Goal: Task Accomplishment & Management: Complete application form

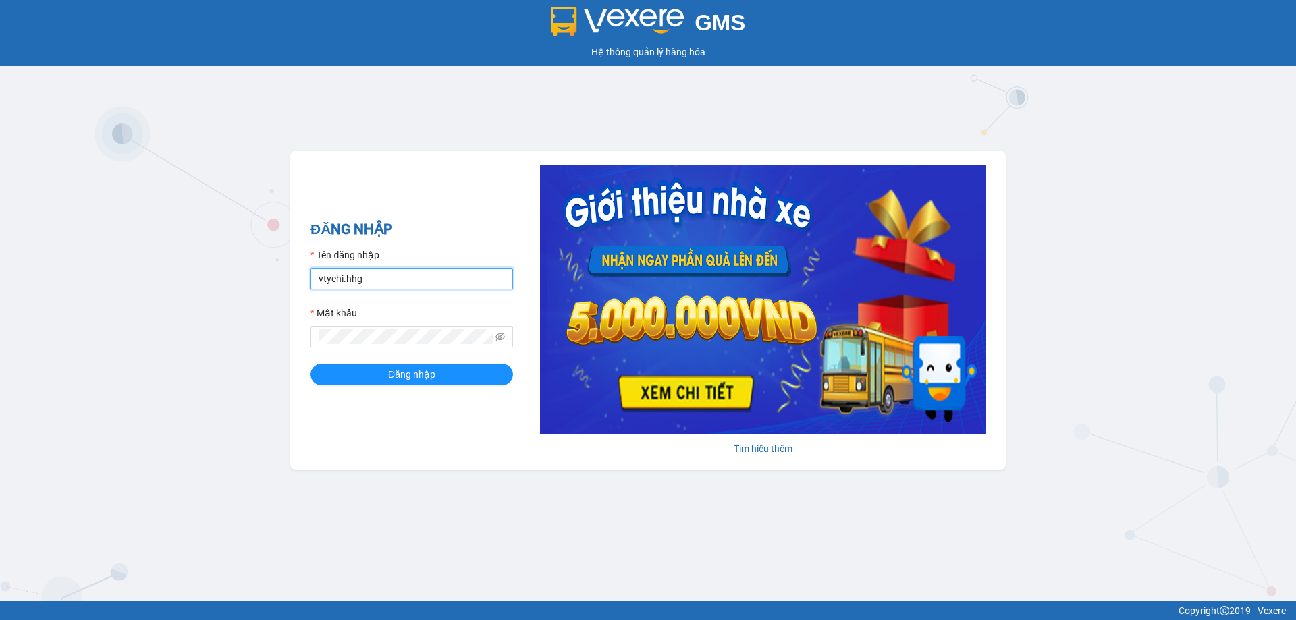
click at [424, 274] on input "vtychi.hhg" at bounding box center [412, 279] width 203 height 22
type input "v"
type input "dltduong.hhg"
click at [319, 413] on div "ĐĂNG NHẬP Tên đăng nhập dltduong.hhg Mật khẩu Đăng nhập Tìm hiểu thêm" at bounding box center [648, 310] width 716 height 319
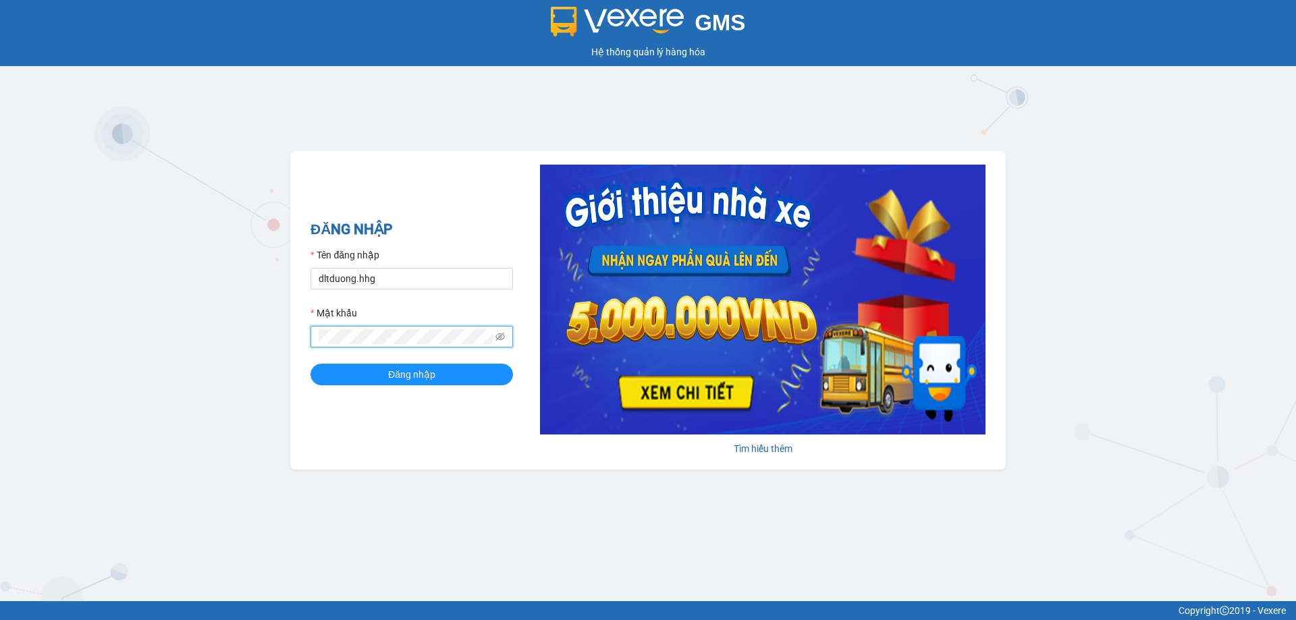
click at [273, 343] on div "GMS Hệ thống quản lý hàng hóa ĐĂNG NHẬP Tên đăng nhập dltduong.hhg Mật khẩu Đăn…" at bounding box center [648, 301] width 1296 height 602
click at [311, 364] on button "Đăng nhập" at bounding box center [412, 375] width 203 height 22
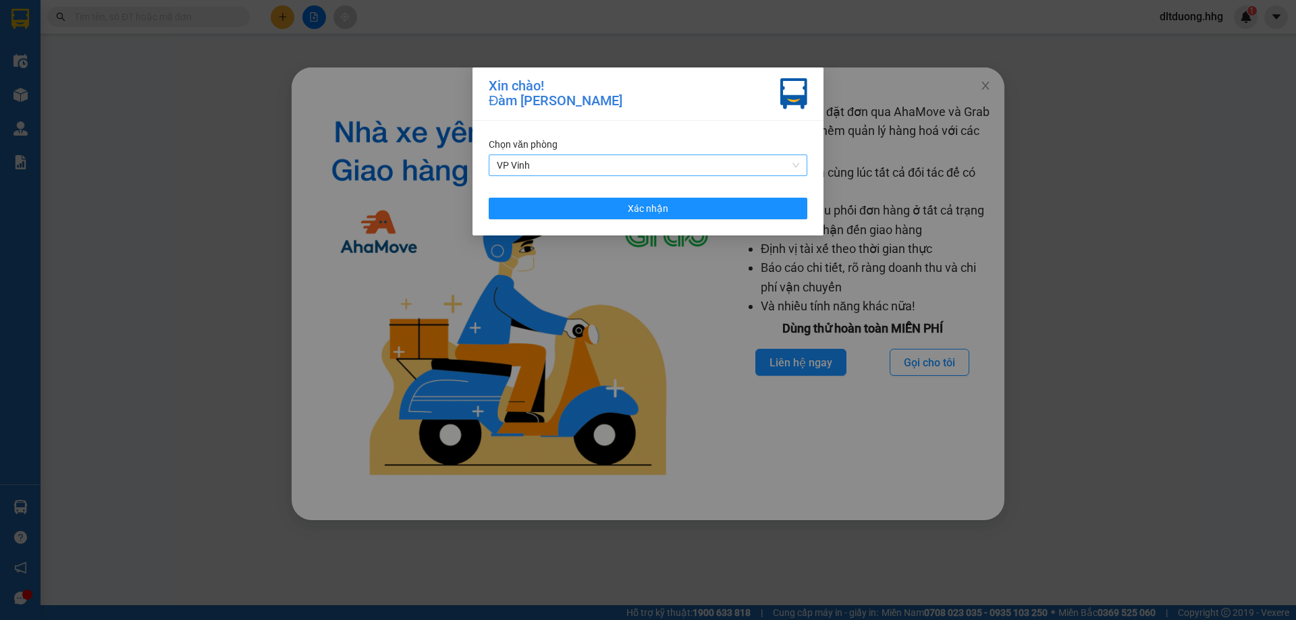
click at [645, 163] on span "VP Vinh" at bounding box center [648, 165] width 302 height 20
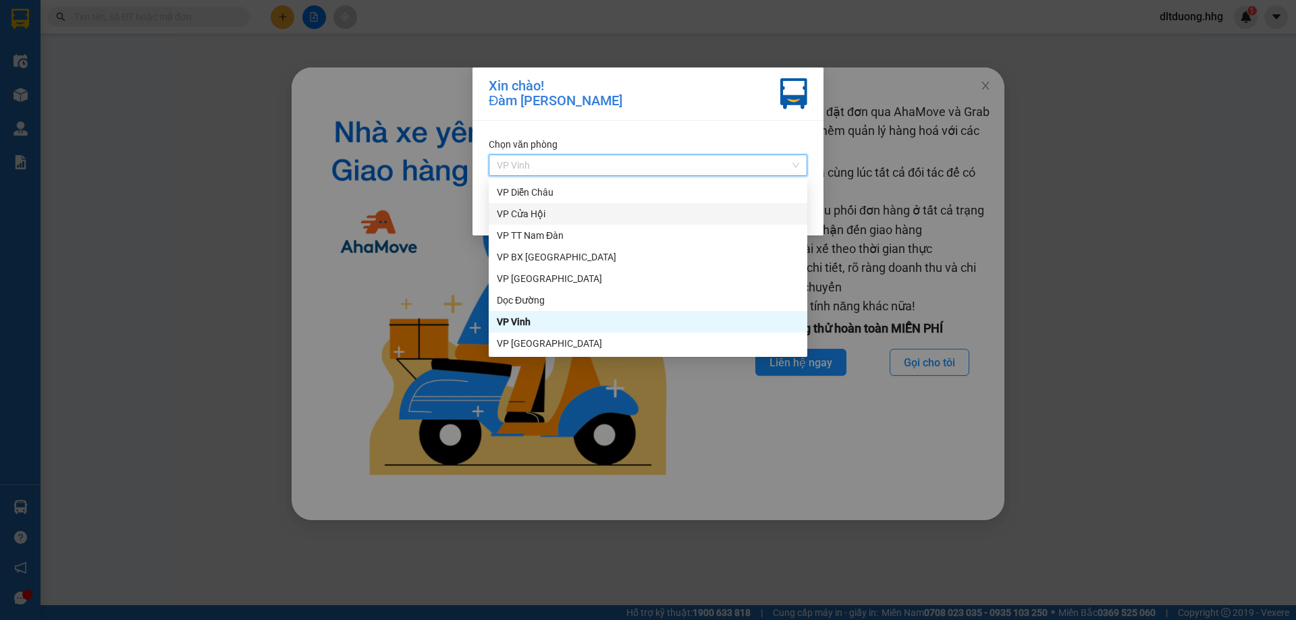
click at [564, 213] on div "VP Cửa Hội" at bounding box center [648, 214] width 302 height 15
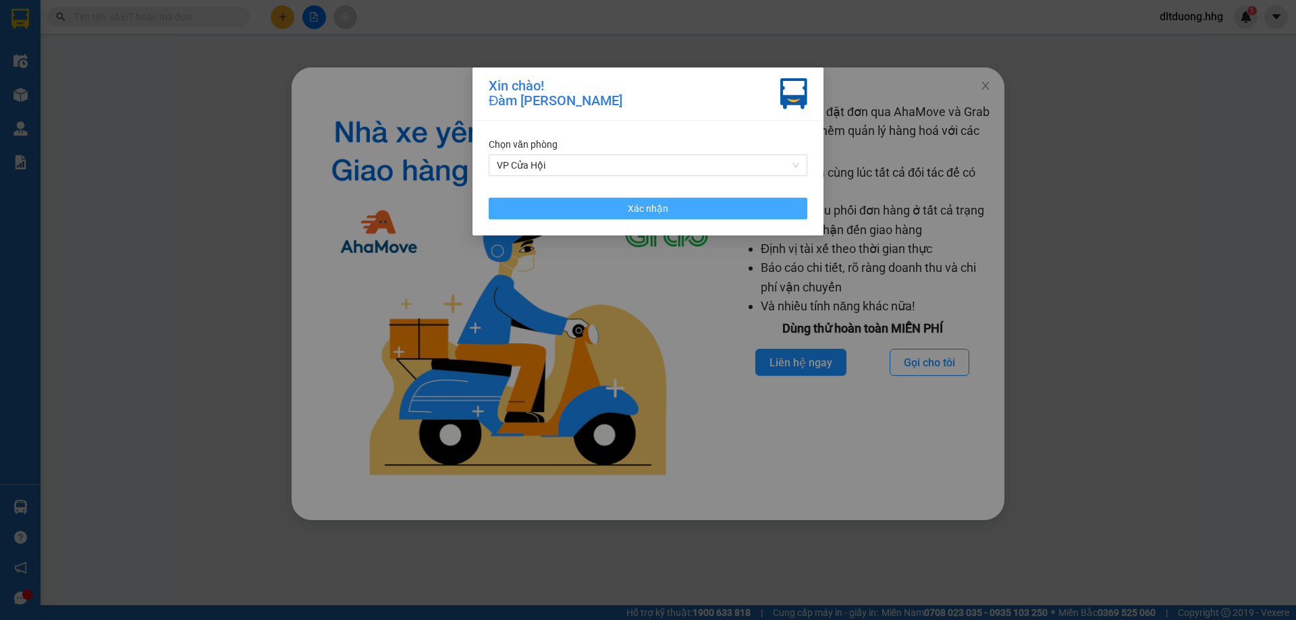
click at [732, 209] on button "Xác nhận" at bounding box center [648, 209] width 319 height 22
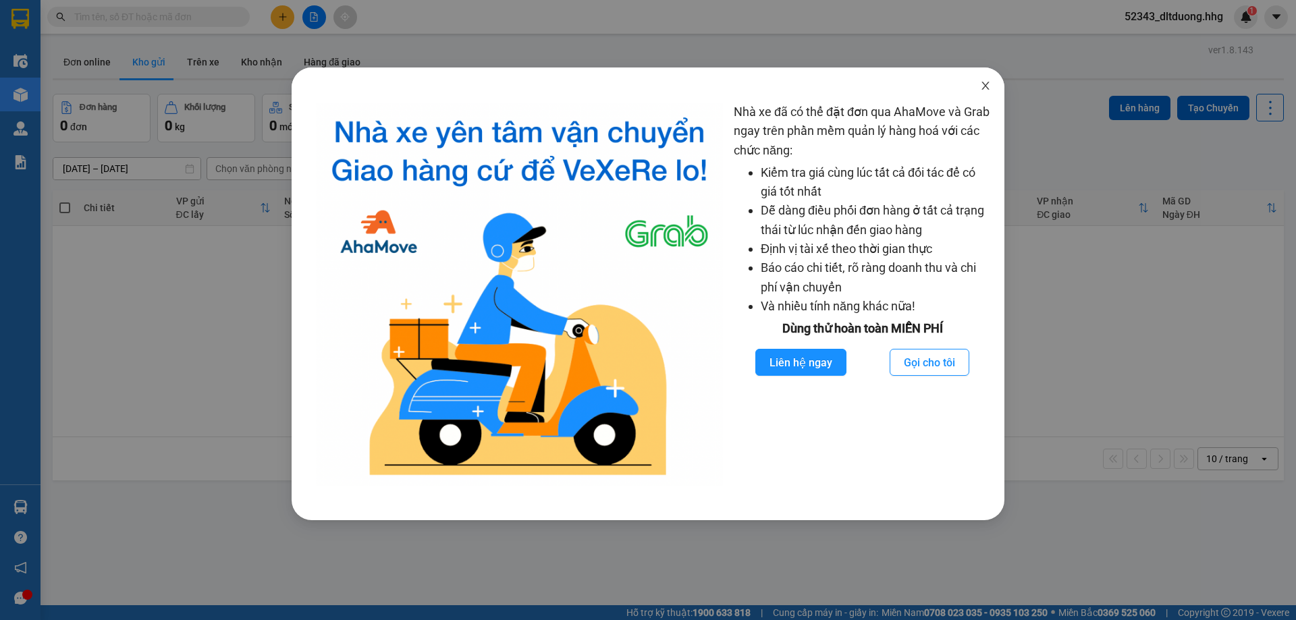
click at [985, 90] on icon "close" at bounding box center [985, 85] width 11 height 11
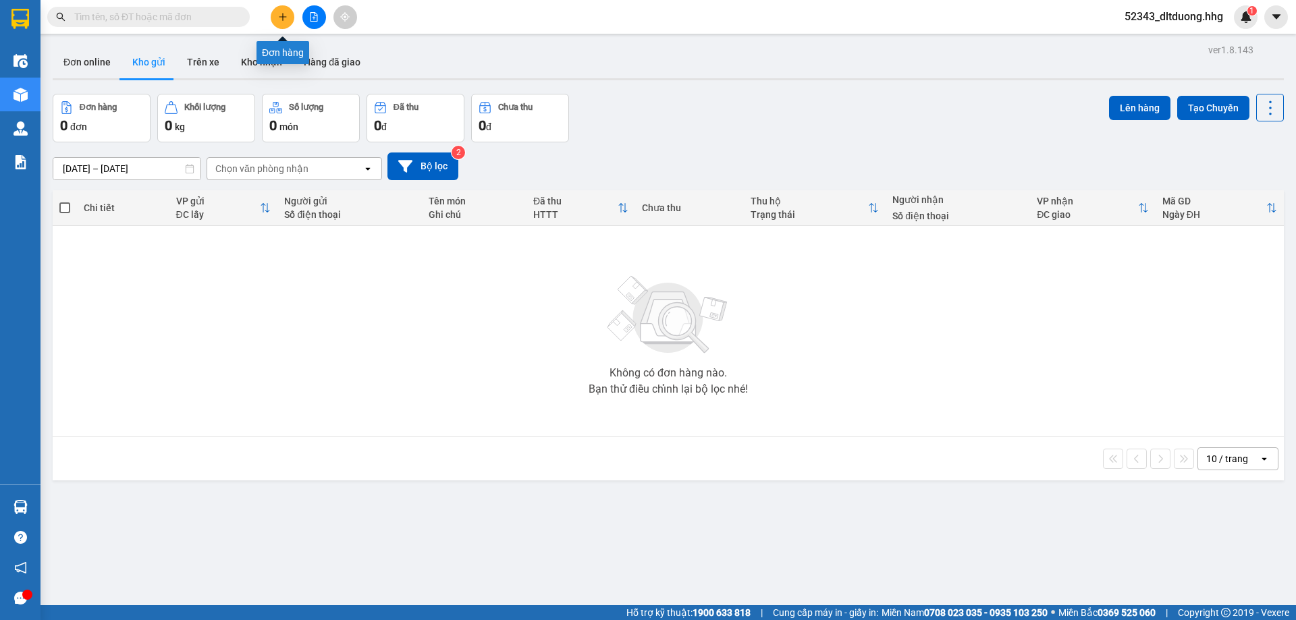
click at [278, 19] on icon "plus" at bounding box center [282, 16] width 9 height 9
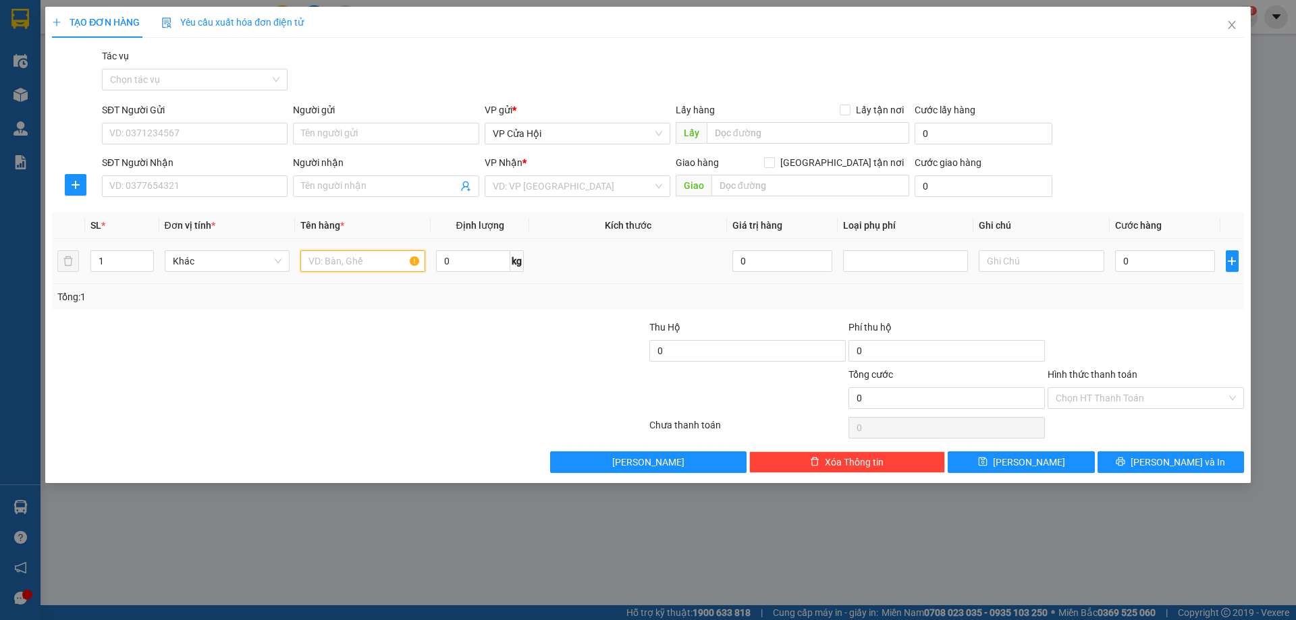
click at [346, 267] on input "text" at bounding box center [362, 261] width 125 height 22
type input "xe vision"
click at [530, 181] on input "search" at bounding box center [573, 186] width 160 height 20
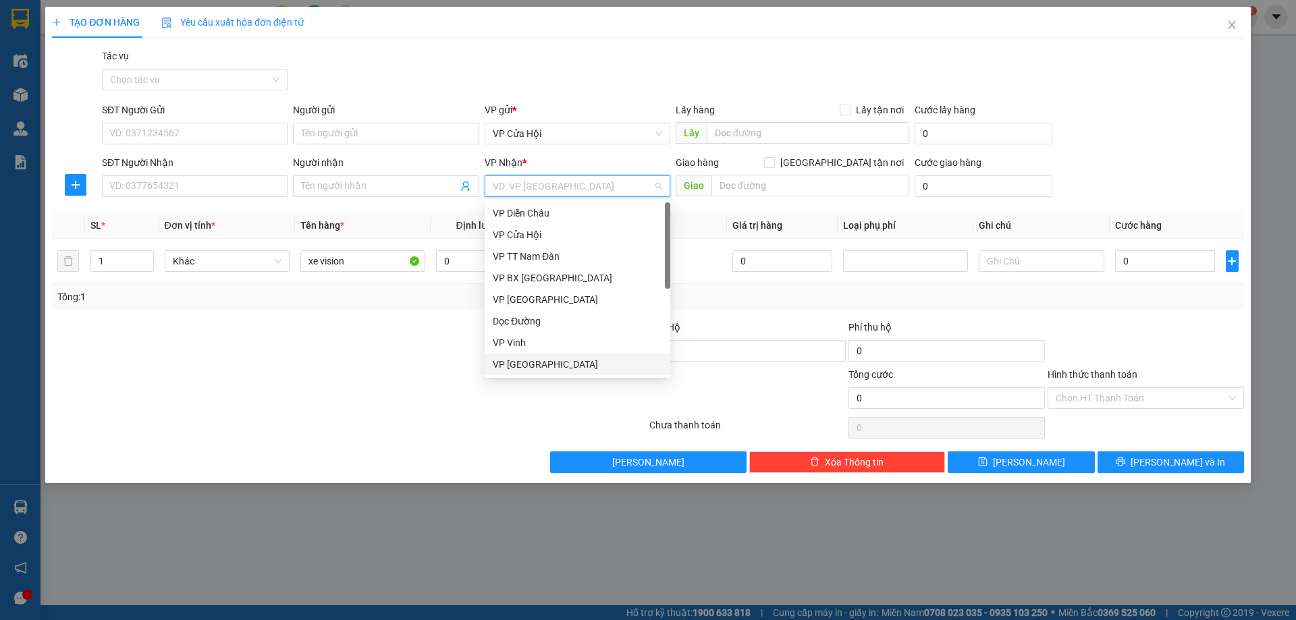
click at [523, 363] on div "VP [GEOGRAPHIC_DATA]" at bounding box center [577, 364] width 169 height 15
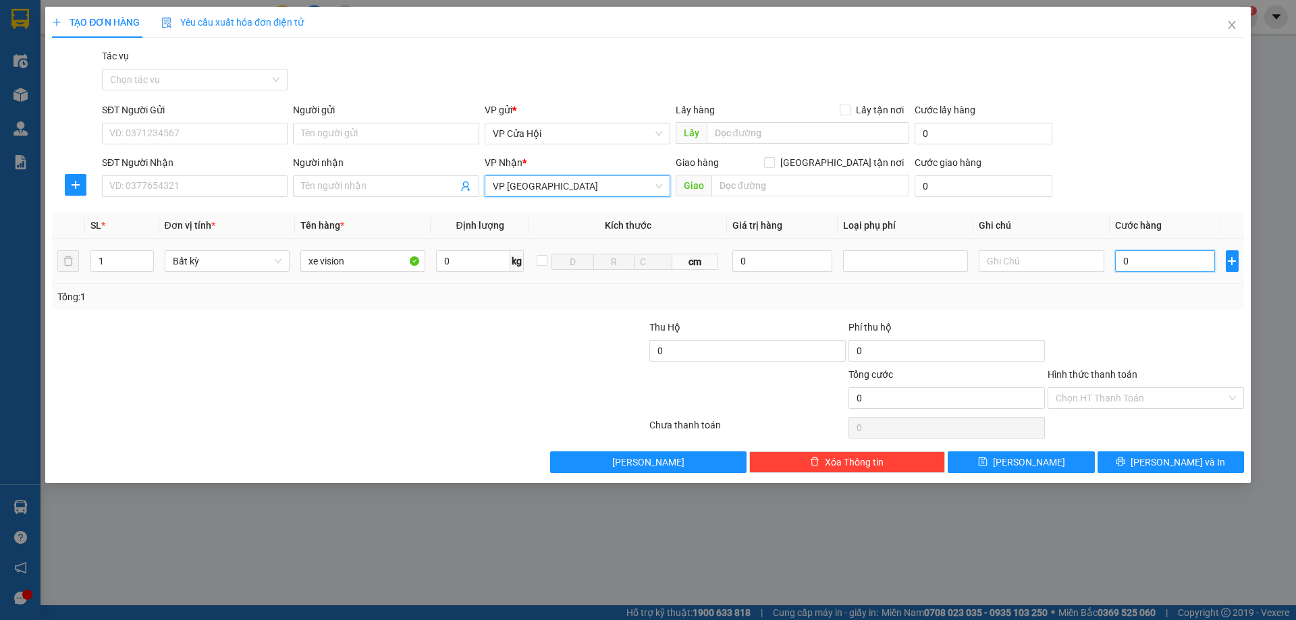
click at [1151, 266] on input "0" at bounding box center [1165, 261] width 101 height 22
type input "4"
type input "0"
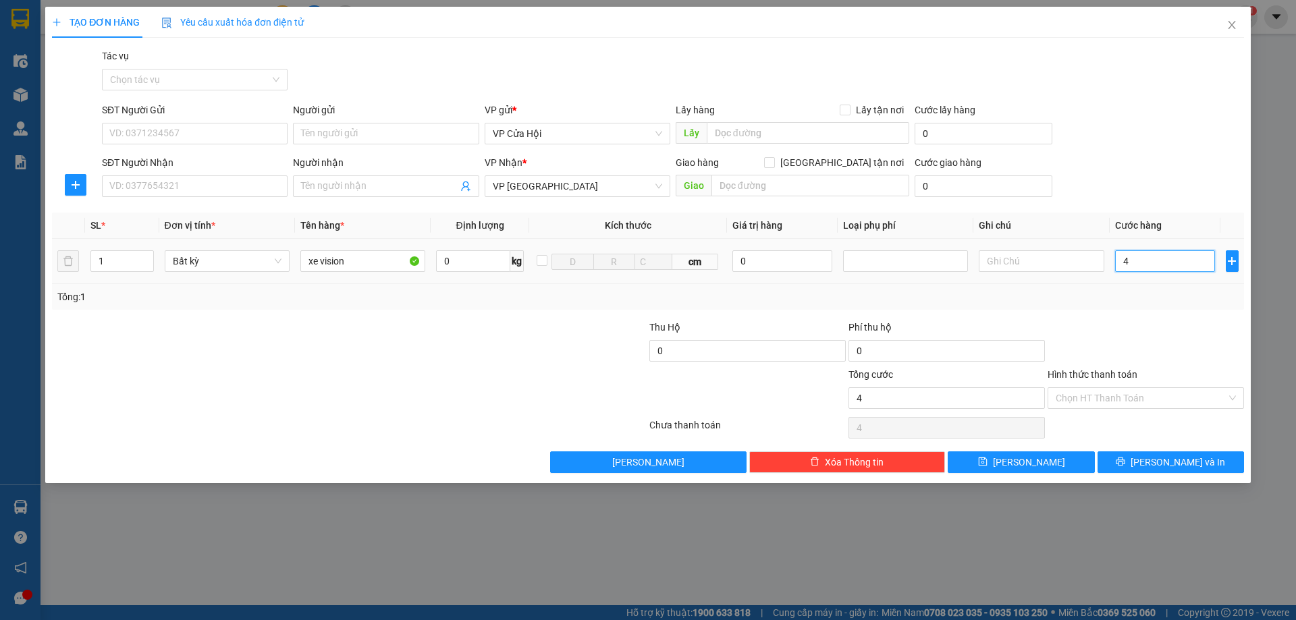
type input "0"
type input "05"
type input "5"
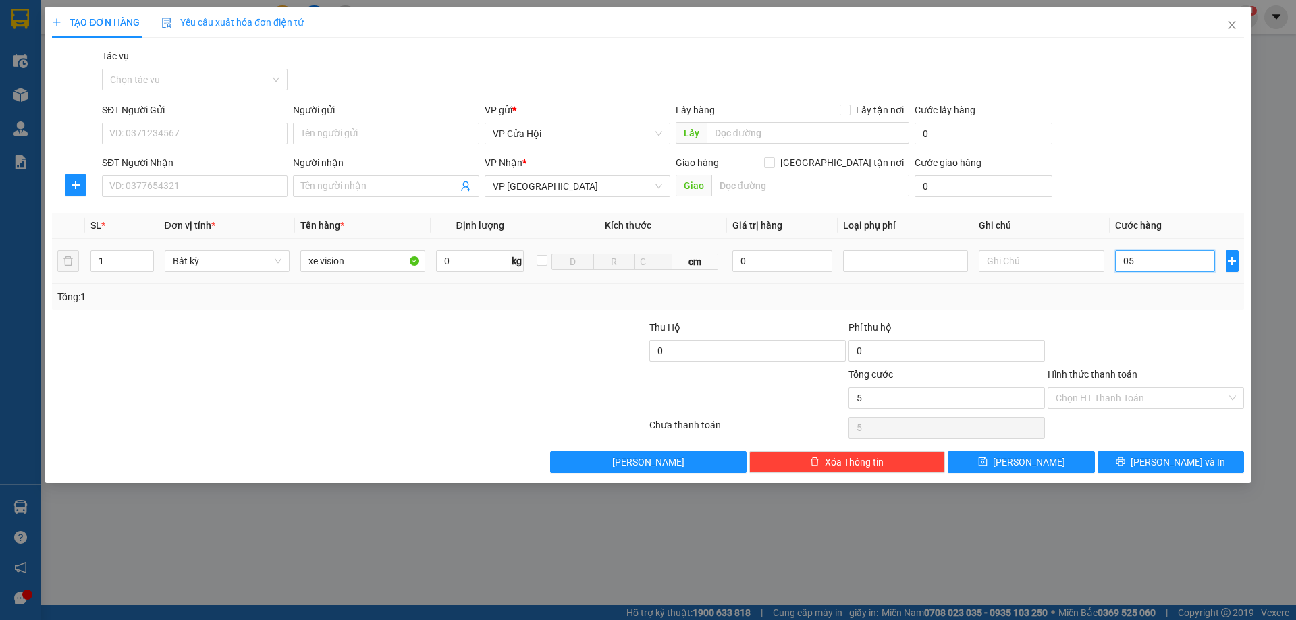
type input "055"
type input "55"
type input "0.550"
type input "550"
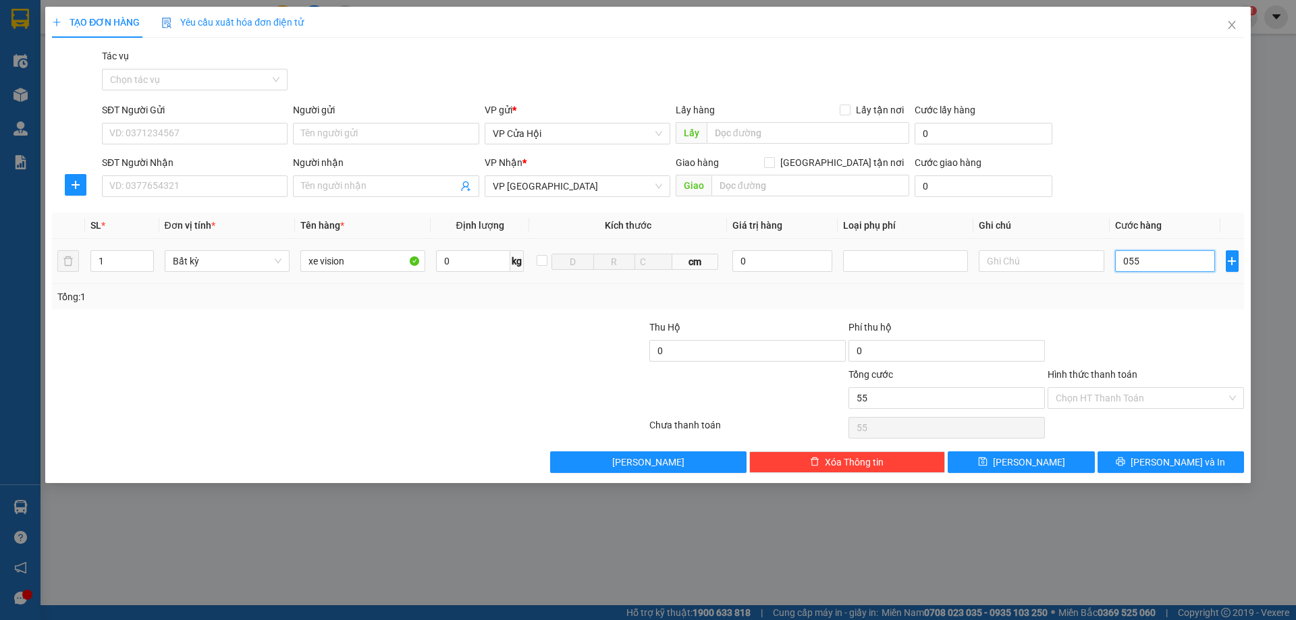
type input "550"
type input "05.500"
type input "5.500"
type input "055.000"
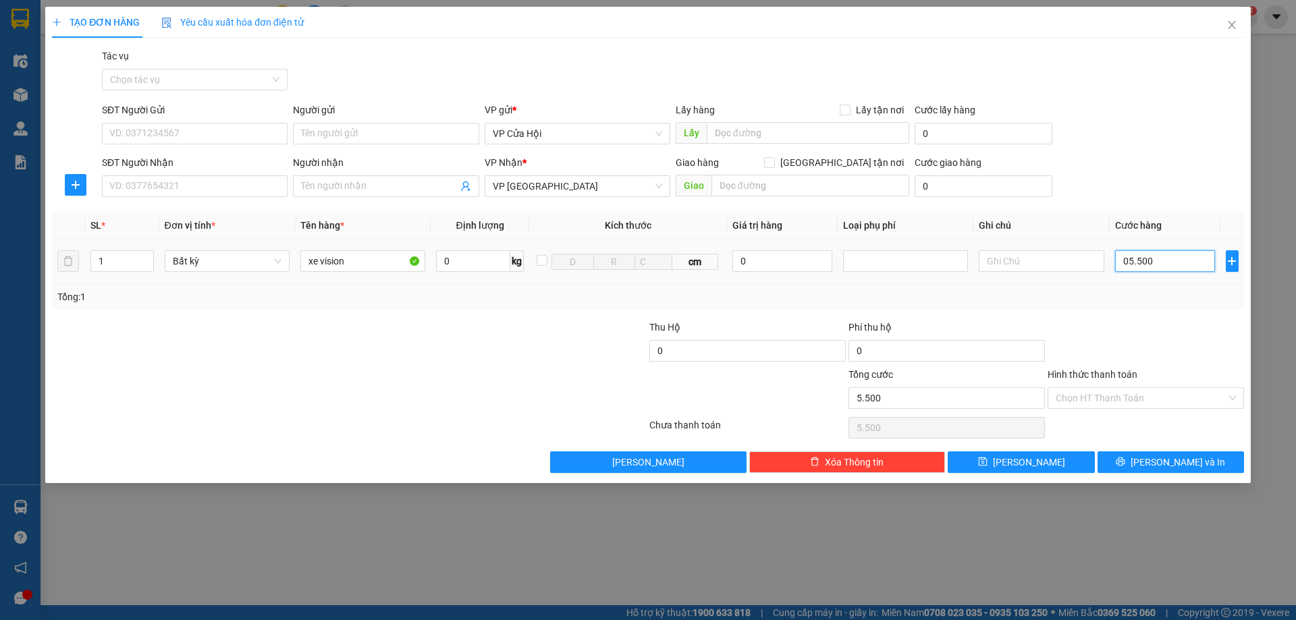
type input "55.000"
type input "0.550.000"
type input "550.000"
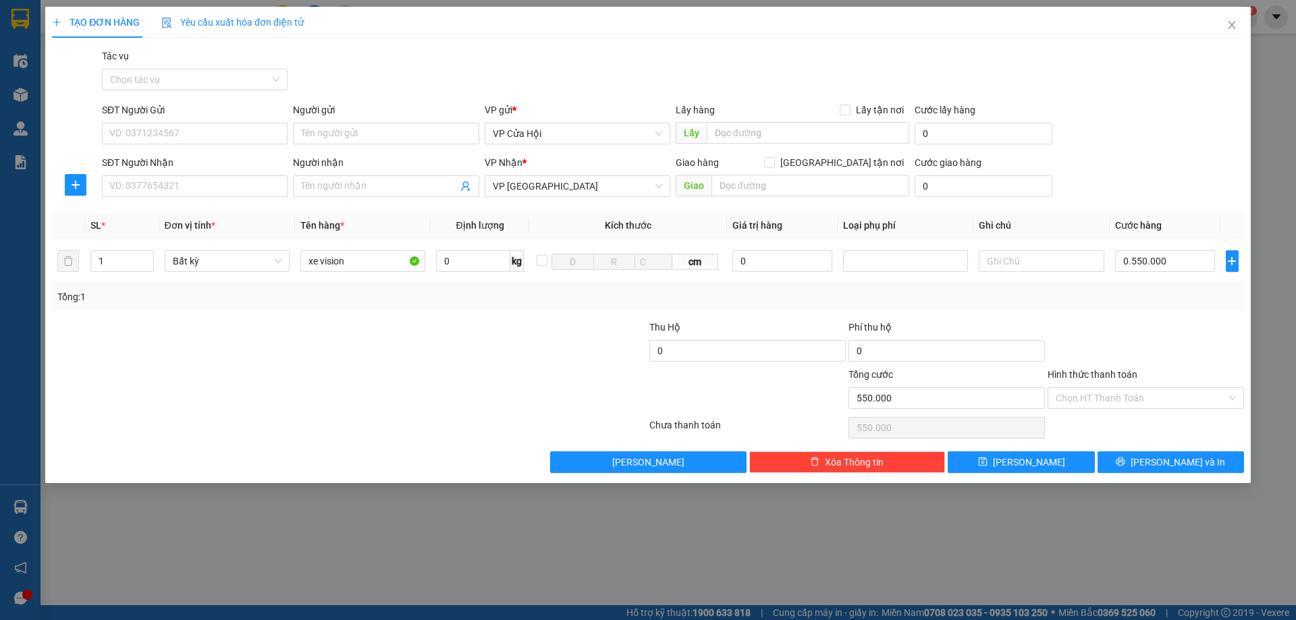
type input "550.000"
click at [225, 139] on input "SĐT Người Gửi" at bounding box center [195, 134] width 186 height 22
click at [185, 140] on input "SĐT Người Gửi" at bounding box center [195, 134] width 186 height 22
click at [210, 187] on input "SĐT Người Nhận" at bounding box center [195, 187] width 186 height 22
type input "0868755360"
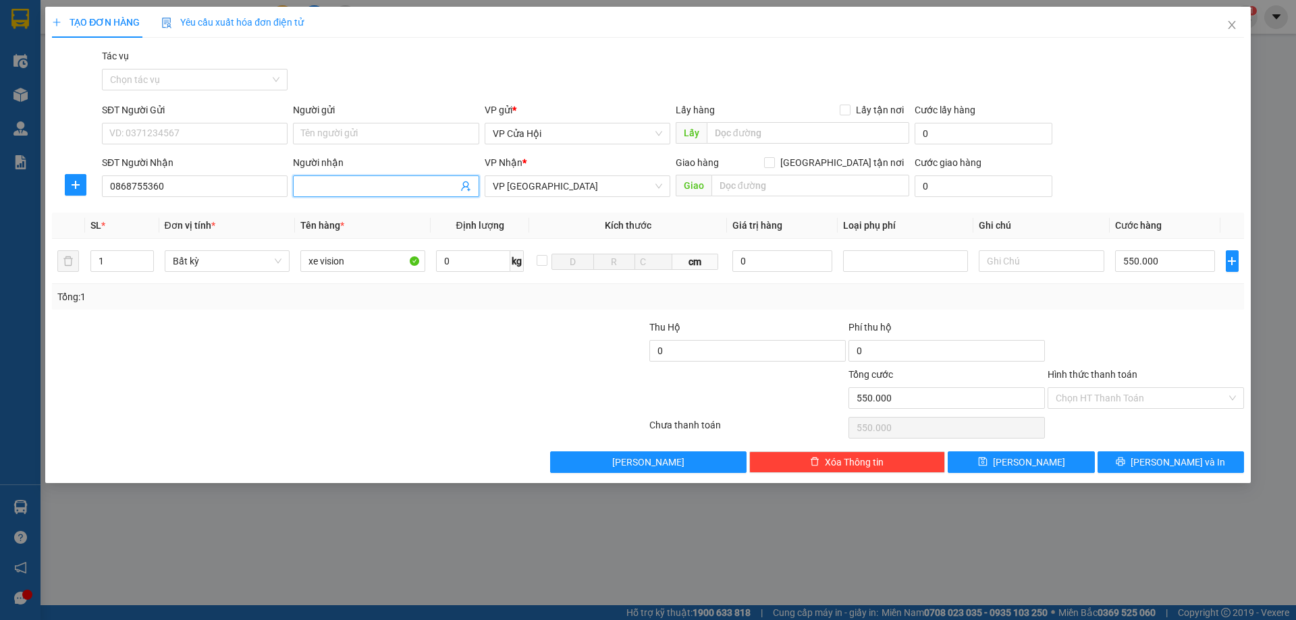
click at [393, 186] on input "Người nhận" at bounding box center [379, 186] width 156 height 15
click at [306, 187] on input "Hạnh linh" at bounding box center [379, 186] width 156 height 15
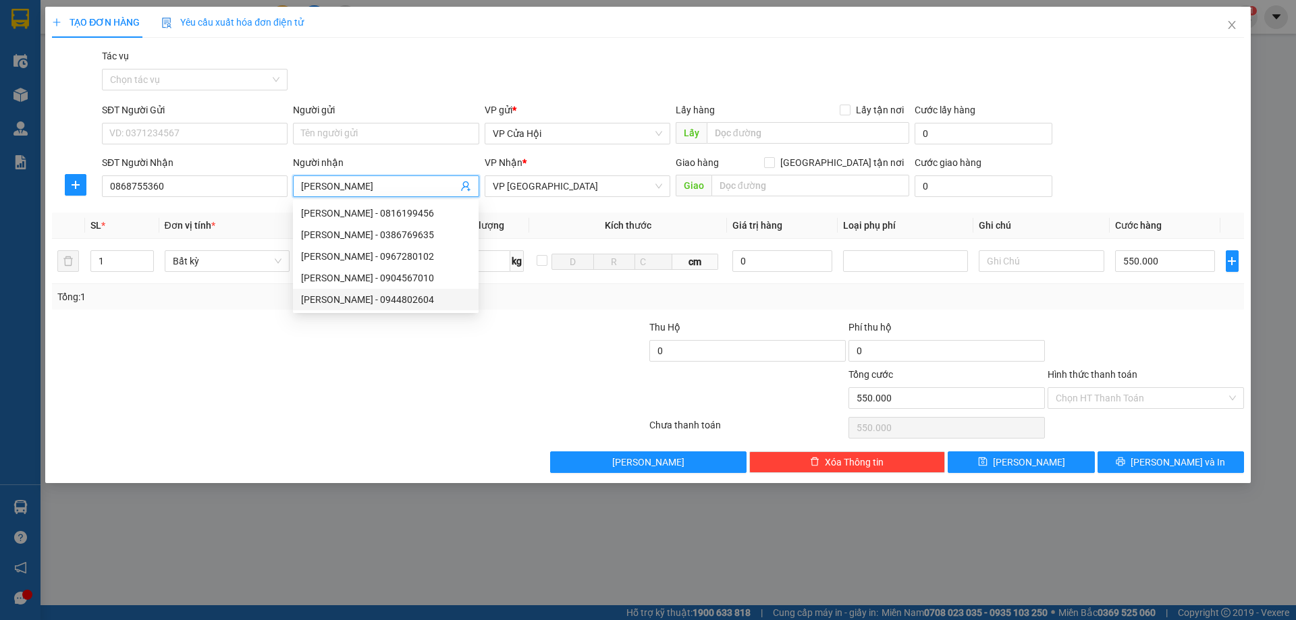
type input "[PERSON_NAME]"
click at [379, 366] on div at bounding box center [250, 343] width 398 height 47
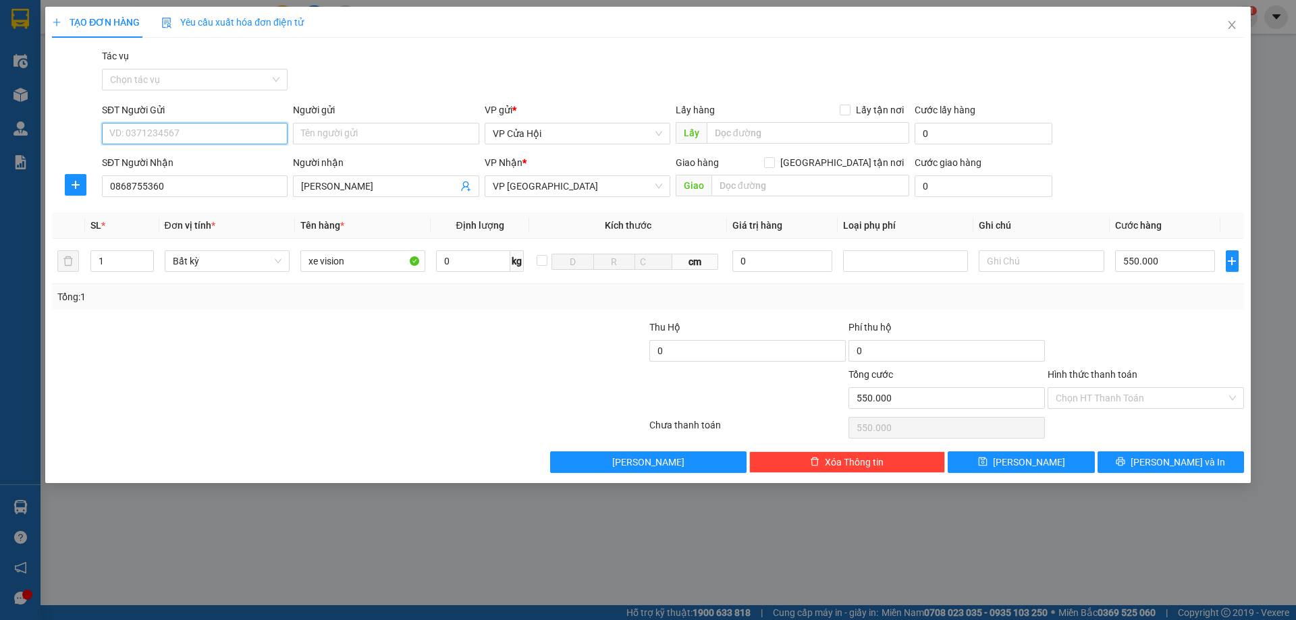
click at [210, 137] on input "SĐT Người Gửi" at bounding box center [195, 134] width 186 height 22
type input "0963696821"
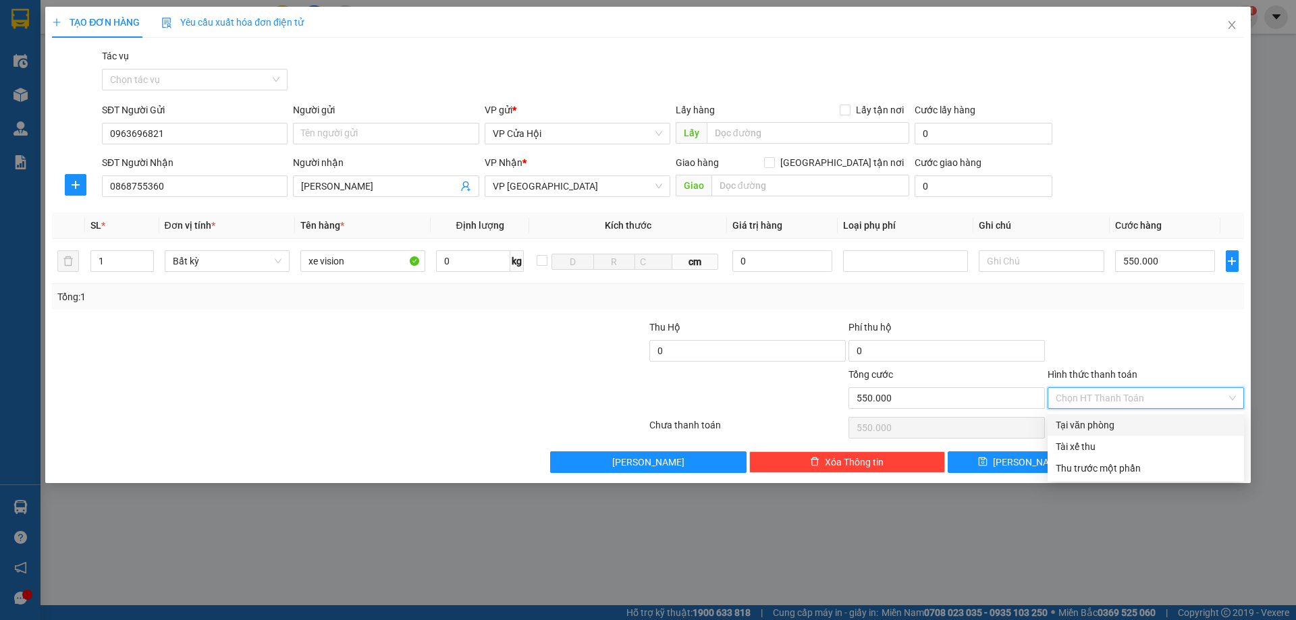
click at [1165, 399] on input "Hình thức thanh toán" at bounding box center [1141, 398] width 171 height 20
click at [1142, 423] on div "Tại văn phòng" at bounding box center [1146, 425] width 180 height 15
type input "0"
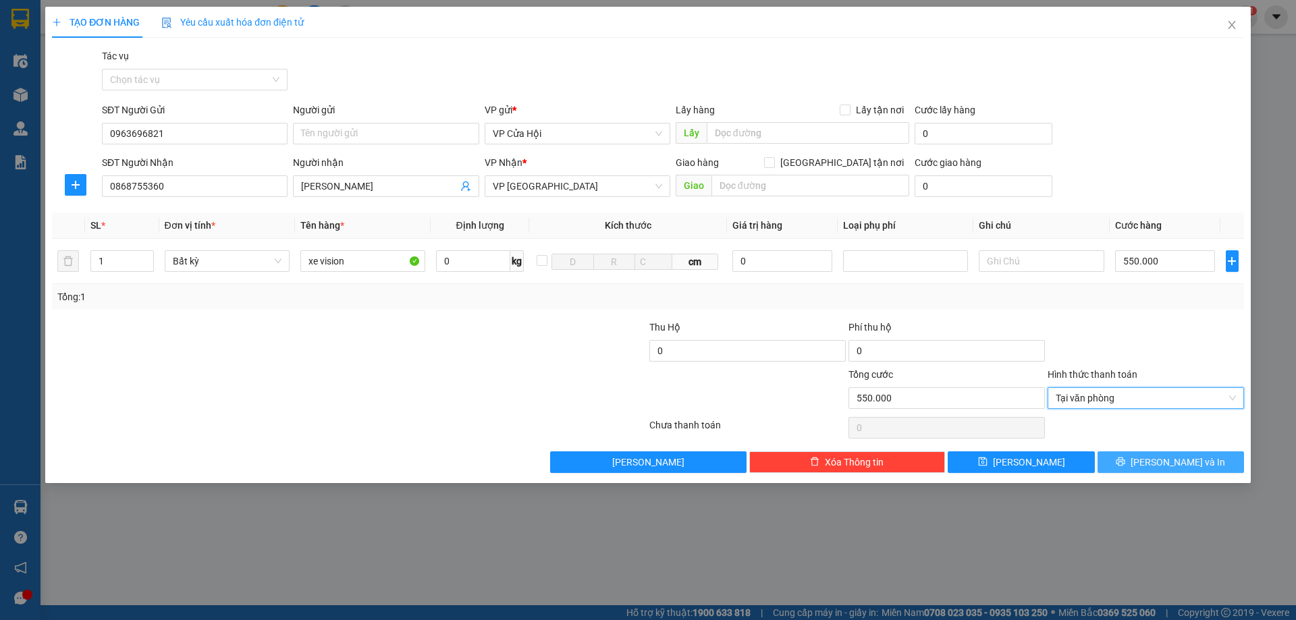
click at [1140, 471] on button "[PERSON_NAME] và In" at bounding box center [1171, 463] width 147 height 22
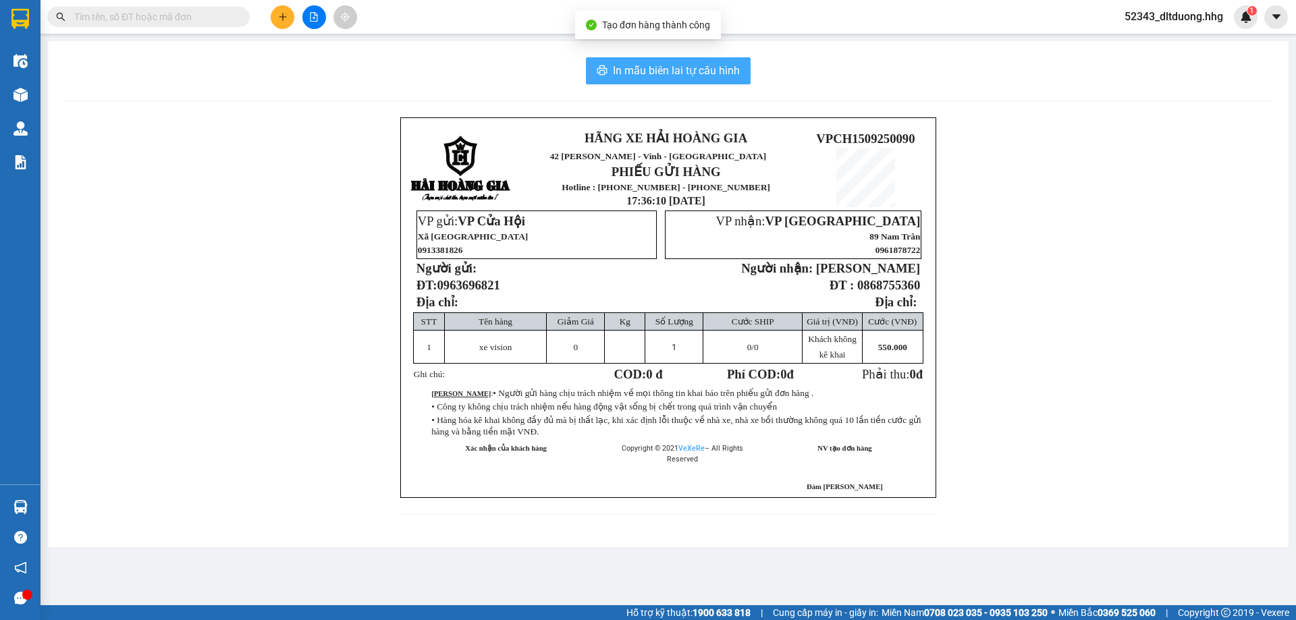
click at [706, 78] on span "In mẫu biên lai tự cấu hình" at bounding box center [676, 70] width 127 height 17
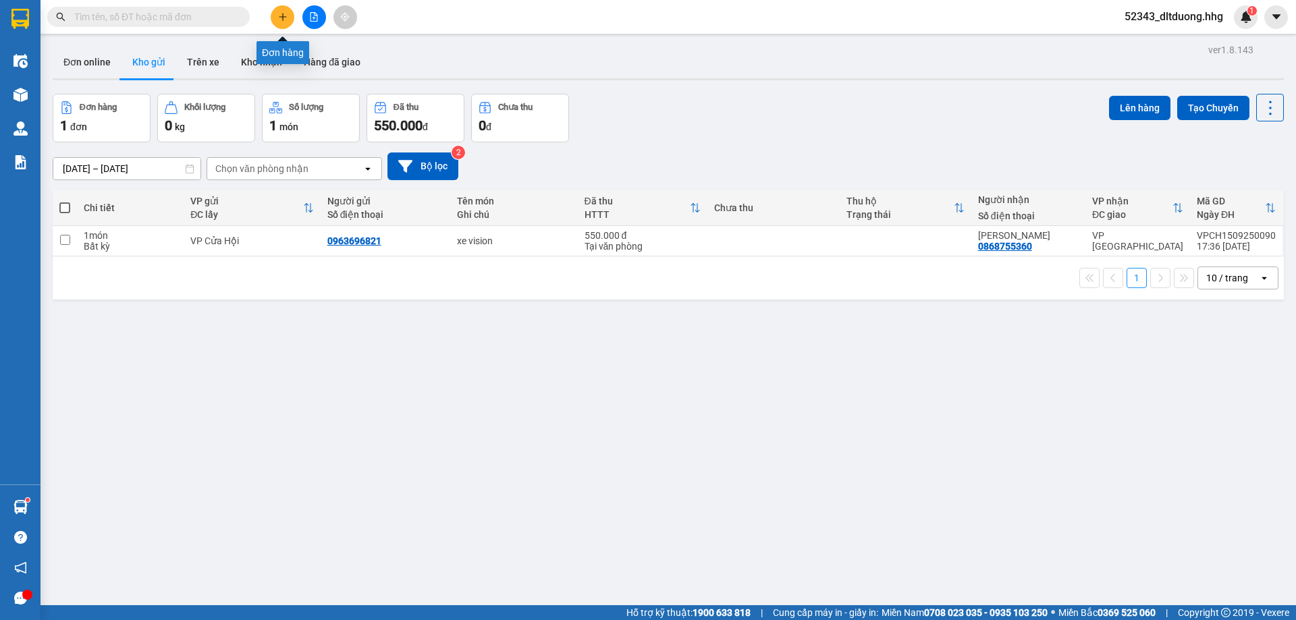
click at [285, 25] on button at bounding box center [283, 17] width 24 height 24
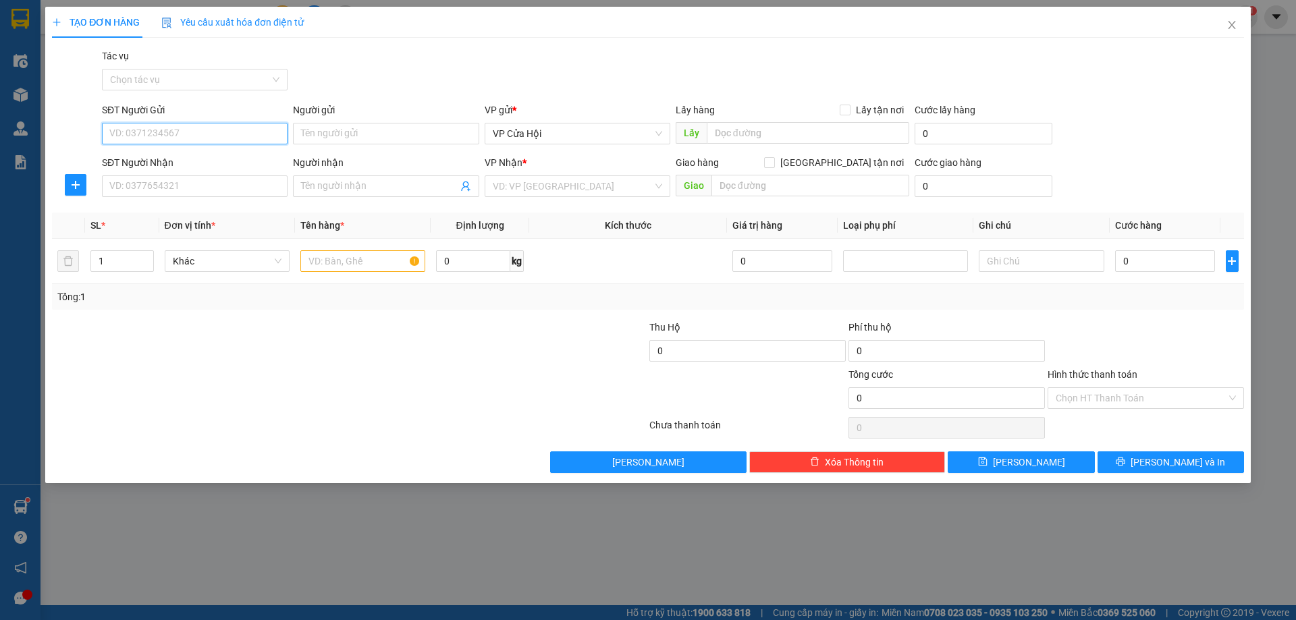
click at [226, 130] on input "SĐT Người Gửi" at bounding box center [195, 134] width 186 height 22
click at [188, 162] on div "0365550654 - Phan Huyền" at bounding box center [194, 160] width 169 height 15
type input "0365550654"
type input "[PERSON_NAME]"
type input "0365550654"
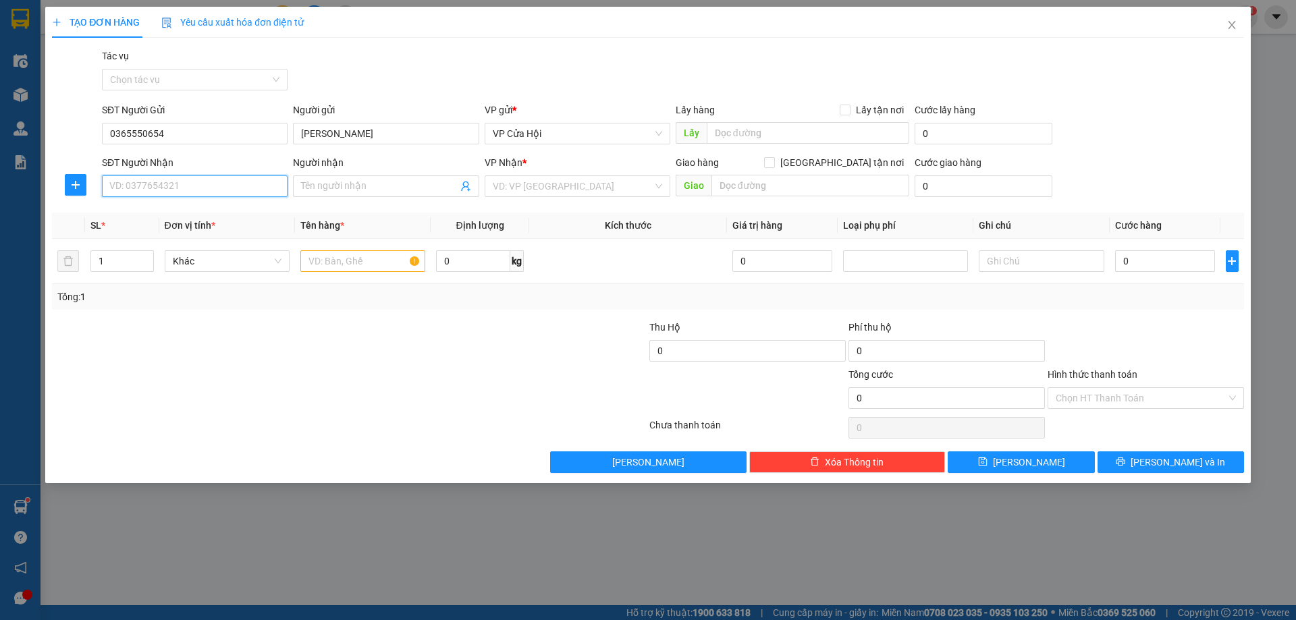
click at [181, 188] on input "SĐT Người Nhận" at bounding box center [195, 187] width 186 height 22
click at [181, 209] on div "0335898338 - khéo" at bounding box center [194, 213] width 169 height 15
type input "0335898338"
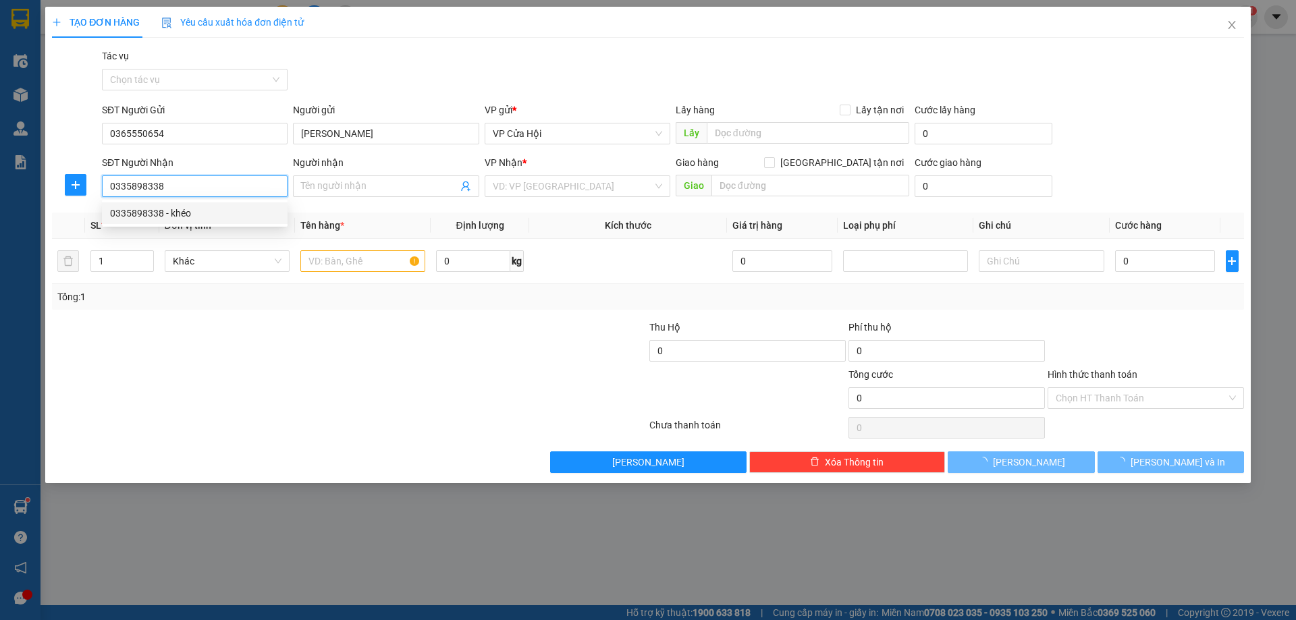
type input "khéo"
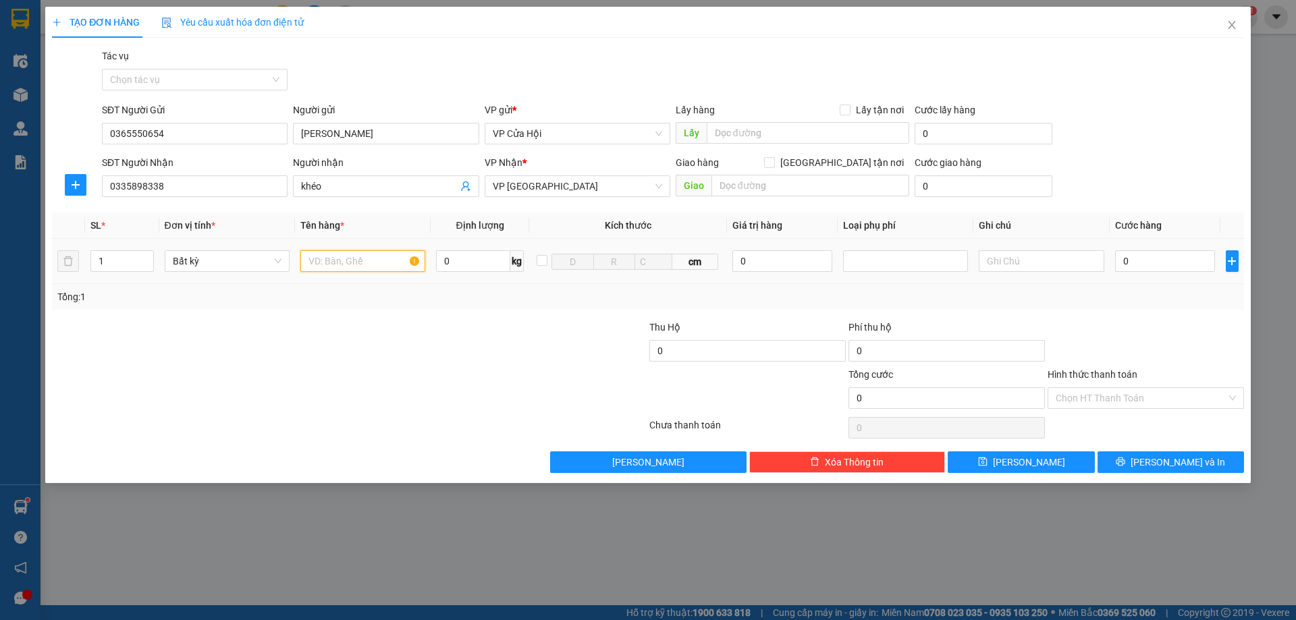
click at [339, 261] on input "text" at bounding box center [362, 261] width 125 height 22
type input "bì xanh"
click at [1144, 266] on input "0" at bounding box center [1165, 261] width 101 height 22
type input "6"
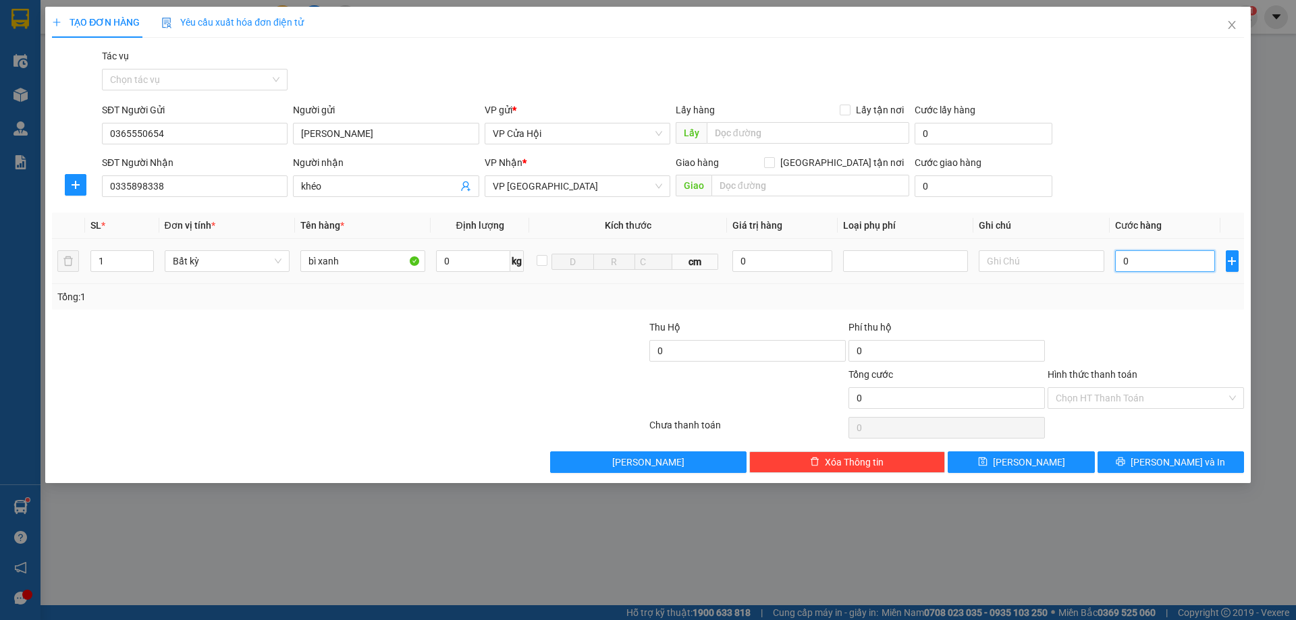
type input "6"
type input "60"
type input "600"
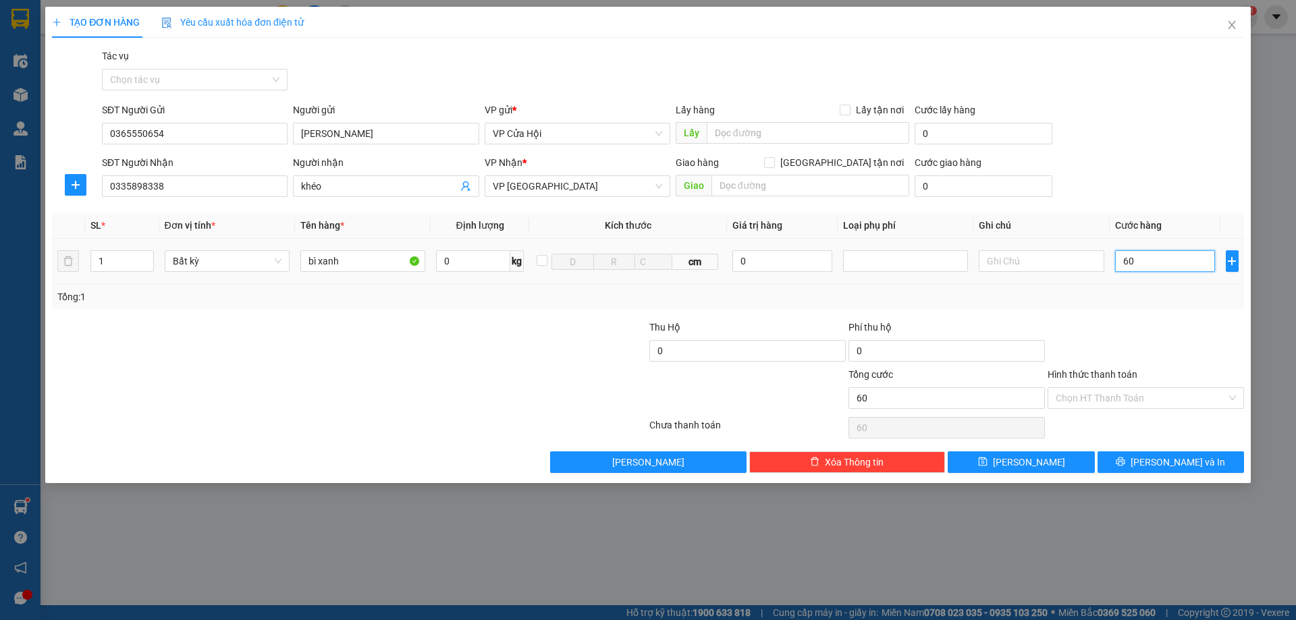
type input "600"
type input "6.000"
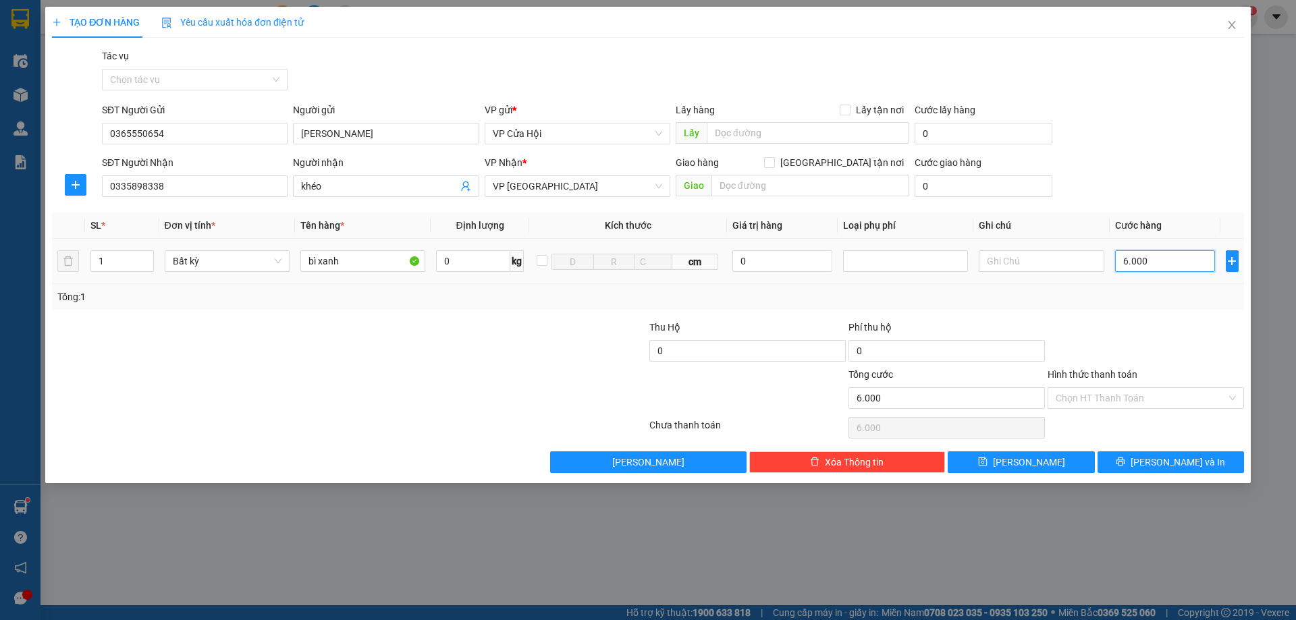
type input "60.000"
click at [174, 181] on input "0335898338" at bounding box center [195, 187] width 186 height 22
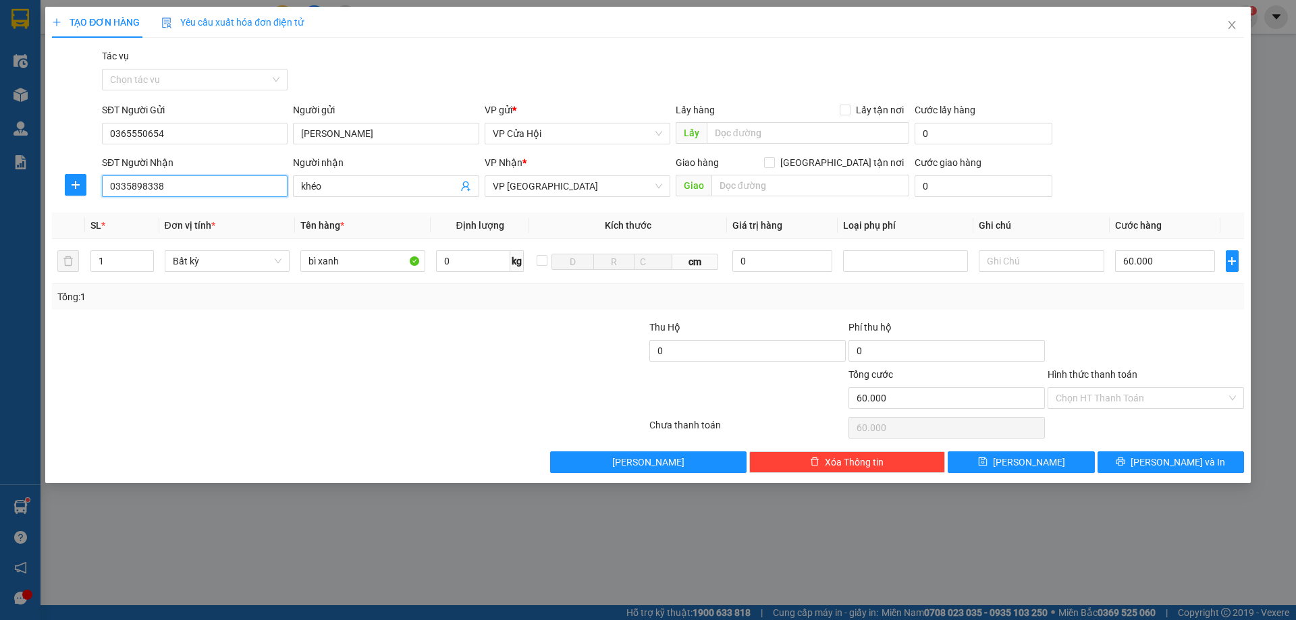
click at [174, 181] on input "0335898338" at bounding box center [195, 187] width 186 height 22
click at [1164, 463] on span "[PERSON_NAME] và In" at bounding box center [1178, 462] width 95 height 15
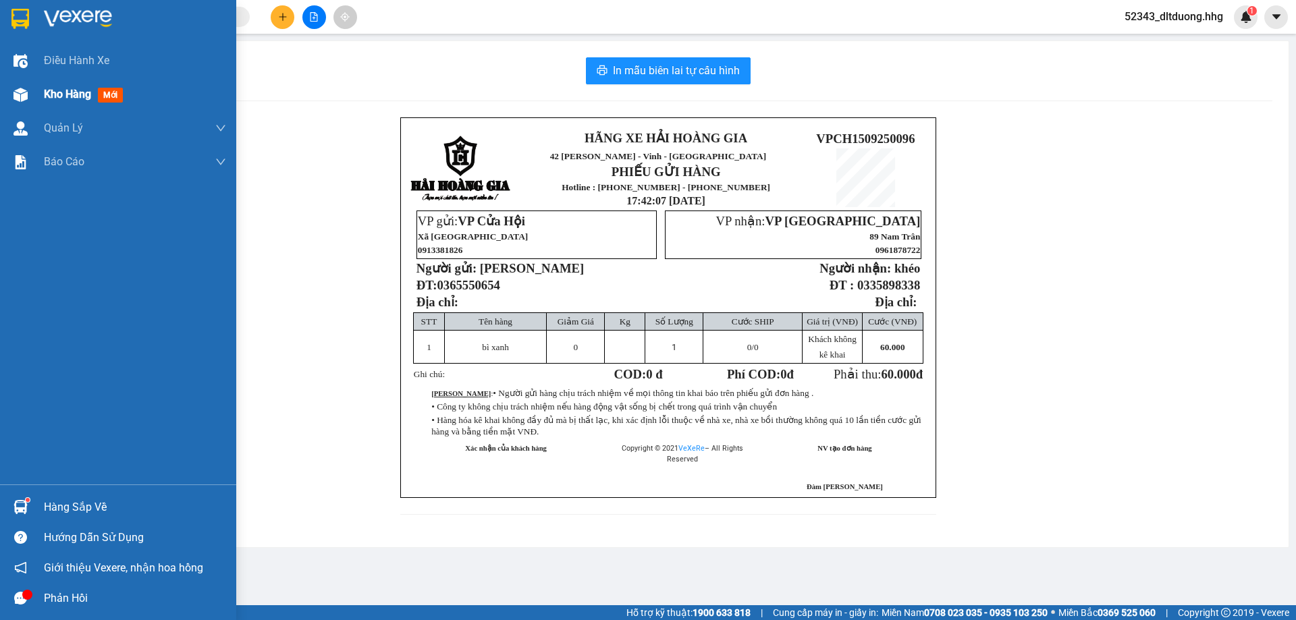
click at [75, 98] on span "Kho hàng" at bounding box center [67, 94] width 47 height 13
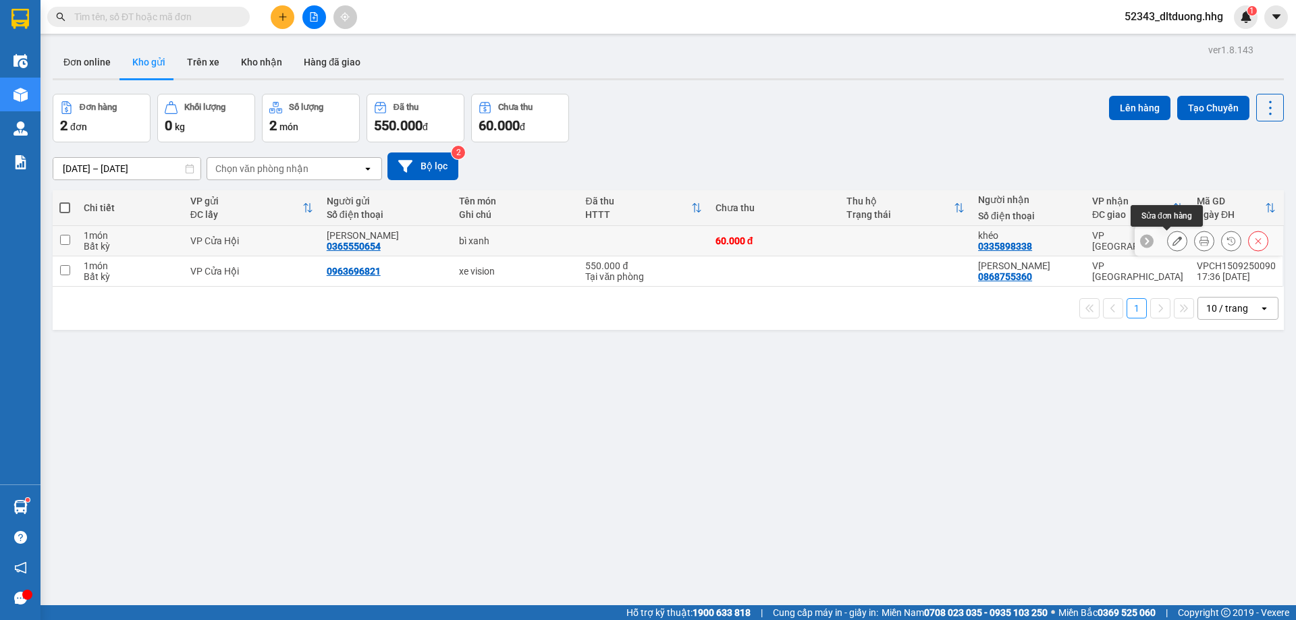
click at [1168, 248] on button at bounding box center [1177, 242] width 19 height 24
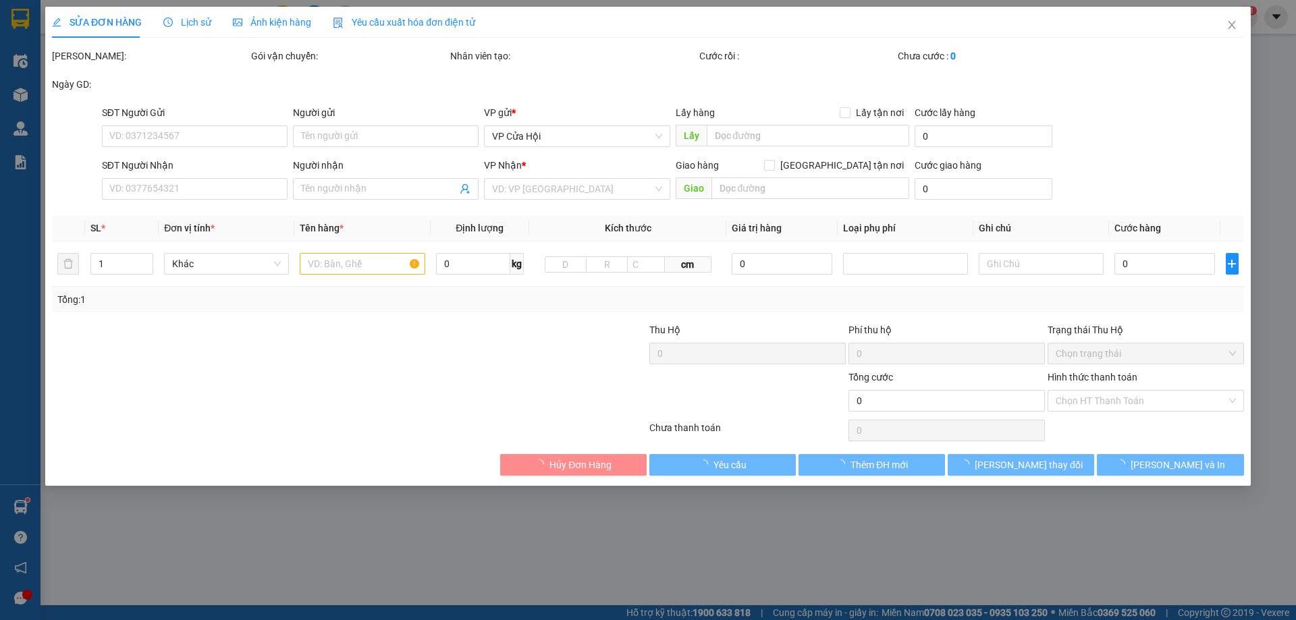
type input "0365550654"
type input "[PERSON_NAME]"
type input "0335898338"
type input "khéo"
type input "60.000"
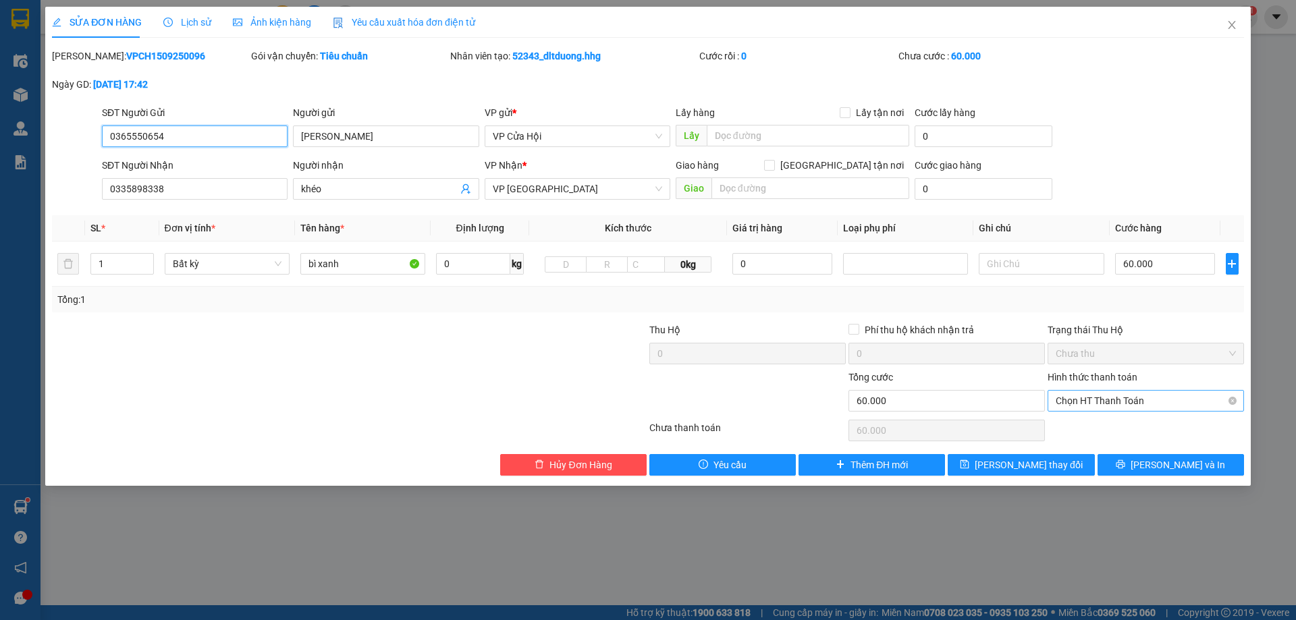
click at [1142, 402] on span "Chọn HT Thanh Toán" at bounding box center [1146, 401] width 180 height 20
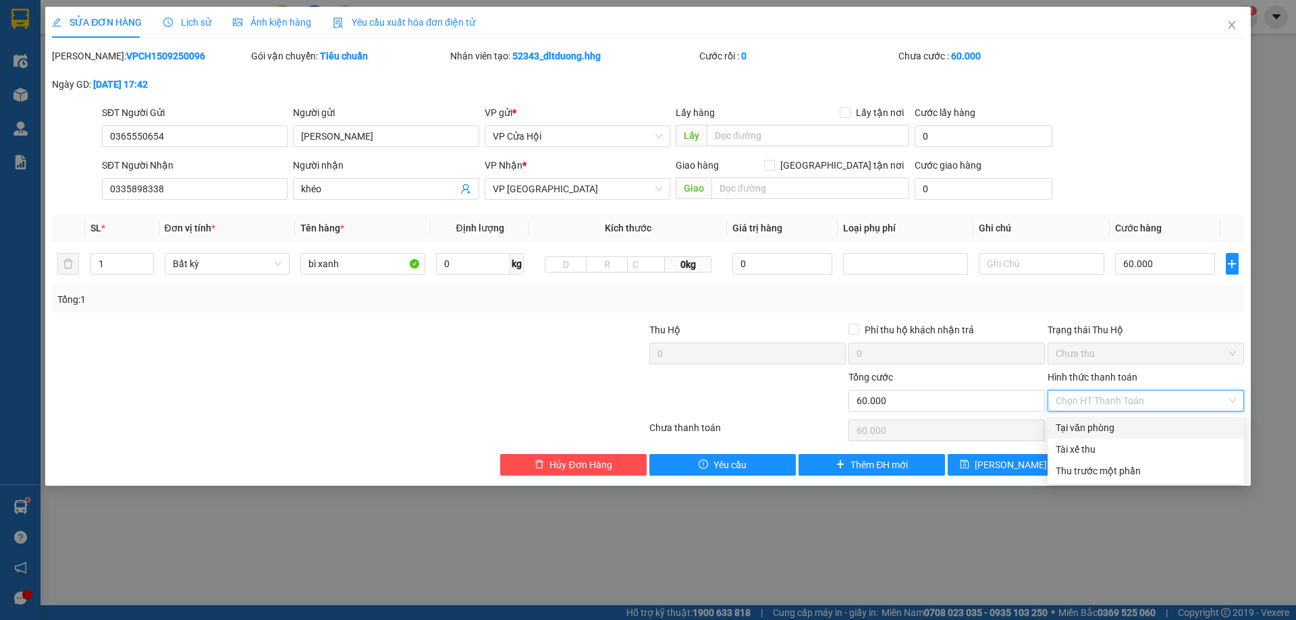
click at [1119, 425] on div "Tại văn phòng" at bounding box center [1146, 428] width 180 height 15
type input "0"
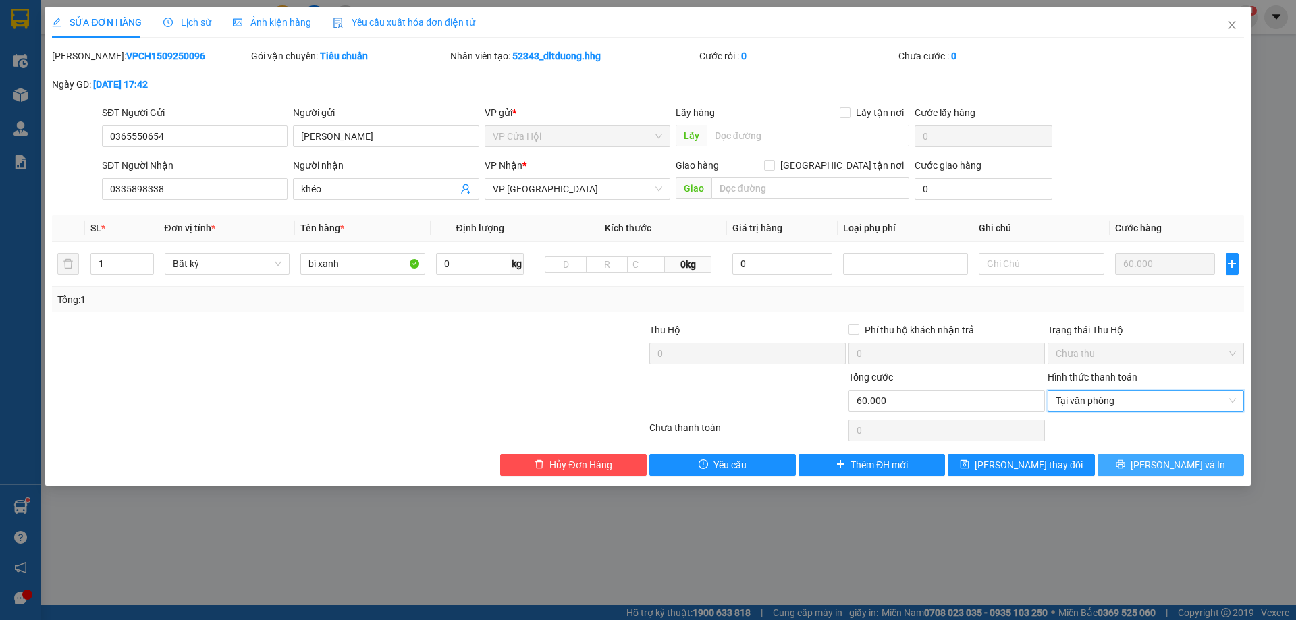
click at [1139, 465] on button "[PERSON_NAME] và In" at bounding box center [1171, 465] width 147 height 22
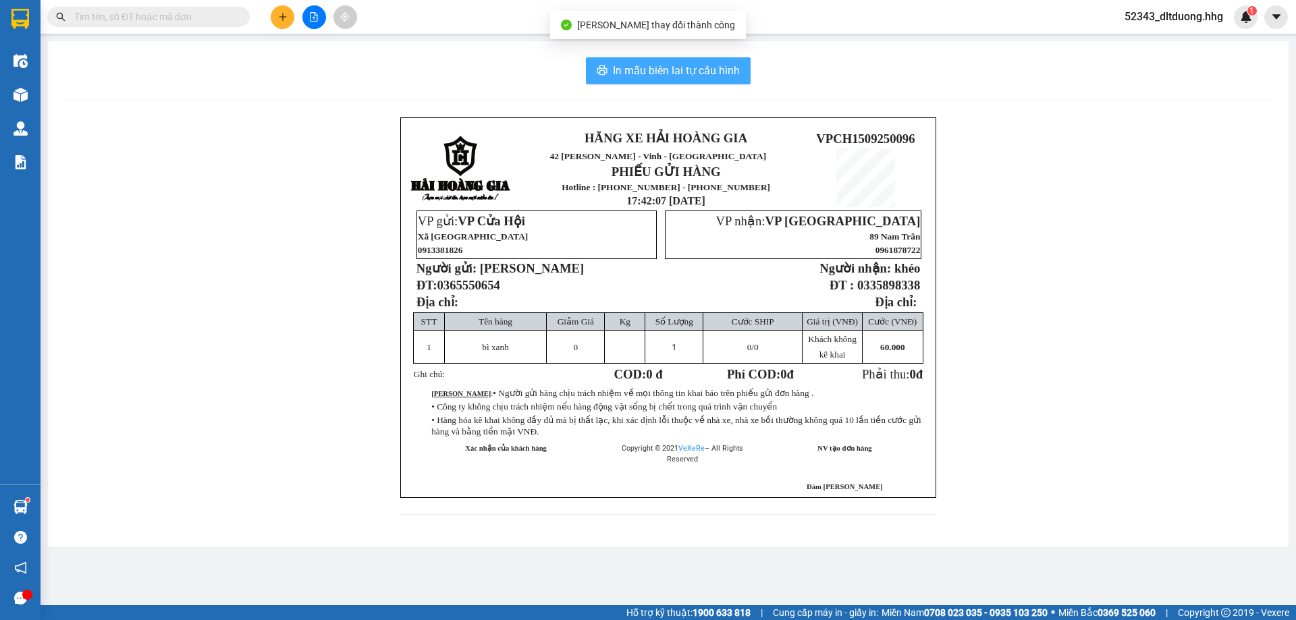
click at [668, 75] on span "In mẫu biên lai tự cấu hình" at bounding box center [676, 70] width 127 height 17
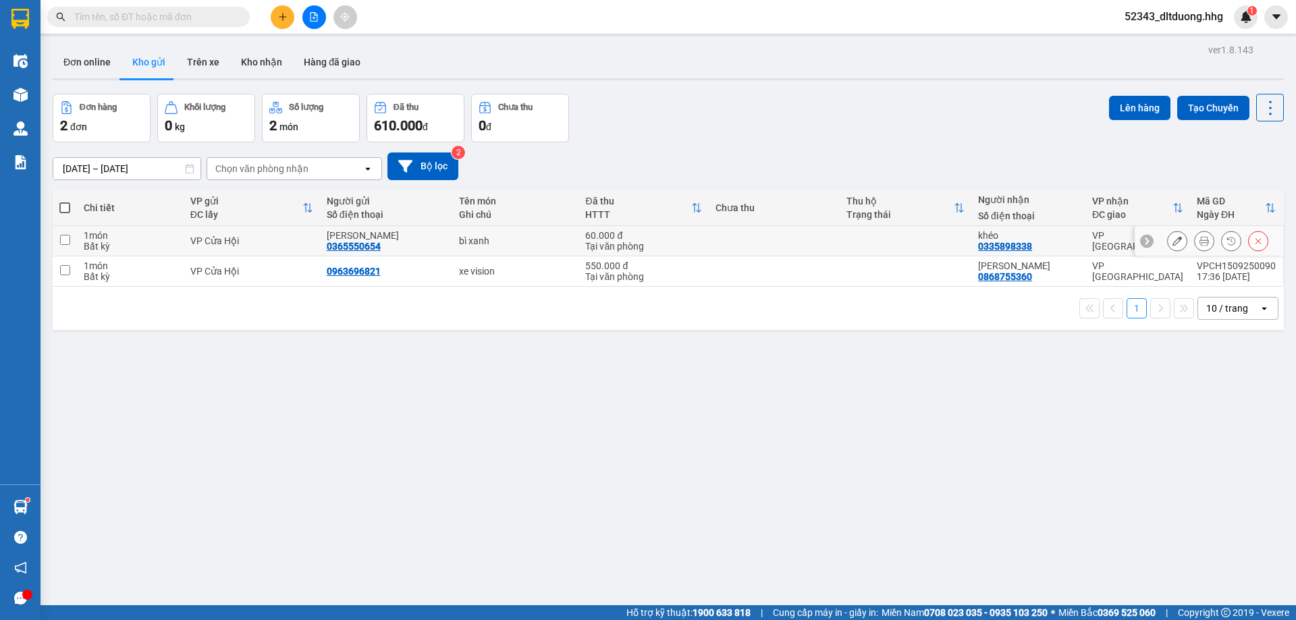
click at [347, 247] on div "0365550654" at bounding box center [354, 246] width 54 height 11
copy div "0365550654"
click at [182, 14] on input "text" at bounding box center [153, 16] width 159 height 15
paste input "0965282428"
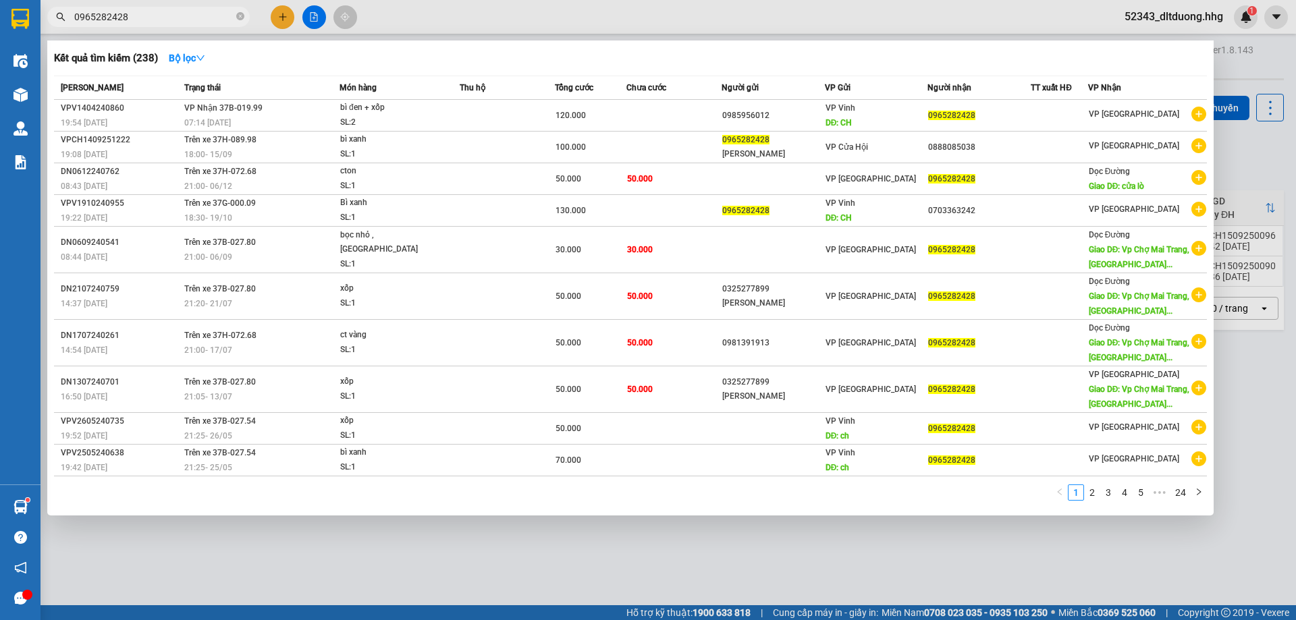
type input "0965282428"
click at [182, 16] on input "0965282428" at bounding box center [153, 16] width 159 height 15
click at [354, 18] on div at bounding box center [648, 310] width 1296 height 620
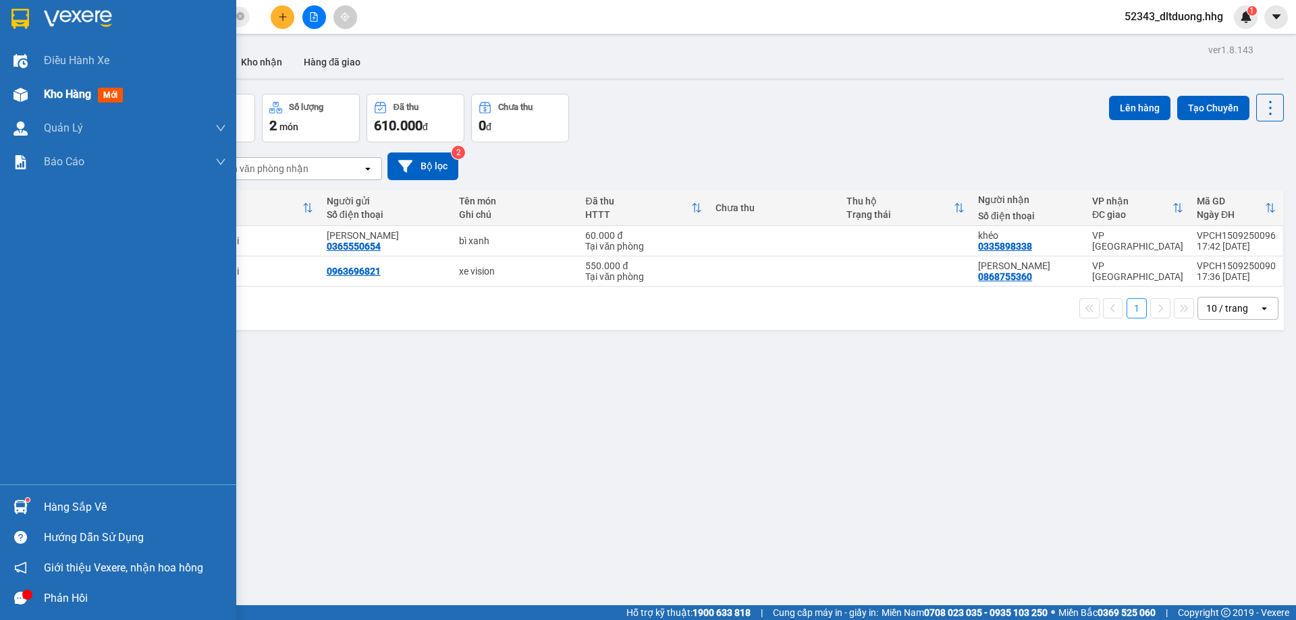
click at [47, 94] on span "Kho hàng" at bounding box center [67, 94] width 47 height 13
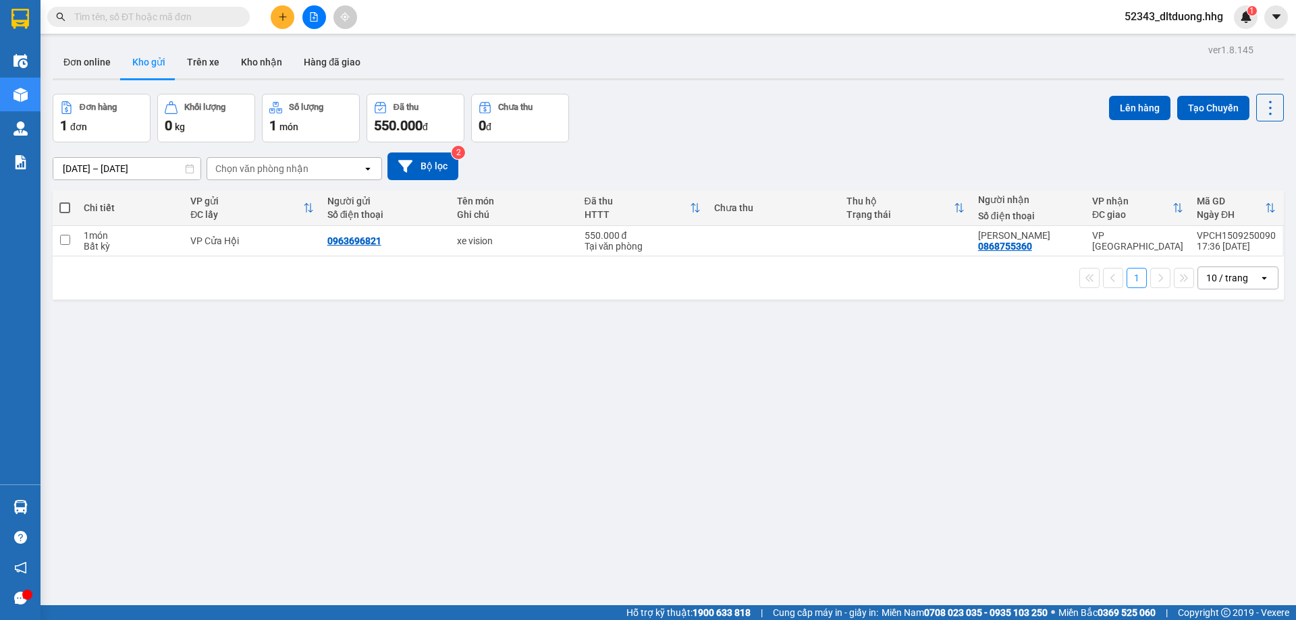
click at [171, 16] on input "text" at bounding box center [153, 16] width 159 height 15
paste input "0335898338"
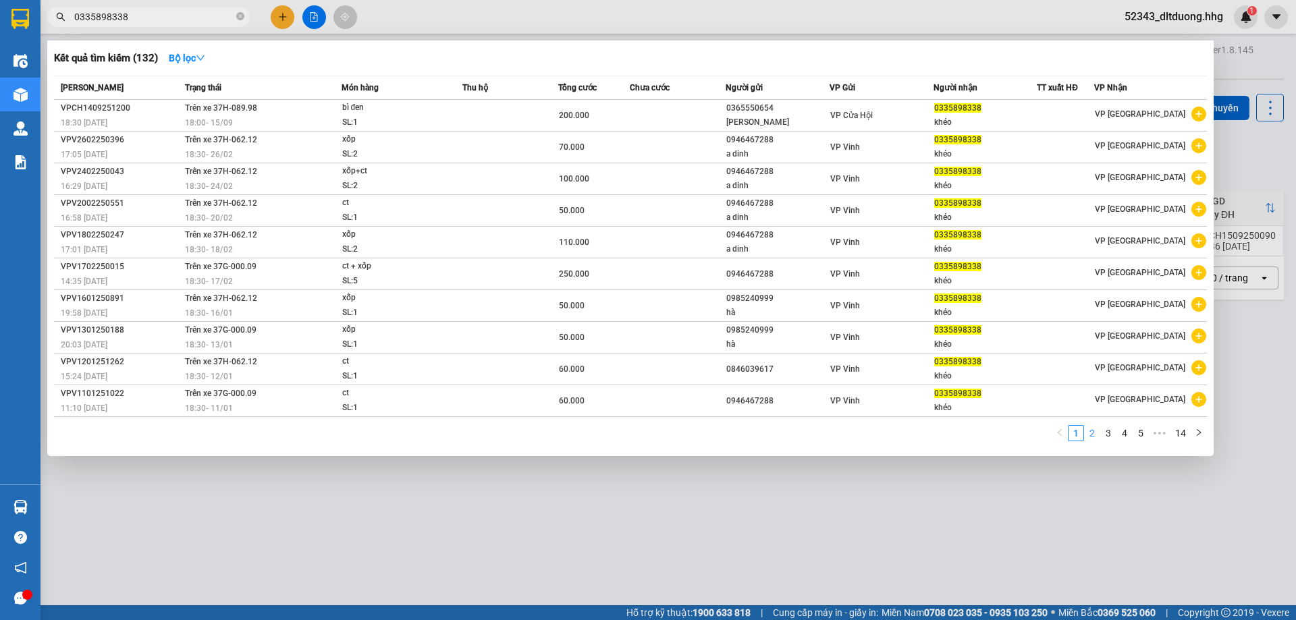
click at [1095, 432] on link "2" at bounding box center [1092, 433] width 15 height 15
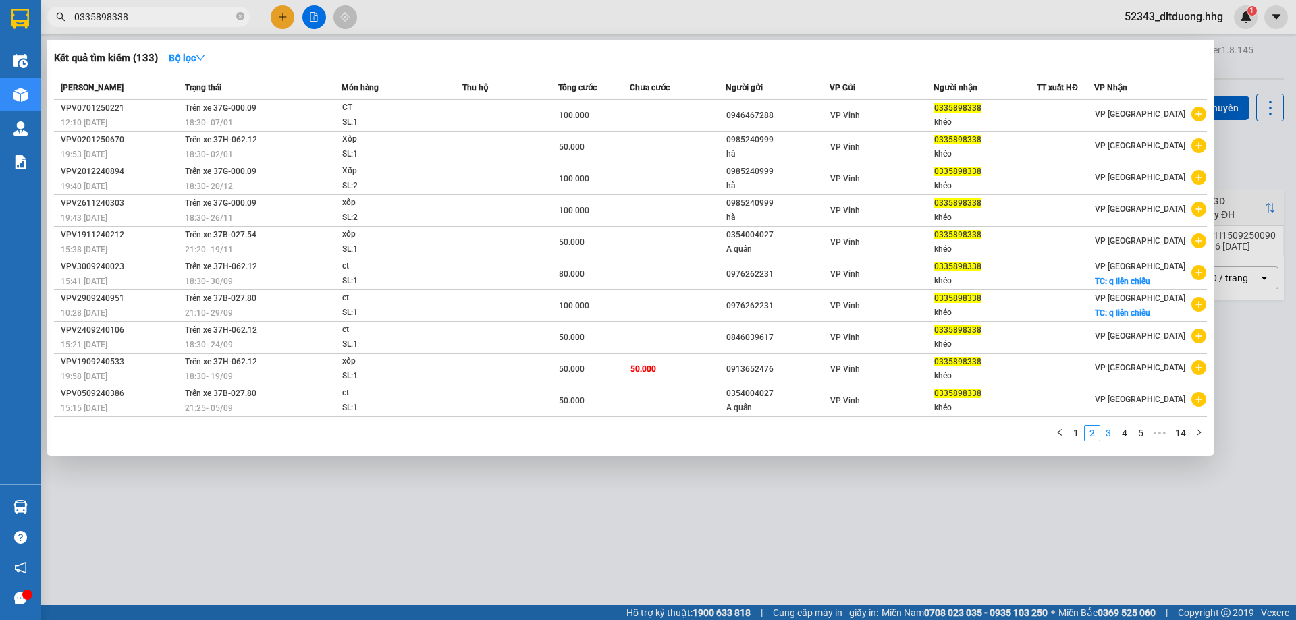
click at [1109, 436] on link "3" at bounding box center [1108, 433] width 15 height 15
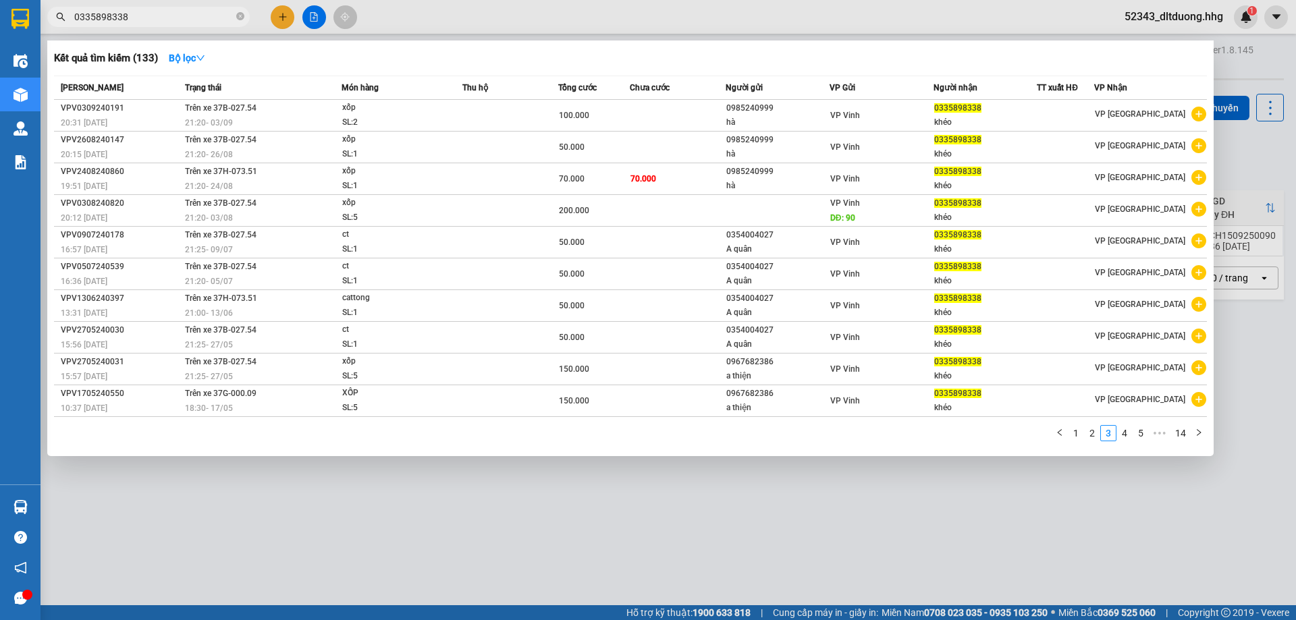
click at [180, 16] on input "0335898338" at bounding box center [153, 16] width 159 height 15
paste input "65550654"
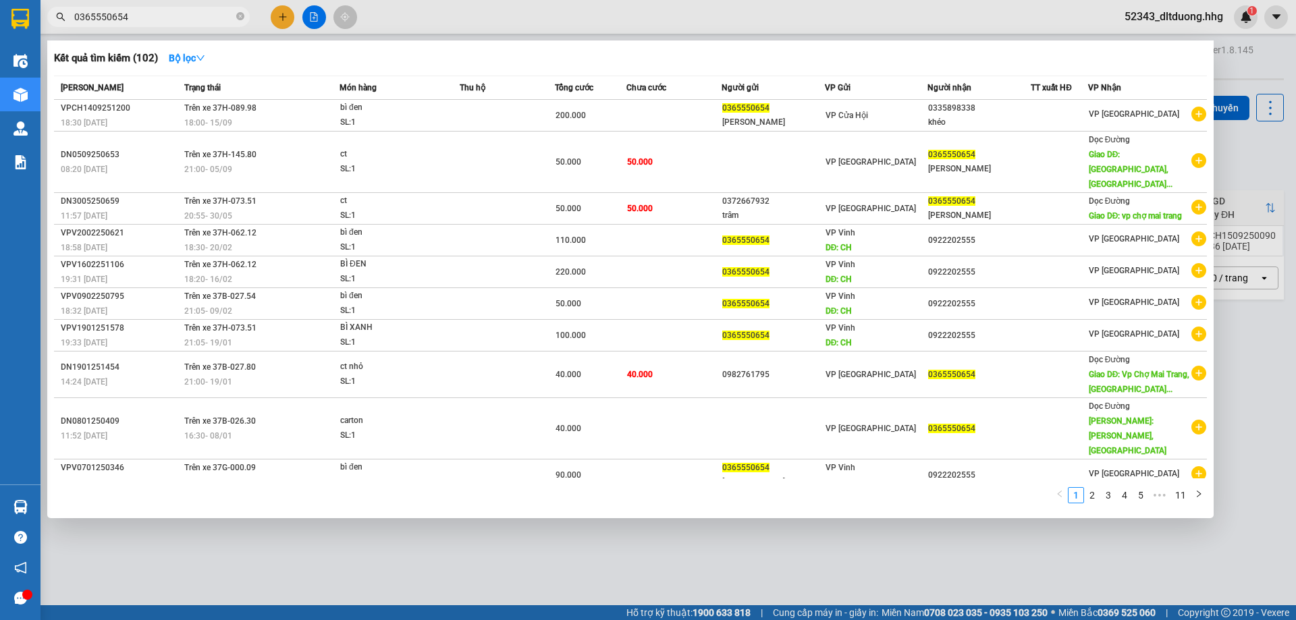
type input "0365550654"
click at [288, 18] on div at bounding box center [648, 310] width 1296 height 620
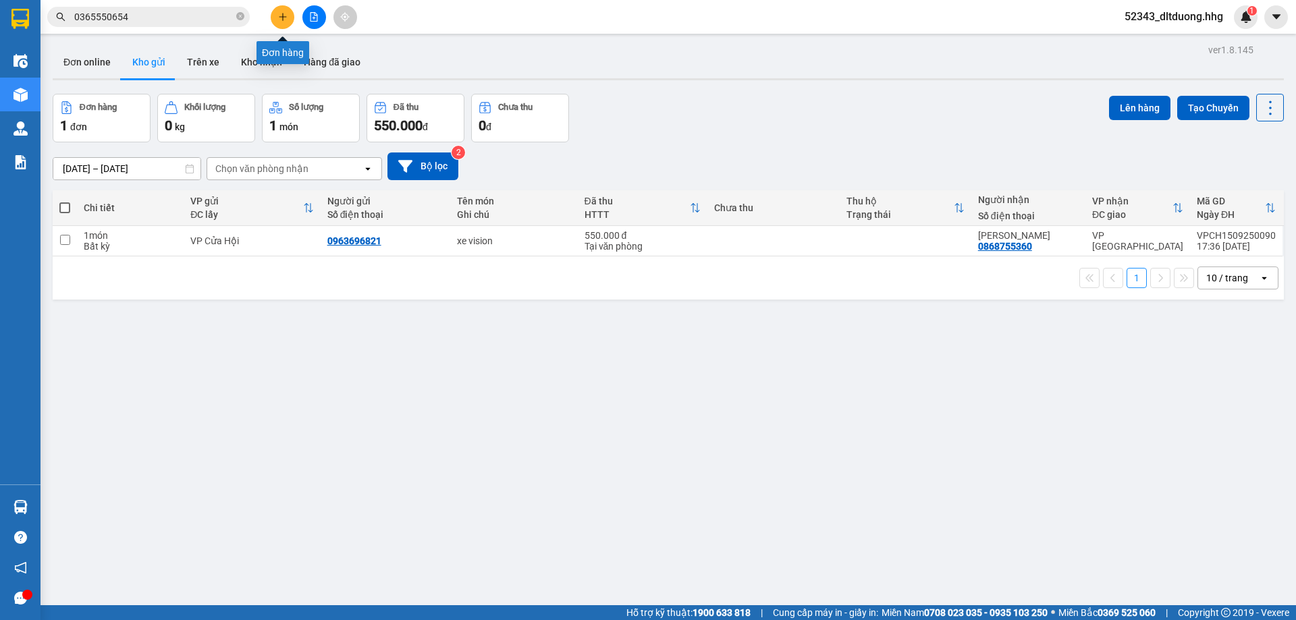
click at [276, 19] on button at bounding box center [283, 17] width 24 height 24
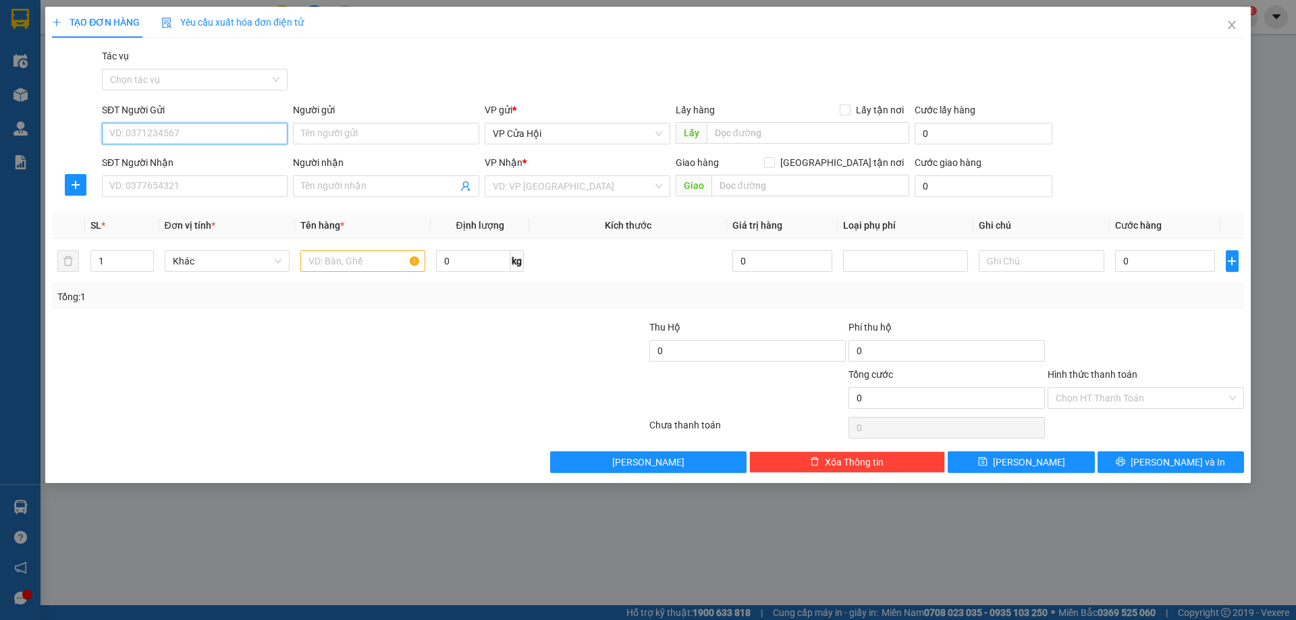
drag, startPoint x: 195, startPoint y: 130, endPoint x: 267, endPoint y: 122, distance: 72.8
click at [200, 130] on input "SĐT Người Gửi" at bounding box center [195, 134] width 186 height 22
type input "0975920567"
click at [160, 186] on input "SĐT Người Nhận" at bounding box center [195, 187] width 186 height 22
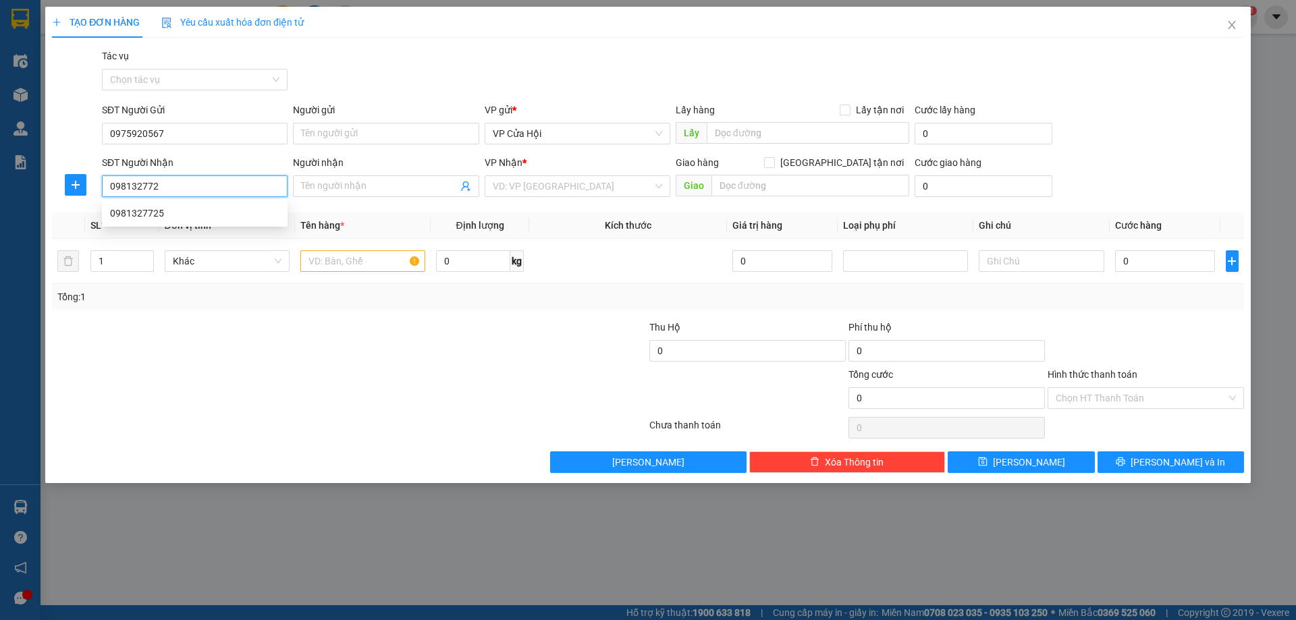
type input "0981327725"
click at [228, 216] on div "0981327725" at bounding box center [194, 213] width 169 height 15
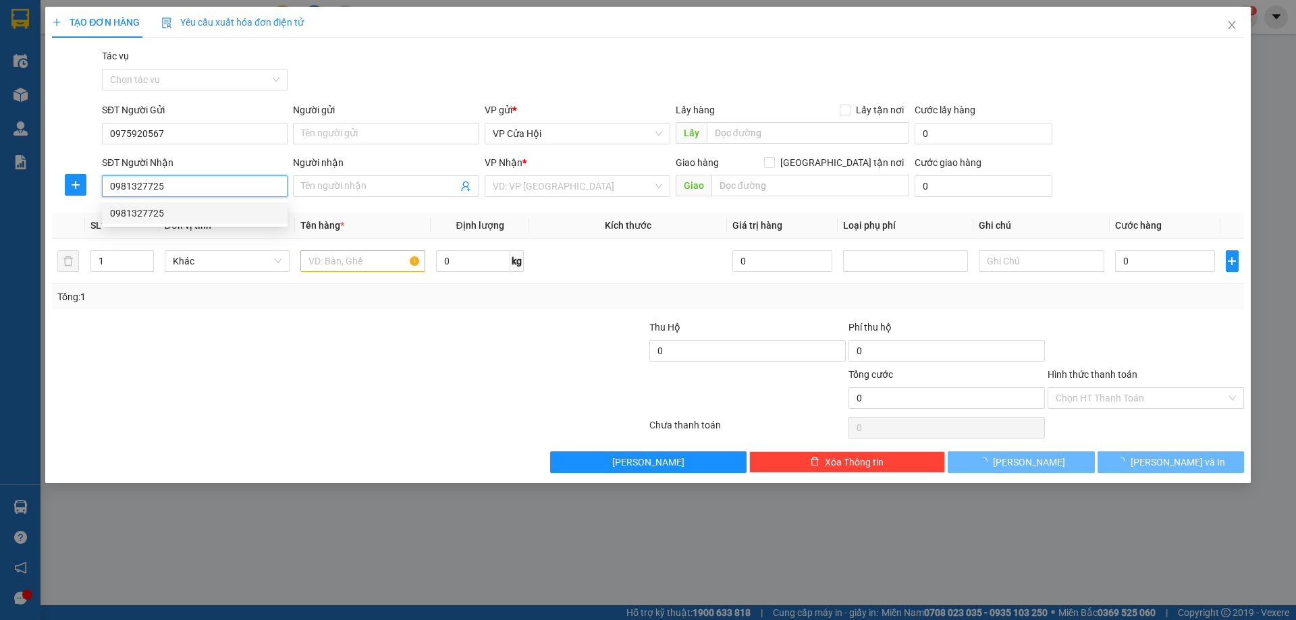
checkbox input "true"
type input "Q thanh khê"
type input "40.000"
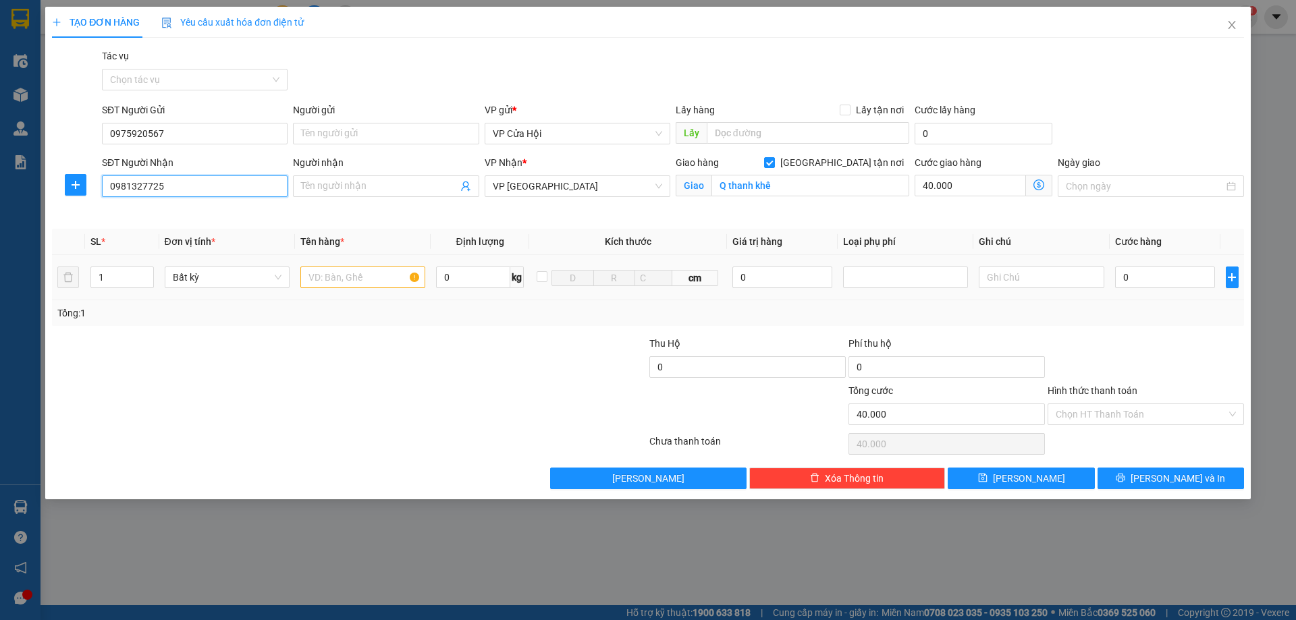
type input "0981327725"
click at [350, 277] on input "text" at bounding box center [362, 278] width 125 height 22
type input "ct"
click at [1144, 282] on input "0" at bounding box center [1165, 278] width 101 height 22
click at [774, 162] on input "[GEOGRAPHIC_DATA] tận nơi" at bounding box center [768, 161] width 9 height 9
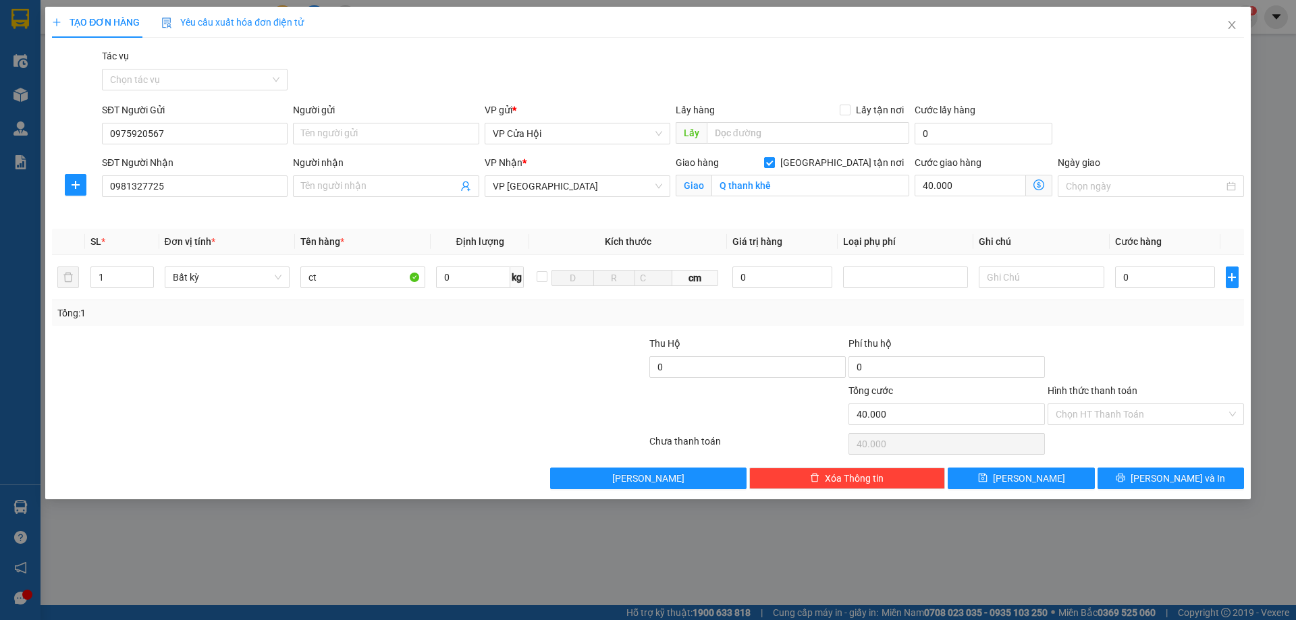
checkbox input "false"
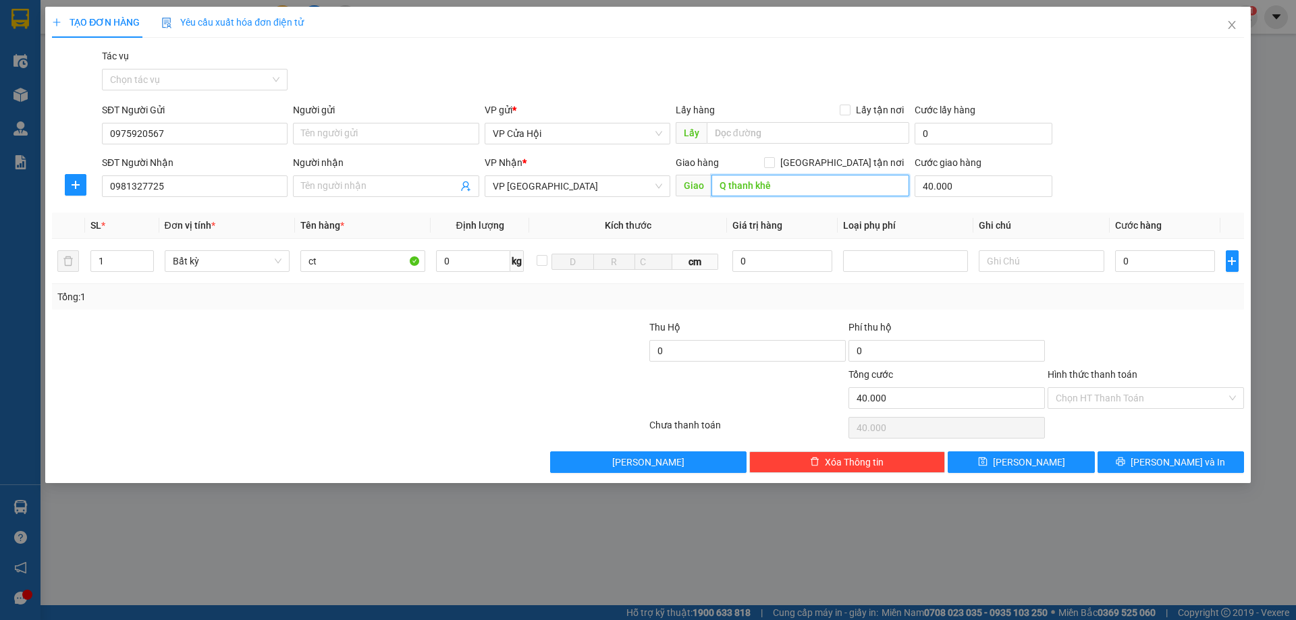
click at [840, 188] on input "Q thanh khê" at bounding box center [811, 186] width 198 height 22
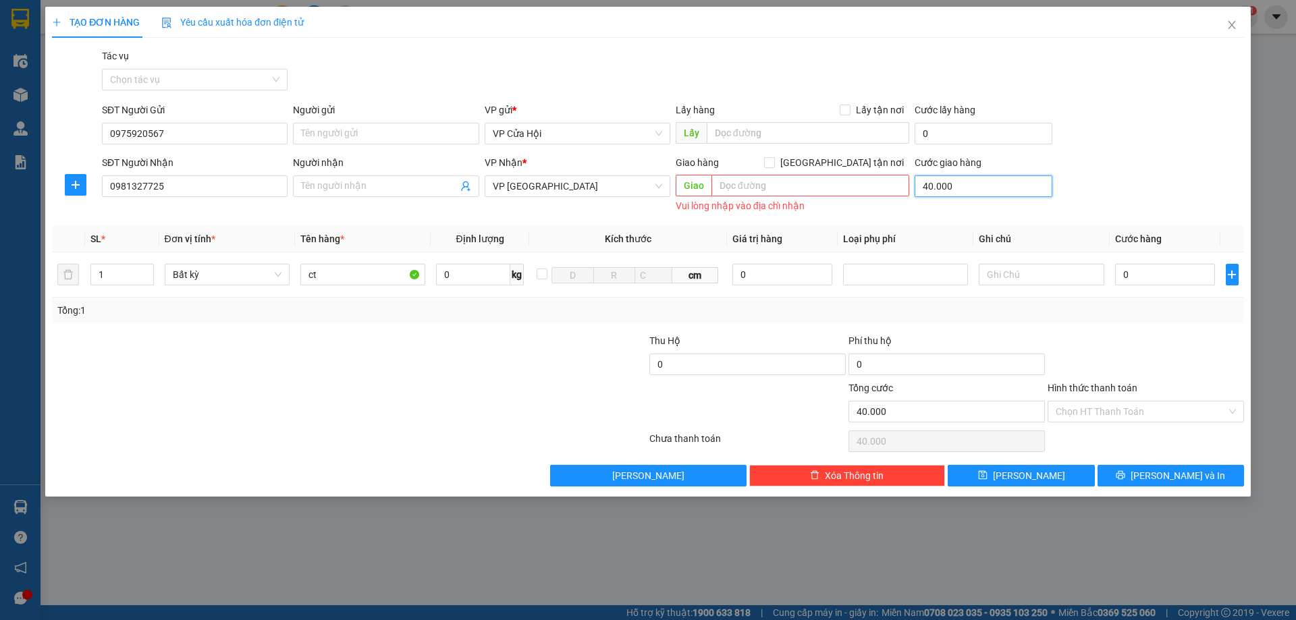
click at [1007, 188] on input "40.000" at bounding box center [984, 187] width 138 height 22
type input "0"
click at [1185, 281] on input "0" at bounding box center [1165, 275] width 101 height 22
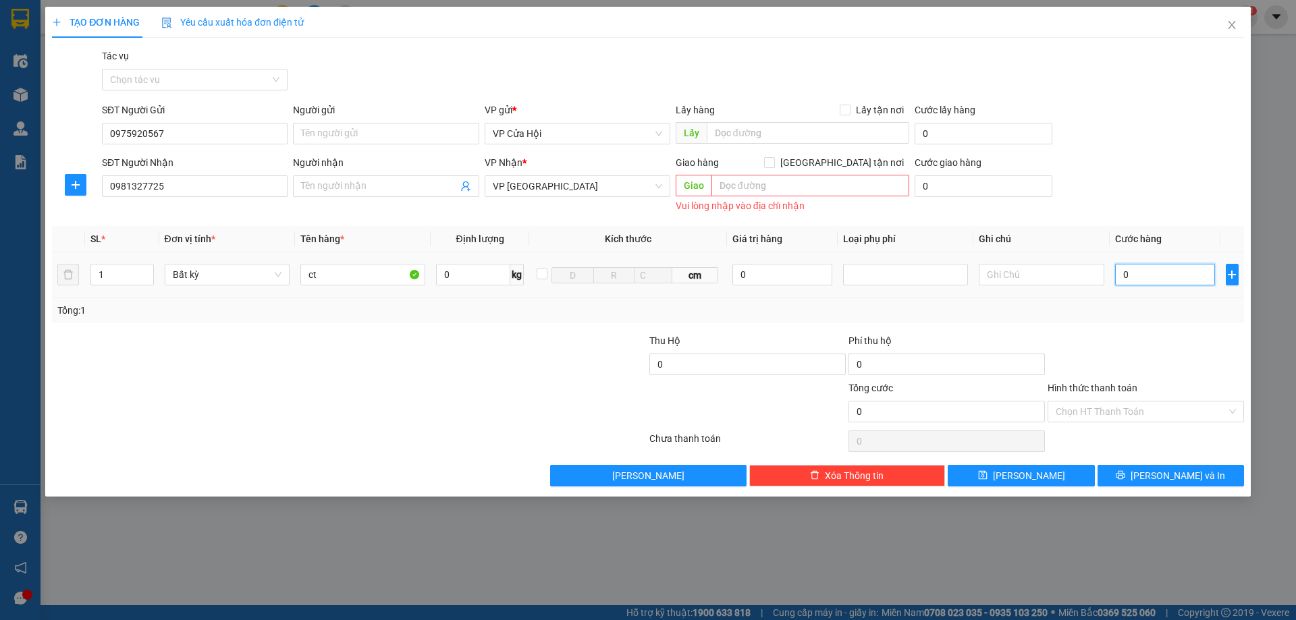
type input "5"
type input "50"
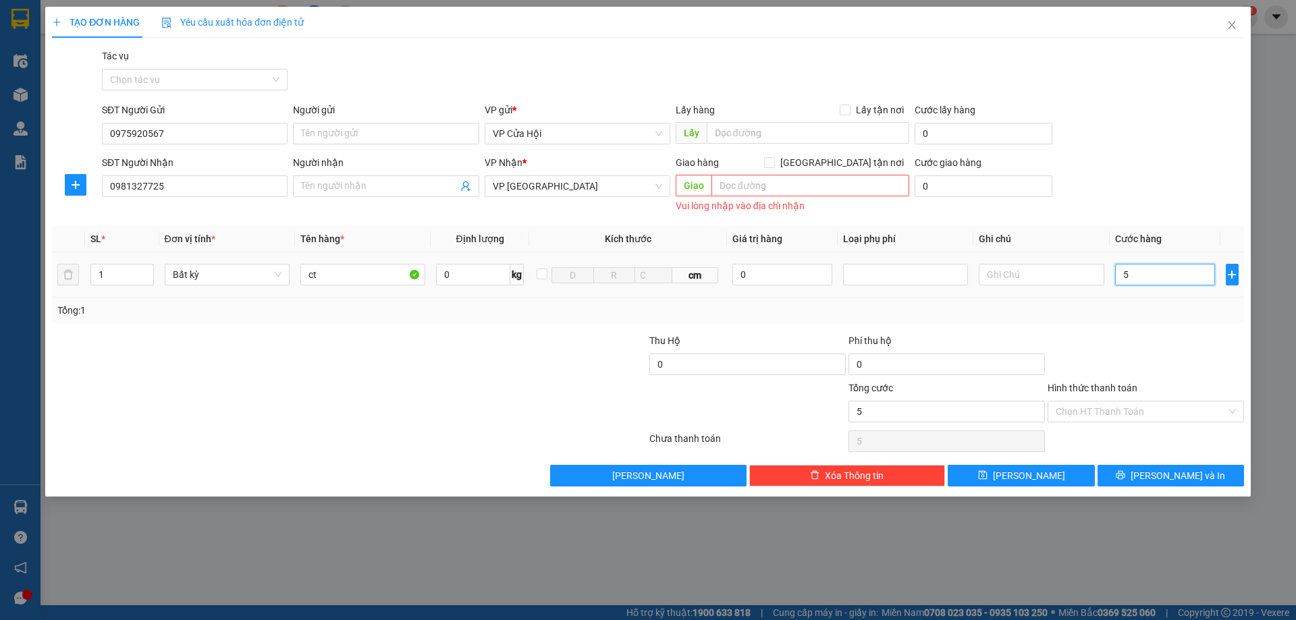
type input "50"
type input "500"
type input "5.000"
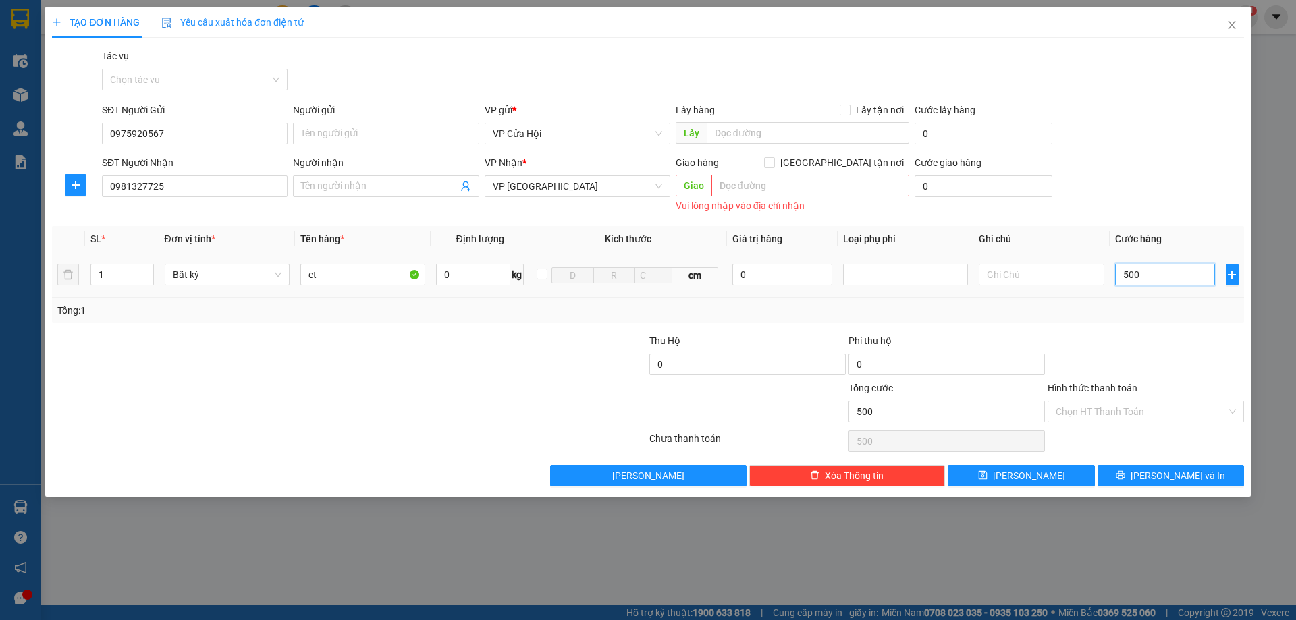
type input "5.000"
type input "50.000"
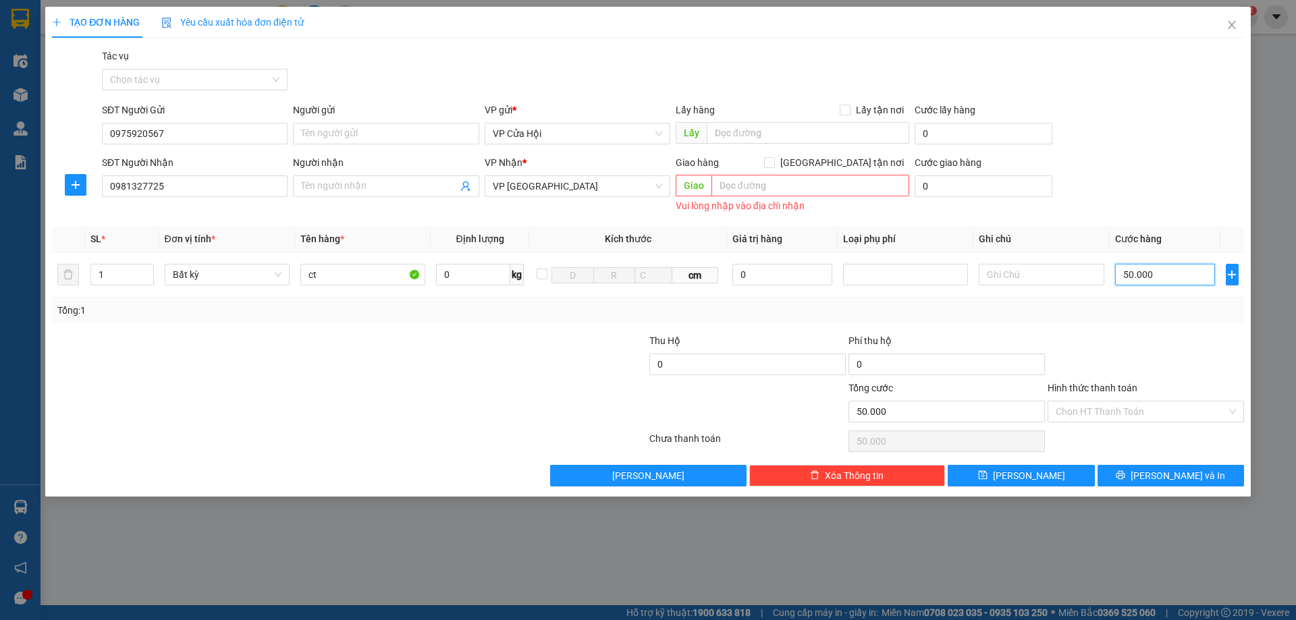
type input "50.000"
click at [932, 220] on div "Transit Pickup Surcharge Ids Transit Deliver Surcharge Ids Transit Deliver Surc…" at bounding box center [648, 268] width 1192 height 438
click at [1126, 481] on span "printer" at bounding box center [1120, 476] width 9 height 11
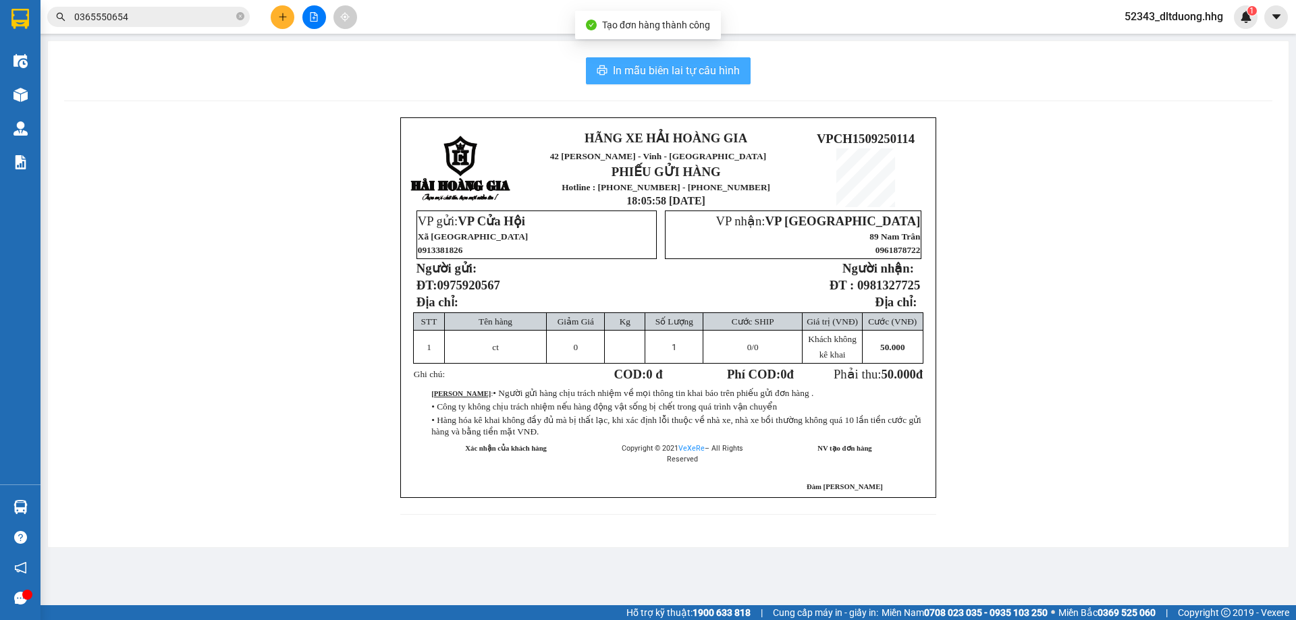
click at [733, 77] on span "In mẫu biên lai tự cấu hình" at bounding box center [676, 70] width 127 height 17
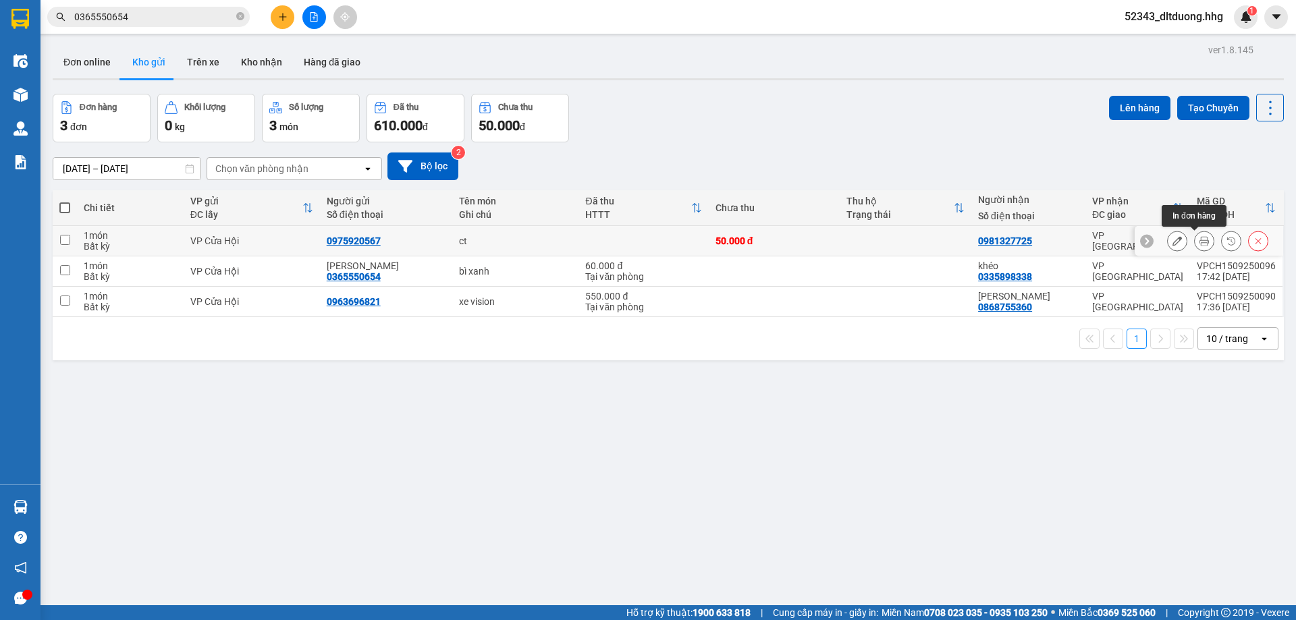
click at [1200, 244] on icon at bounding box center [1204, 240] width 9 height 9
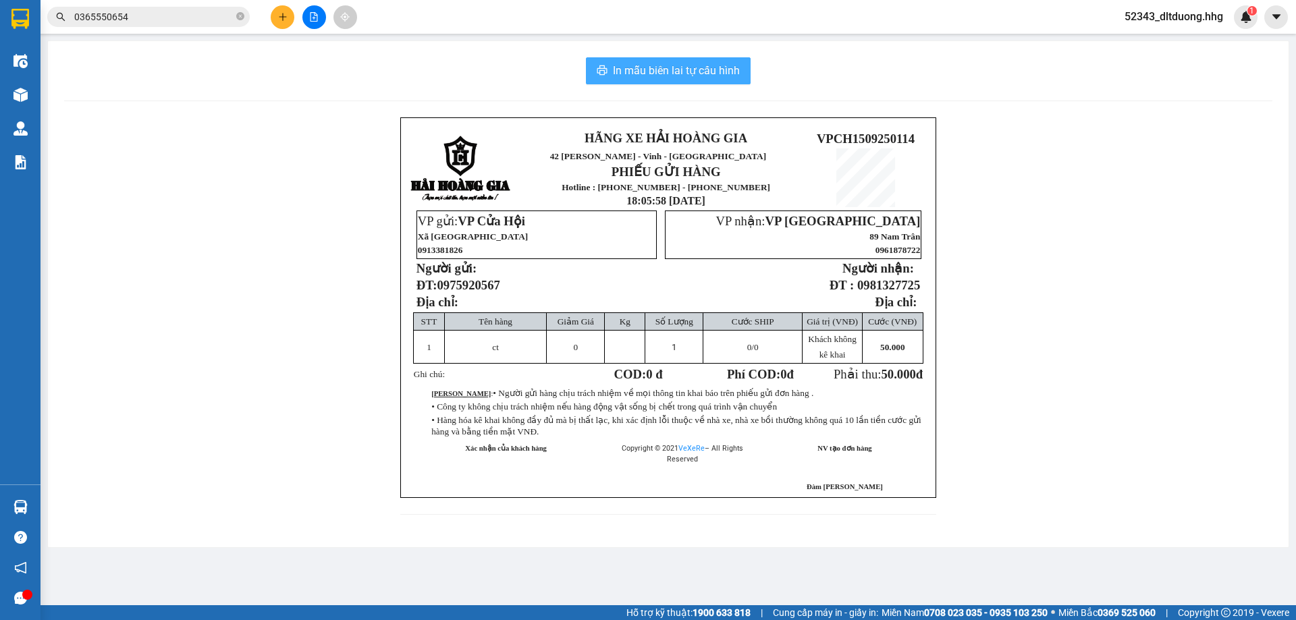
click at [729, 76] on span "In mẫu biên lai tự cấu hình" at bounding box center [676, 70] width 127 height 17
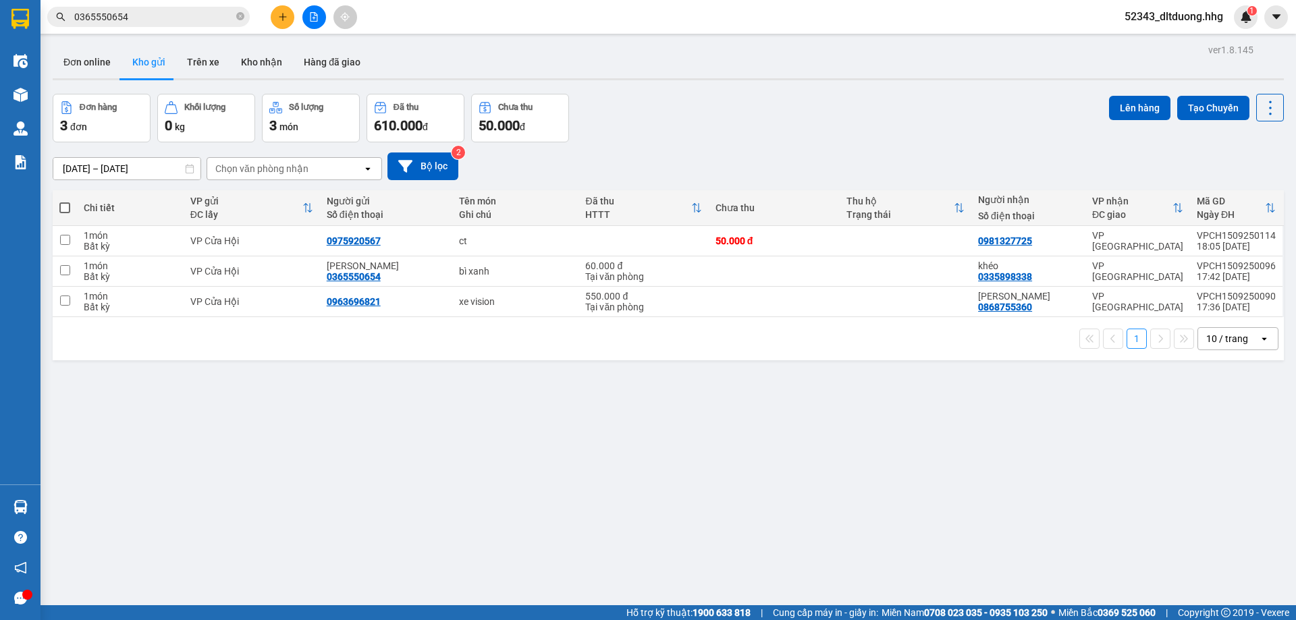
scroll to position [88, 0]
click at [281, 17] on icon "plus" at bounding box center [282, 16] width 7 height 1
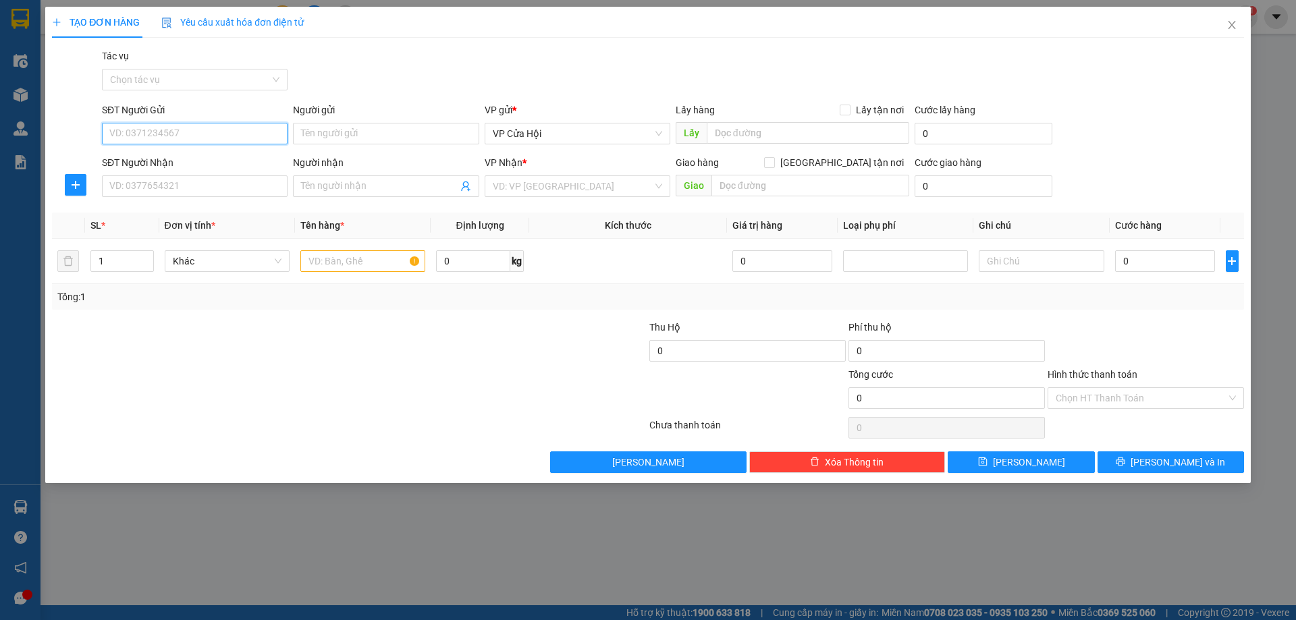
click at [250, 134] on input "SĐT Người Gửi" at bounding box center [195, 134] width 186 height 22
click at [228, 157] on div "0375532538 - Hương" at bounding box center [194, 160] width 169 height 15
type input "0375532538"
type input "Hương"
type input "0375532538"
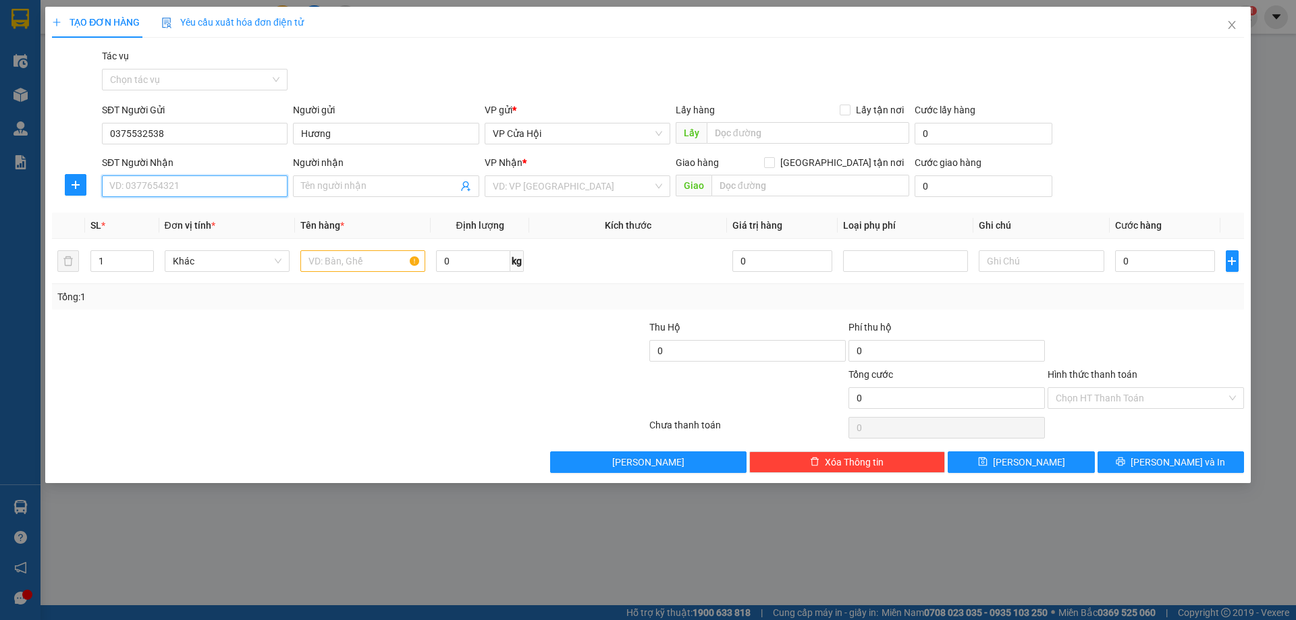
click at [230, 191] on input "SĐT Người Nhận" at bounding box center [195, 187] width 186 height 22
type input "0353777541"
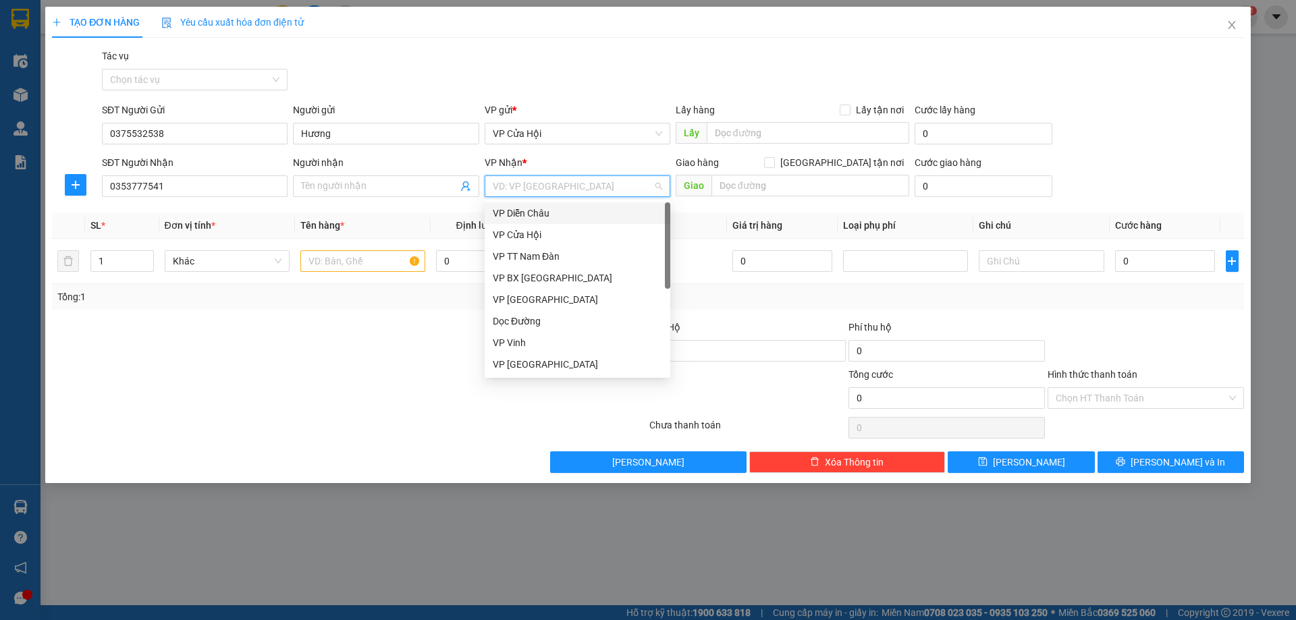
click at [549, 191] on input "search" at bounding box center [573, 186] width 160 height 20
click at [514, 366] on div "VP [GEOGRAPHIC_DATA]" at bounding box center [577, 364] width 169 height 15
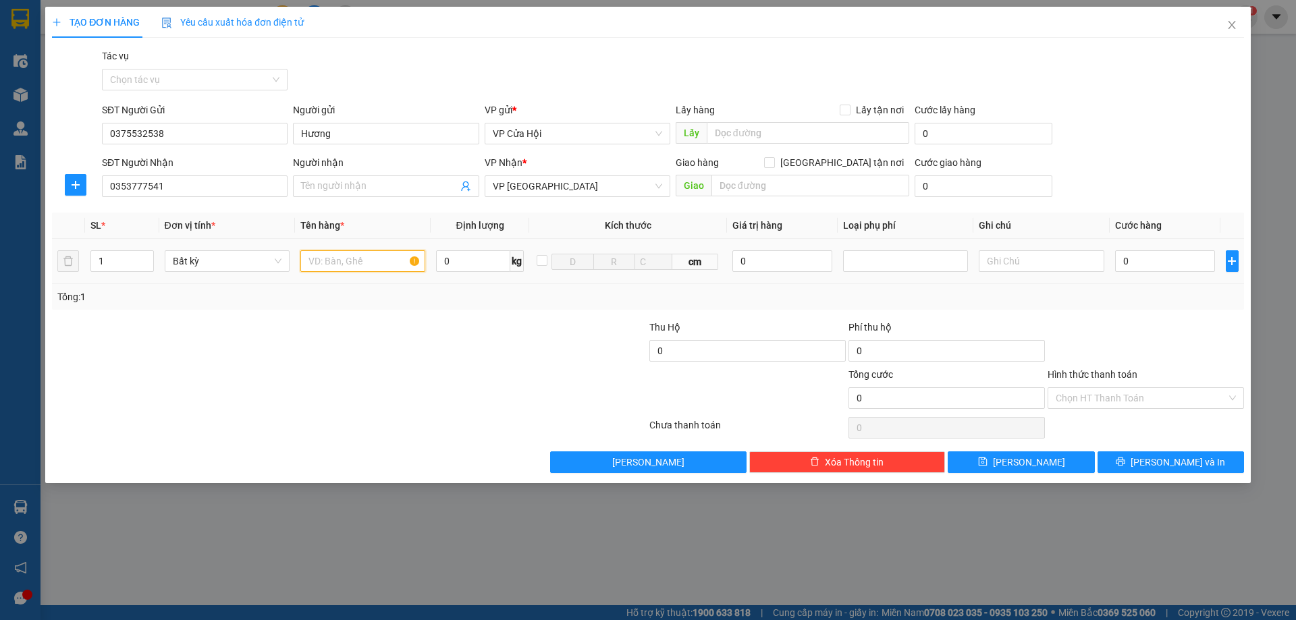
click at [359, 264] on input "text" at bounding box center [362, 261] width 125 height 22
click at [611, 192] on span "VP [GEOGRAPHIC_DATA]" at bounding box center [577, 186] width 169 height 20
type input "Xốp"
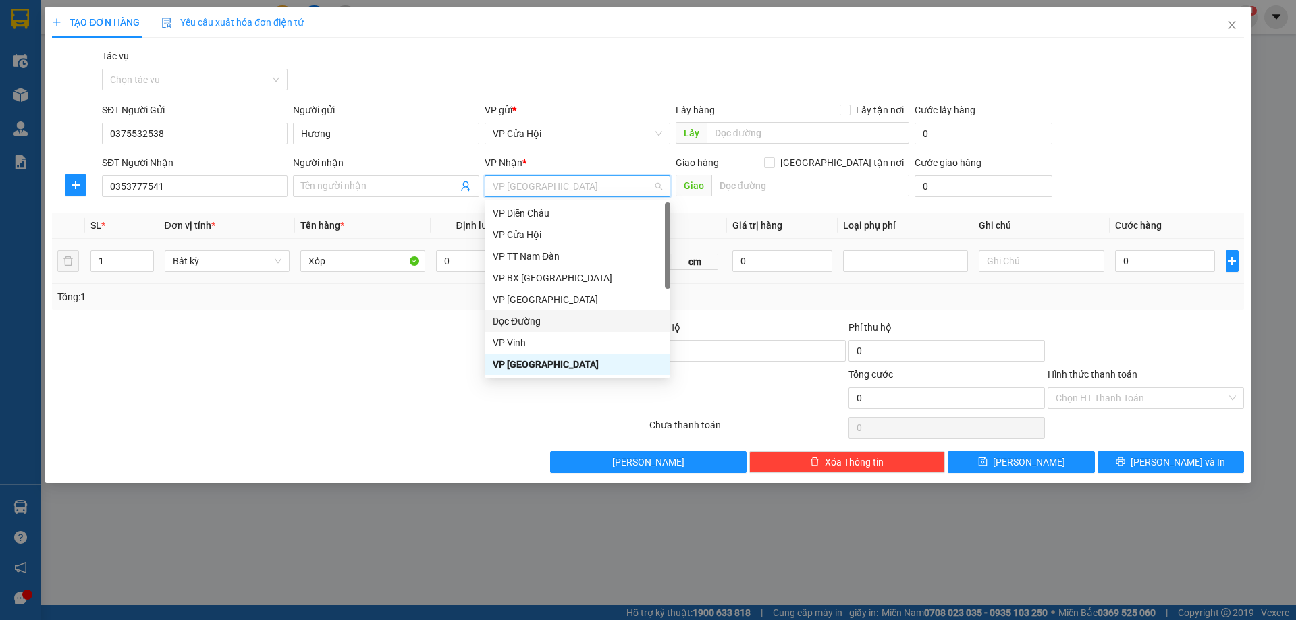
drag, startPoint x: 538, startPoint y: 323, endPoint x: 592, endPoint y: 278, distance: 70.0
click at [539, 323] on div "Dọc Đường" at bounding box center [577, 321] width 169 height 15
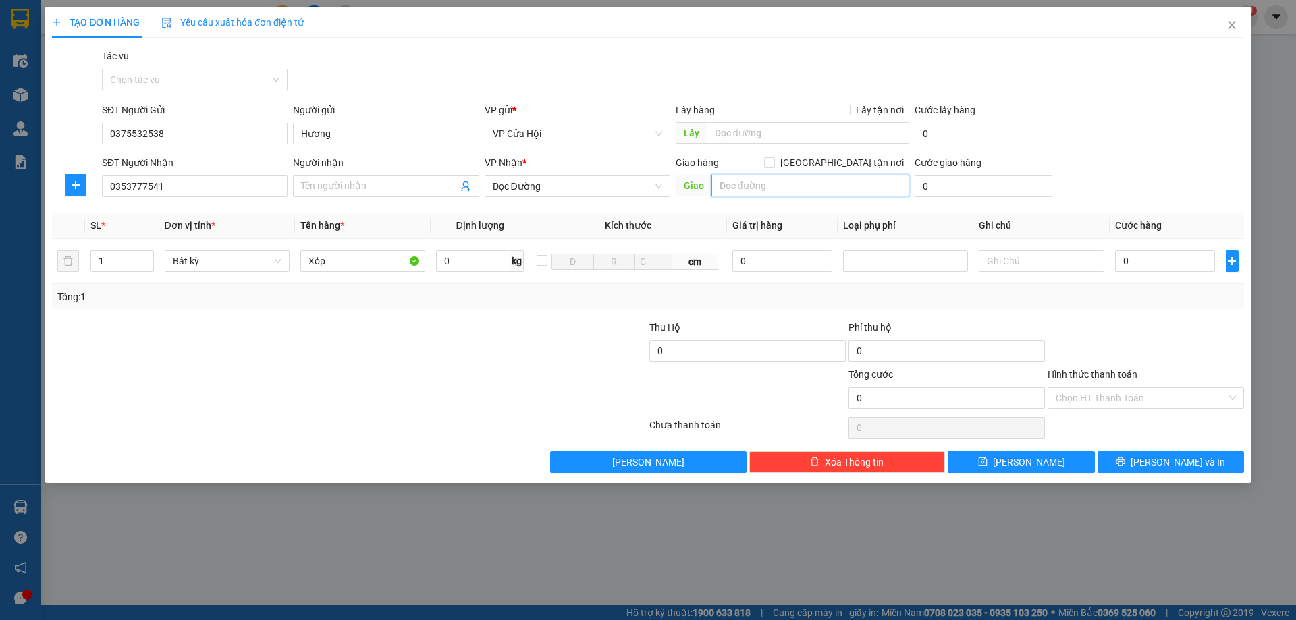
click at [748, 186] on input "text" at bounding box center [811, 186] width 198 height 22
type input "BX Quãng Ngãi"
click at [1124, 258] on input "0" at bounding box center [1165, 261] width 101 height 22
type input "6"
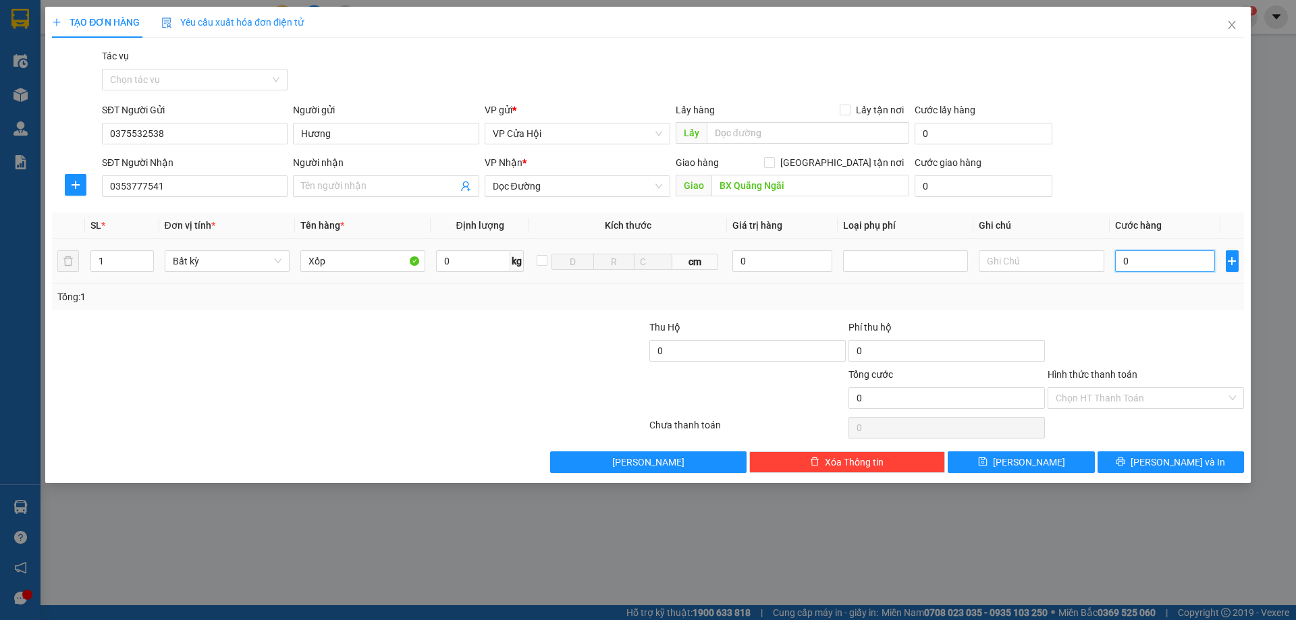
type input "6"
type input "60"
type input "600"
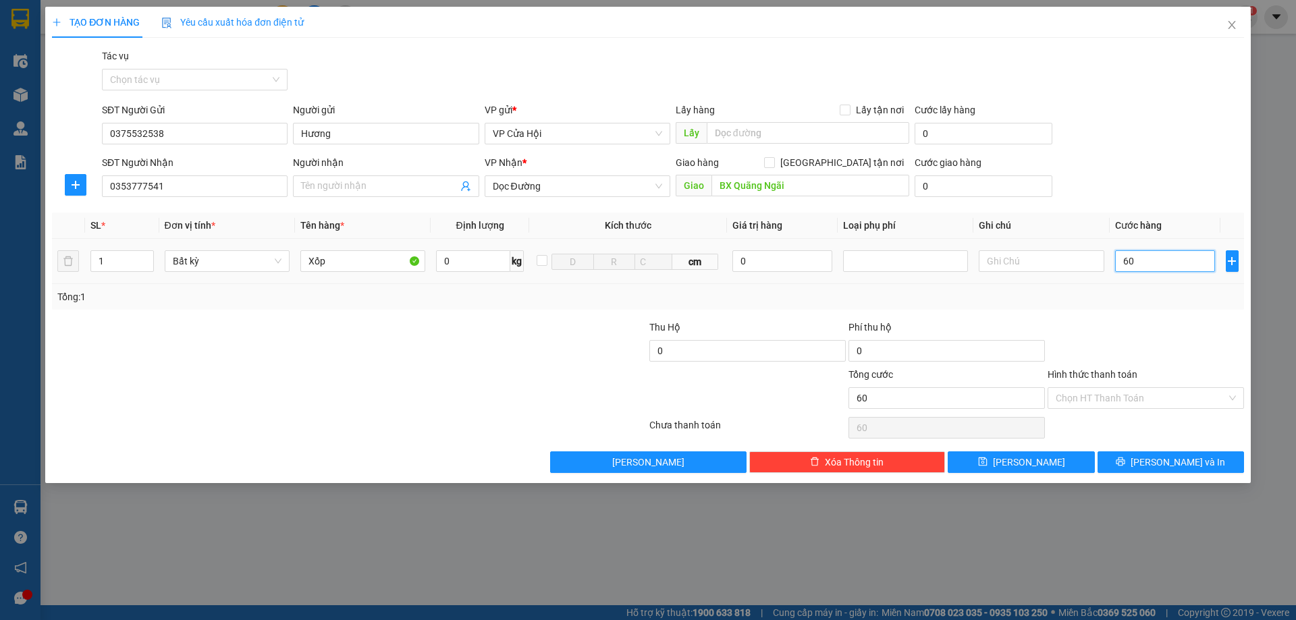
type input "600"
type input "6.000"
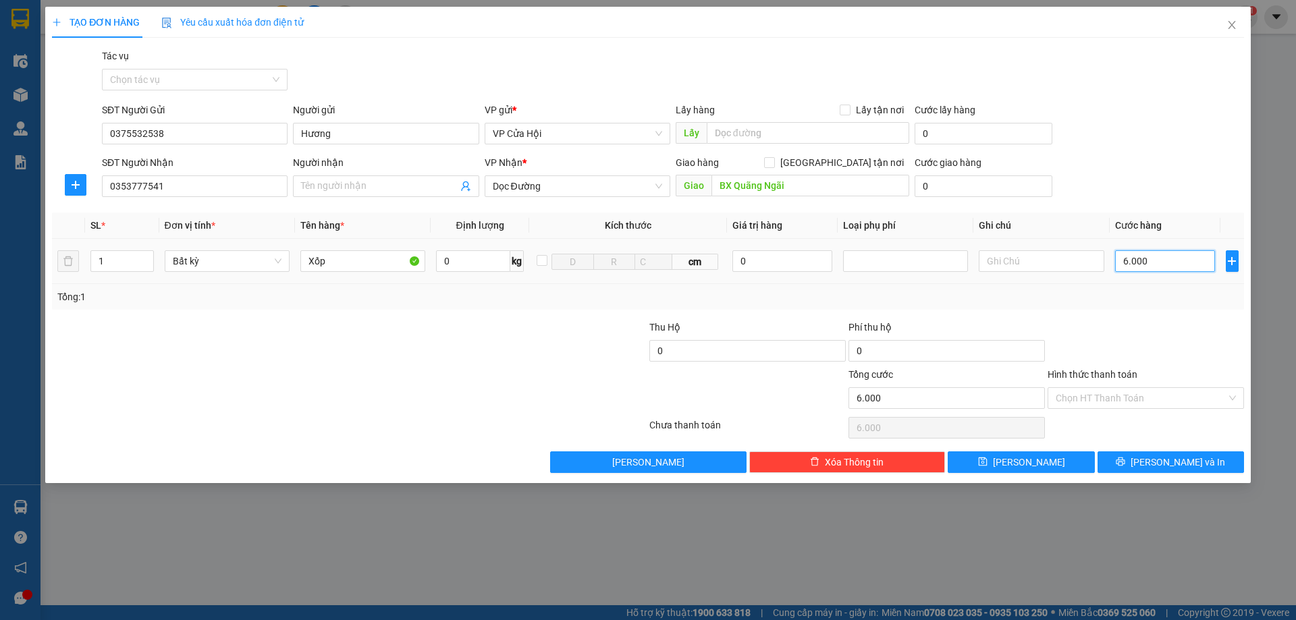
type input "60.000"
click at [1211, 405] on input "Hình thức thanh toán" at bounding box center [1141, 398] width 171 height 20
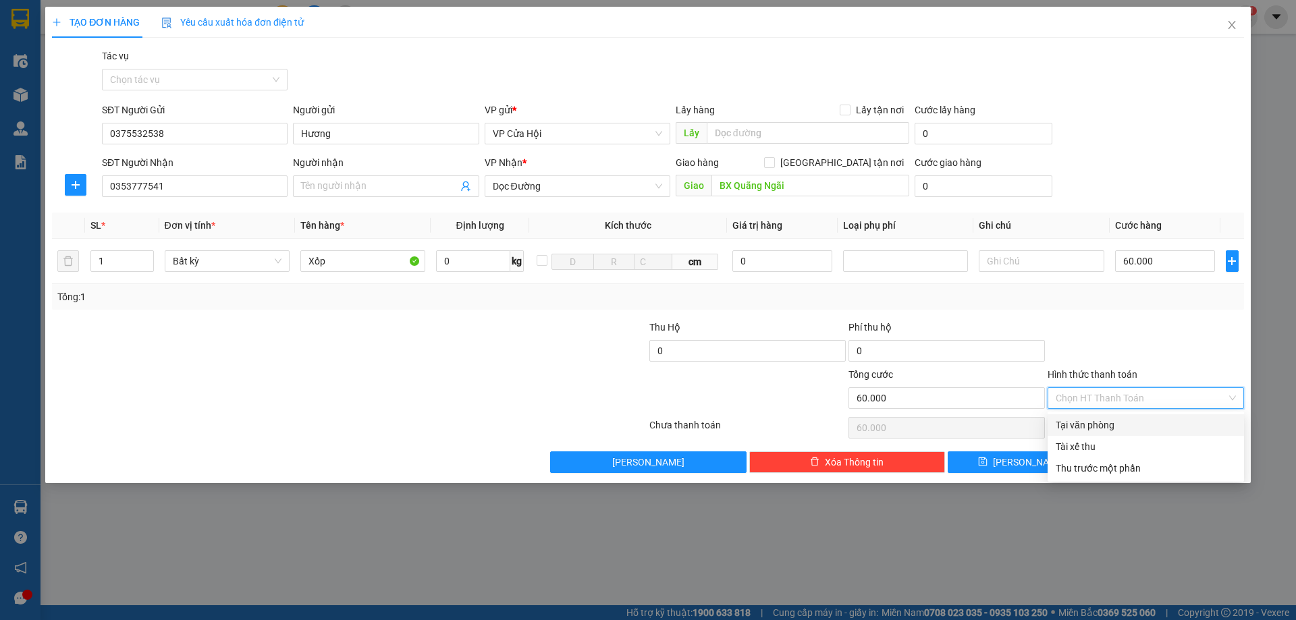
click at [1115, 429] on div "Tại văn phòng" at bounding box center [1146, 425] width 180 height 15
type input "0"
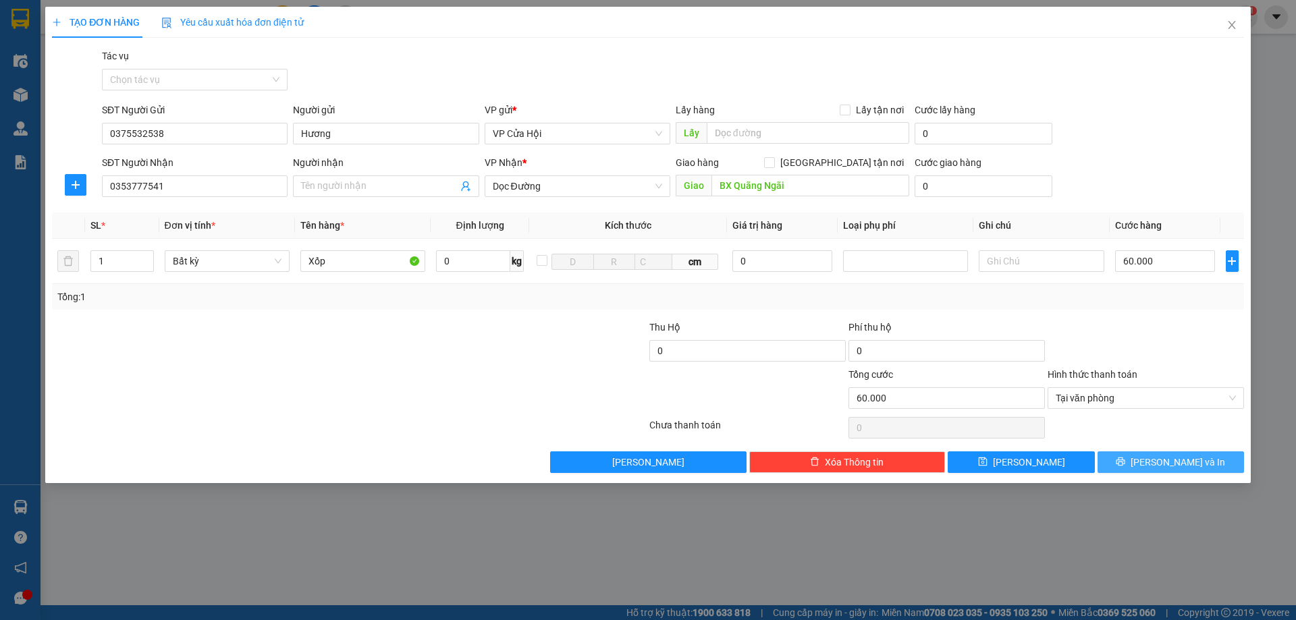
click at [1169, 463] on span "[PERSON_NAME] và In" at bounding box center [1178, 462] width 95 height 15
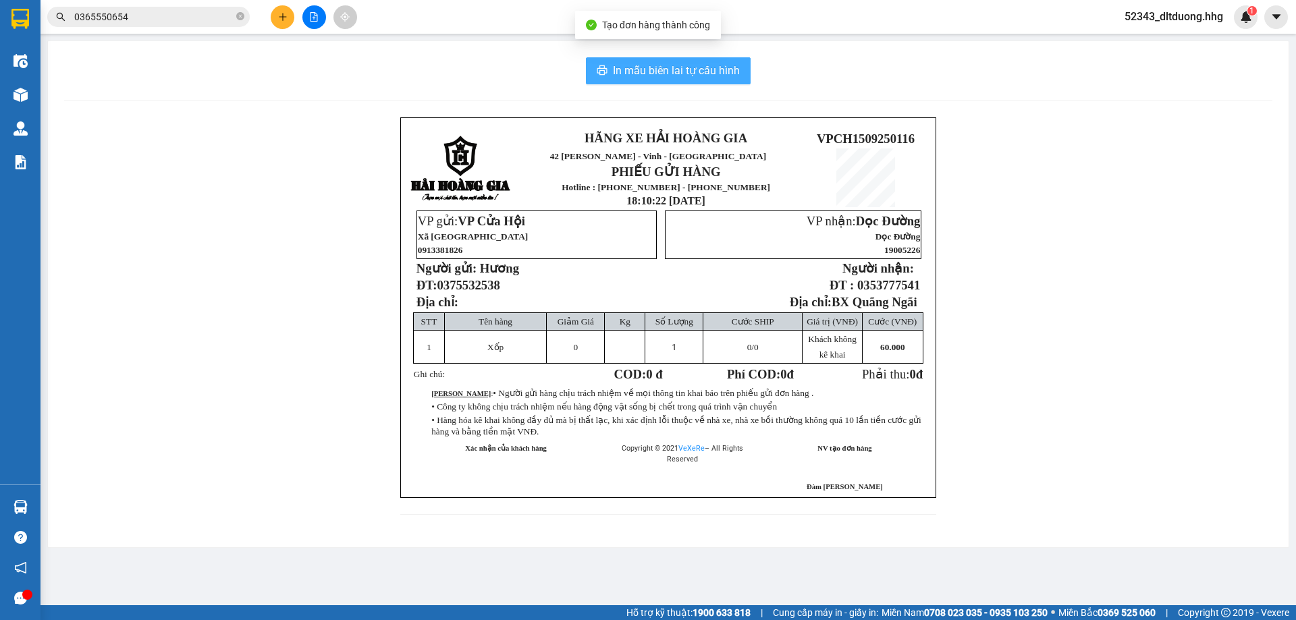
click at [745, 79] on button "In mẫu biên lai tự cấu hình" at bounding box center [668, 70] width 165 height 27
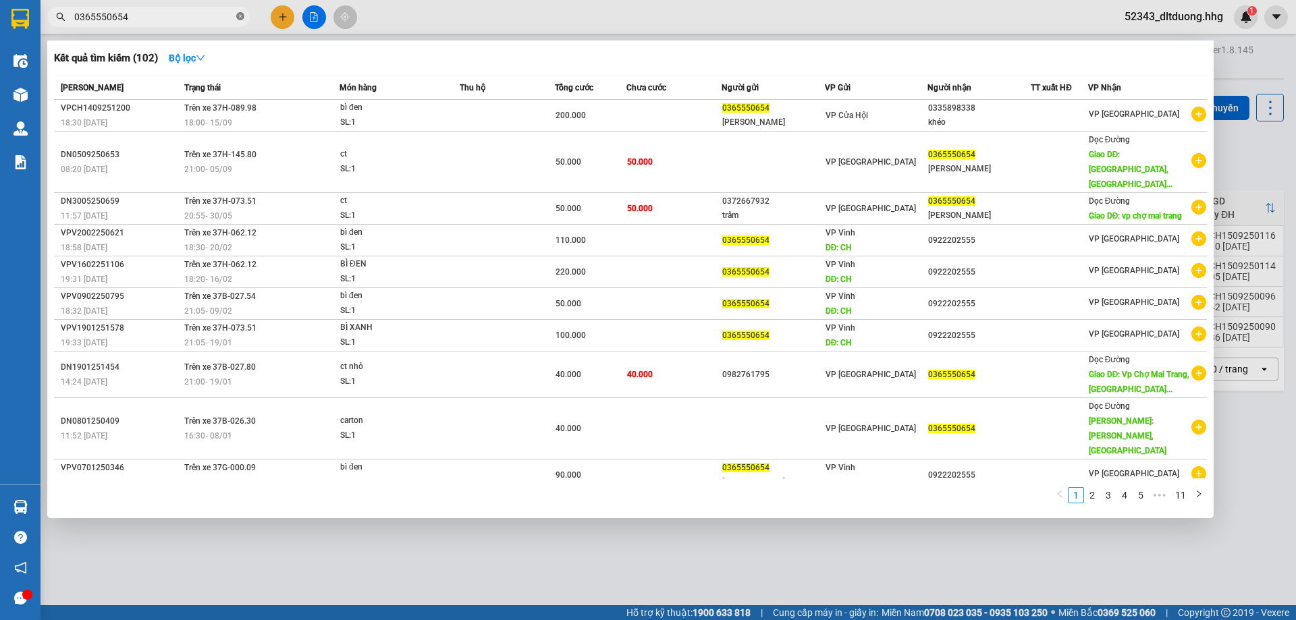
click at [238, 20] on icon "close-circle" at bounding box center [240, 16] width 8 height 8
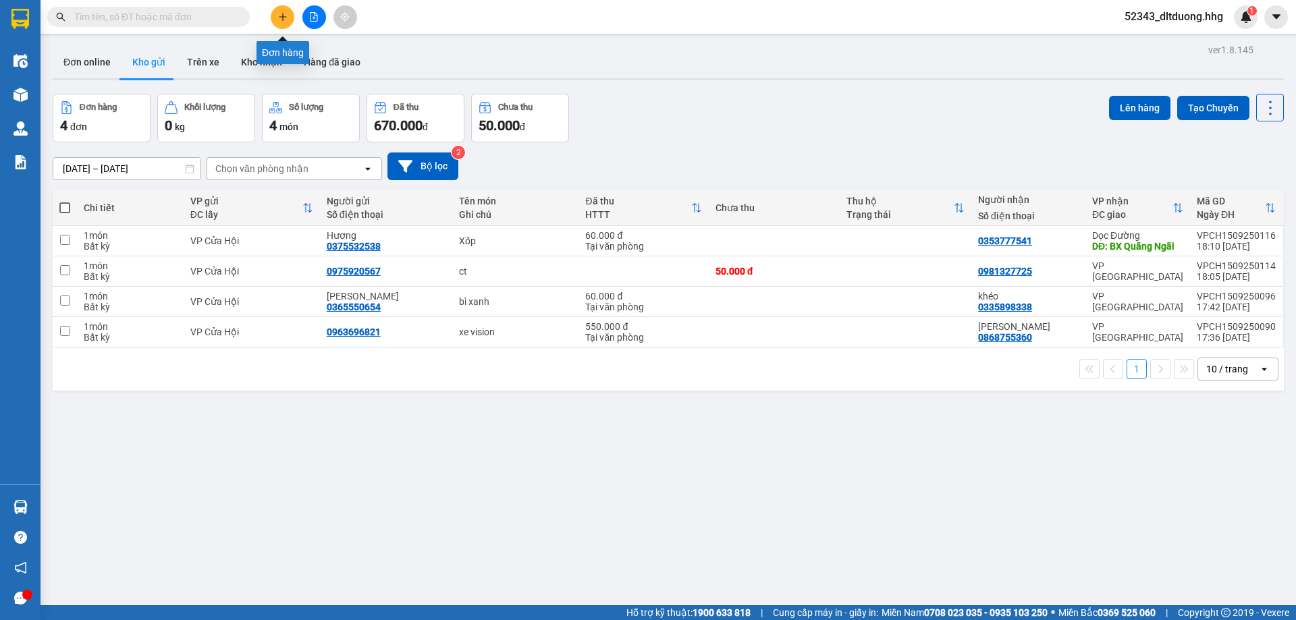
click at [292, 16] on button at bounding box center [283, 17] width 24 height 24
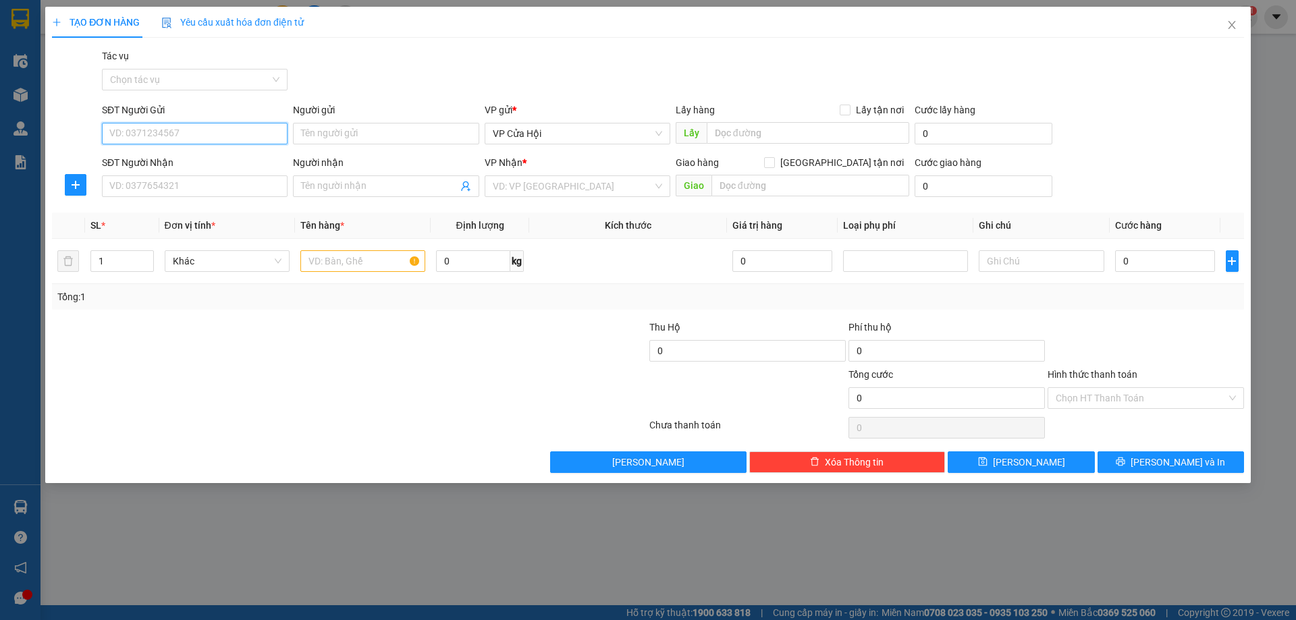
click at [205, 140] on input "SĐT Người Gửi" at bounding box center [195, 134] width 186 height 22
type input "0965282428"
click at [203, 163] on div "0965282428 - [PERSON_NAME]" at bounding box center [194, 160] width 169 height 15
type input "[PERSON_NAME]"
type input "0965282428"
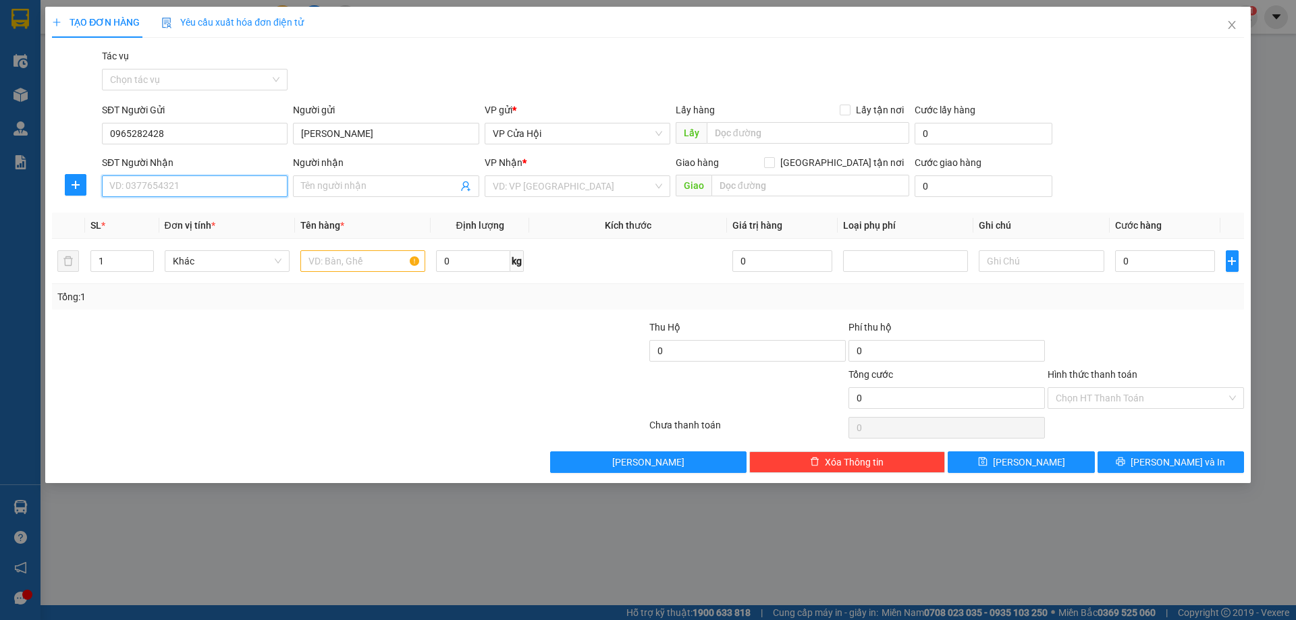
click at [211, 191] on input "SĐT Người Nhận" at bounding box center [195, 187] width 186 height 22
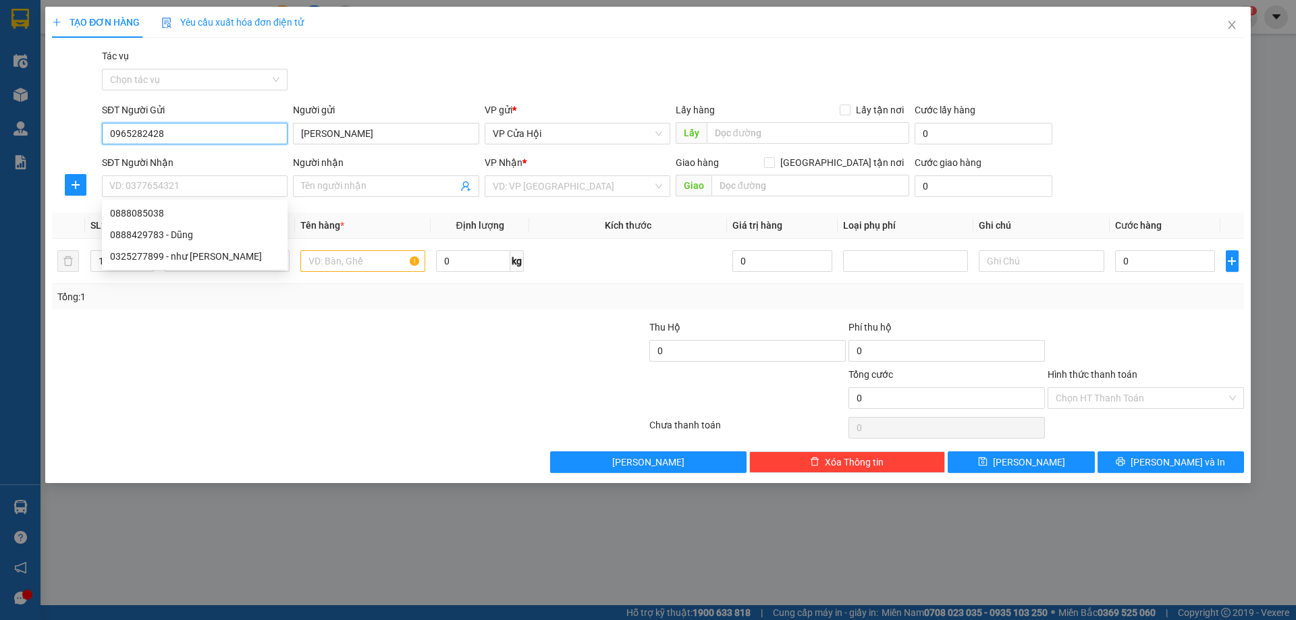
click at [193, 136] on input "0965282428" at bounding box center [195, 134] width 186 height 22
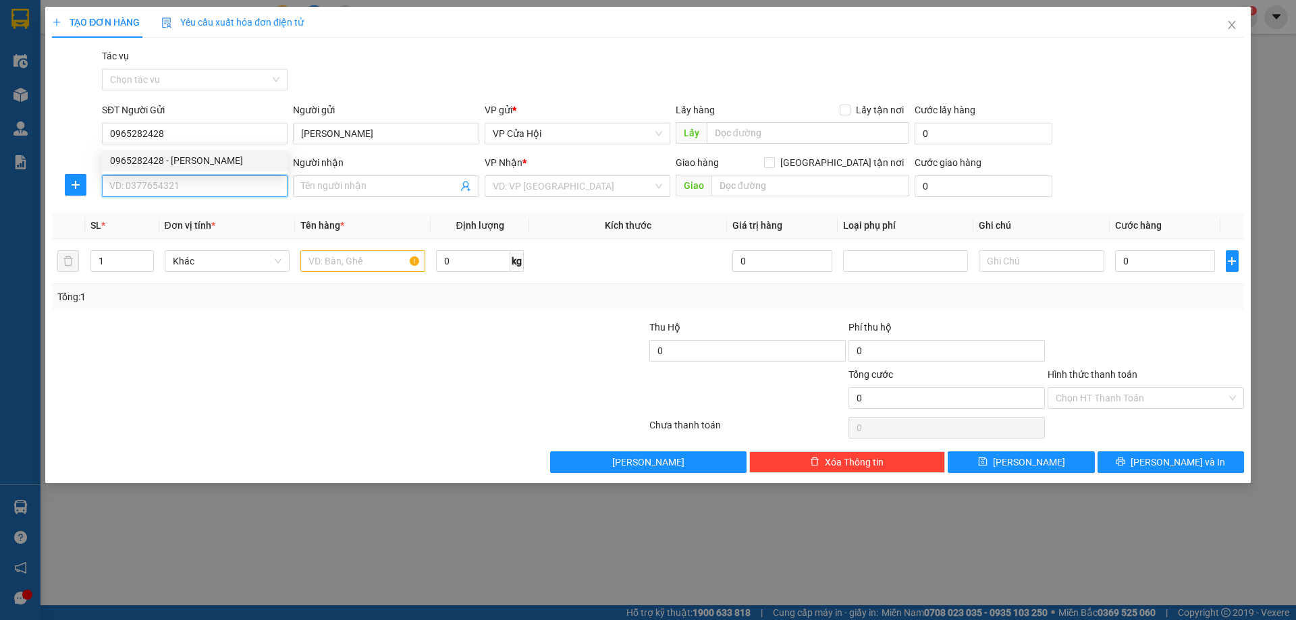
click at [199, 184] on input "SĐT Người Nhận" at bounding box center [195, 187] width 186 height 22
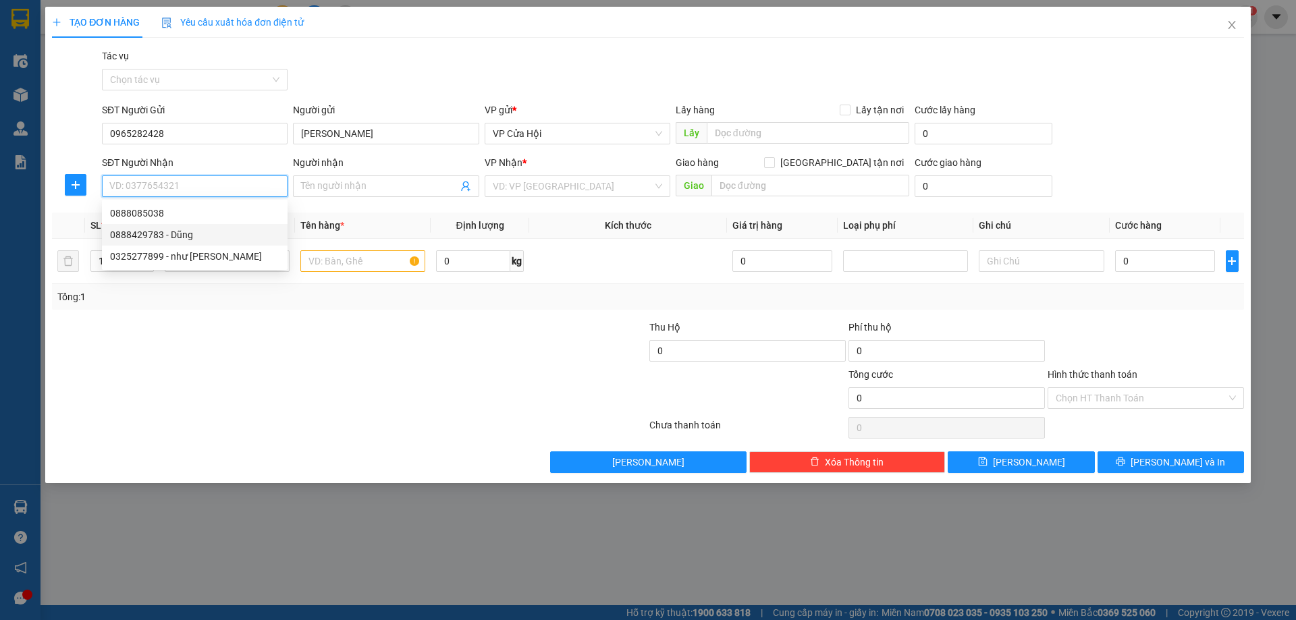
click at [193, 230] on div "0888429783 - Dũng" at bounding box center [194, 235] width 169 height 15
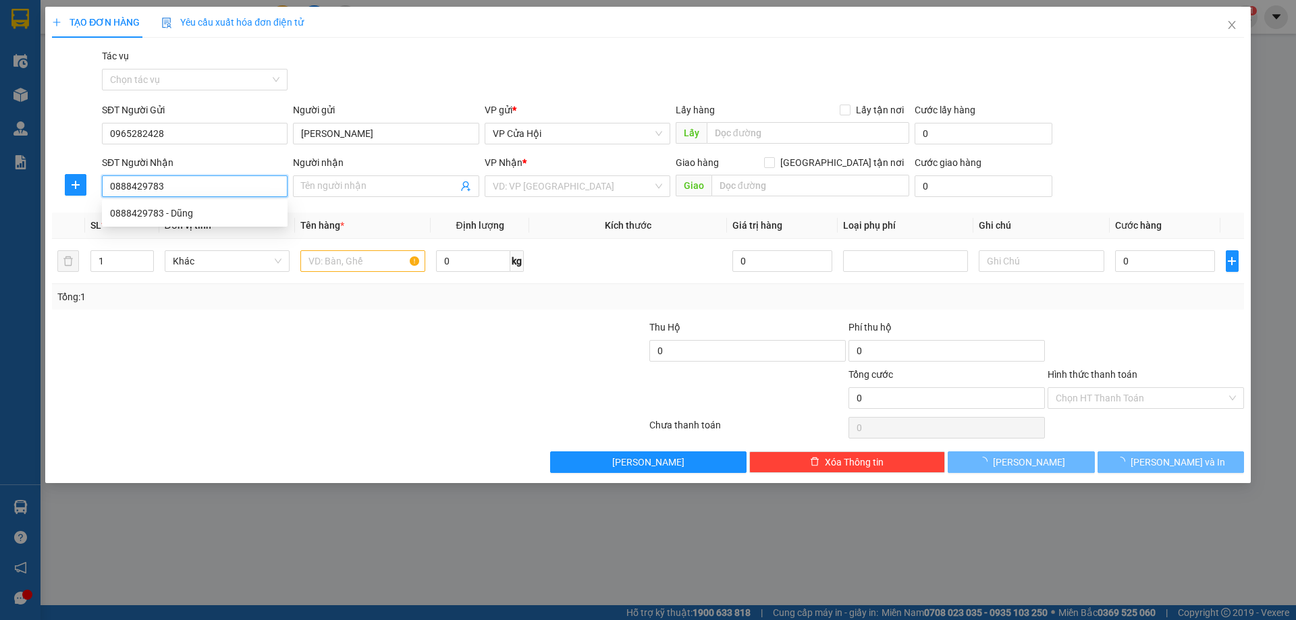
type input "0888429783"
type input "Dũng"
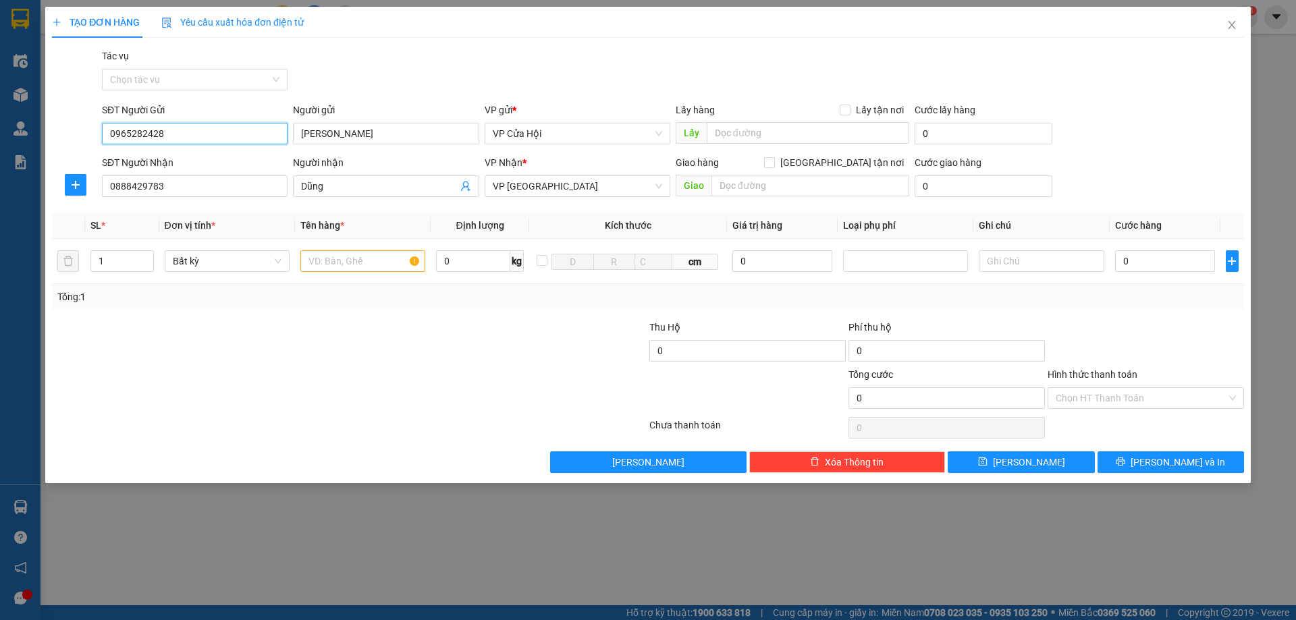
click at [198, 131] on input "0965282428" at bounding box center [195, 134] width 186 height 22
click at [369, 265] on input "text" at bounding box center [362, 261] width 125 height 22
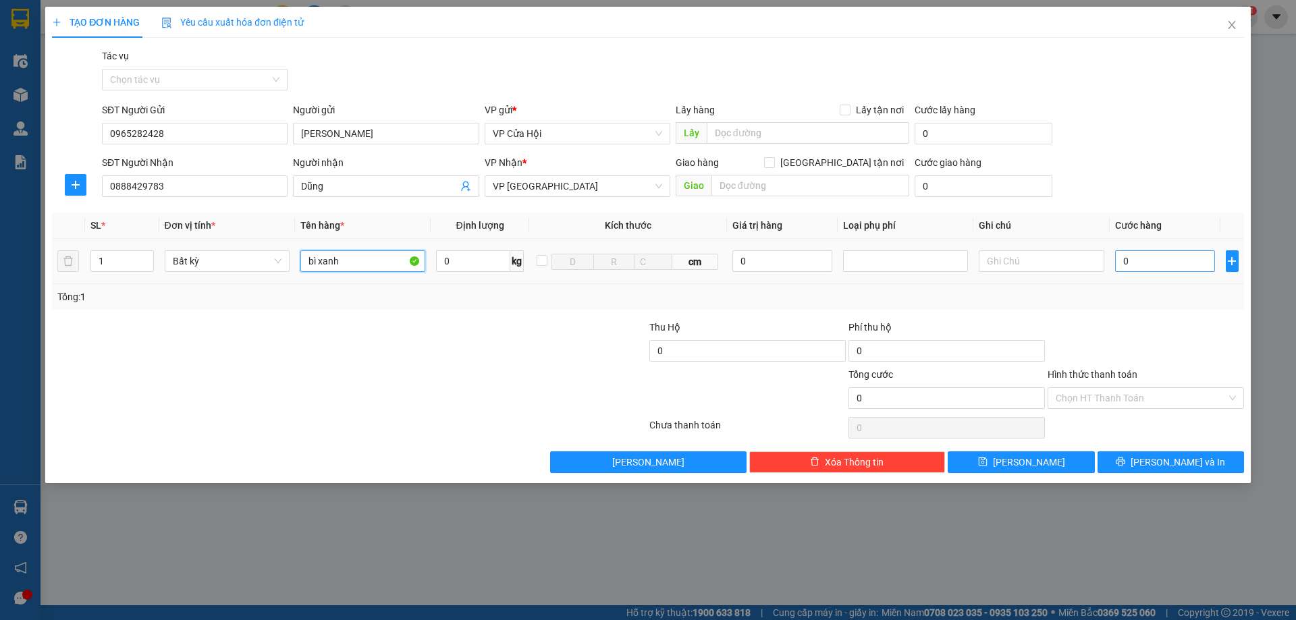
type input "bì xanh"
type input "1"
type input "14"
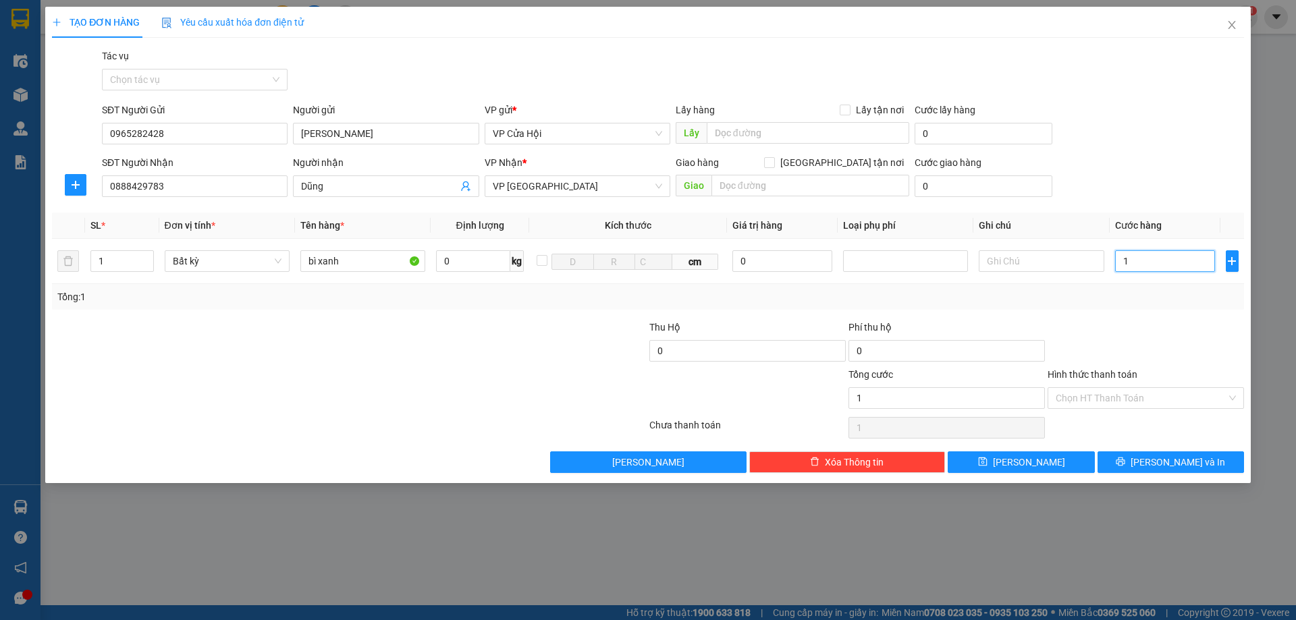
type input "14"
type input "1"
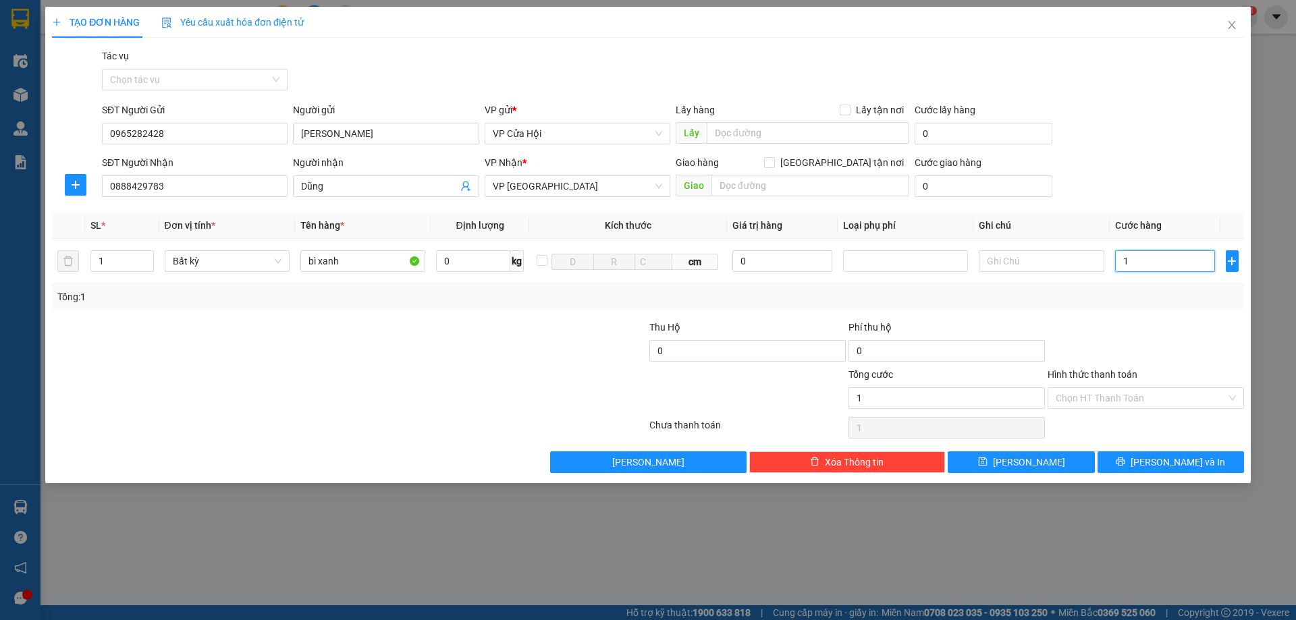
type input "13"
type input "130"
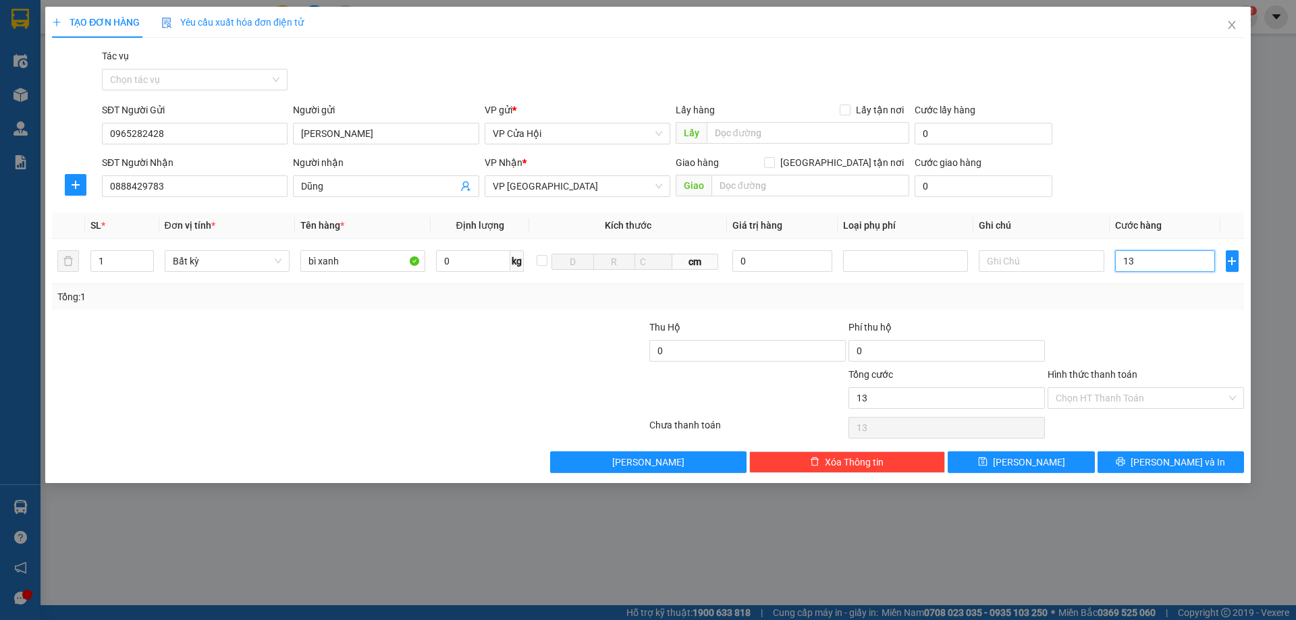
type input "130"
type input "1.300"
type input "13.000"
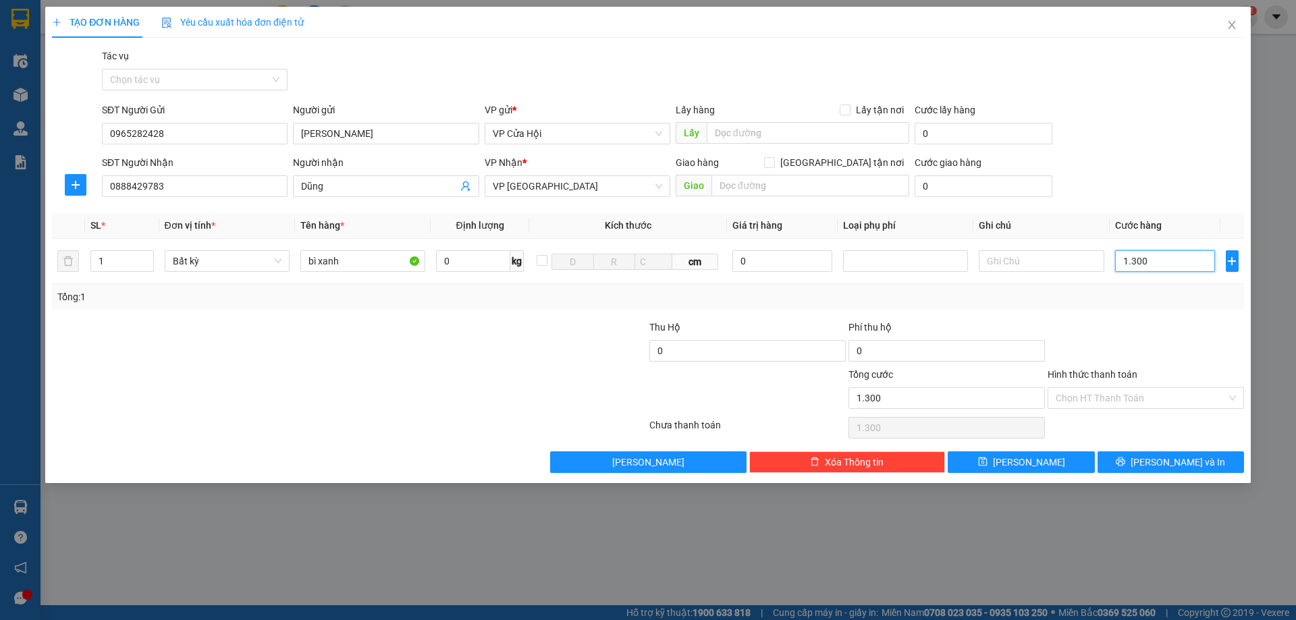
type input "13.000"
type input "130.000"
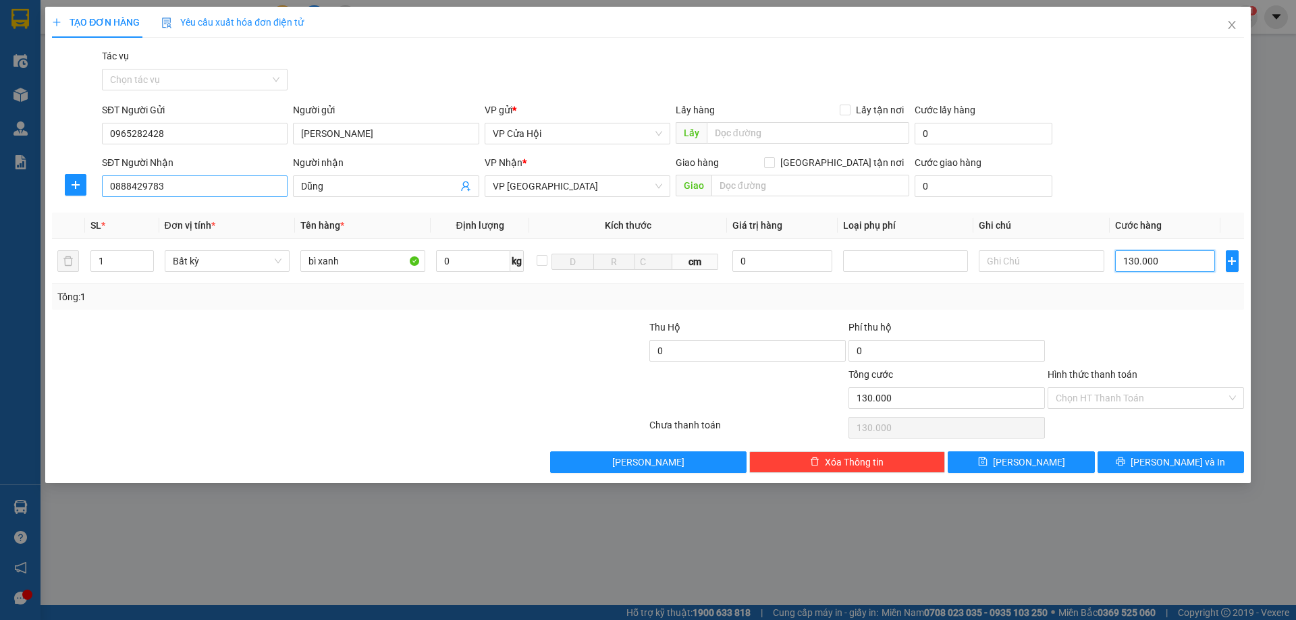
type input "130.000"
click at [190, 186] on input "0888429783" at bounding box center [195, 187] width 186 height 22
click at [1154, 400] on input "Hình thức thanh toán" at bounding box center [1141, 398] width 171 height 20
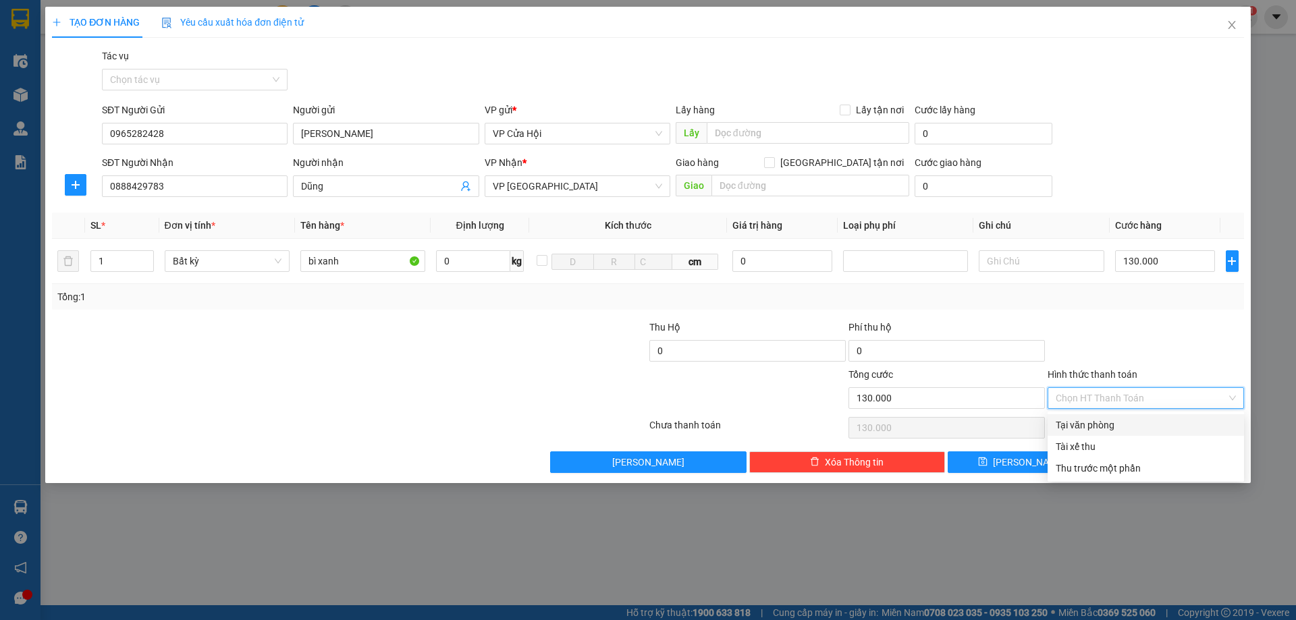
click at [1090, 427] on div "Tại văn phòng" at bounding box center [1146, 425] width 180 height 15
type input "0"
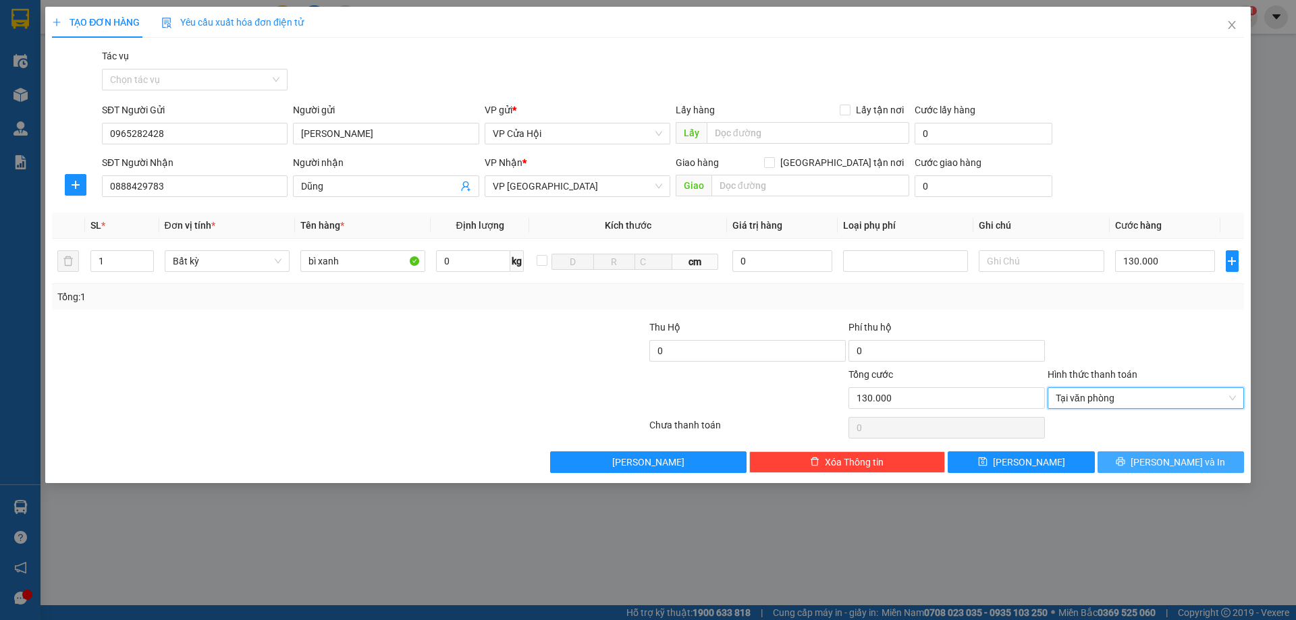
click at [1126, 459] on icon "printer" at bounding box center [1121, 462] width 9 height 9
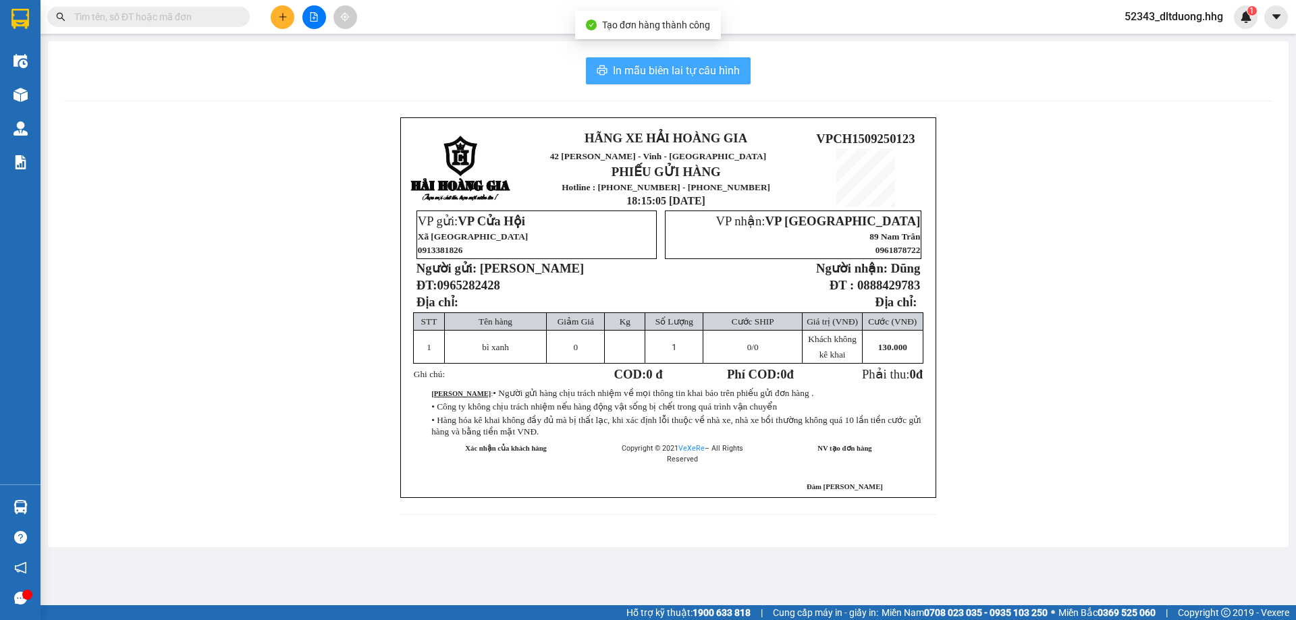
click at [610, 74] on button "In mẫu biên lai tự cấu hình" at bounding box center [668, 70] width 165 height 27
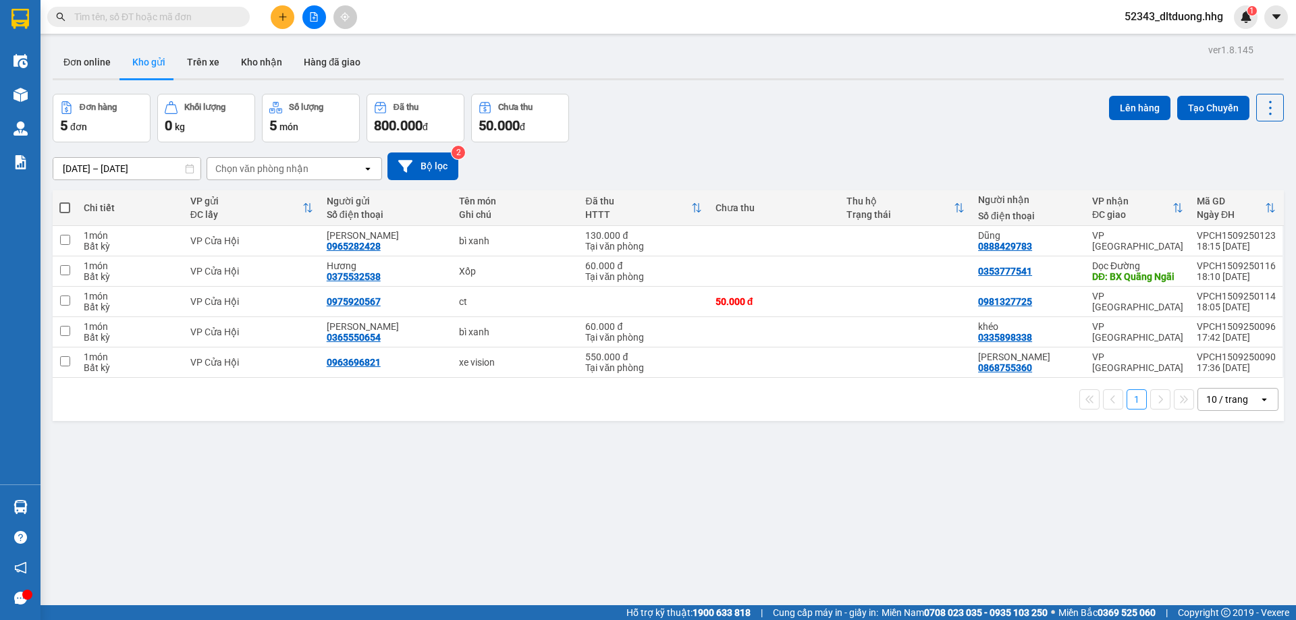
click at [290, 16] on button at bounding box center [283, 17] width 24 height 24
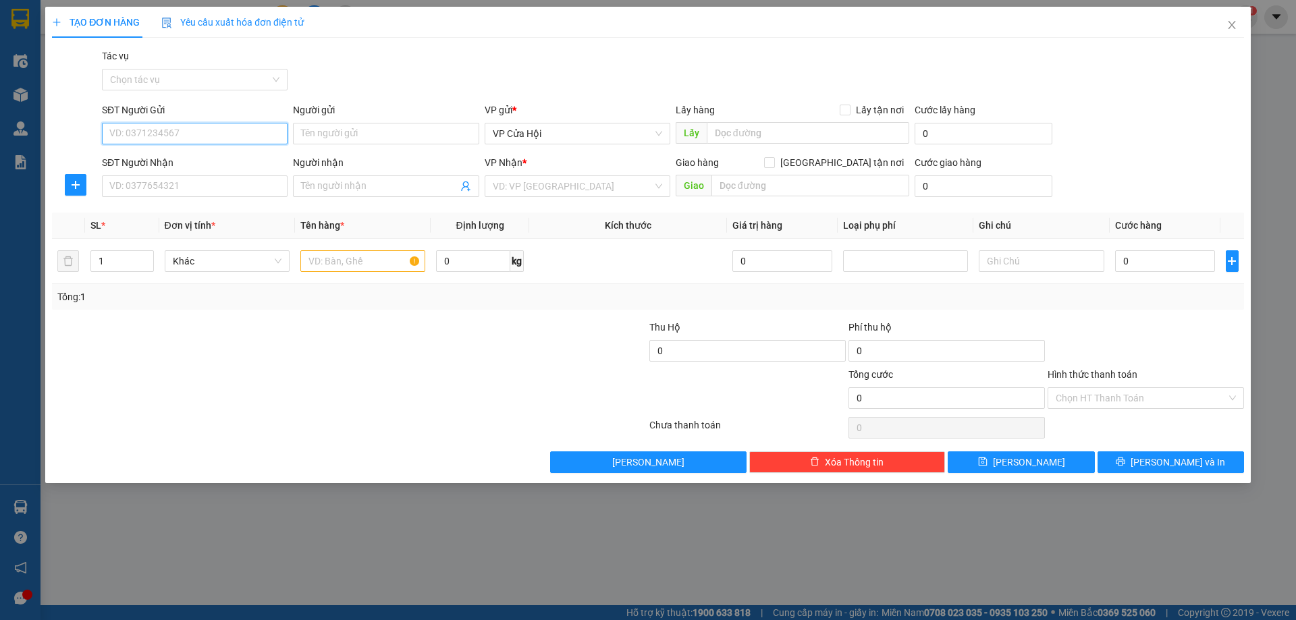
click at [260, 132] on input "SĐT Người Gửi" at bounding box center [195, 134] width 186 height 22
type input "0967372349"
click at [240, 160] on div "0967372349 - ông minh" at bounding box center [194, 160] width 169 height 15
type input "ông [PERSON_NAME]"
type input "0967372349"
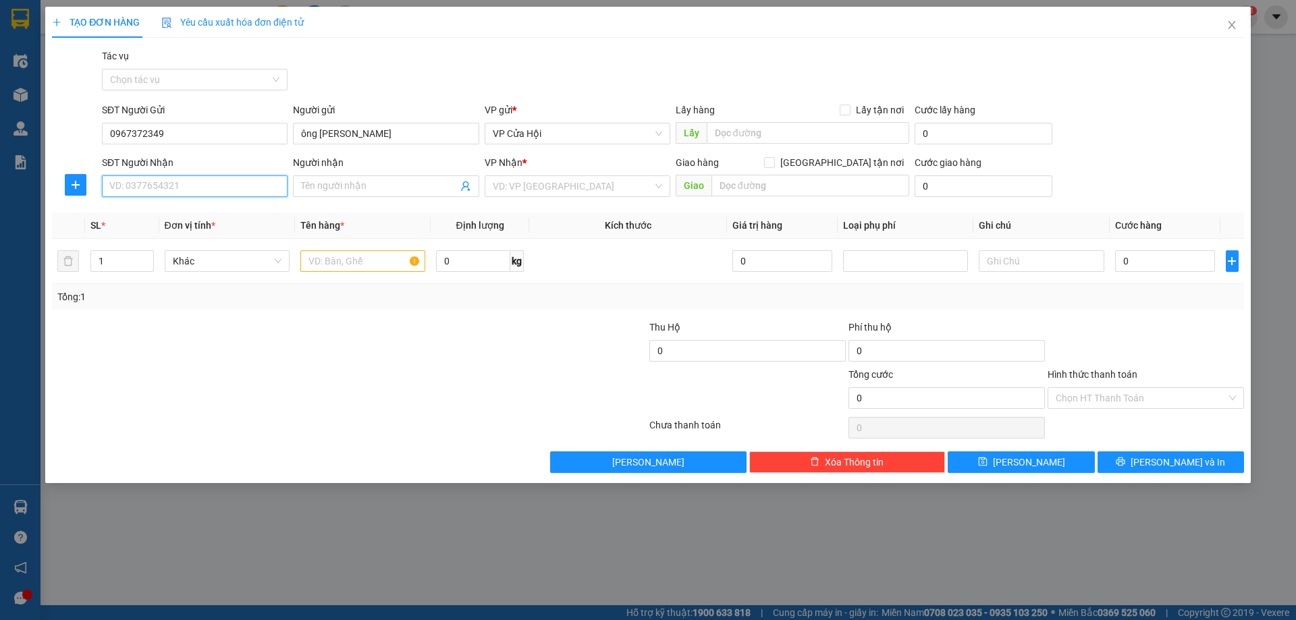
click at [253, 188] on input "SĐT Người Nhận" at bounding box center [195, 187] width 186 height 22
click at [217, 217] on div "0981775597 - hoa" at bounding box center [194, 213] width 169 height 15
type input "0981775597"
type input "hoa"
click at [346, 265] on input "text" at bounding box center [362, 261] width 125 height 22
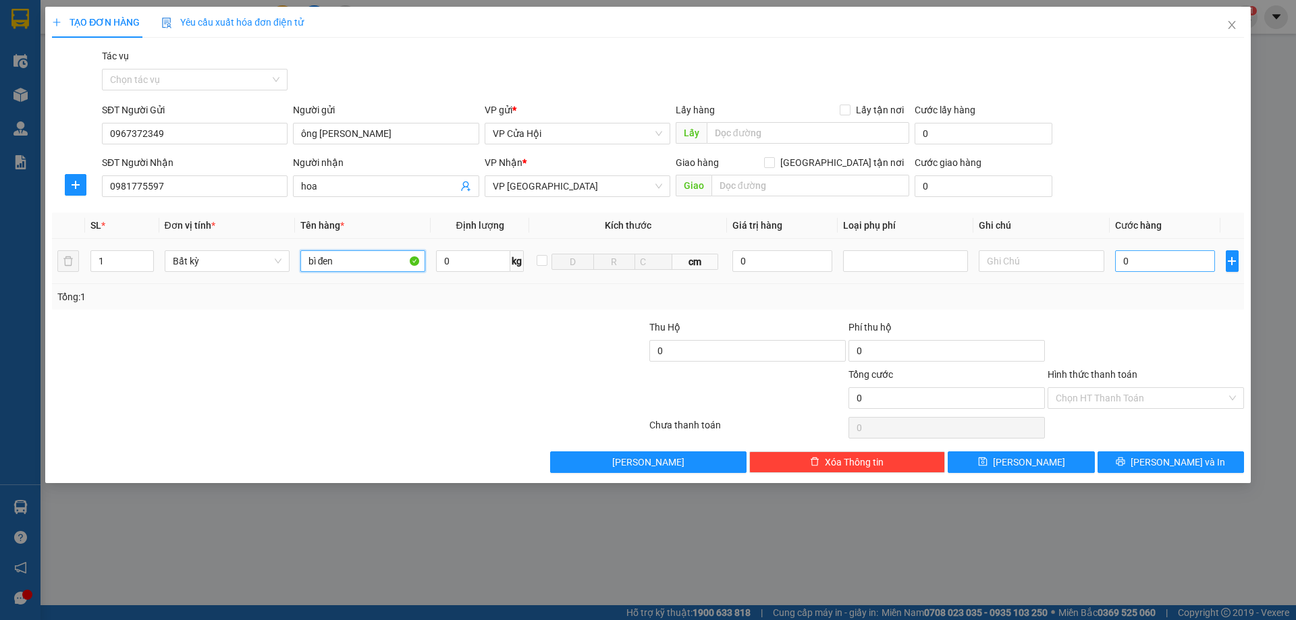
type input "bì đen"
click at [1161, 266] on input "0" at bounding box center [1165, 261] width 101 height 22
type input "2"
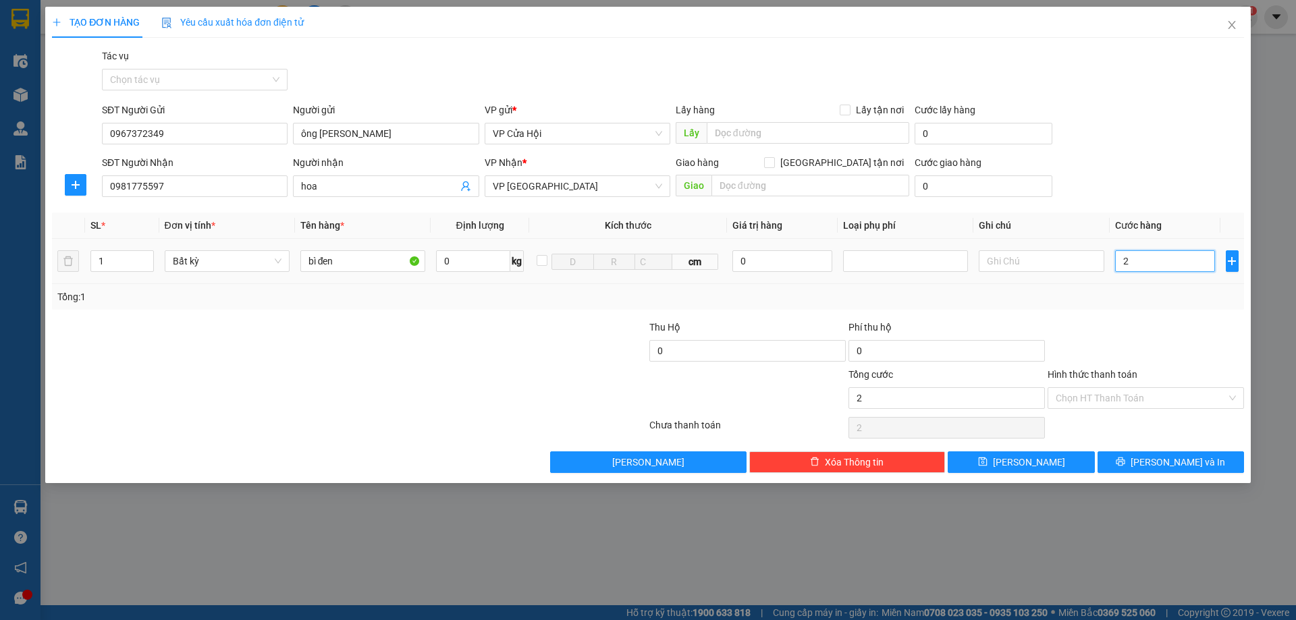
type input "20"
type input "200"
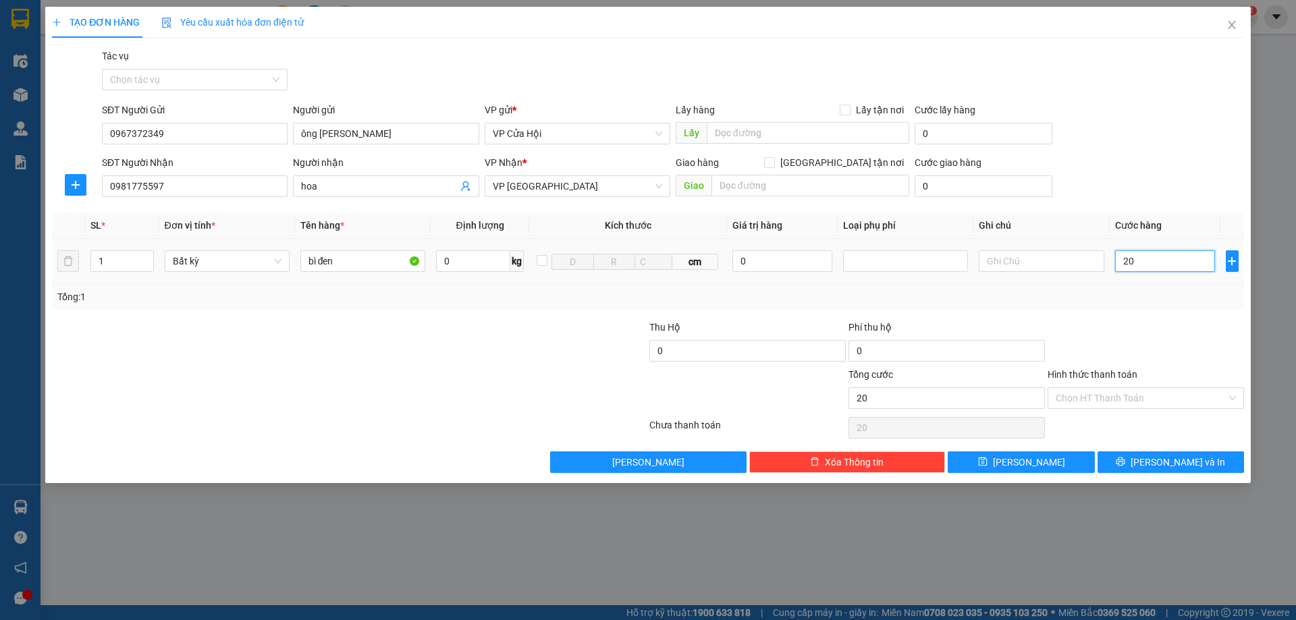
type input "200"
type input "2.000"
type input "20.000"
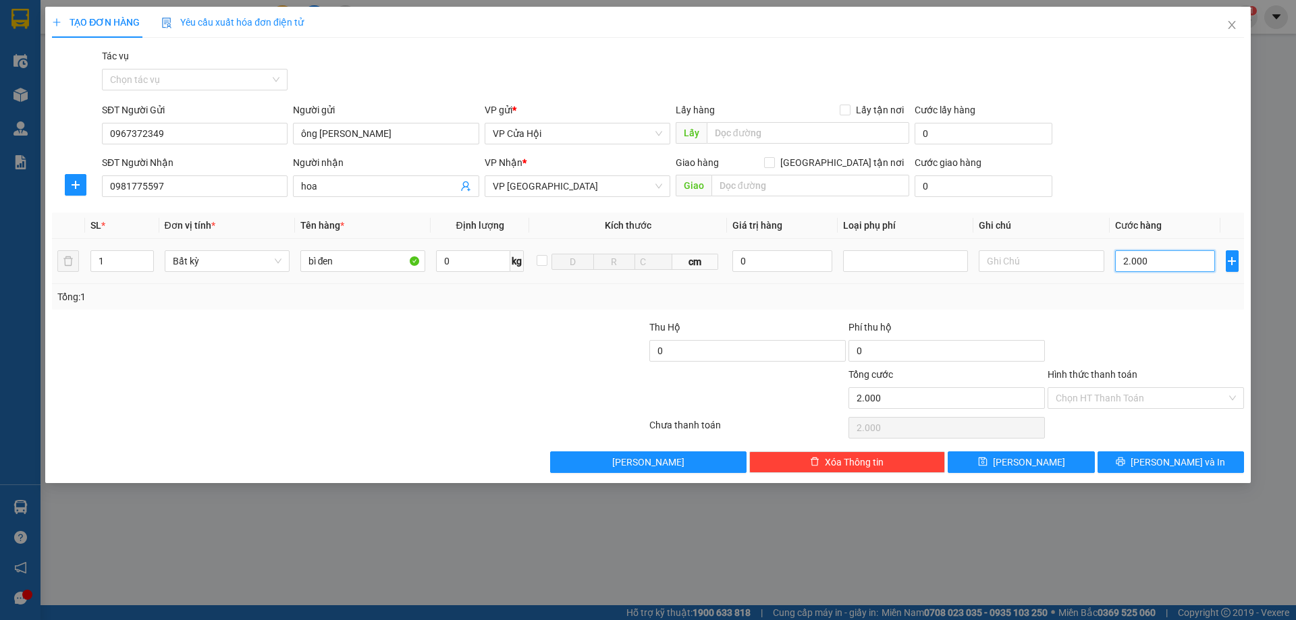
type input "20.000"
type input "200.000"
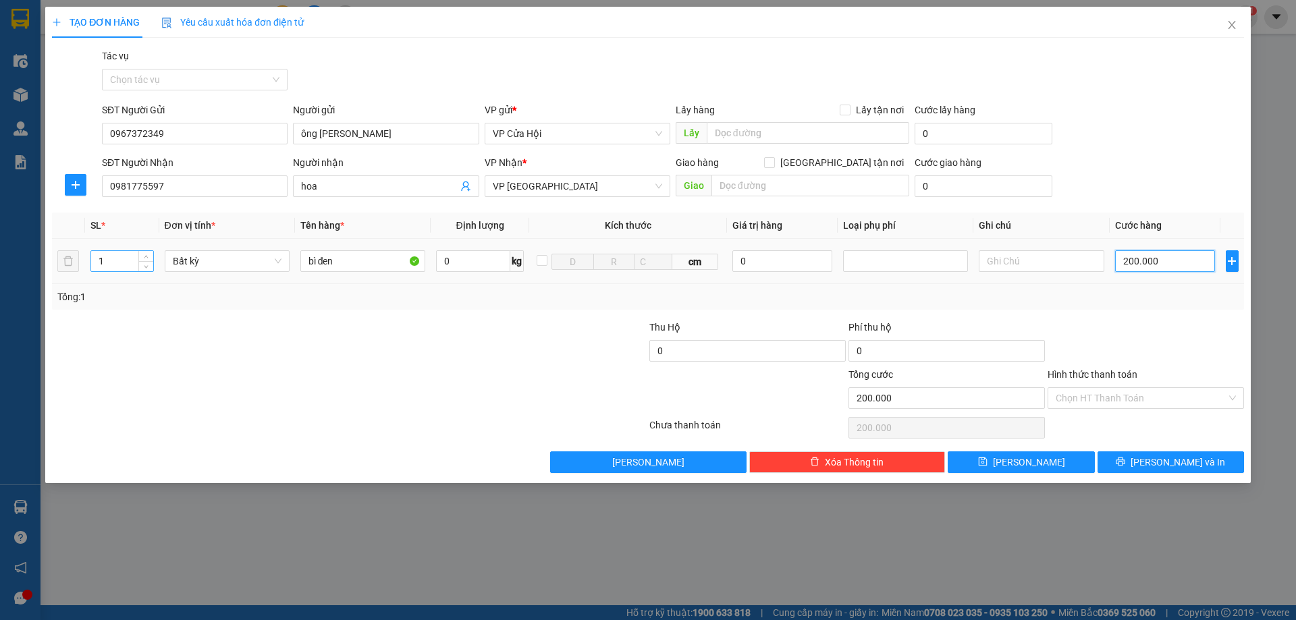
type input "200.000"
click at [125, 259] on input "1" at bounding box center [122, 261] width 62 height 20
type input "2"
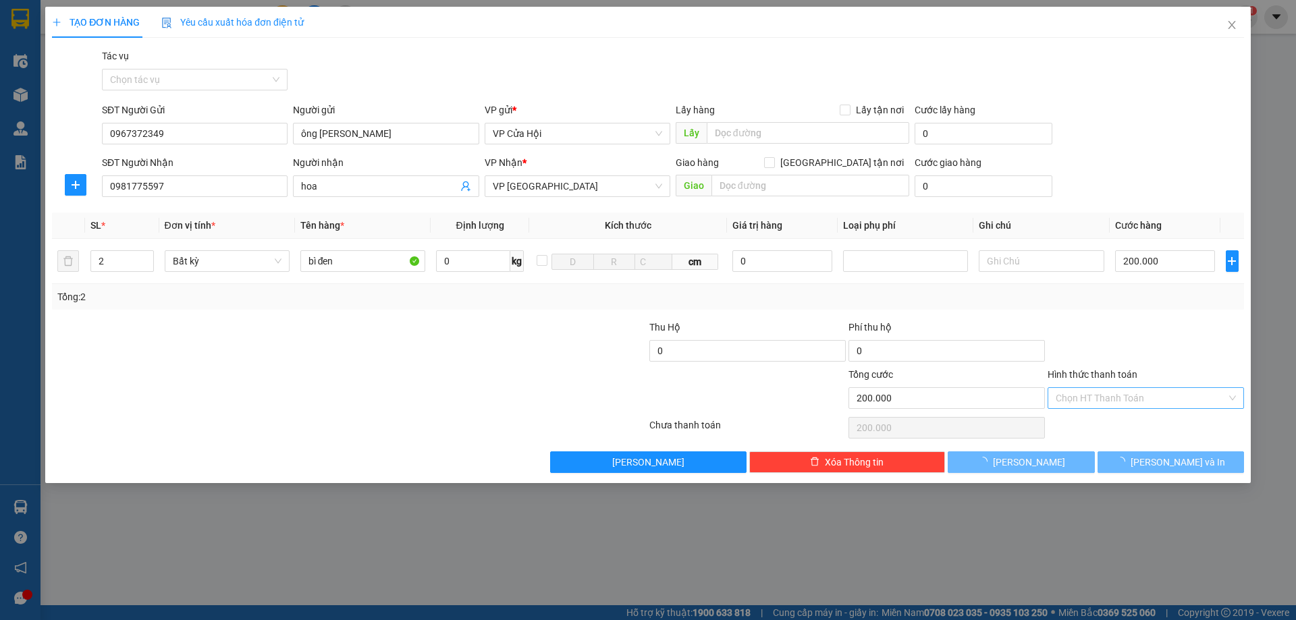
click at [1159, 404] on input "Hình thức thanh toán" at bounding box center [1141, 398] width 171 height 20
type input "0"
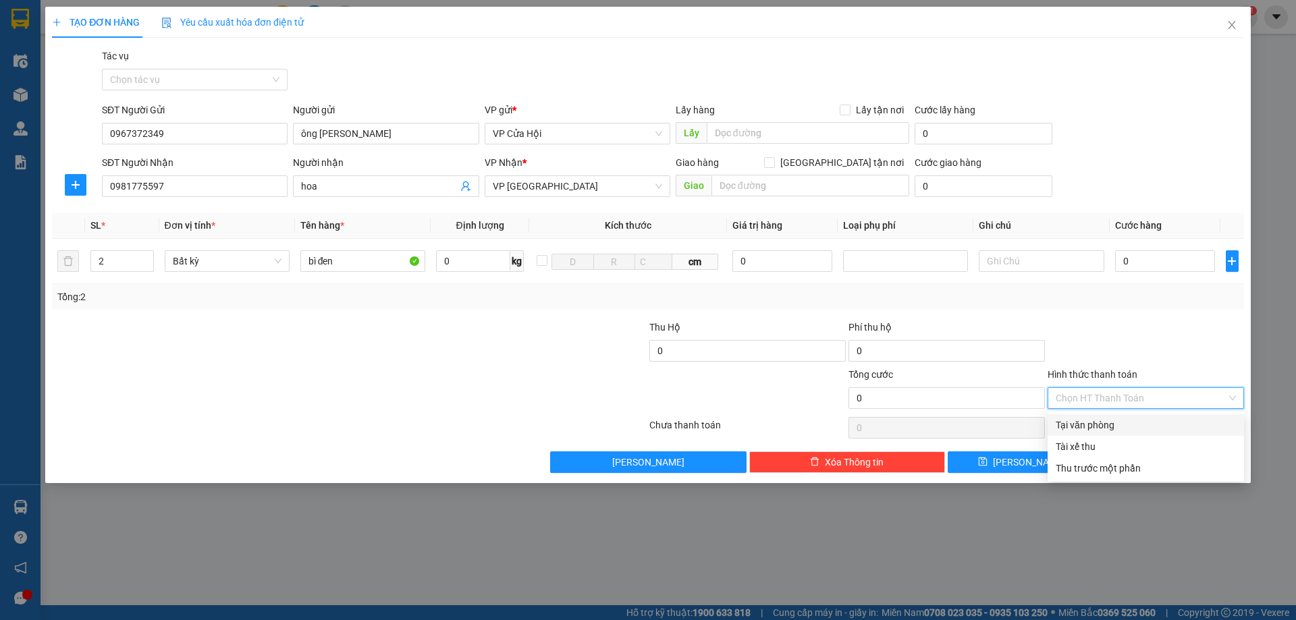
click at [1115, 427] on div "Tại văn phòng" at bounding box center [1146, 425] width 180 height 15
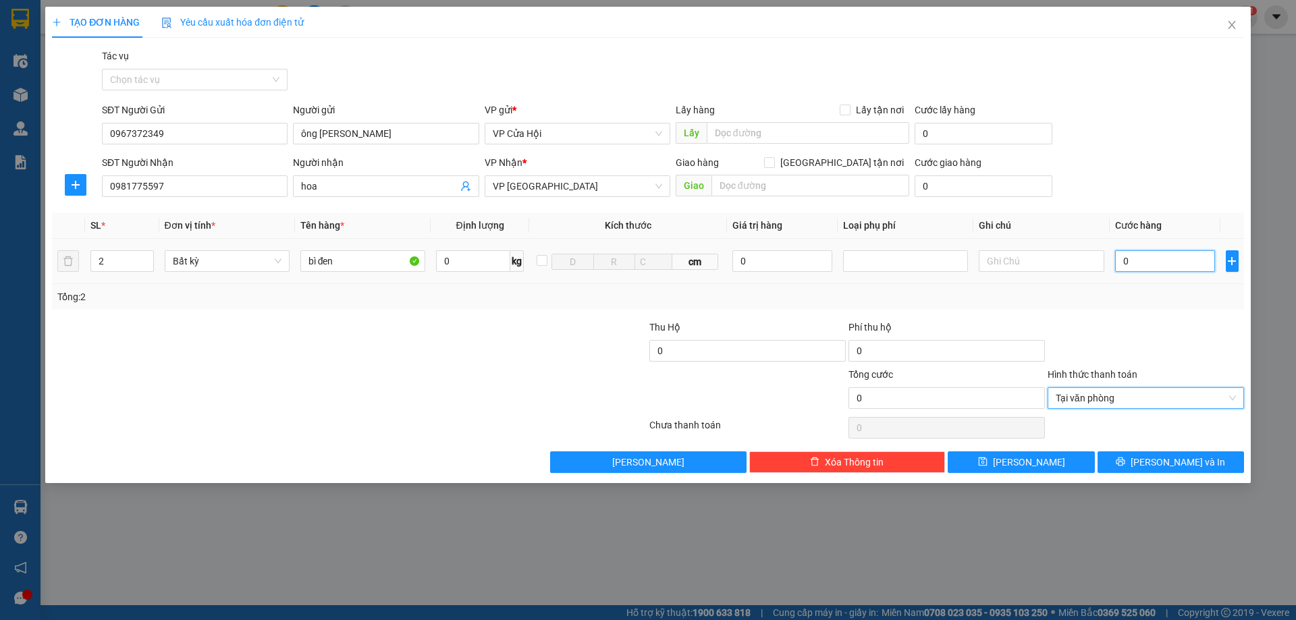
click at [1172, 265] on input "0" at bounding box center [1165, 261] width 101 height 22
type input "2"
type input "20"
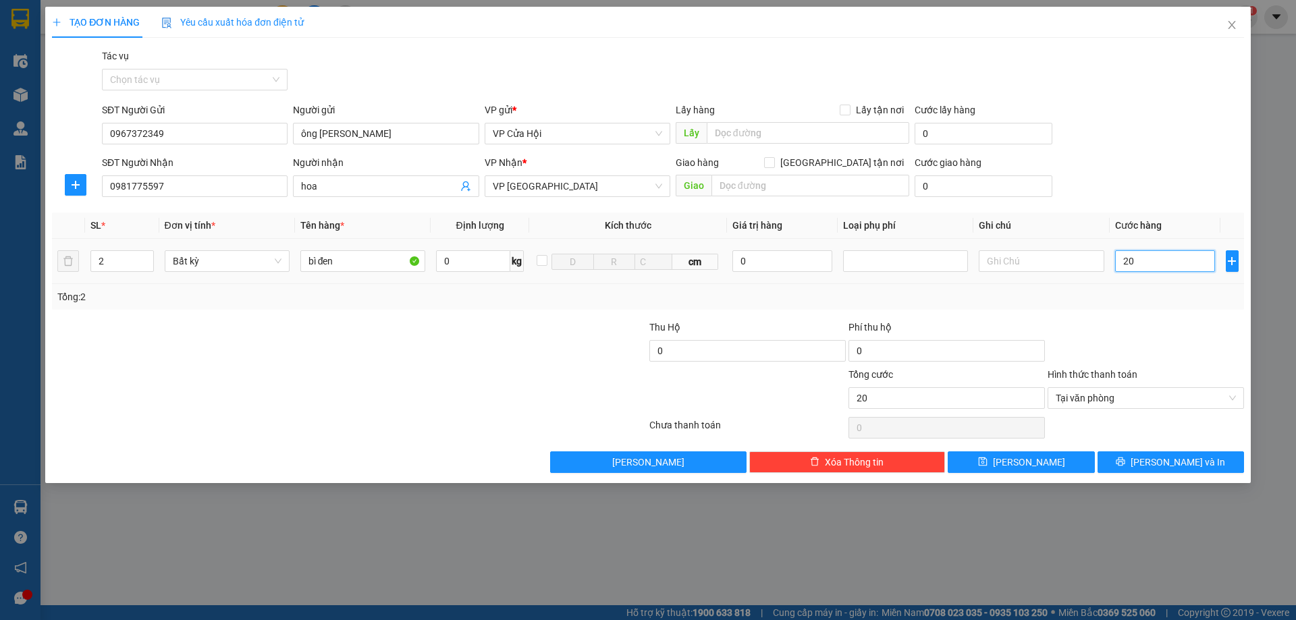
type input "200"
type input "2.000"
type input "20.000"
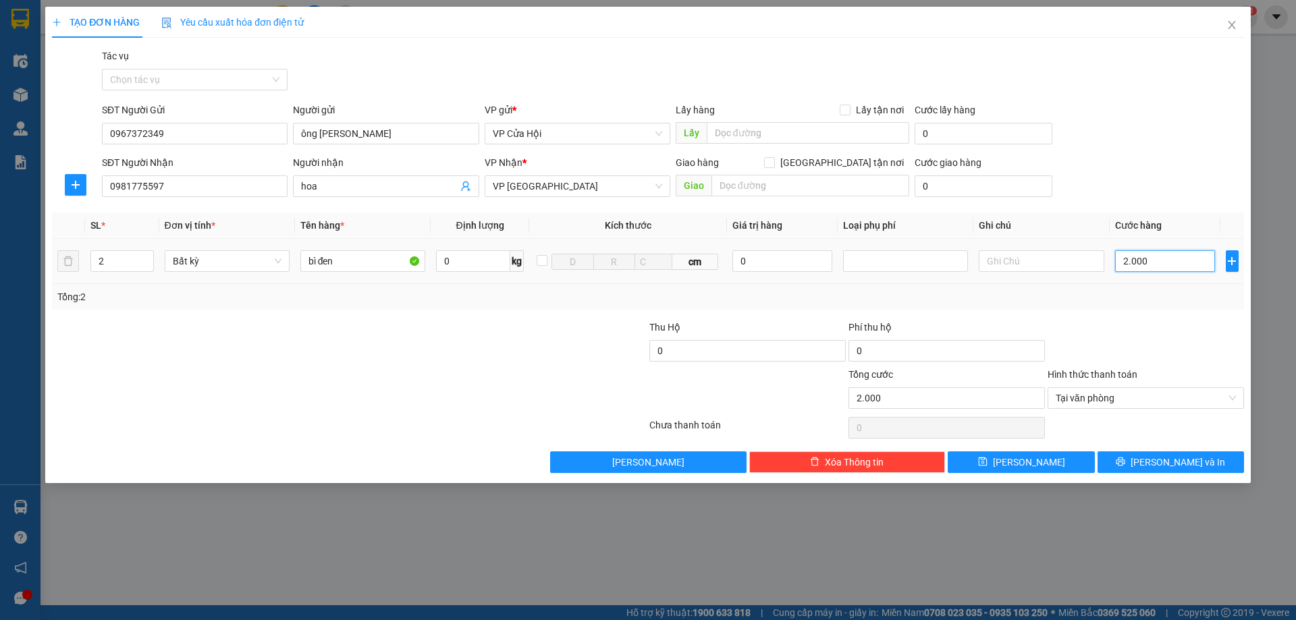
type input "20.000"
type input "200.000"
click at [1177, 463] on span "[PERSON_NAME] và In" at bounding box center [1178, 462] width 95 height 15
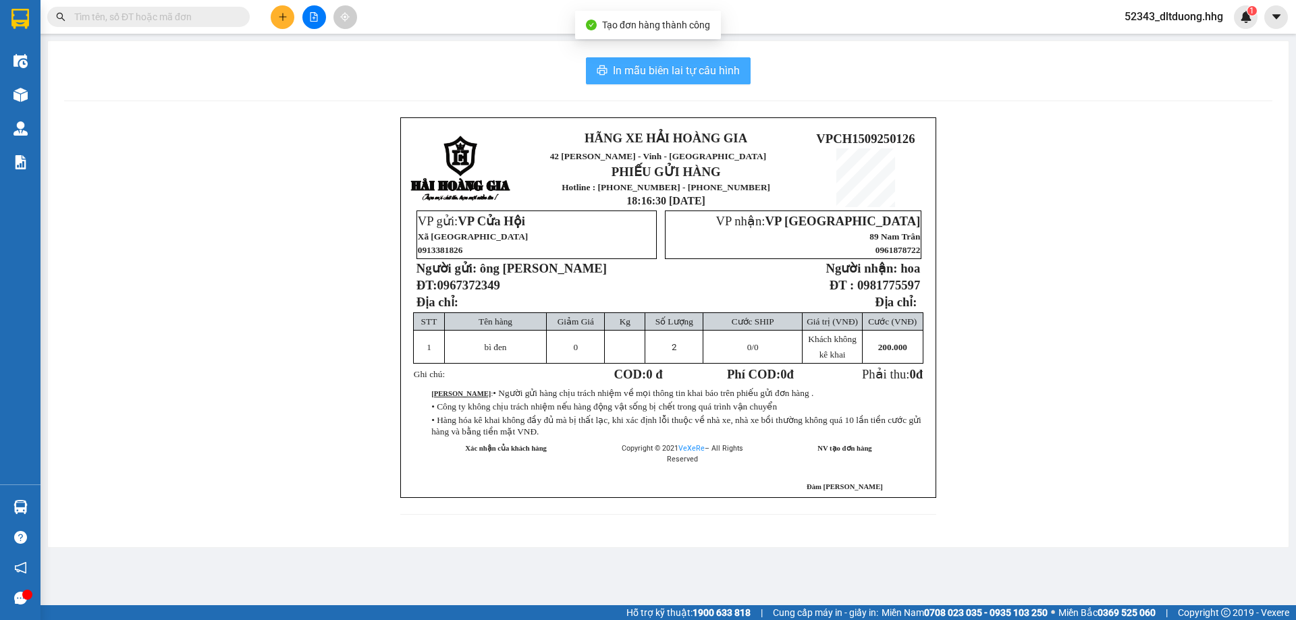
click at [671, 67] on span "In mẫu biên lai tự cấu hình" at bounding box center [676, 70] width 127 height 17
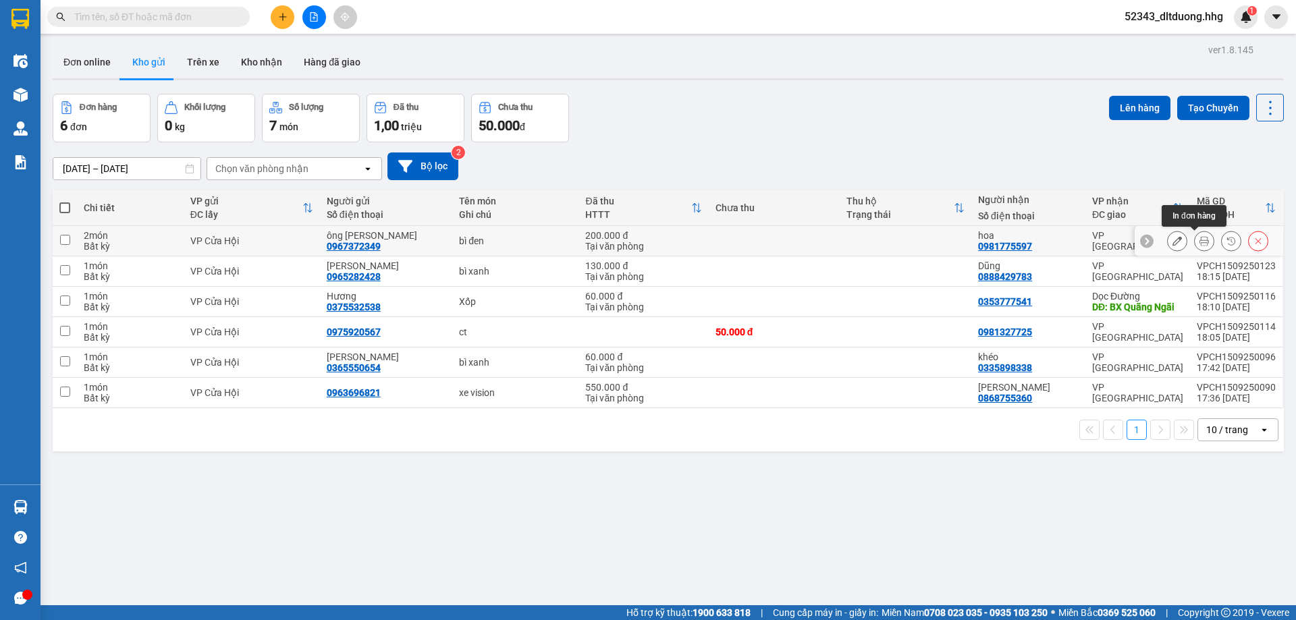
click at [1200, 242] on icon at bounding box center [1204, 240] width 9 height 9
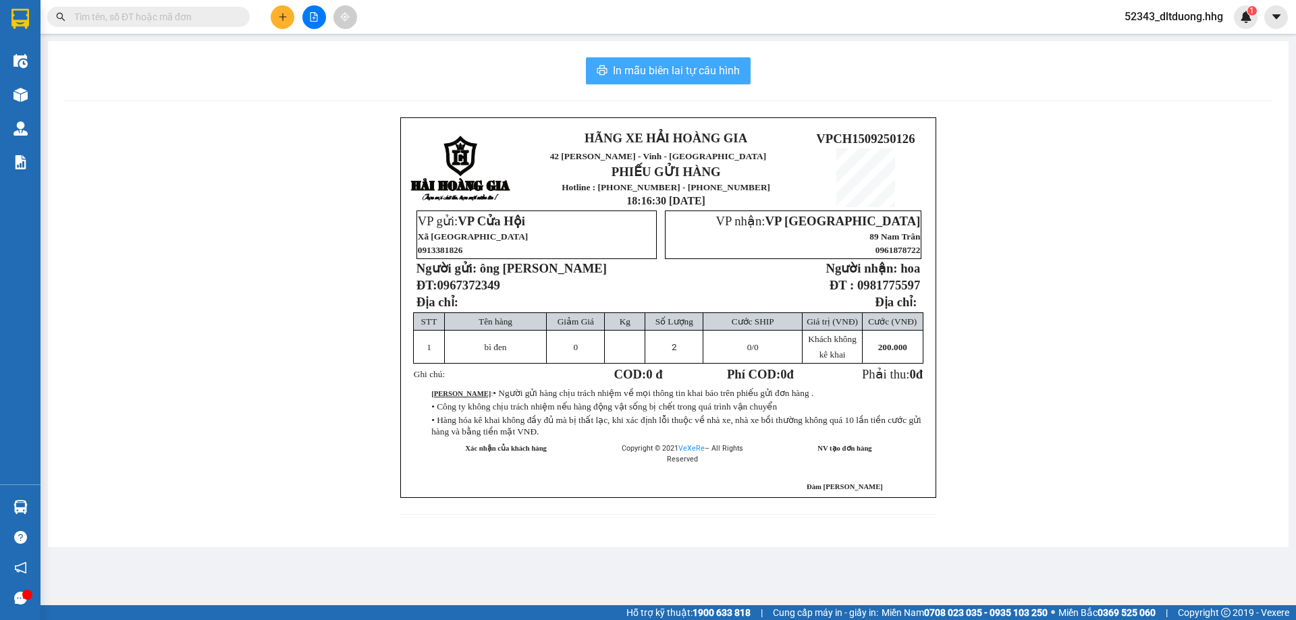
click at [695, 67] on span "In mẫu biên lai tự cấu hình" at bounding box center [676, 70] width 127 height 17
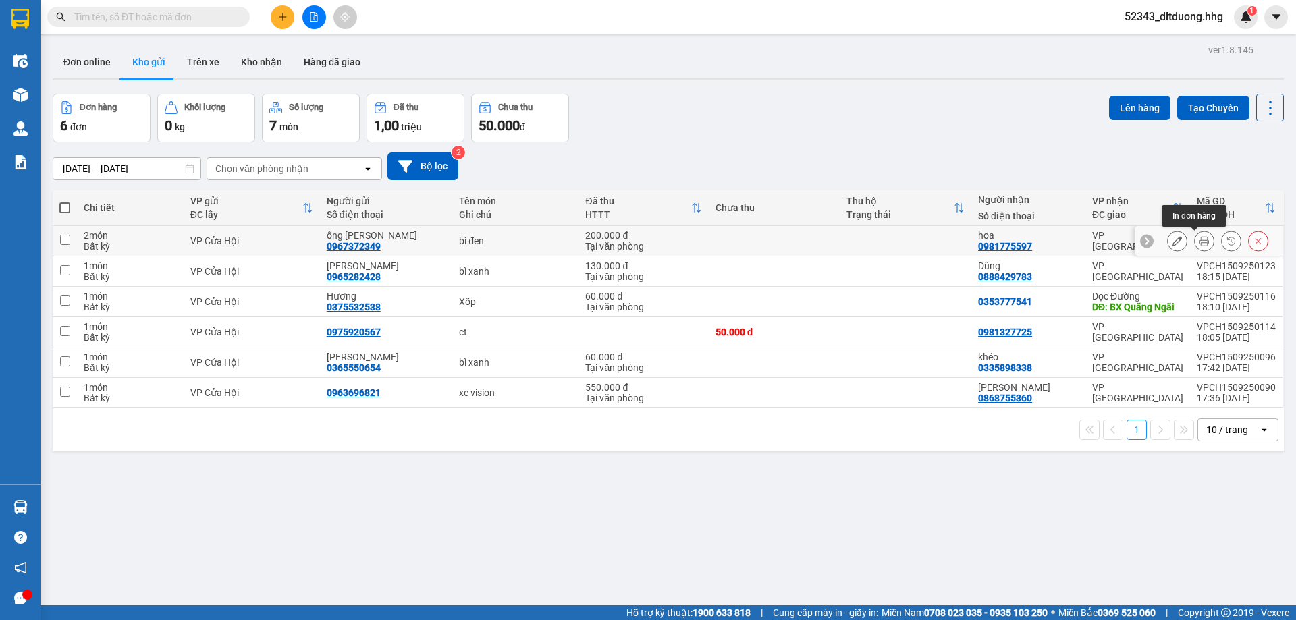
click at [1195, 246] on button at bounding box center [1204, 242] width 19 height 24
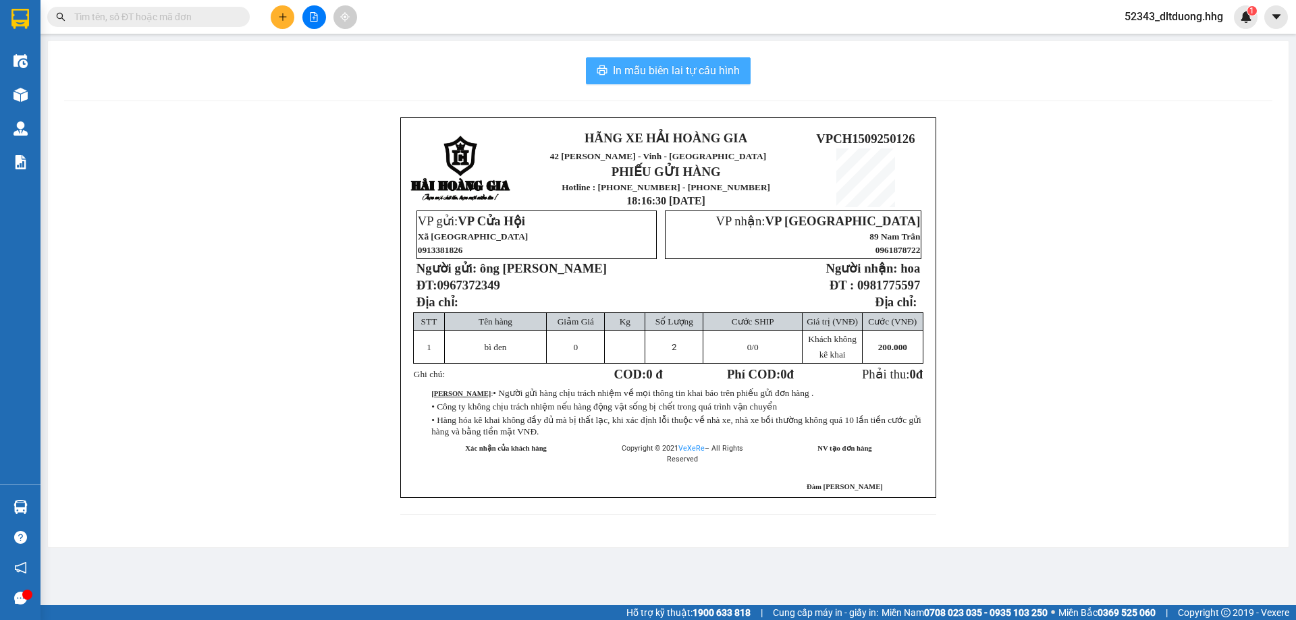
click at [694, 78] on span "In mẫu biên lai tự cấu hình" at bounding box center [676, 70] width 127 height 17
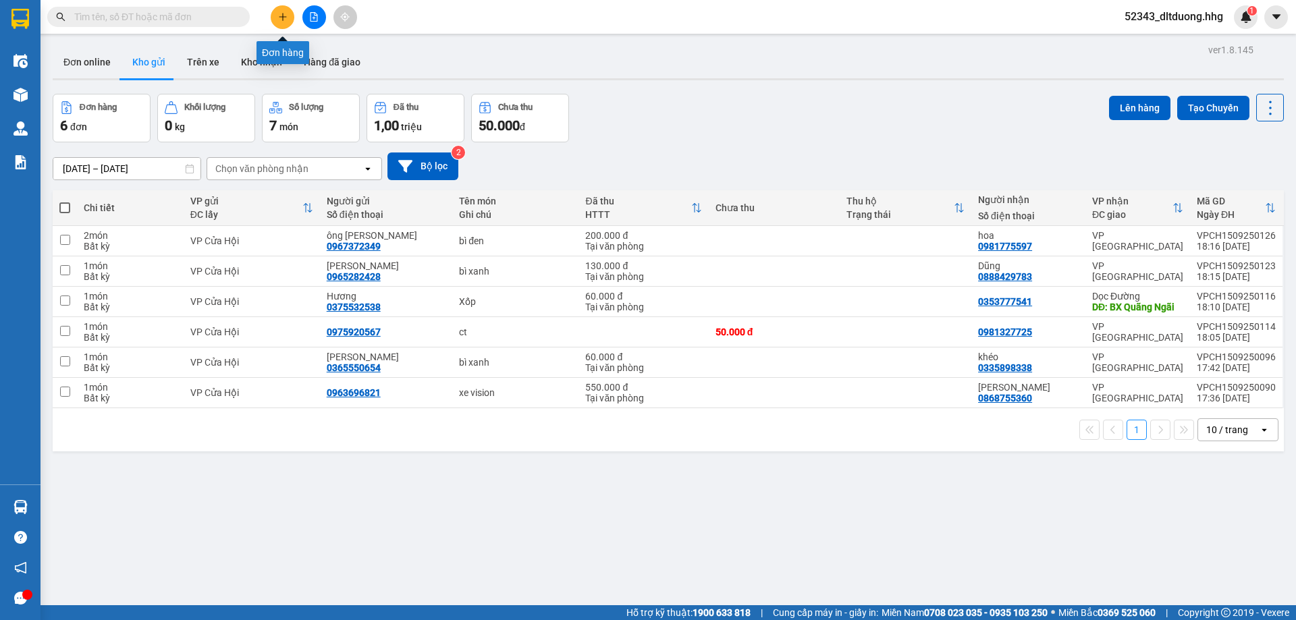
click at [285, 16] on icon "plus" at bounding box center [282, 16] width 9 height 9
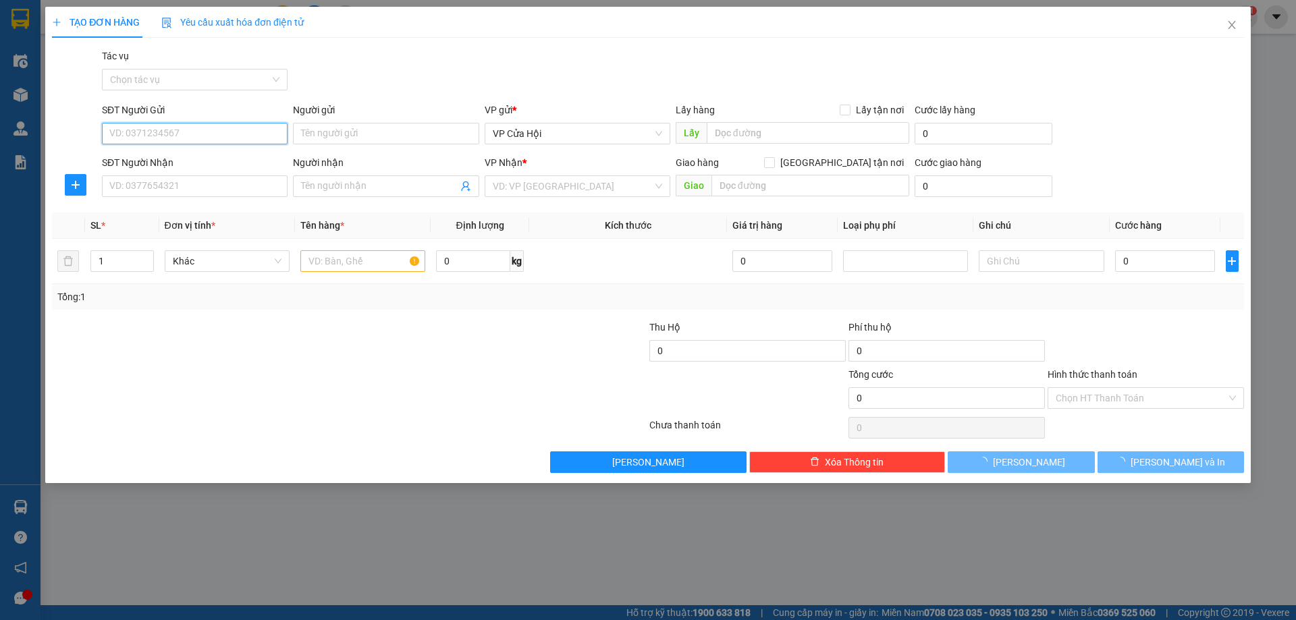
drag, startPoint x: 248, startPoint y: 139, endPoint x: 1095, endPoint y: 15, distance: 855.8
click at [276, 134] on input "SĐT Người Gửi" at bounding box center [195, 134] width 186 height 22
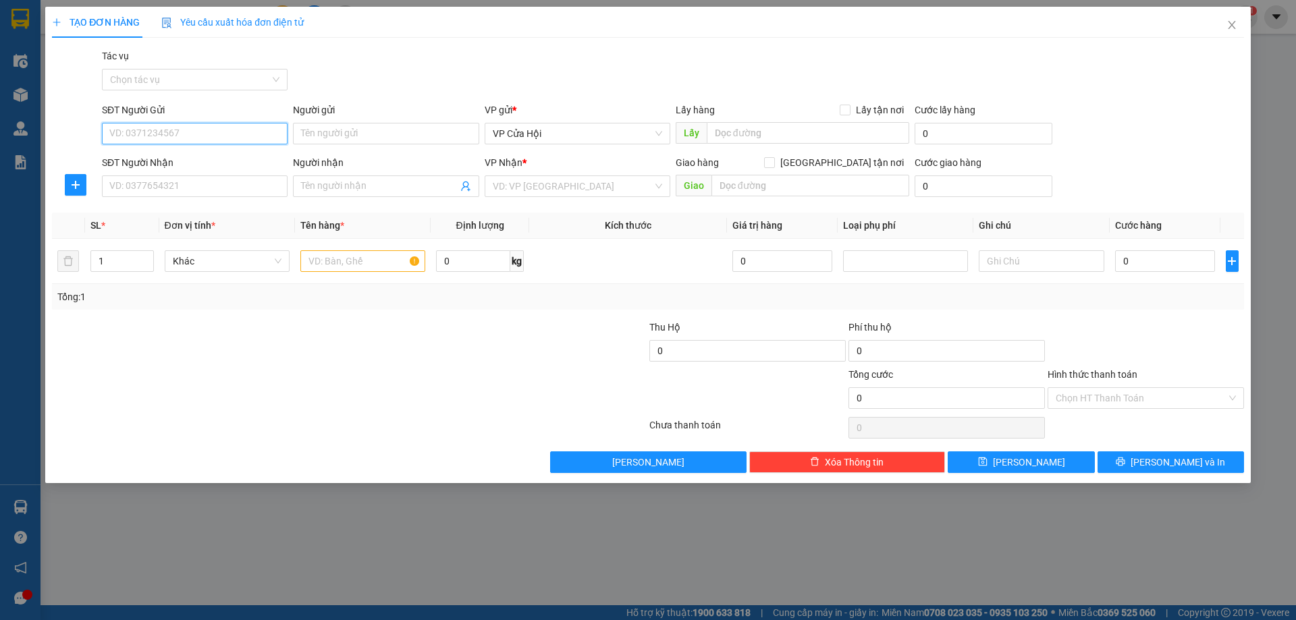
drag, startPoint x: 253, startPoint y: 134, endPoint x: 855, endPoint y: 25, distance: 612.1
click at [257, 131] on input "SĐT Người Gửi" at bounding box center [195, 134] width 186 height 22
click at [151, 155] on div "0967372349 - ông minh" at bounding box center [194, 160] width 169 height 15
type input "0967372349"
type input "ông [PERSON_NAME]"
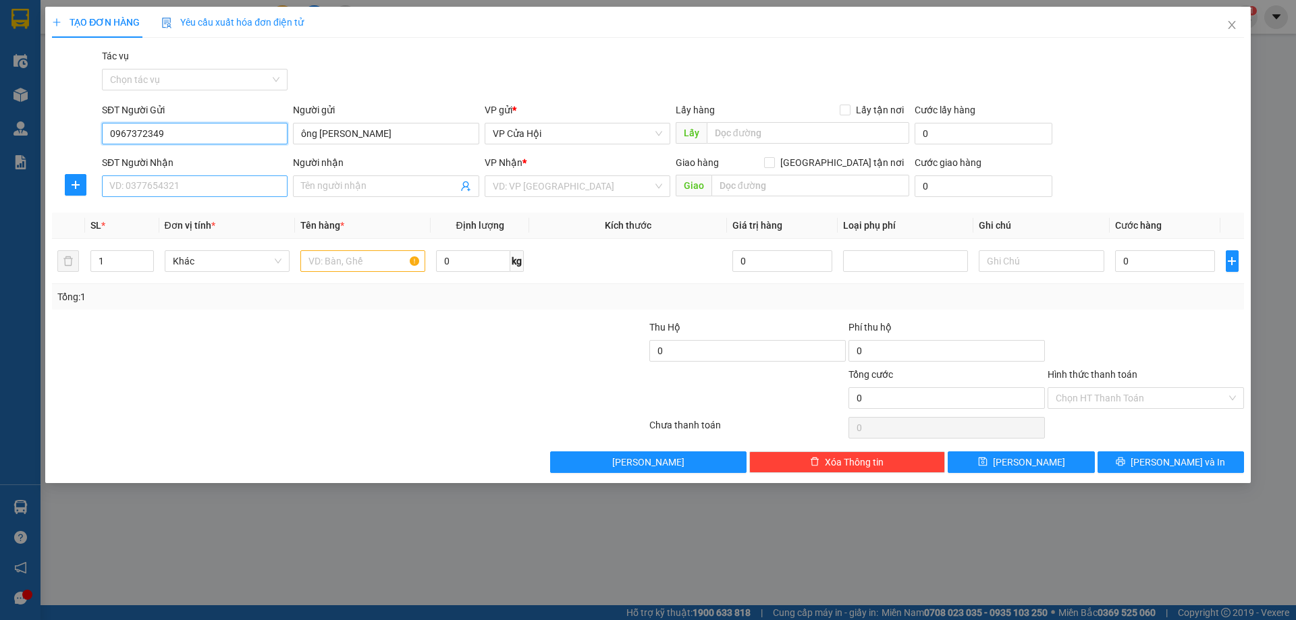
type input "0967372349"
click at [183, 181] on input "SĐT Người Nhận" at bounding box center [195, 187] width 186 height 22
type input "0368763636"
click at [534, 190] on input "search" at bounding box center [573, 186] width 160 height 20
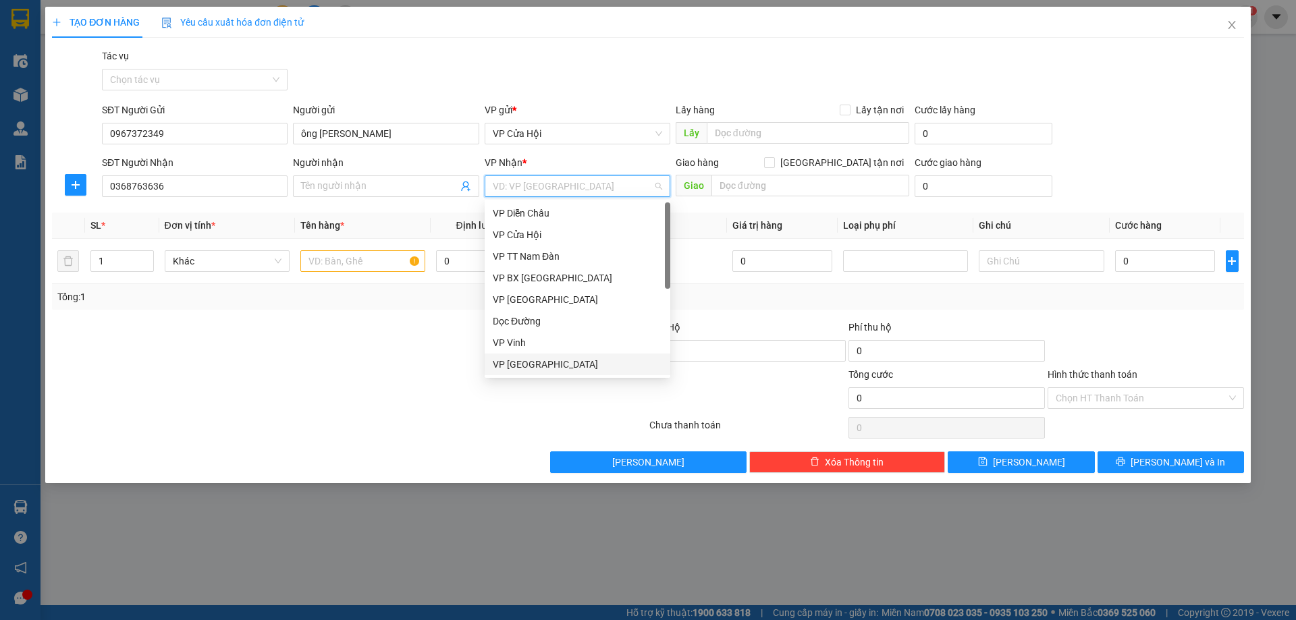
click at [506, 362] on div "VP [GEOGRAPHIC_DATA]" at bounding box center [577, 364] width 169 height 15
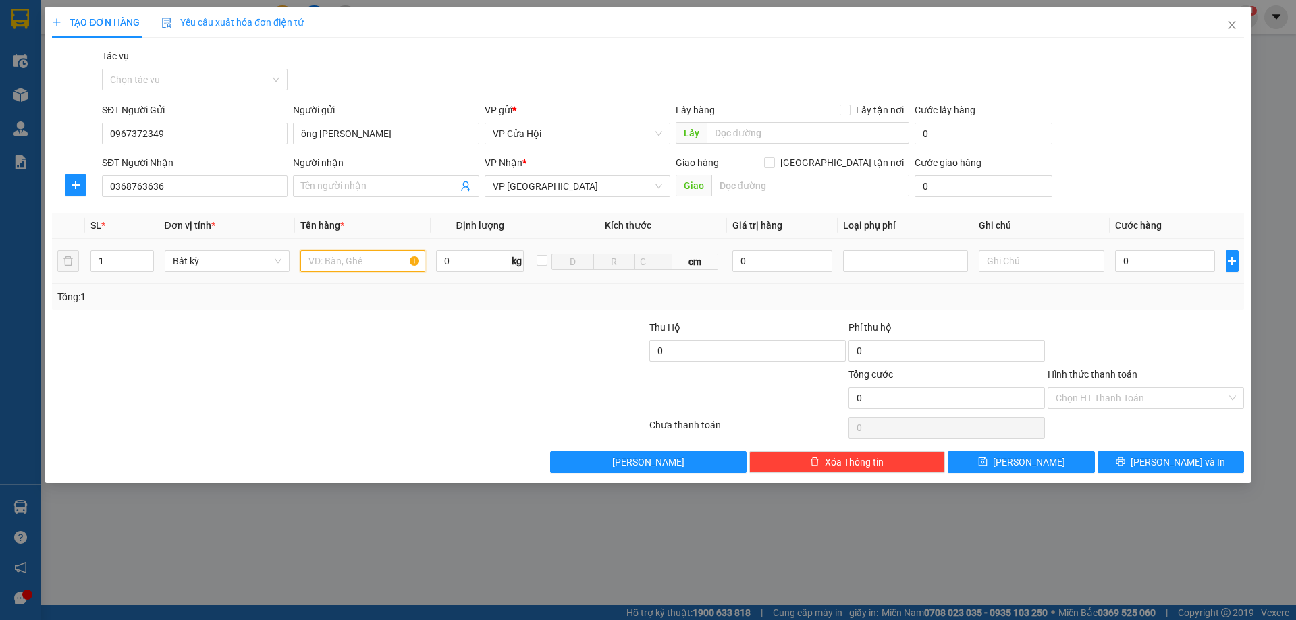
click at [377, 269] on input "text" at bounding box center [362, 261] width 125 height 22
click at [1227, 26] on icon "close" at bounding box center [1232, 25] width 11 height 11
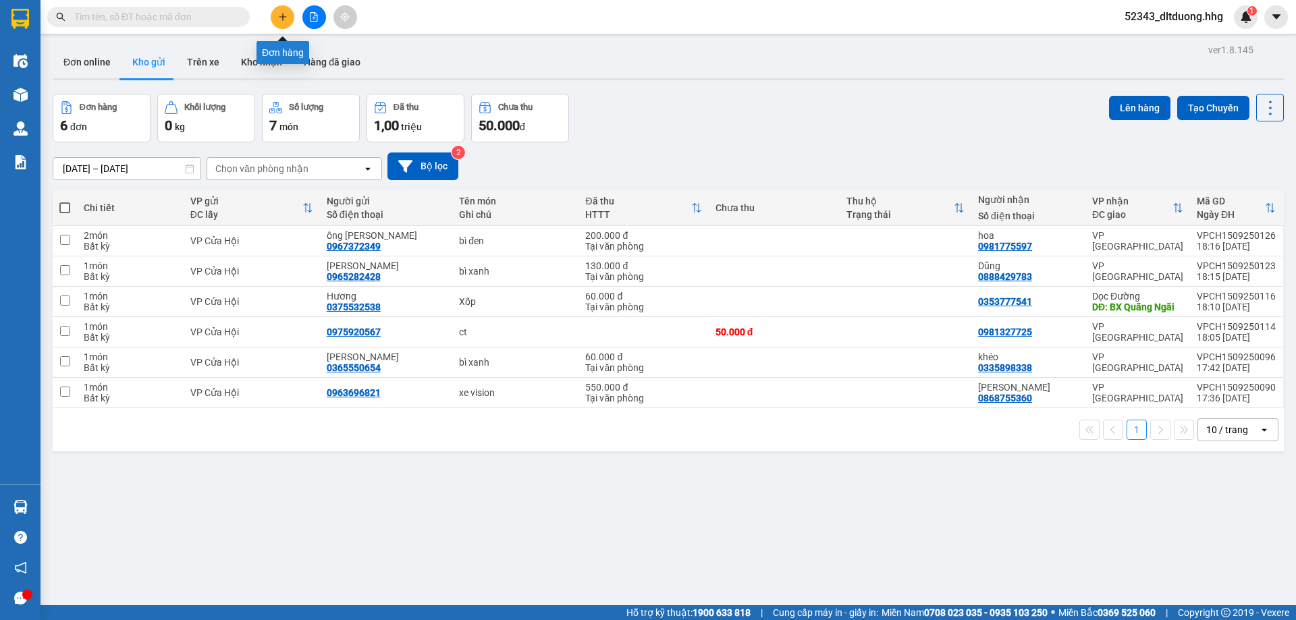
click at [283, 20] on icon "plus" at bounding box center [282, 16] width 1 height 7
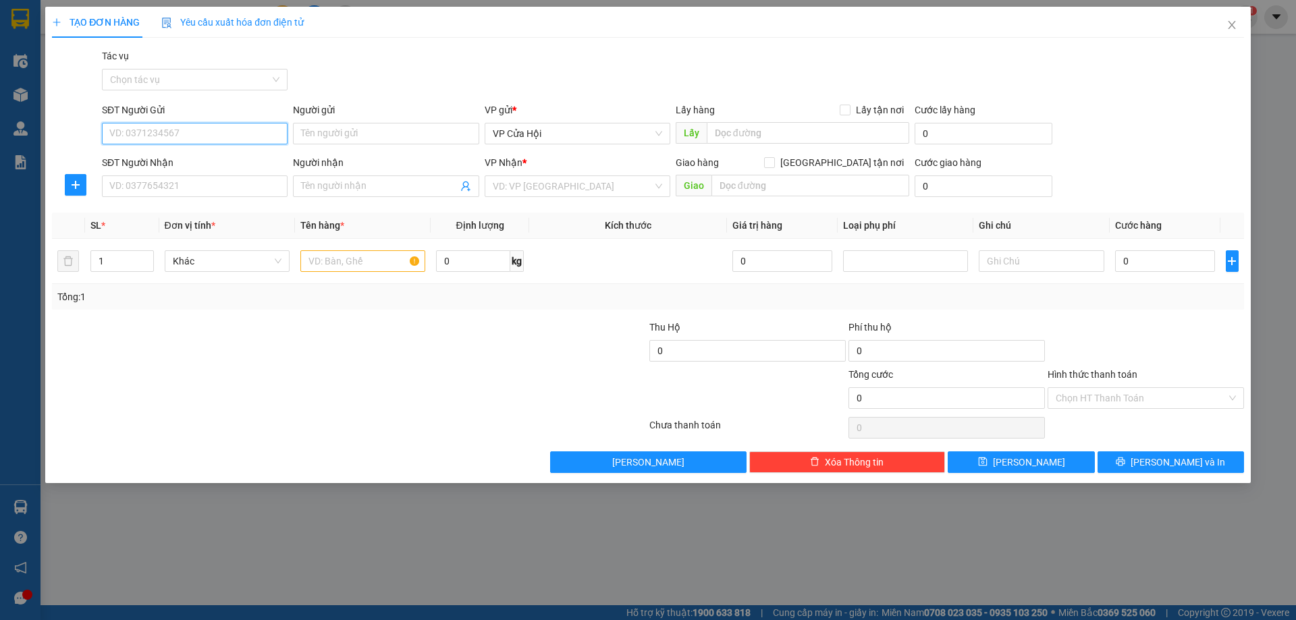
click at [210, 130] on input "SĐT Người Gửi" at bounding box center [195, 134] width 186 height 22
paste input "0967372349"
type input "0967372349"
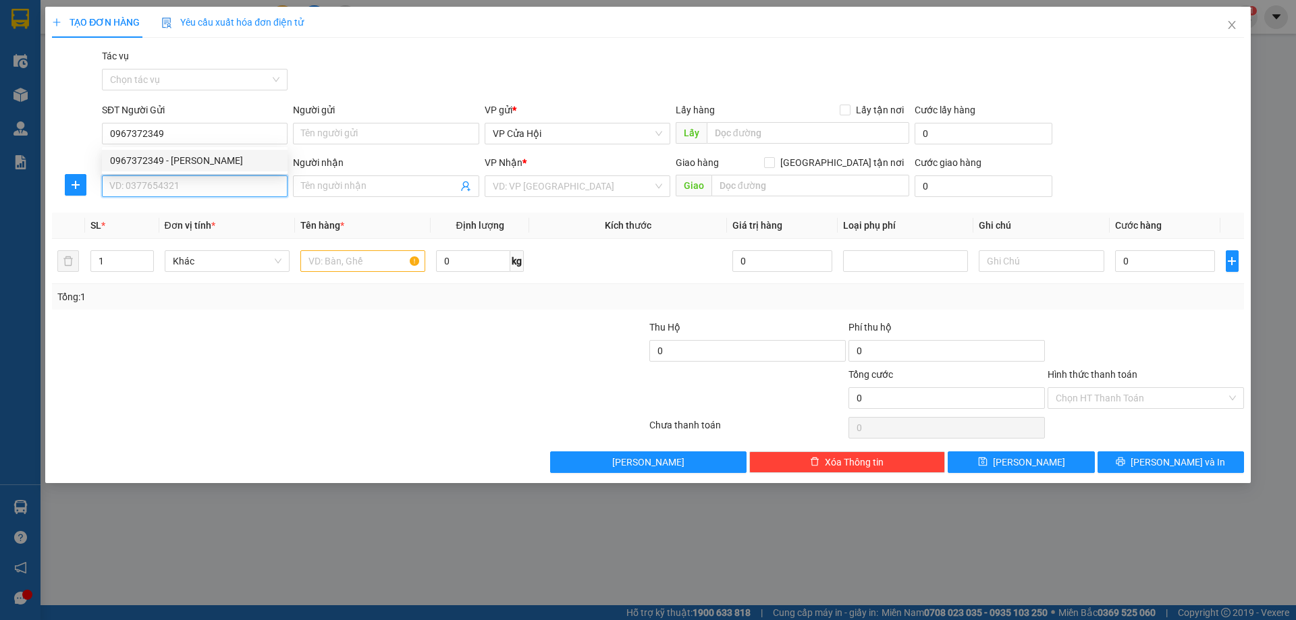
click at [198, 183] on input "SĐT Người Nhận" at bounding box center [195, 187] width 186 height 22
type input "0368763636"
click at [567, 190] on input "search" at bounding box center [573, 186] width 160 height 20
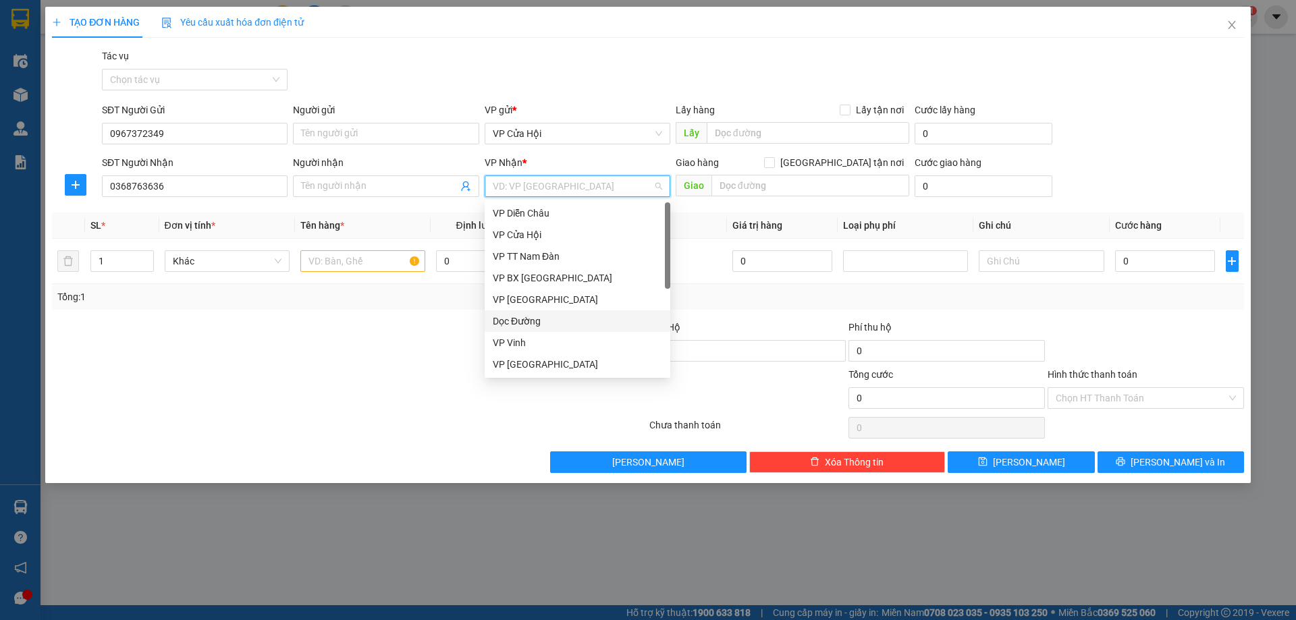
click at [534, 323] on div "Dọc Đường" at bounding box center [577, 321] width 169 height 15
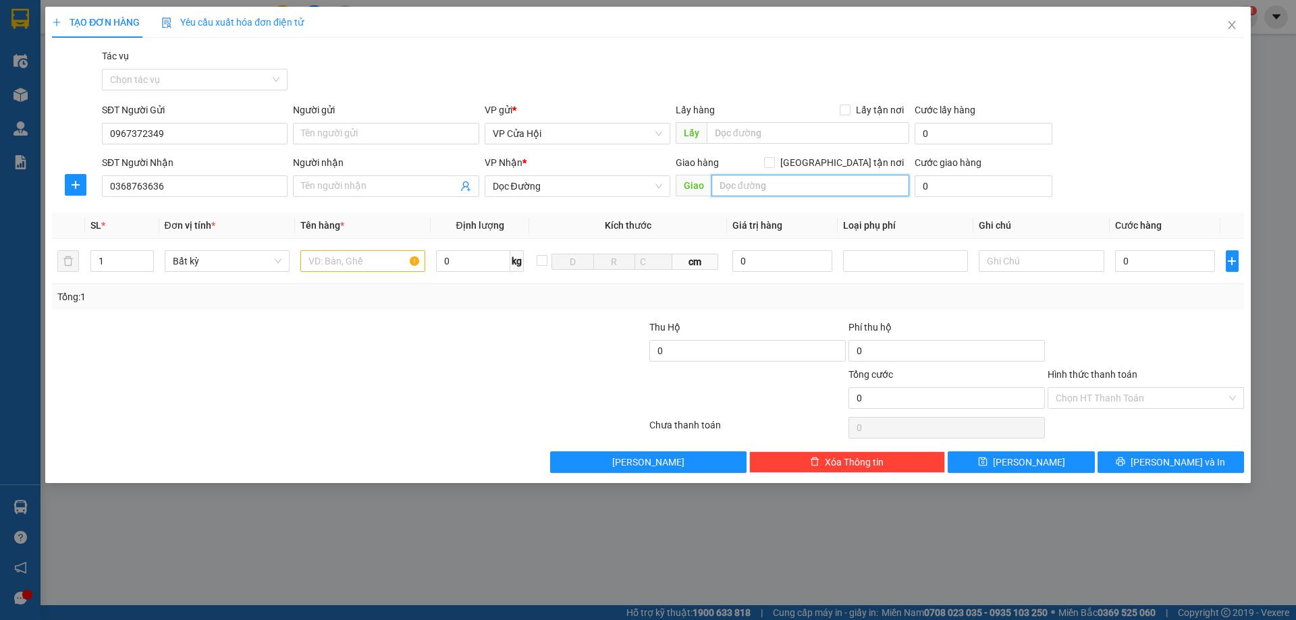
click at [766, 184] on input "text" at bounding box center [811, 186] width 198 height 22
type input "Quãng Bình"
click at [373, 259] on input "text" at bounding box center [362, 261] width 125 height 22
type input "ct"
click at [717, 185] on input "Quãng Bình" at bounding box center [811, 186] width 198 height 22
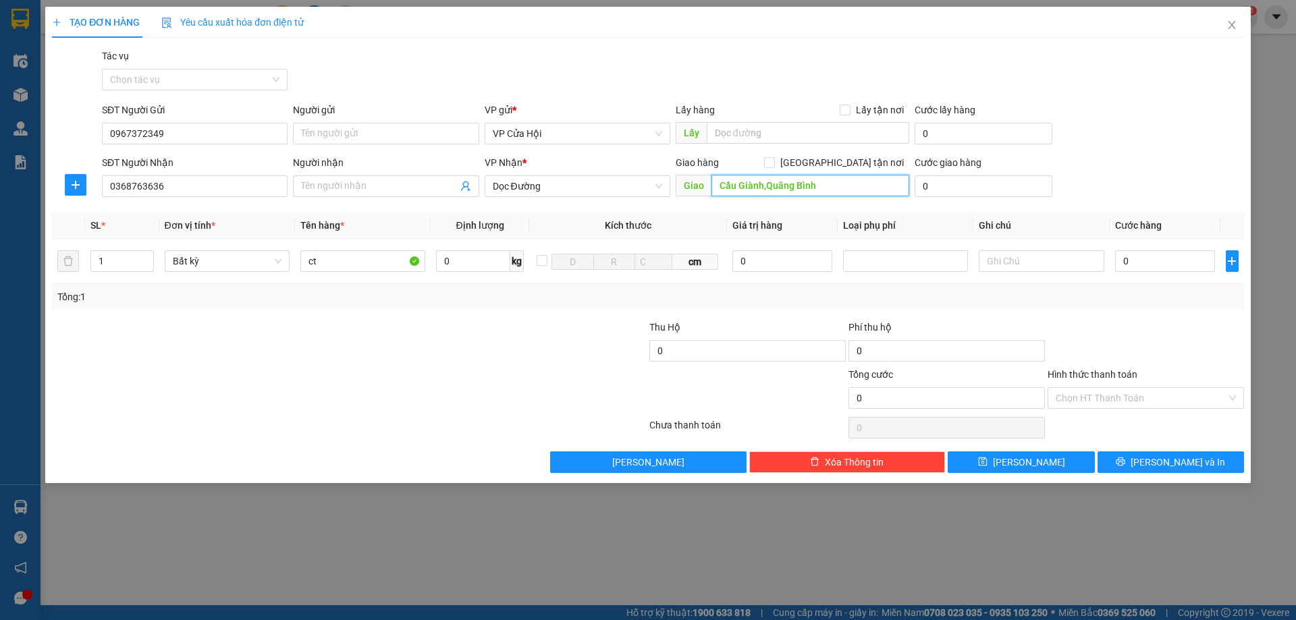
click at [767, 187] on input "Cầu Giành,Quãng Bình" at bounding box center [811, 186] width 198 height 22
type input "Quãng Bình"
click at [1170, 262] on input "0" at bounding box center [1165, 261] width 101 height 22
type input "6"
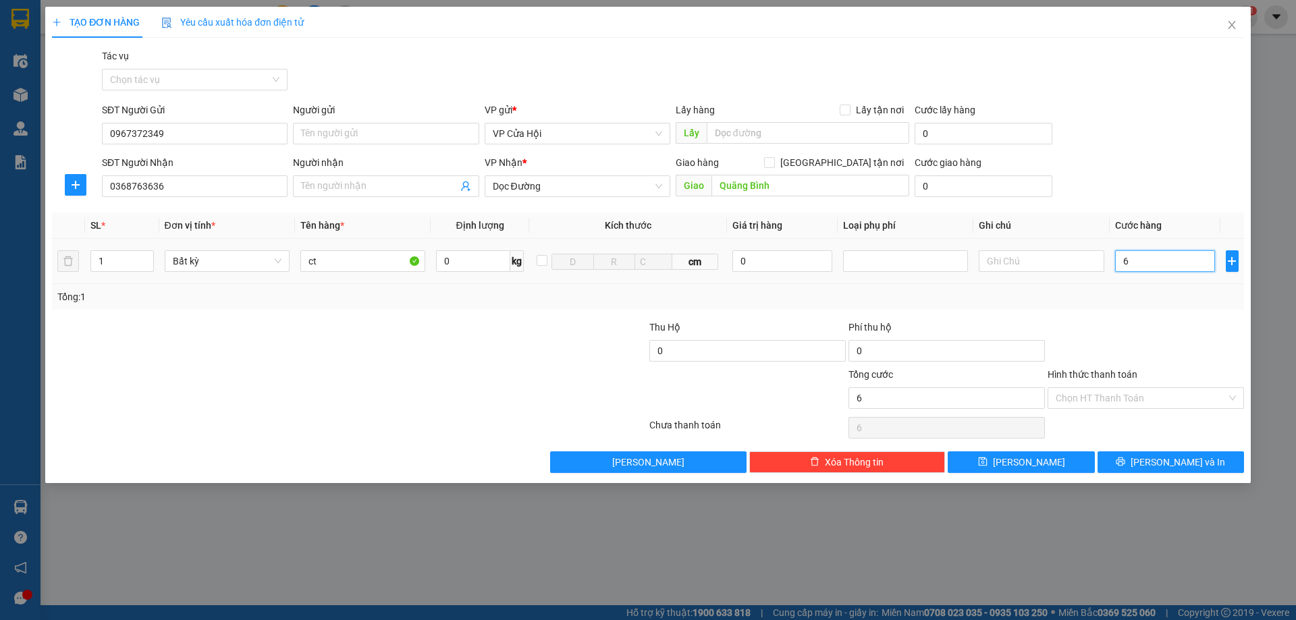
type input "6"
type input "60"
type input "600"
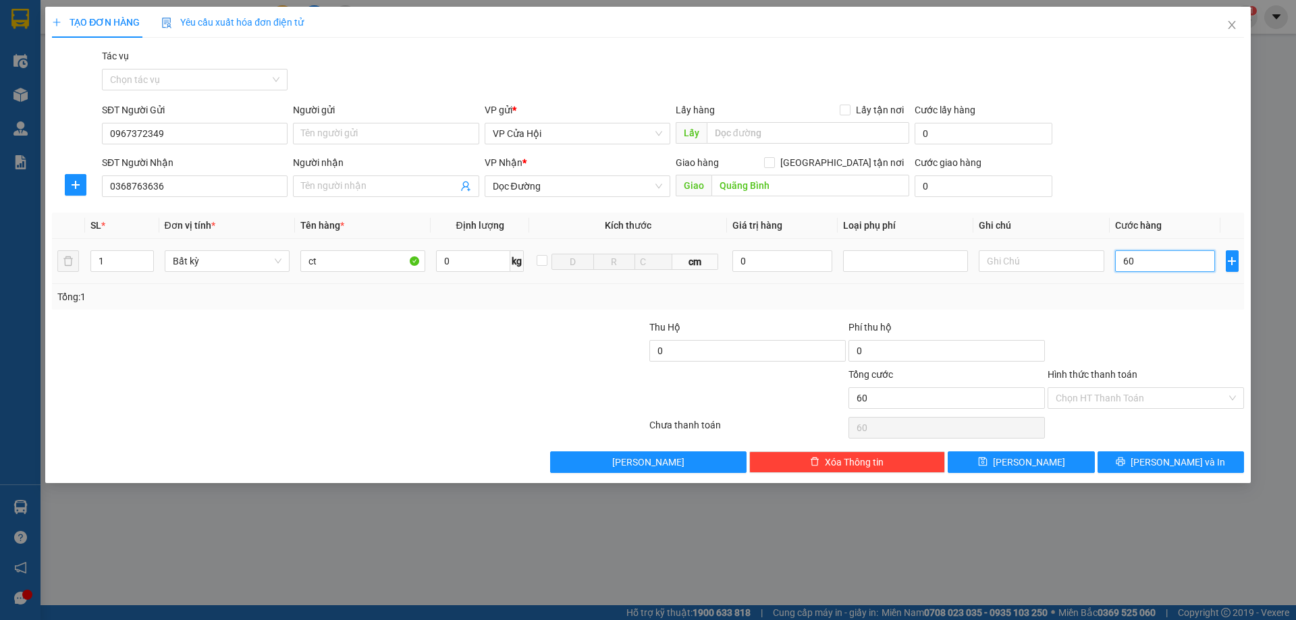
type input "600"
type input "6.000"
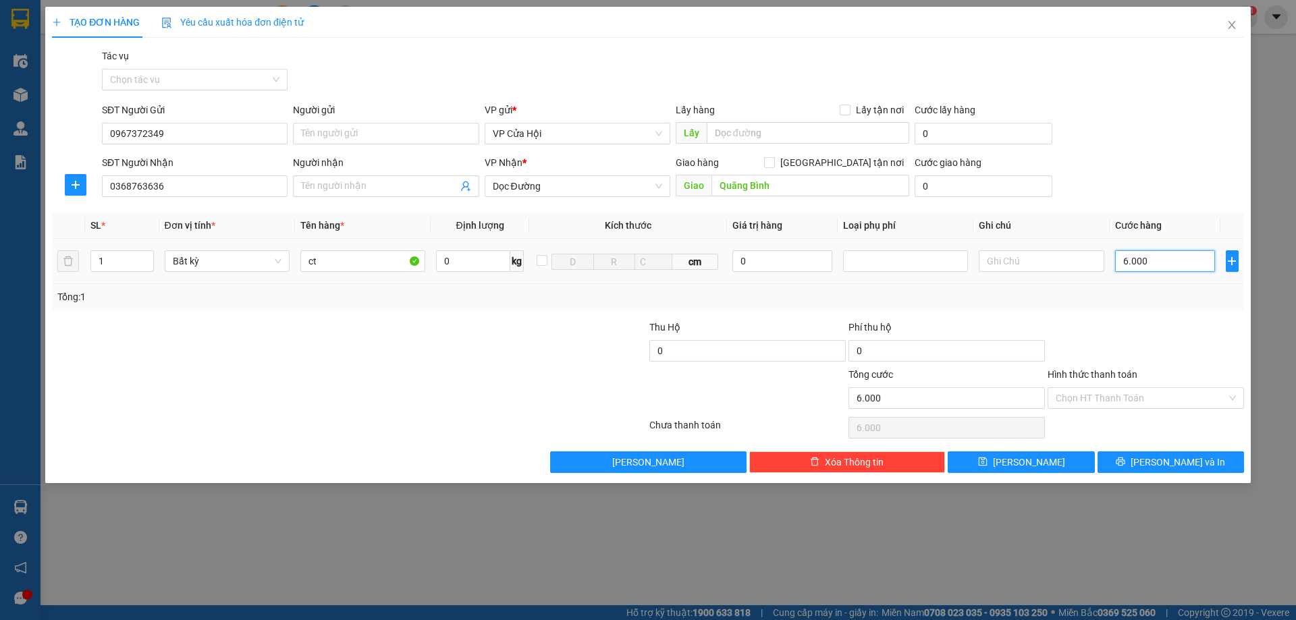
type input "60.000"
click at [1196, 401] on input "Hình thức thanh toán" at bounding box center [1141, 398] width 171 height 20
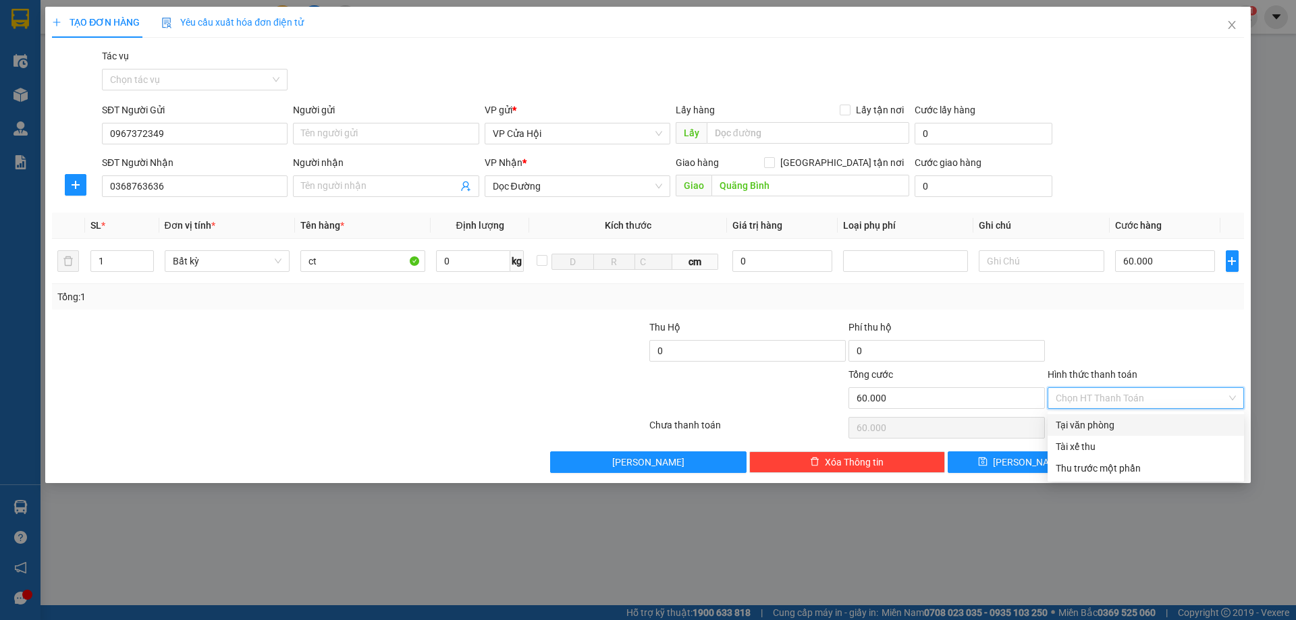
click at [1105, 426] on div "Tại văn phòng" at bounding box center [1146, 425] width 180 height 15
type input "0"
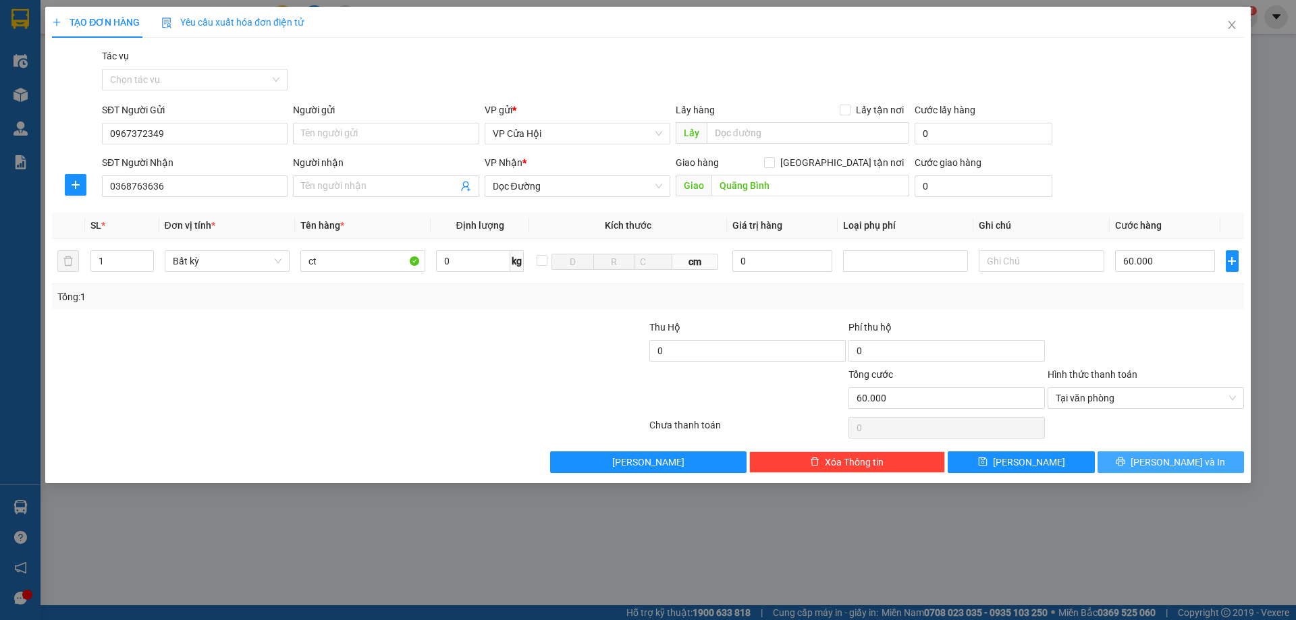
click at [1176, 463] on span "[PERSON_NAME] và In" at bounding box center [1178, 462] width 95 height 15
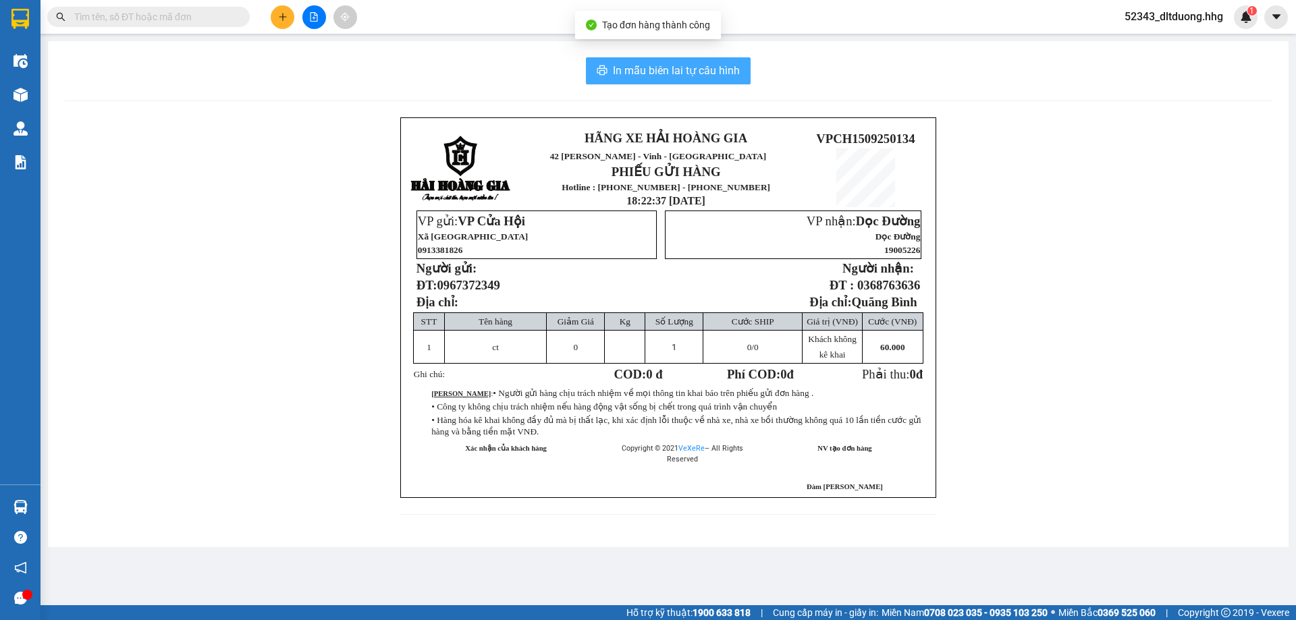
click at [711, 78] on span "In mẫu biên lai tự cấu hình" at bounding box center [676, 70] width 127 height 17
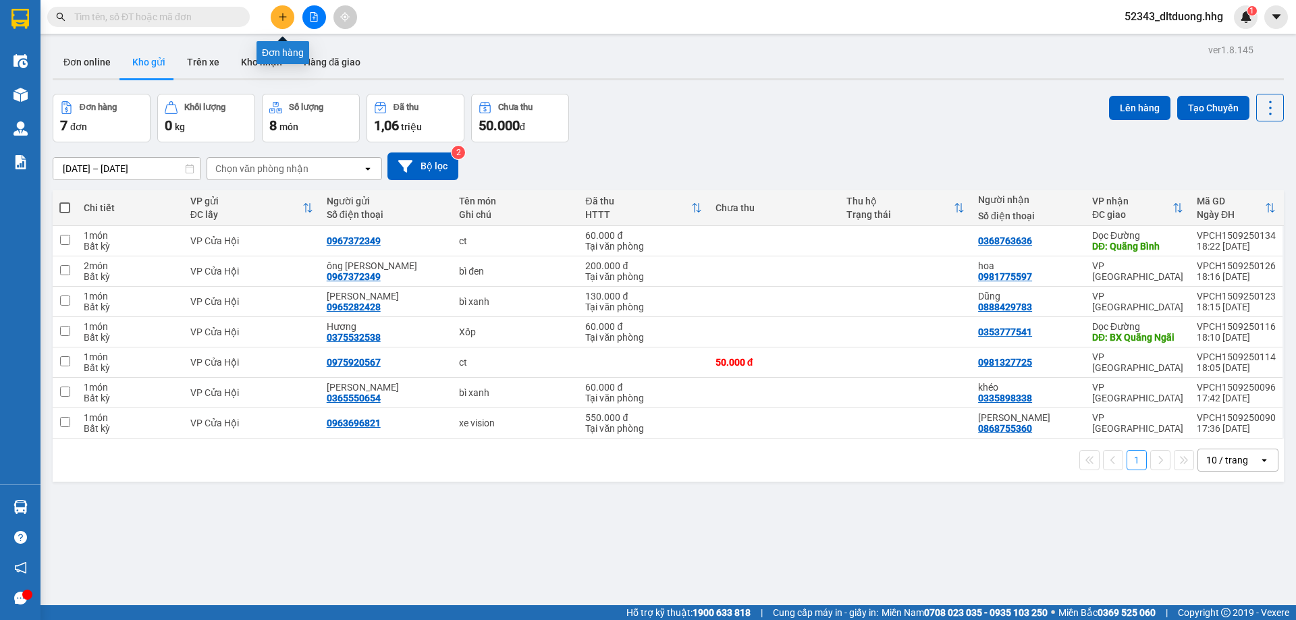
click at [287, 16] on icon "plus" at bounding box center [282, 16] width 9 height 9
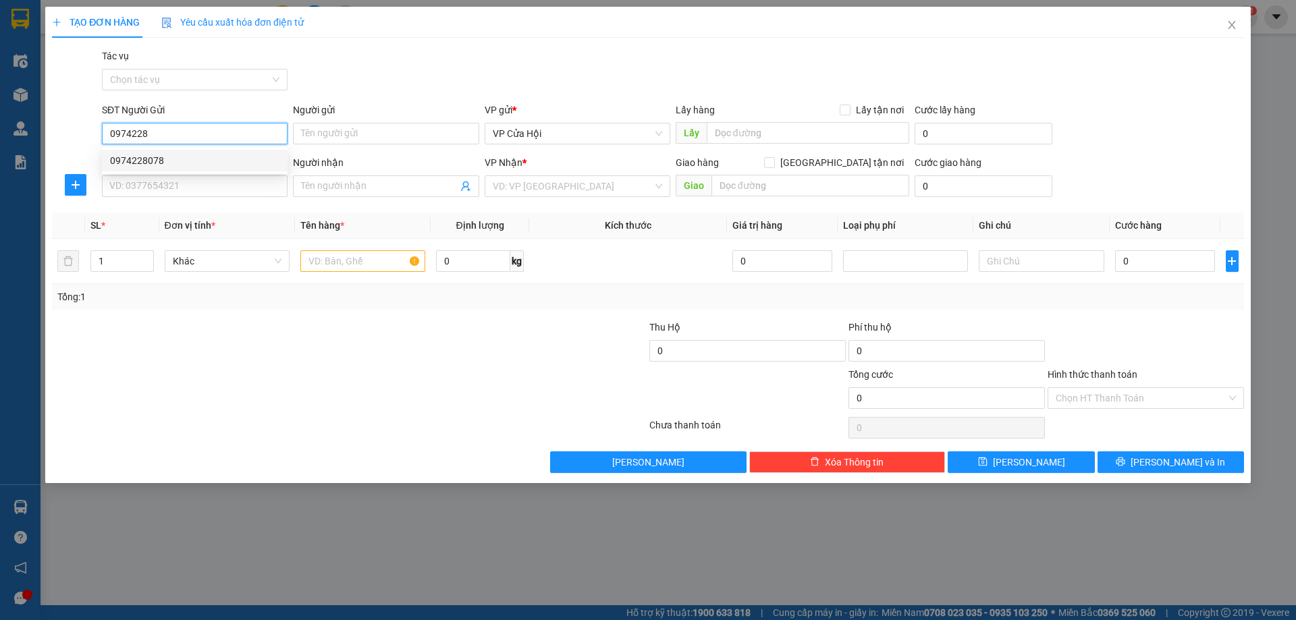
click at [231, 165] on div "0974228078" at bounding box center [194, 160] width 169 height 15
type input "0974228078"
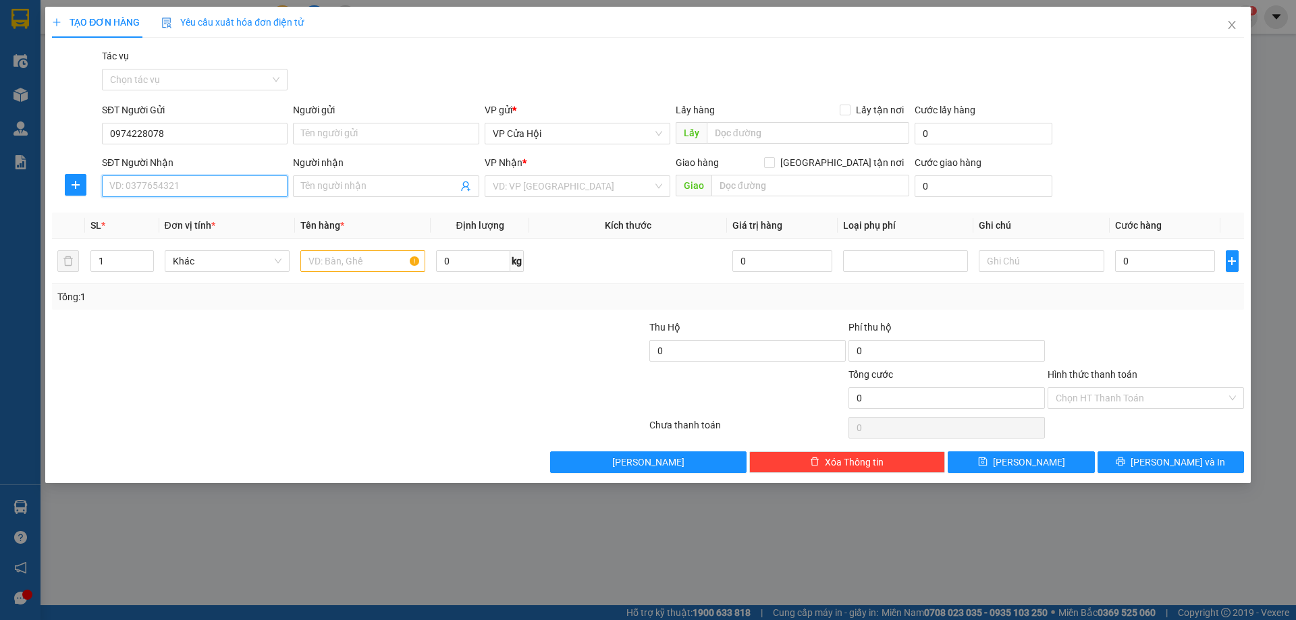
click at [230, 190] on input "SĐT Người Nhận" at bounding box center [195, 187] width 186 height 22
click at [215, 213] on div "0383439569 - a chinh" at bounding box center [194, 213] width 169 height 15
type input "0383439569"
type input "a chinh"
click at [332, 263] on input "text" at bounding box center [362, 261] width 125 height 22
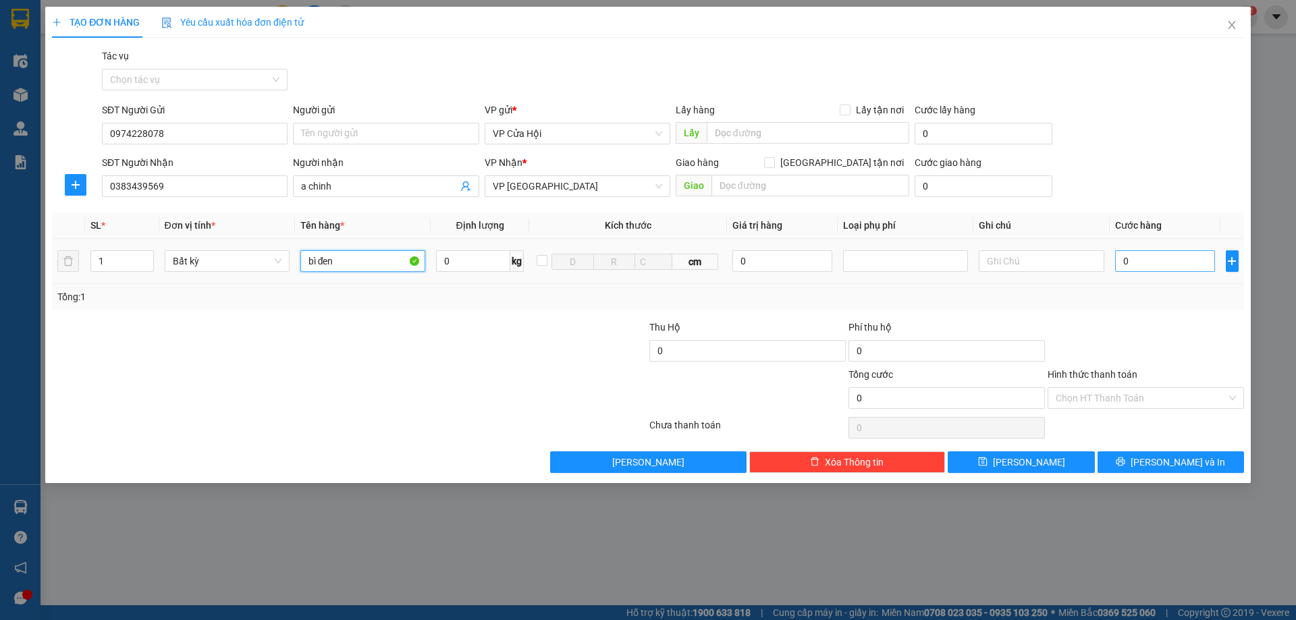
type input "bì đen"
click at [1129, 262] on input "0" at bounding box center [1165, 261] width 101 height 22
type input "1"
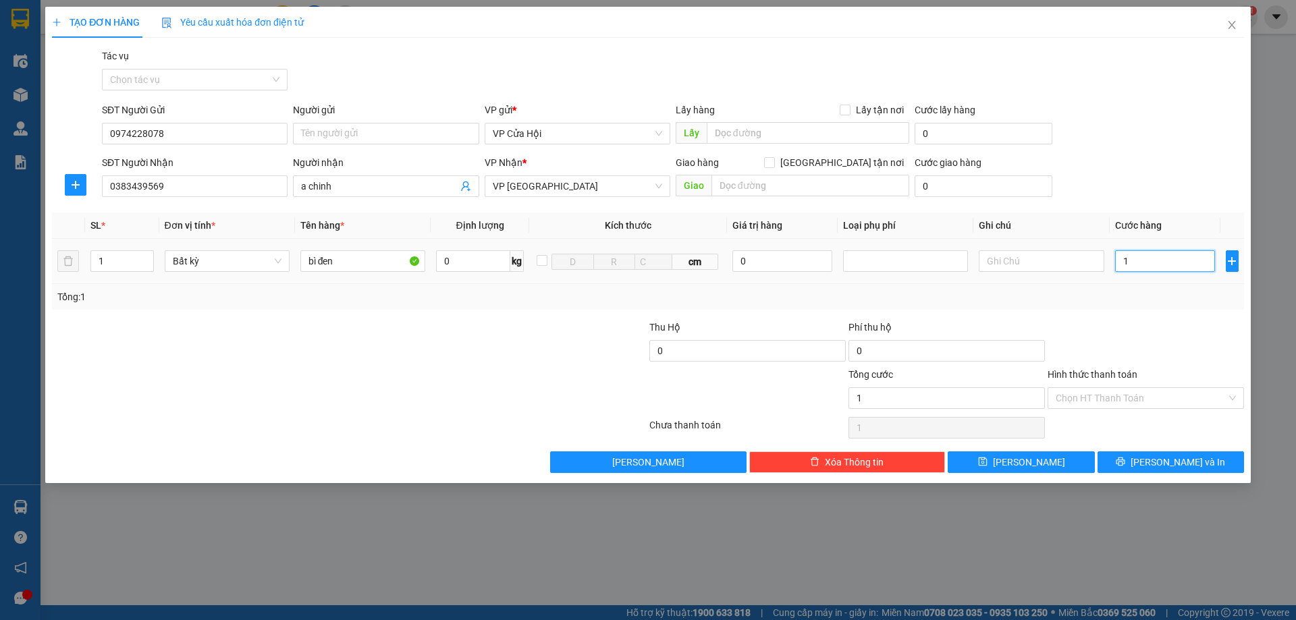
type input "10"
type input "100"
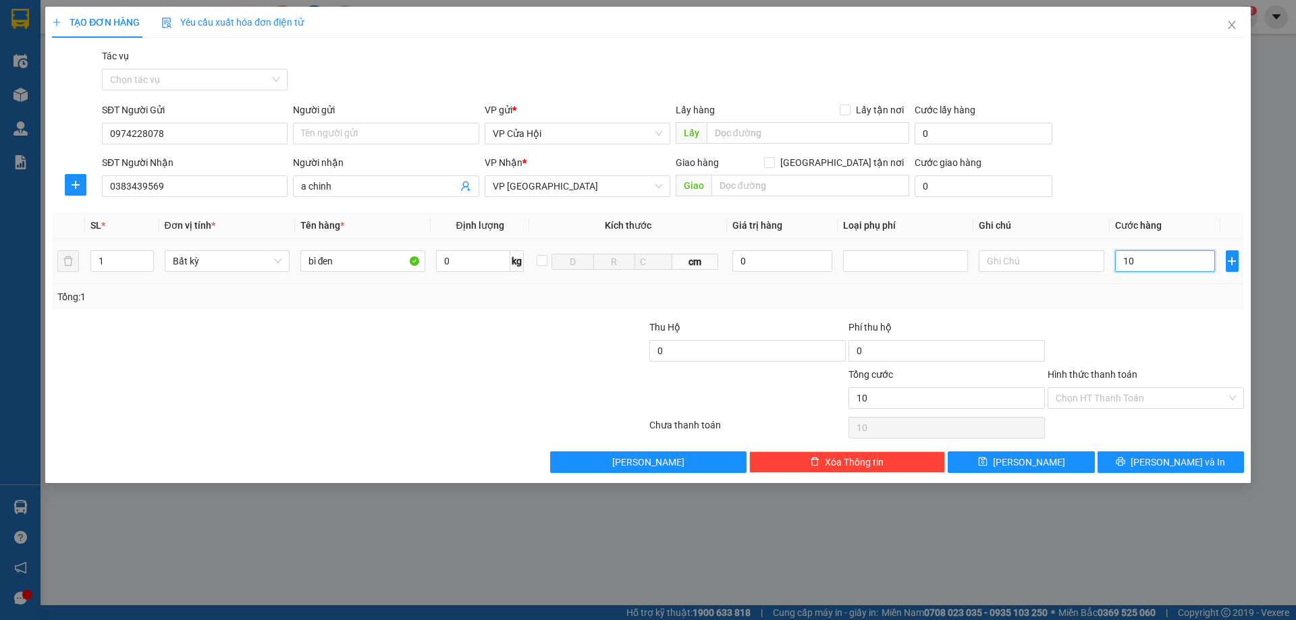
type input "100"
type input "1.000"
type input "10.000"
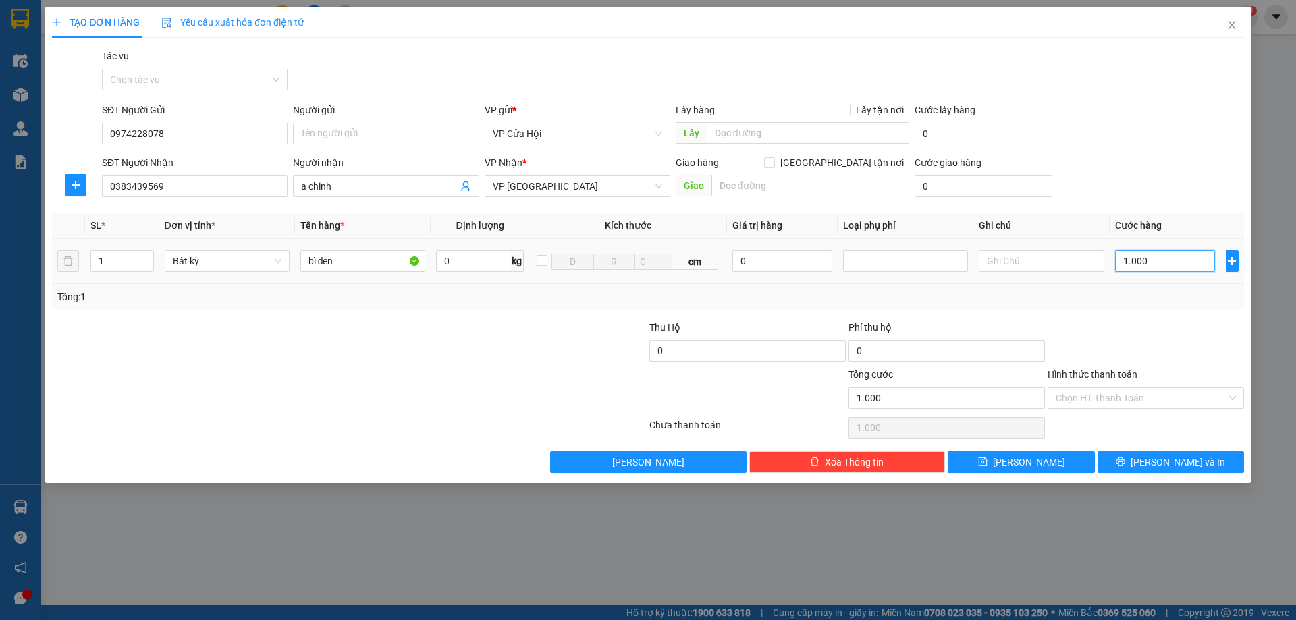
type input "10.000"
type input "100.000"
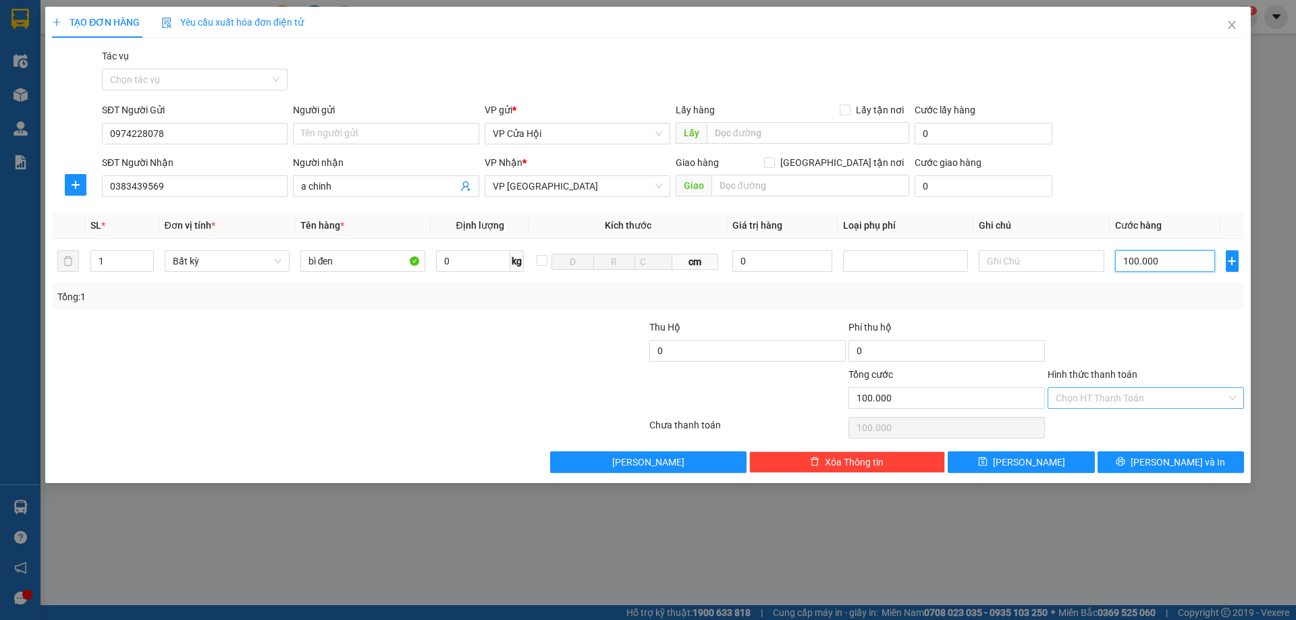
type input "100.000"
click at [1178, 400] on input "Hình thức thanh toán" at bounding box center [1141, 398] width 171 height 20
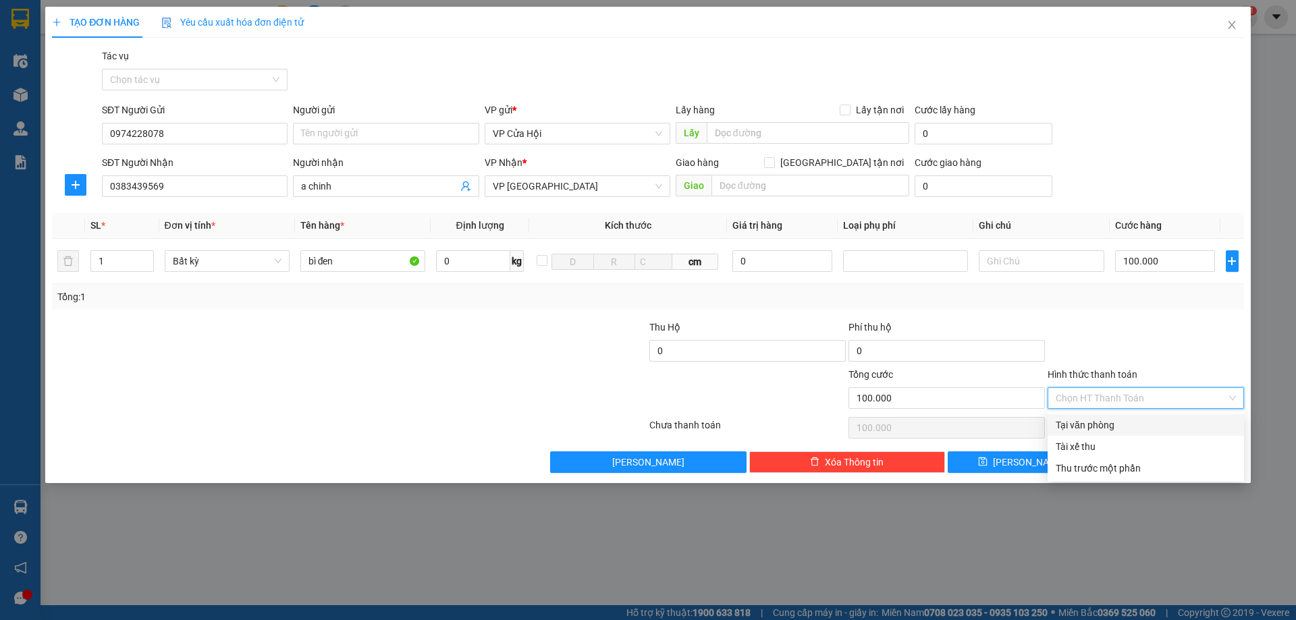
click at [1128, 426] on div "Tại văn phòng" at bounding box center [1146, 425] width 180 height 15
type input "0"
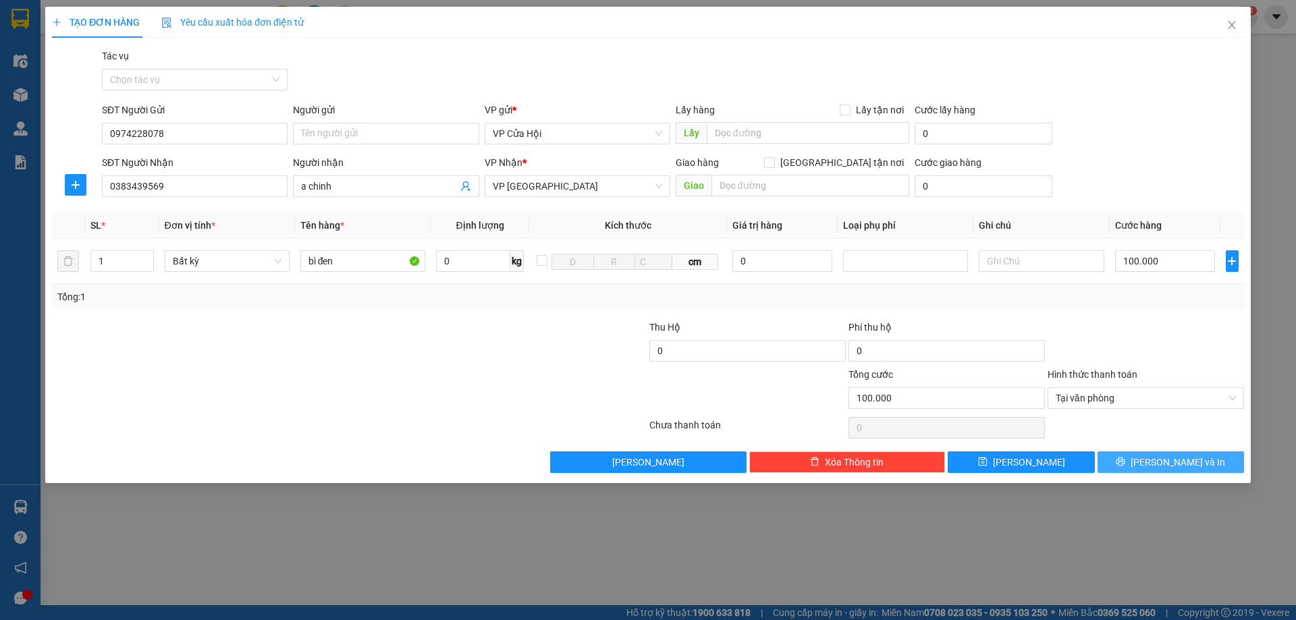
click at [1176, 458] on span "[PERSON_NAME] và In" at bounding box center [1178, 462] width 95 height 15
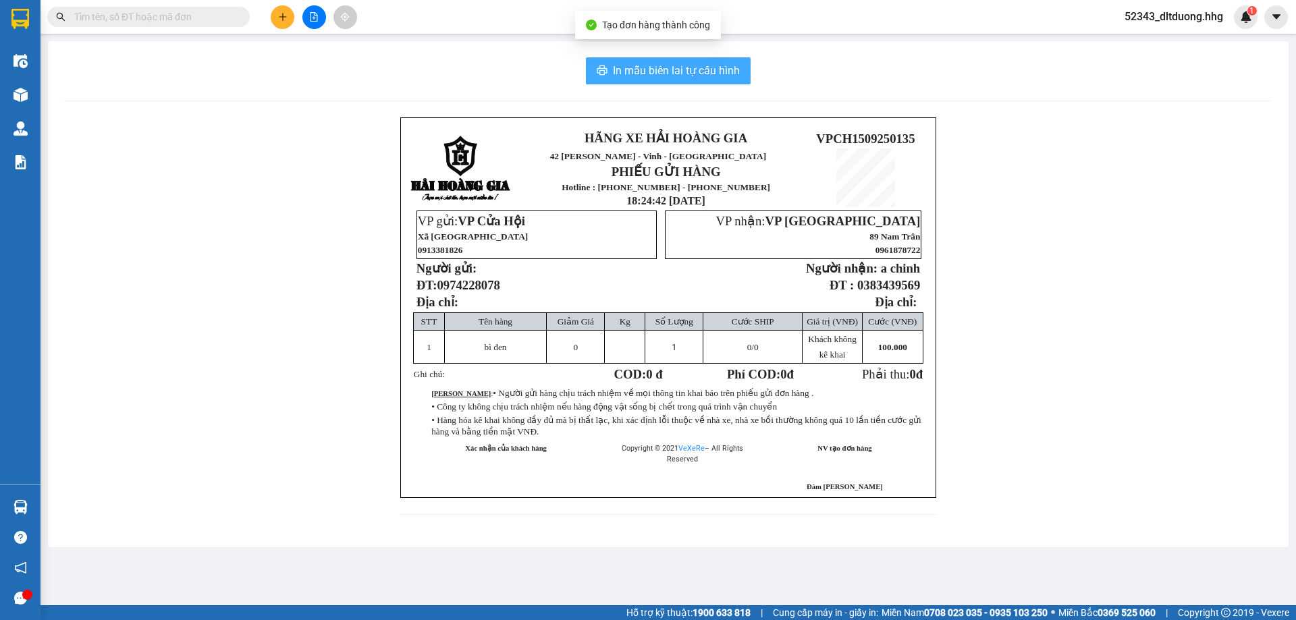
click at [601, 74] on icon "printer" at bounding box center [602, 70] width 11 height 11
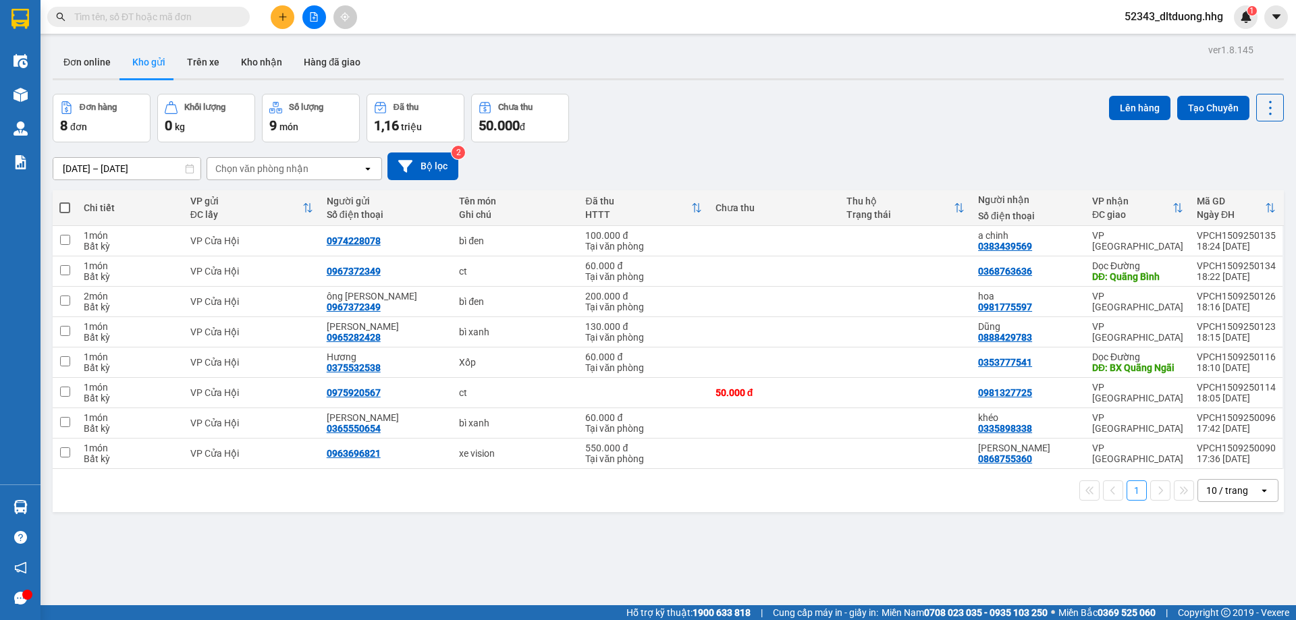
click at [1232, 495] on div "10 / trang" at bounding box center [1228, 491] width 42 height 14
click at [1227, 462] on span "100 / trang" at bounding box center [1222, 461] width 49 height 14
click at [280, 17] on icon "plus" at bounding box center [282, 16] width 9 height 9
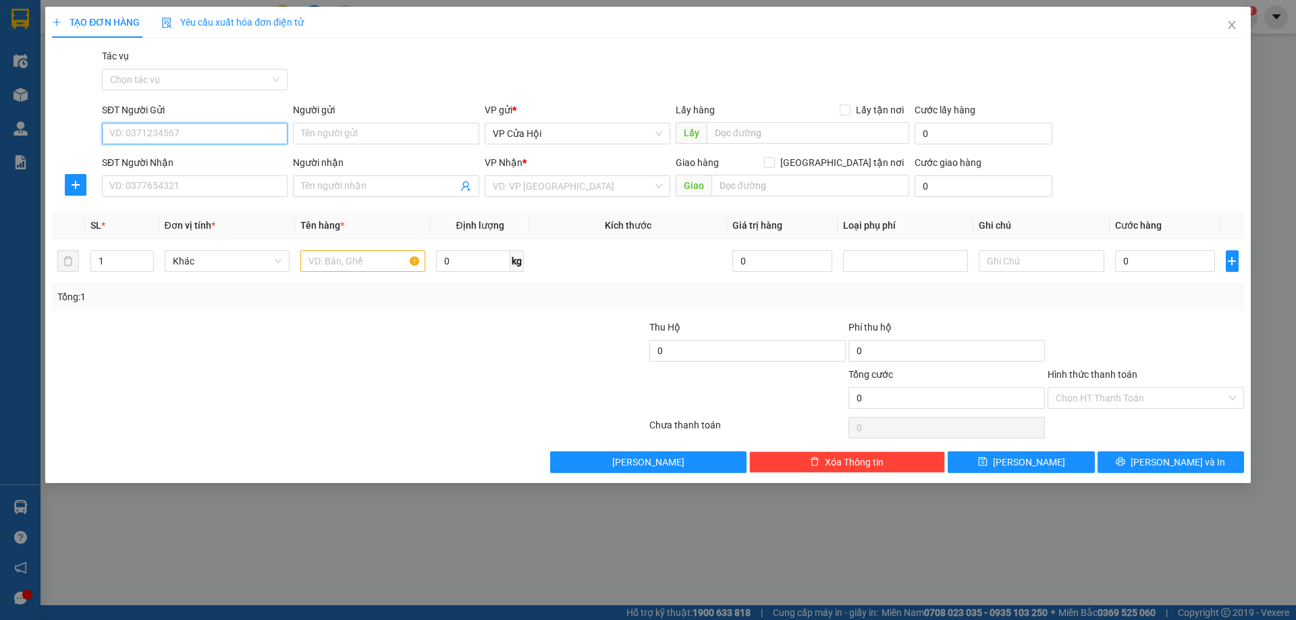
click at [121, 133] on input "SĐT Người Gửi" at bounding box center [195, 134] width 186 height 22
type input "0983494552"
click at [149, 167] on div "0983494552 - c thắm" at bounding box center [194, 160] width 169 height 15
type input "c thắm"
type input "0983494552"
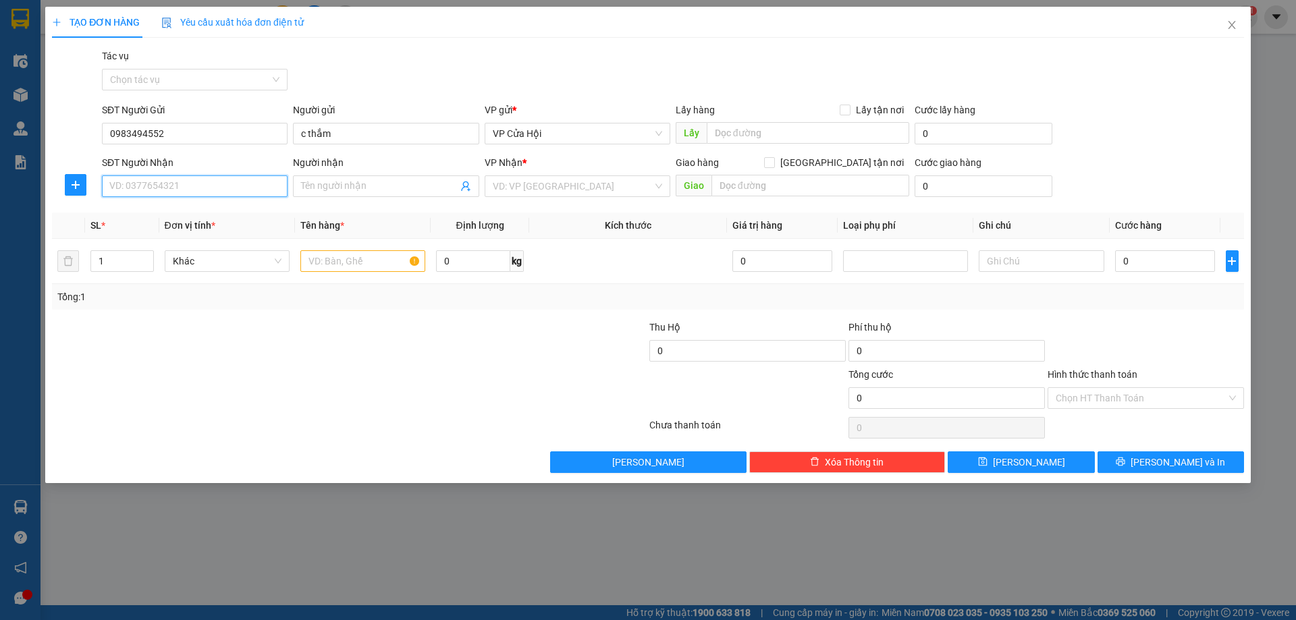
click at [152, 190] on input "SĐT Người Nhận" at bounding box center [195, 187] width 186 height 22
click at [152, 211] on div "0948603123" at bounding box center [194, 213] width 169 height 15
type input "0948603123"
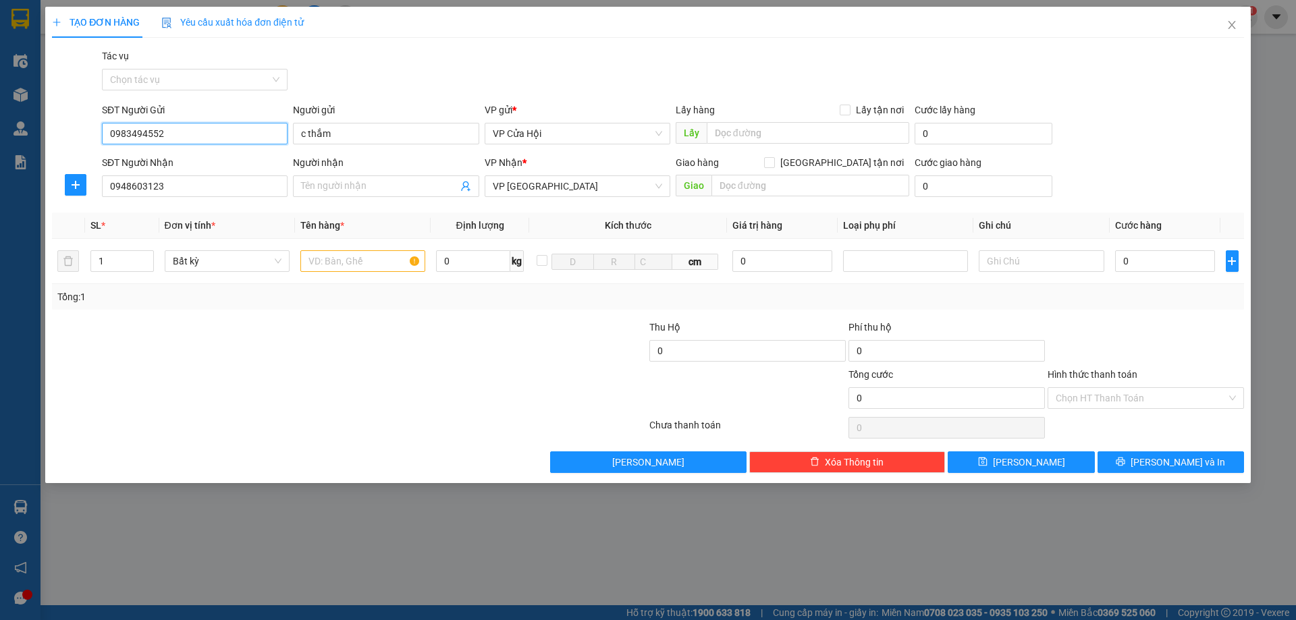
click at [185, 144] on input "0983494552" at bounding box center [195, 134] width 186 height 22
click at [185, 131] on input "0983494552" at bounding box center [195, 134] width 186 height 22
click at [334, 260] on input "text" at bounding box center [362, 261] width 125 height 22
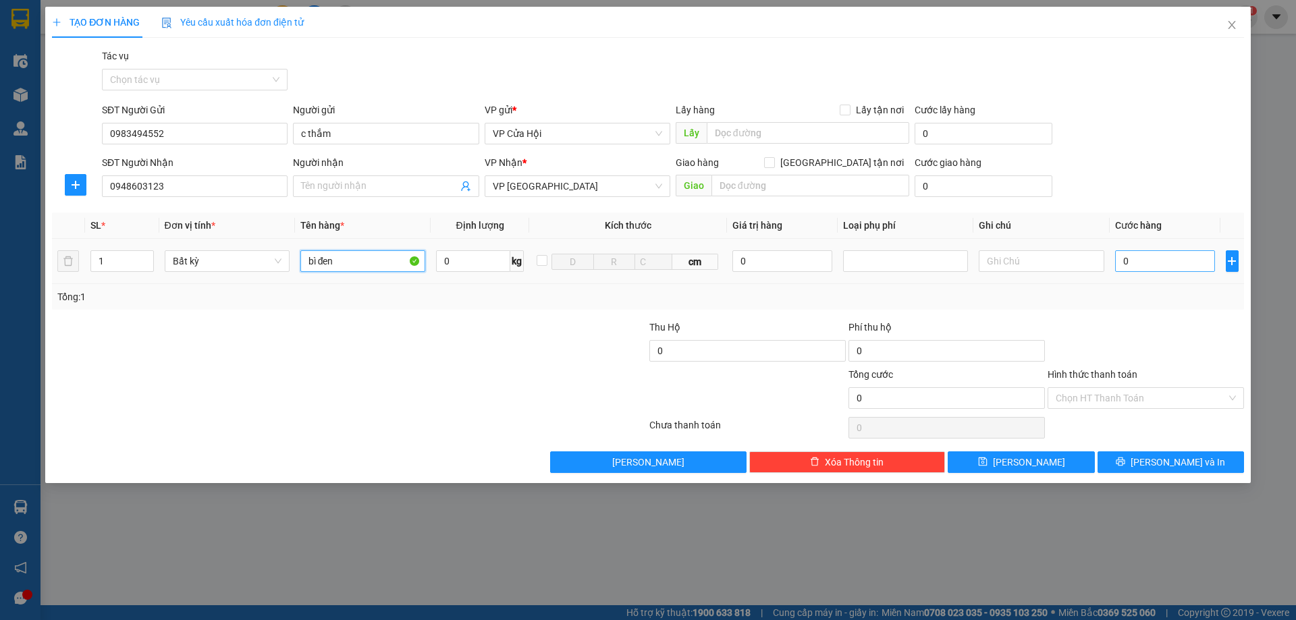
type input "bì đen"
click at [1167, 267] on input "0" at bounding box center [1165, 261] width 101 height 22
type input "2"
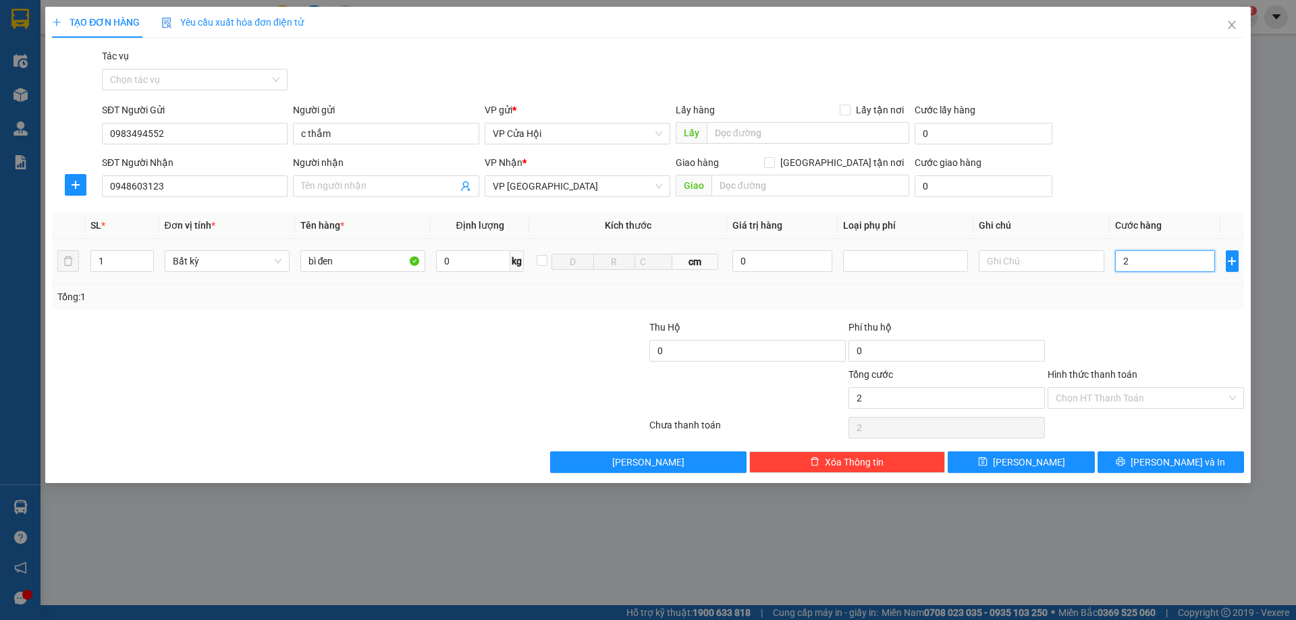
type input "20"
type input "200"
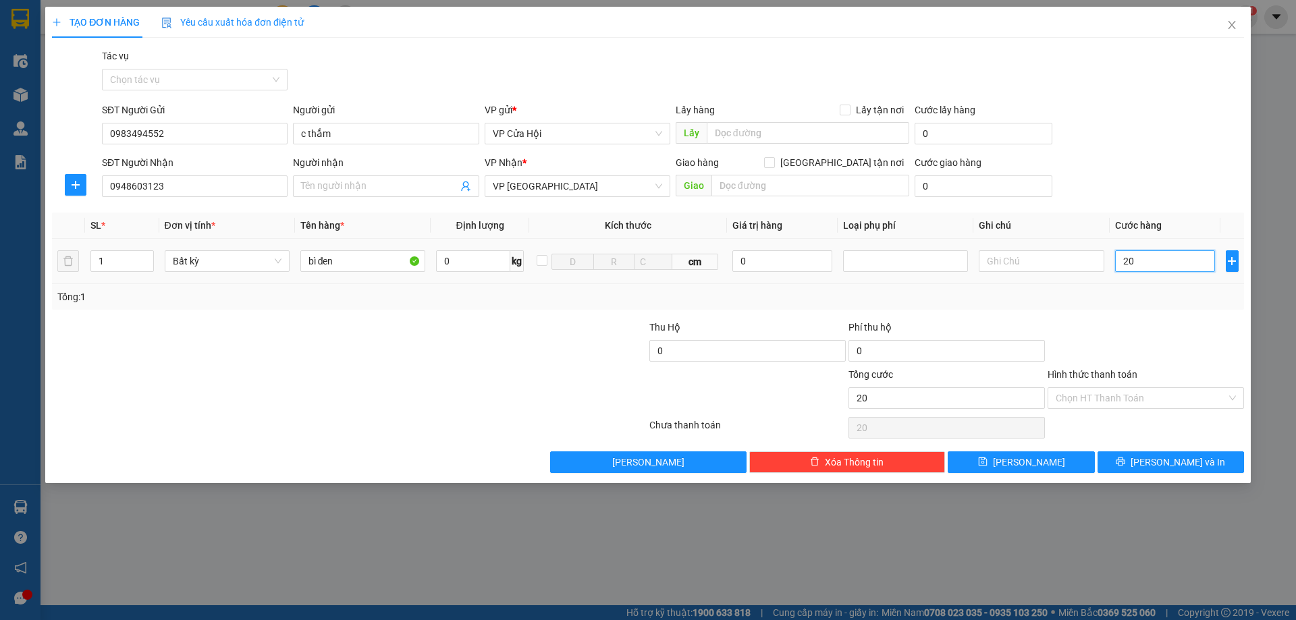
type input "200"
type input "2.000"
type input "20.000"
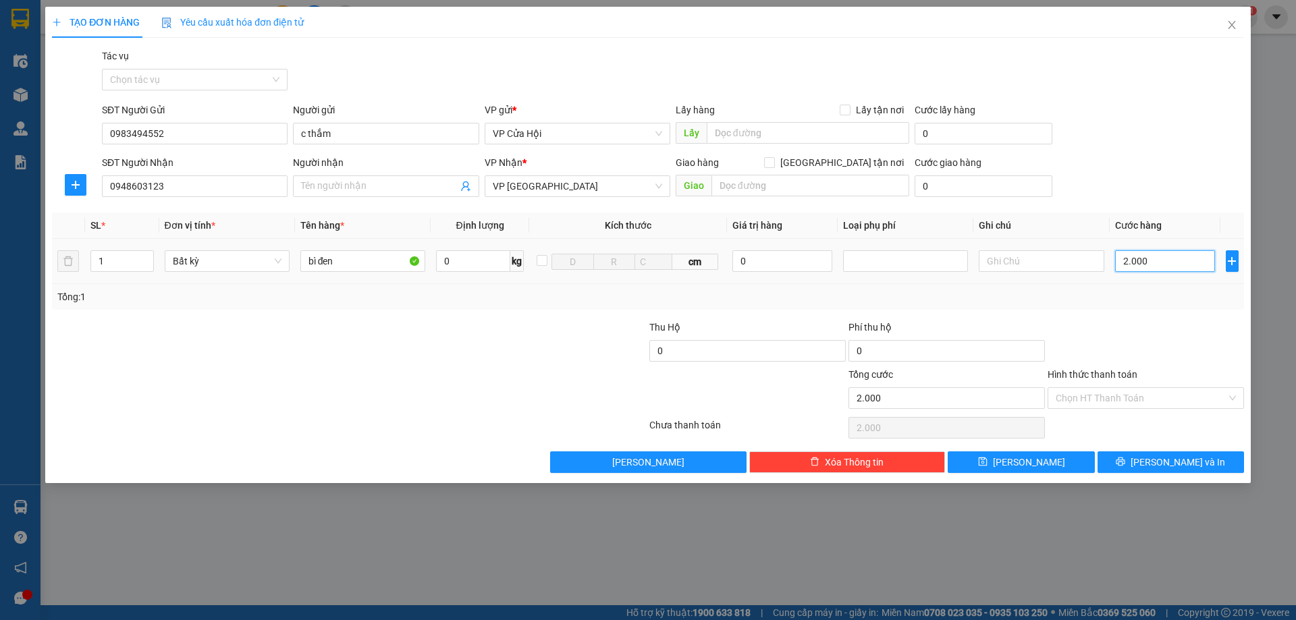
type input "20.000"
type input "200.000"
click at [1167, 394] on input "Hình thức thanh toán" at bounding box center [1141, 398] width 171 height 20
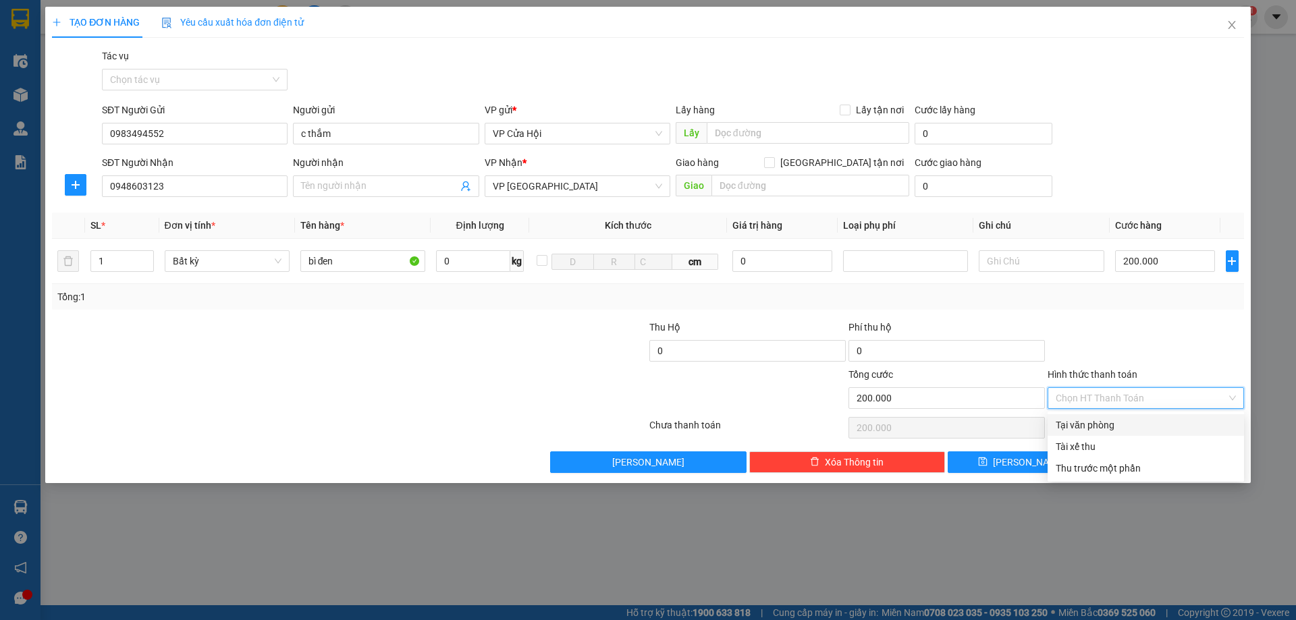
click at [1143, 425] on div "Tại văn phòng" at bounding box center [1146, 425] width 180 height 15
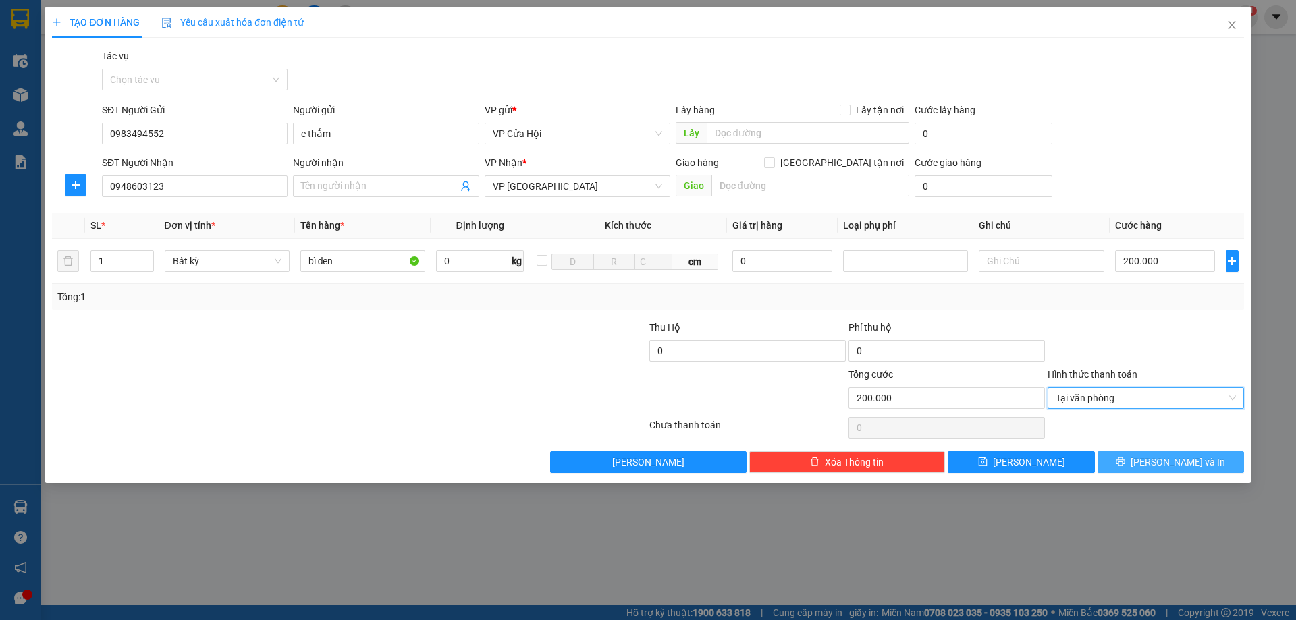
click at [1184, 457] on span "[PERSON_NAME] và In" at bounding box center [1178, 462] width 95 height 15
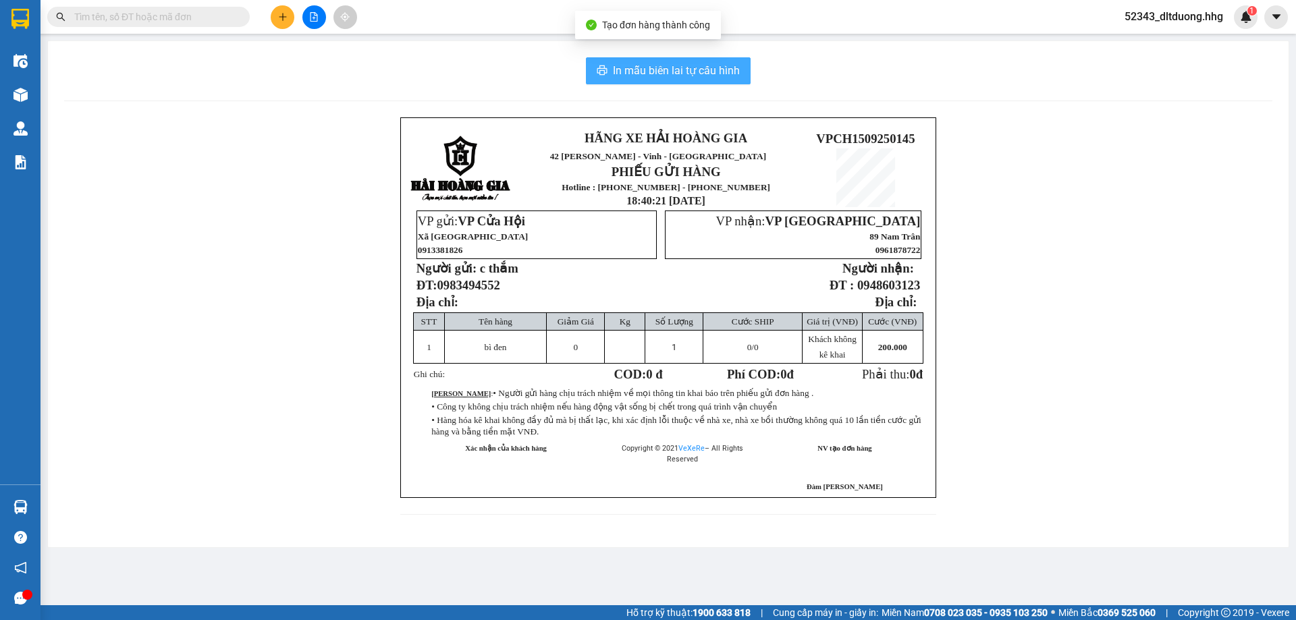
click at [685, 69] on span "In mẫu biên lai tự cấu hình" at bounding box center [676, 70] width 127 height 17
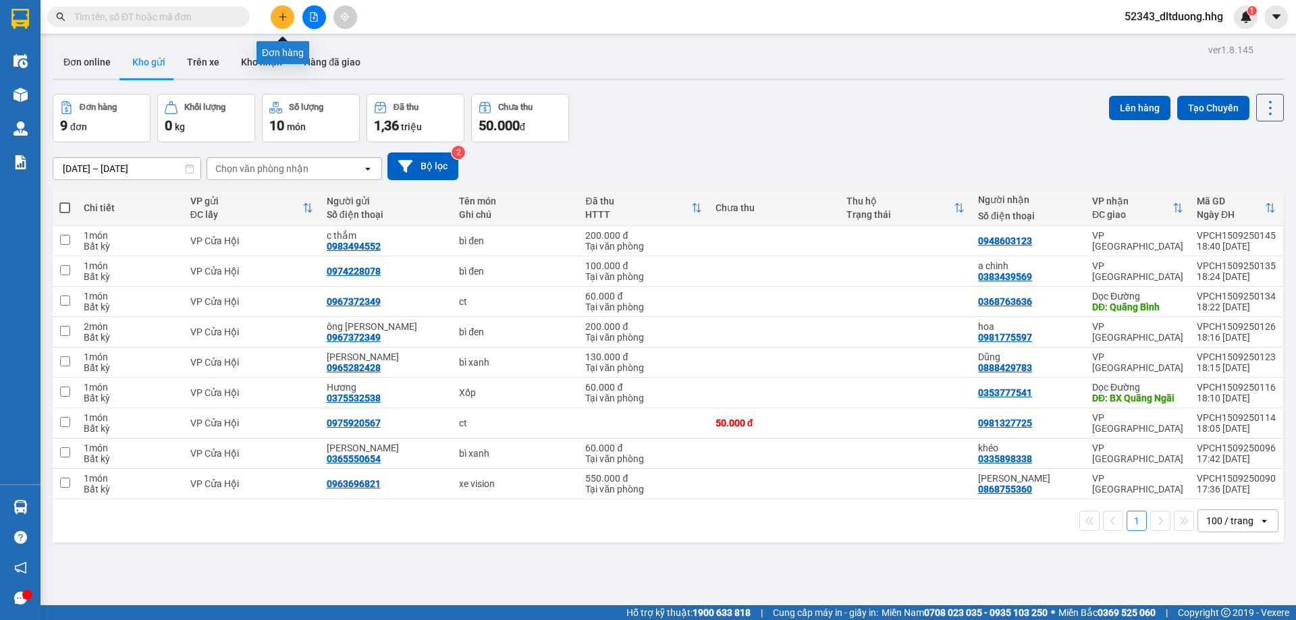
click at [278, 24] on button at bounding box center [283, 17] width 24 height 24
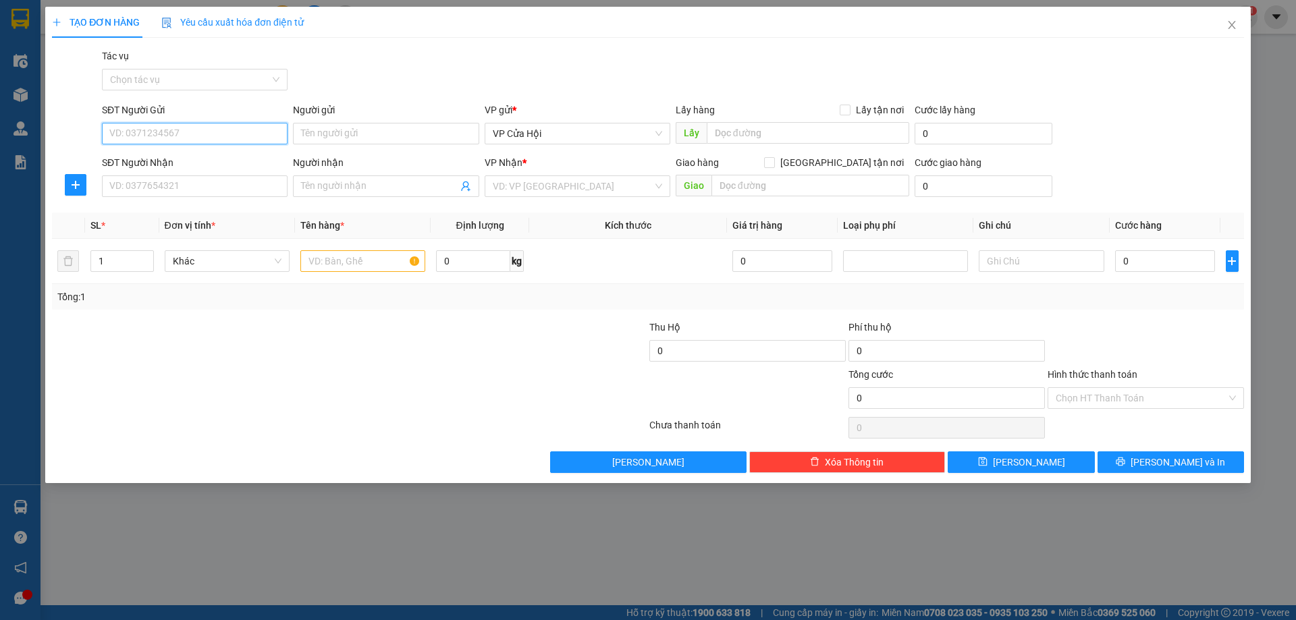
click at [234, 134] on input "SĐT Người Gửi" at bounding box center [195, 134] width 186 height 22
click at [157, 161] on div "0977577843 - nguyễn thị hồng" at bounding box center [194, 160] width 169 height 15
click at [215, 188] on input "SĐT Người Nhận" at bounding box center [195, 187] width 186 height 22
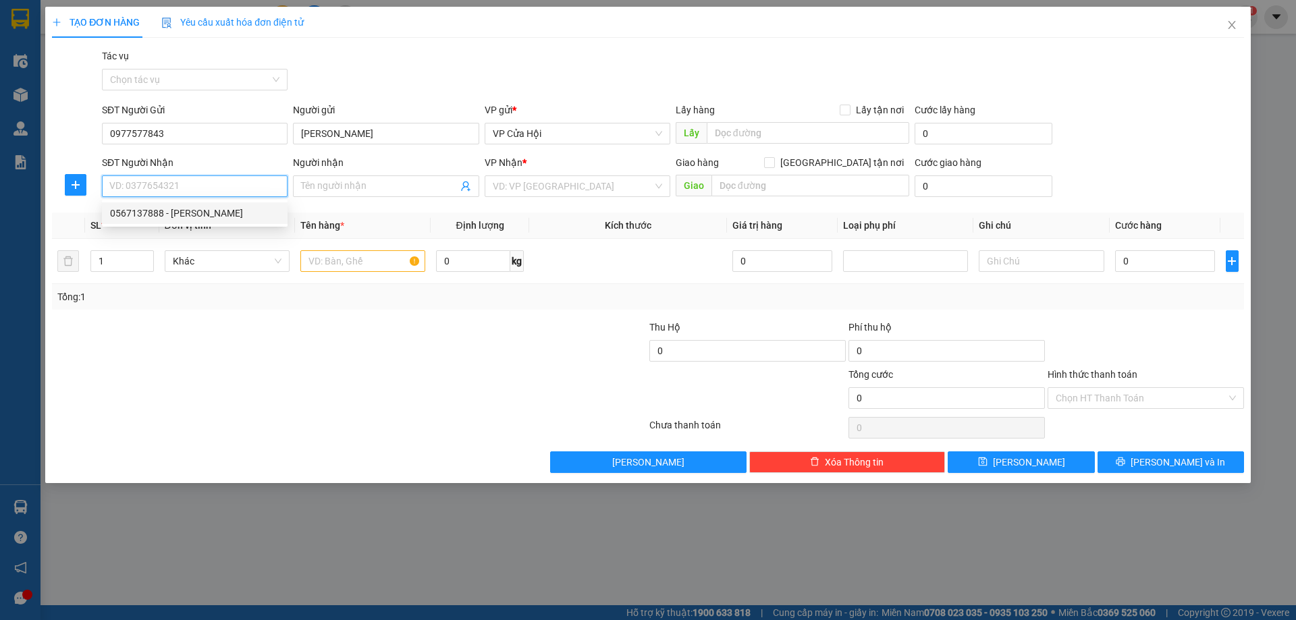
click at [211, 212] on div "0567137888 - nguyễn thanh phong" at bounding box center [194, 213] width 169 height 15
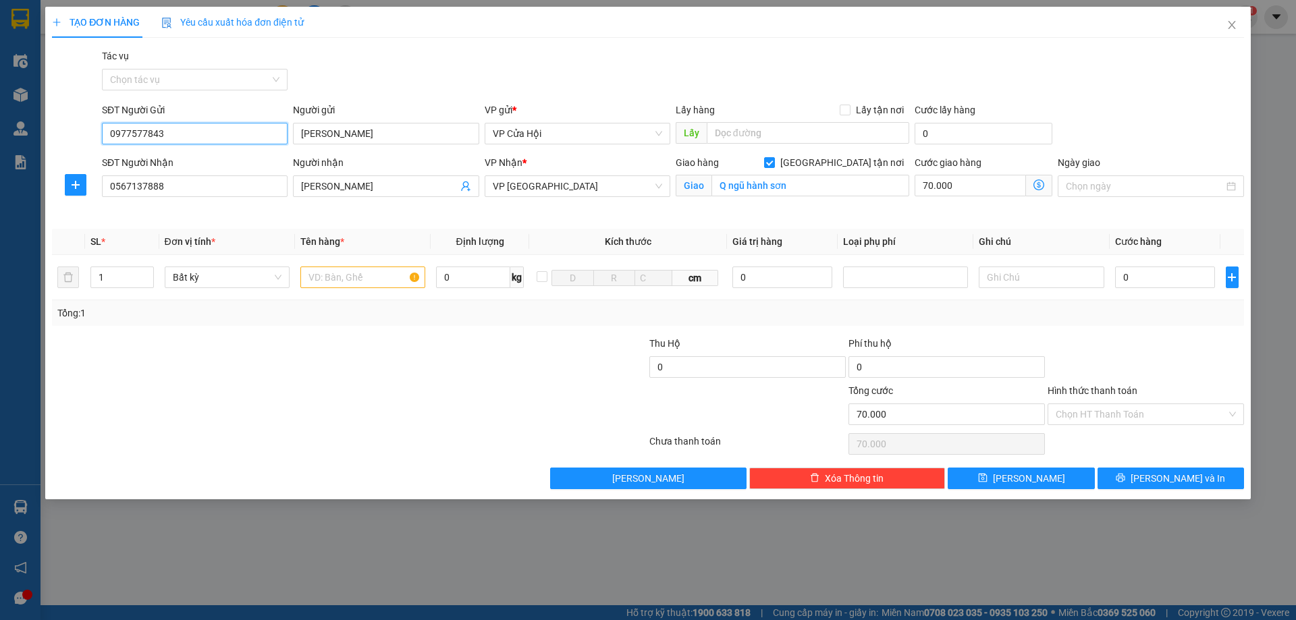
click at [209, 137] on input "0977577843" at bounding box center [195, 134] width 186 height 22
click at [379, 279] on input "text" at bounding box center [362, 278] width 125 height 22
click at [1185, 283] on input "0" at bounding box center [1165, 278] width 101 height 22
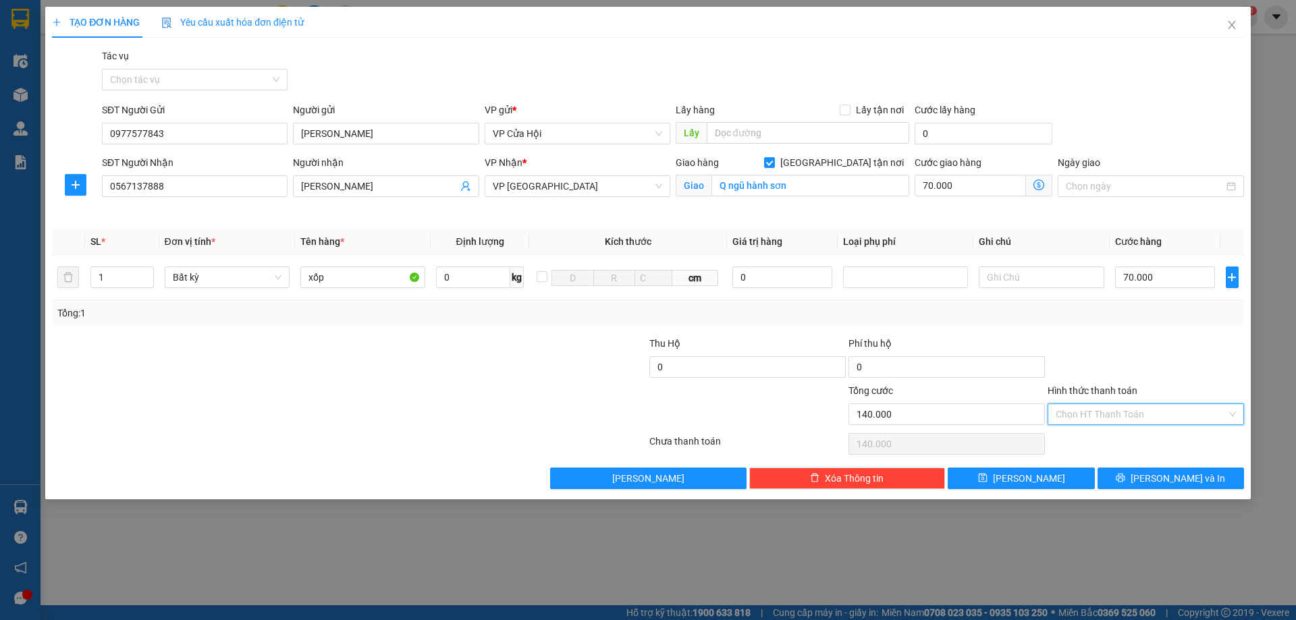
click at [1166, 418] on input "Hình thức thanh toán" at bounding box center [1141, 414] width 171 height 20
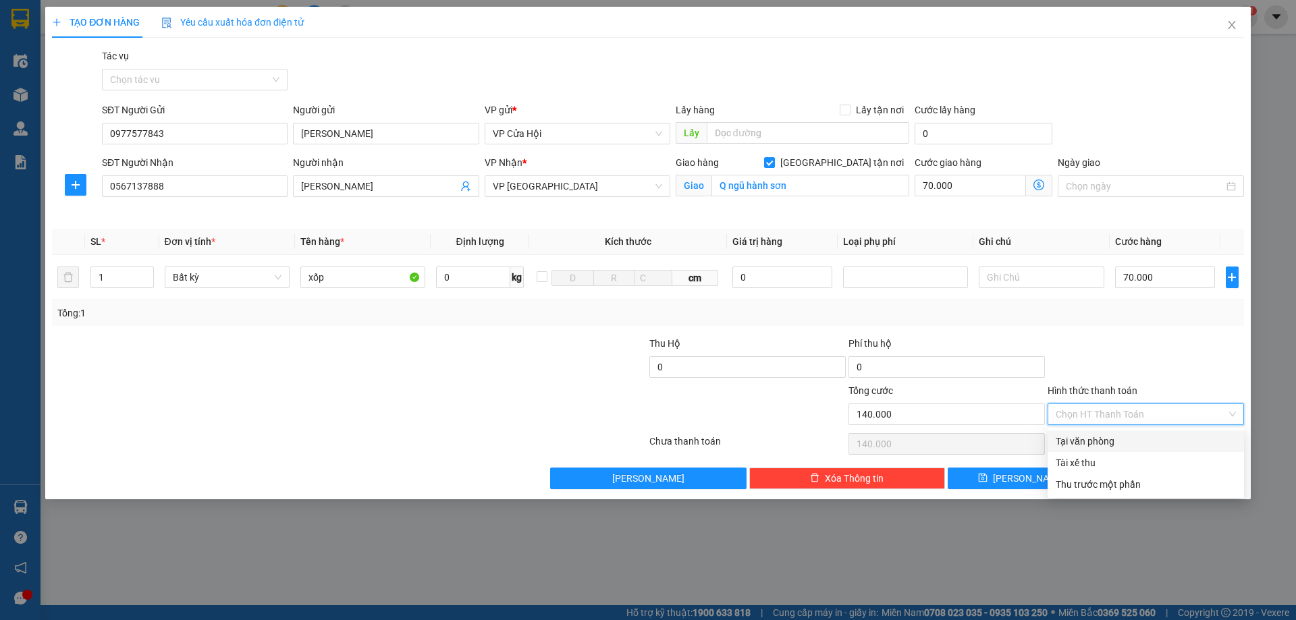
click at [1139, 440] on div "Tại văn phòng" at bounding box center [1146, 441] width 180 height 15
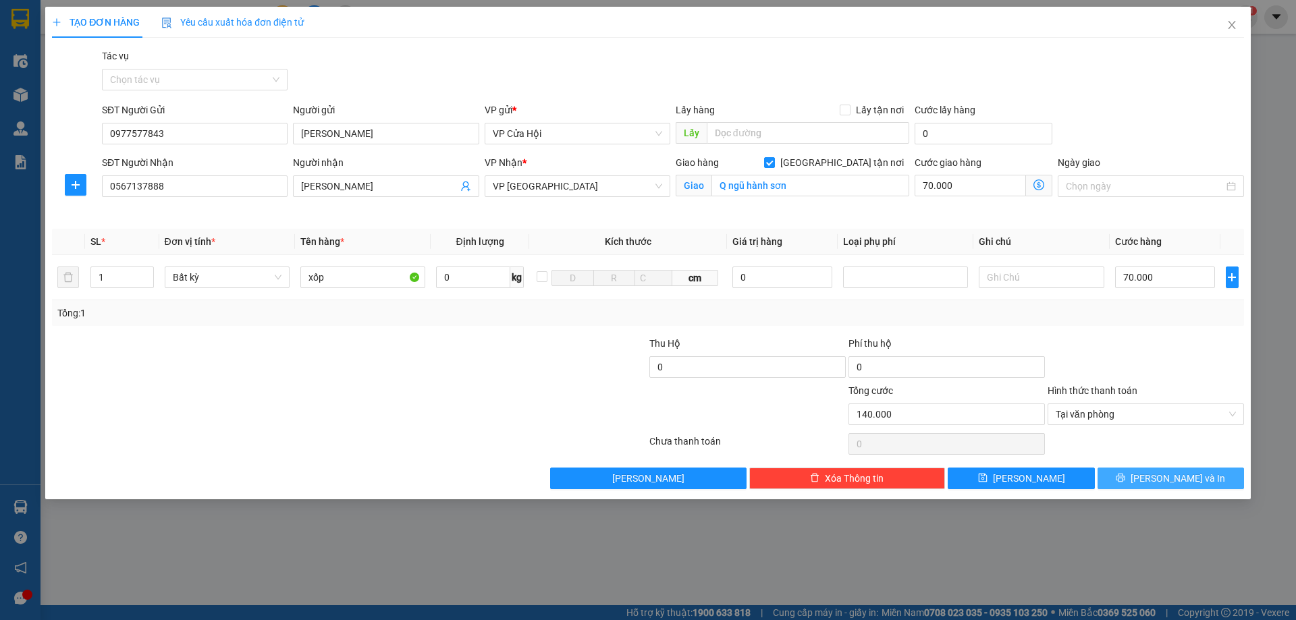
click at [1161, 475] on span "[PERSON_NAME] và In" at bounding box center [1178, 478] width 95 height 15
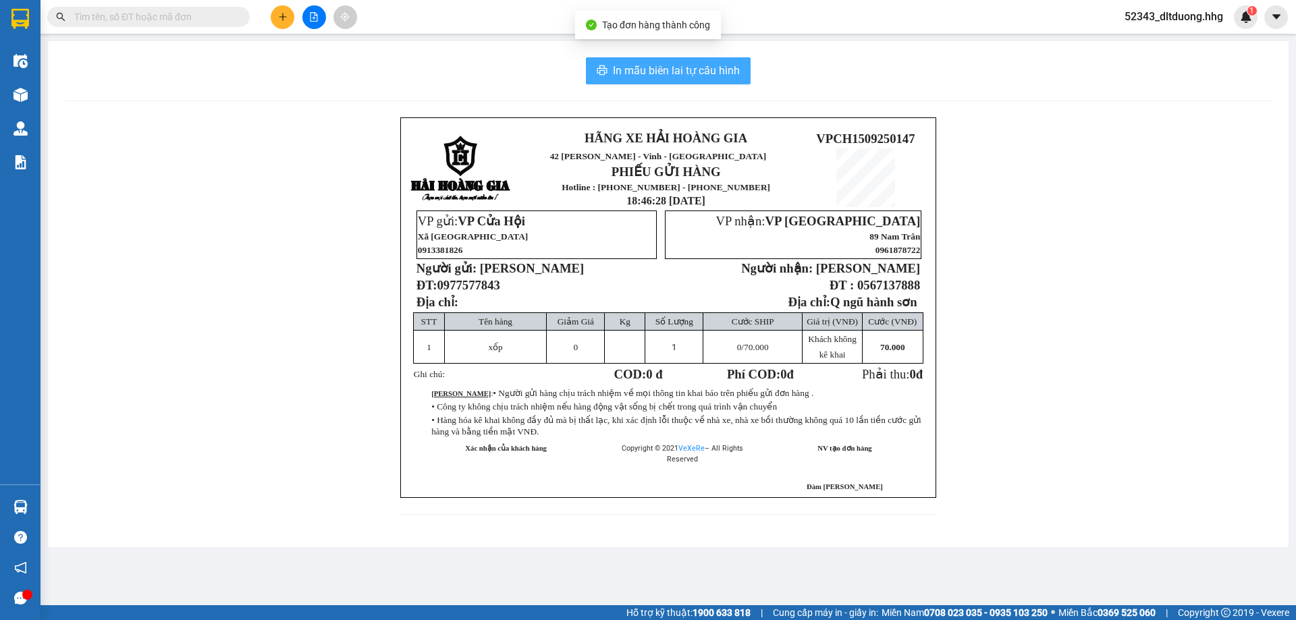
click at [685, 78] on span "In mẫu biên lai tự cấu hình" at bounding box center [676, 70] width 127 height 17
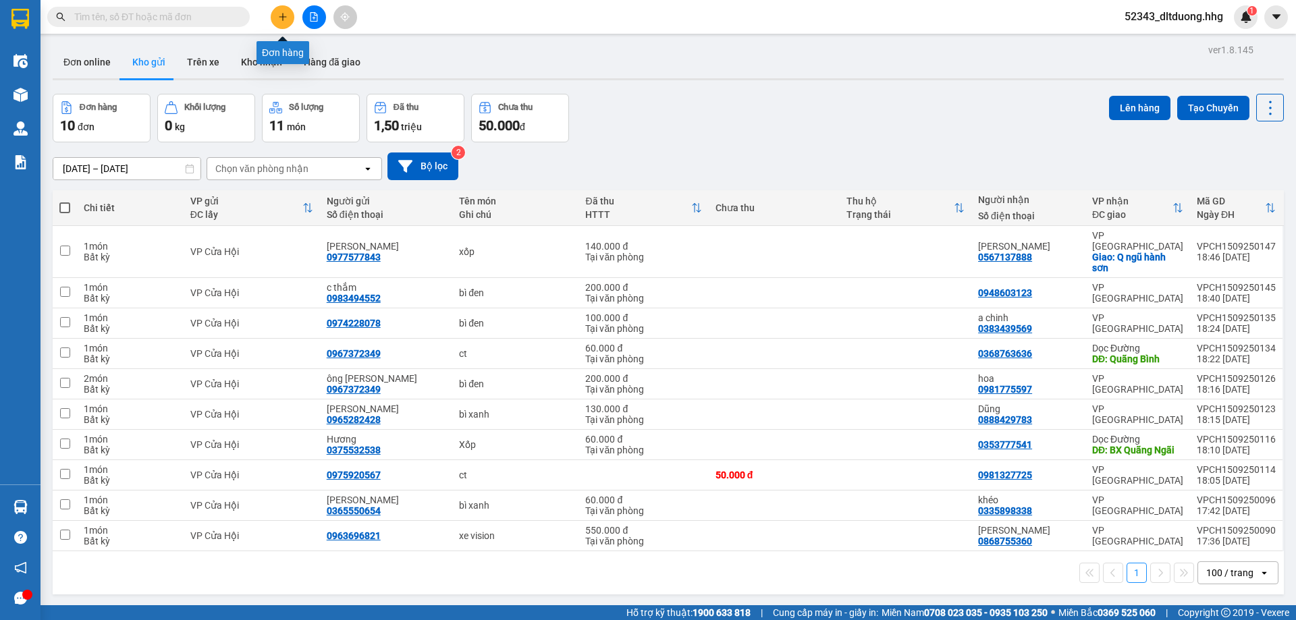
click at [281, 22] on button at bounding box center [283, 17] width 24 height 24
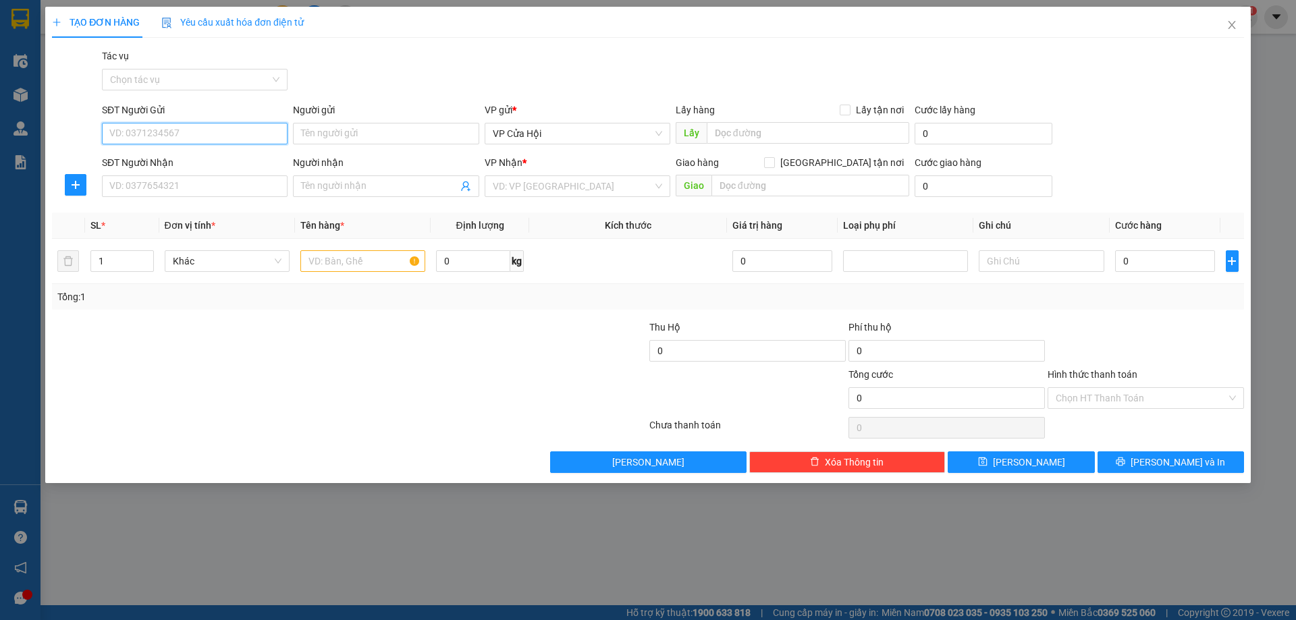
click at [197, 137] on input "SĐT Người Gửi" at bounding box center [195, 134] width 186 height 22
click at [248, 186] on input "SĐT Người Nhận" at bounding box center [195, 187] width 186 height 22
click at [247, 188] on input "SĐT Người Nhận" at bounding box center [195, 187] width 186 height 22
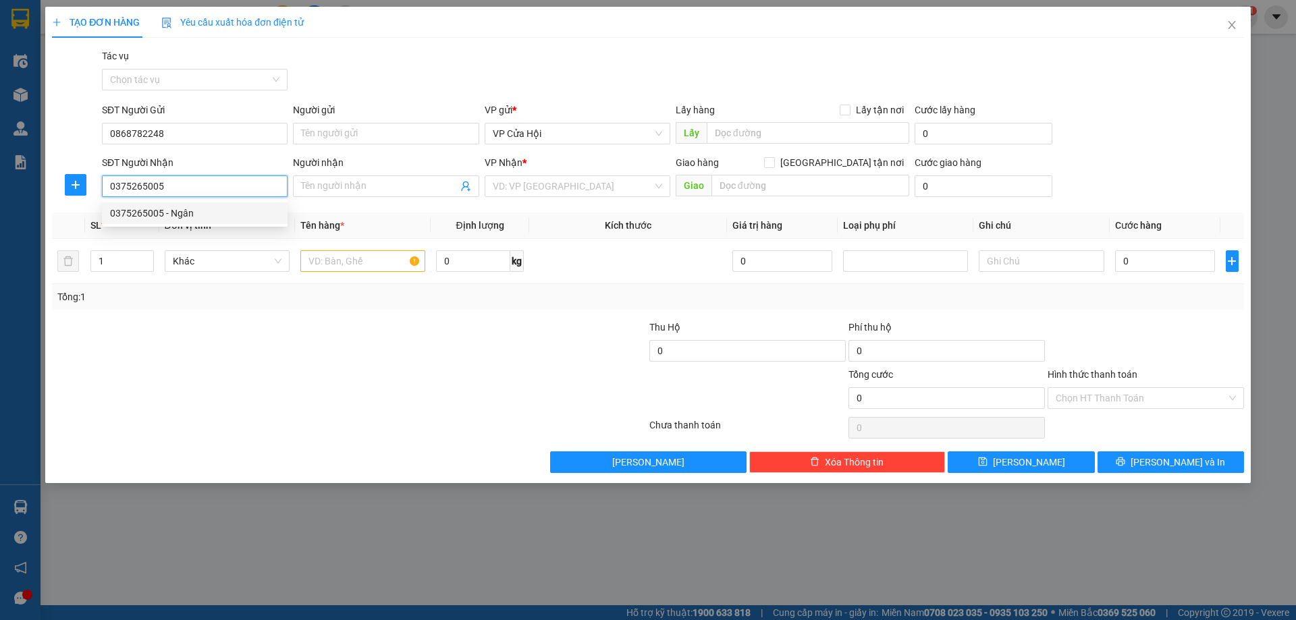
click at [232, 214] on div "0375265005 - Ngân" at bounding box center [194, 213] width 169 height 15
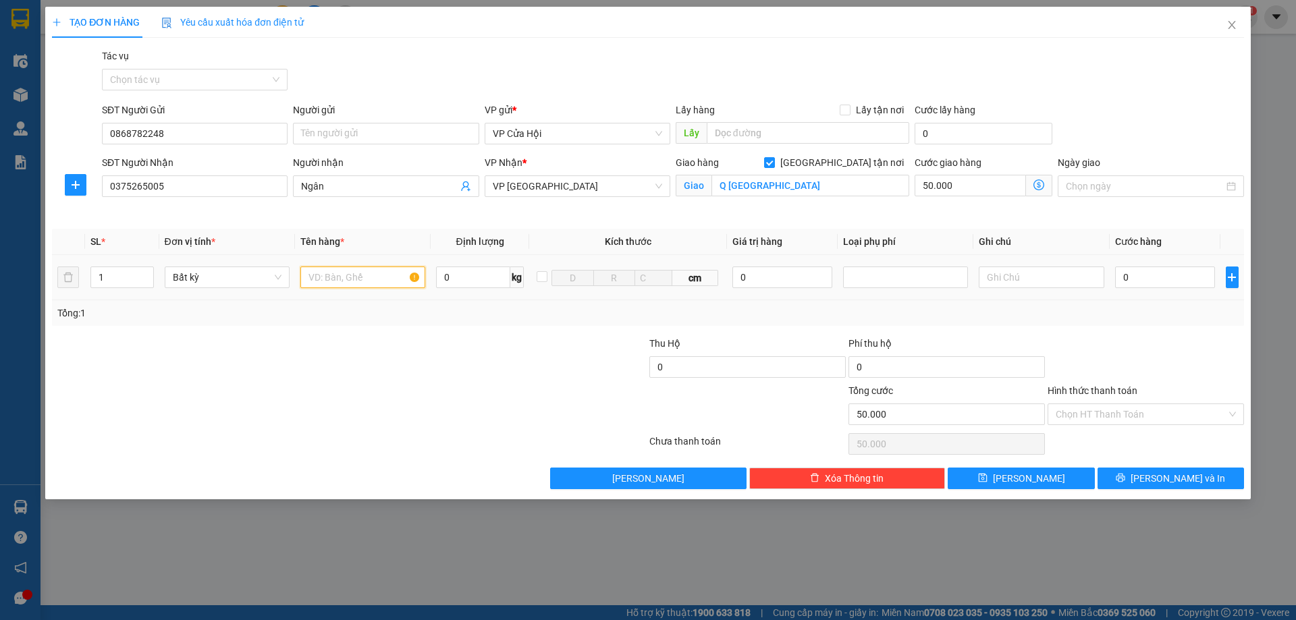
click at [369, 278] on input "text" at bounding box center [362, 278] width 125 height 22
click at [1161, 279] on input "0" at bounding box center [1165, 278] width 101 height 22
click at [1143, 415] on input "Hình thức thanh toán" at bounding box center [1141, 414] width 171 height 20
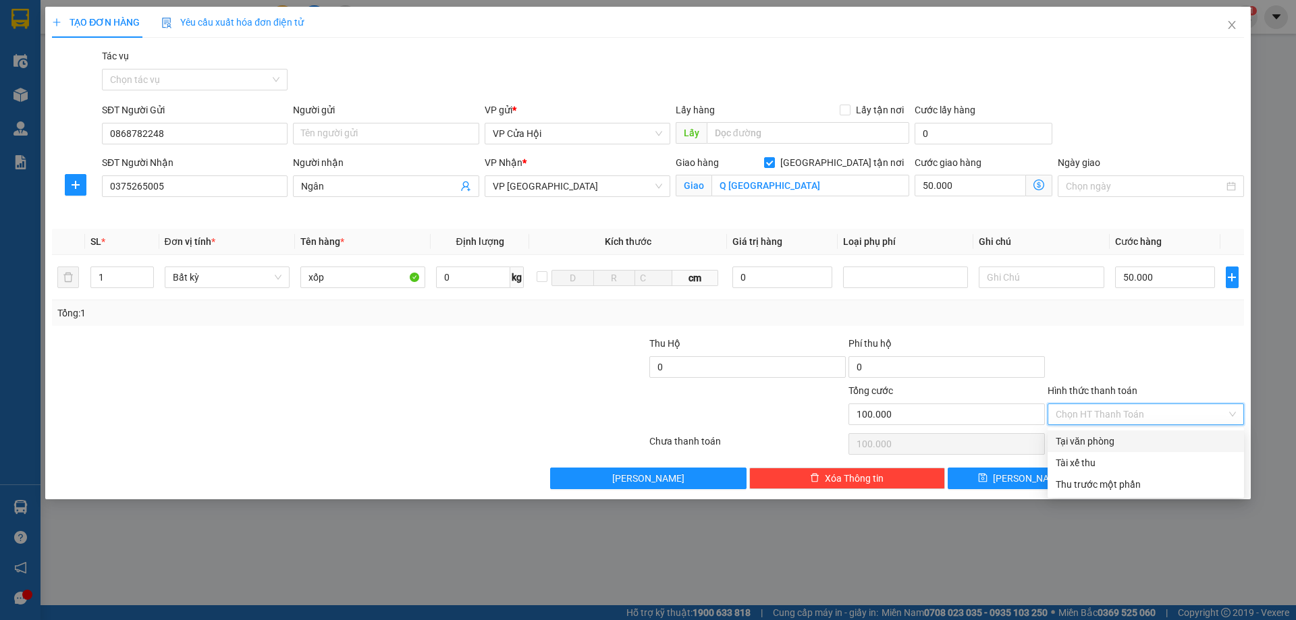
click at [1101, 440] on div "Tại văn phòng" at bounding box center [1146, 441] width 180 height 15
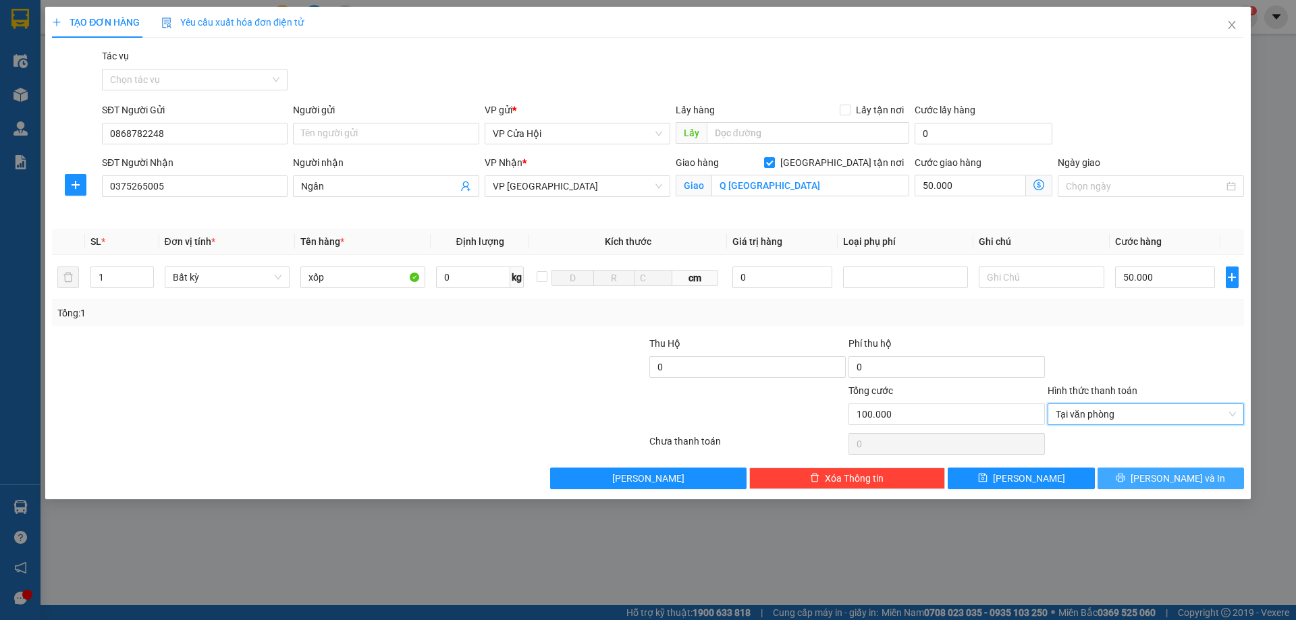
click at [1180, 473] on span "[PERSON_NAME] và In" at bounding box center [1178, 478] width 95 height 15
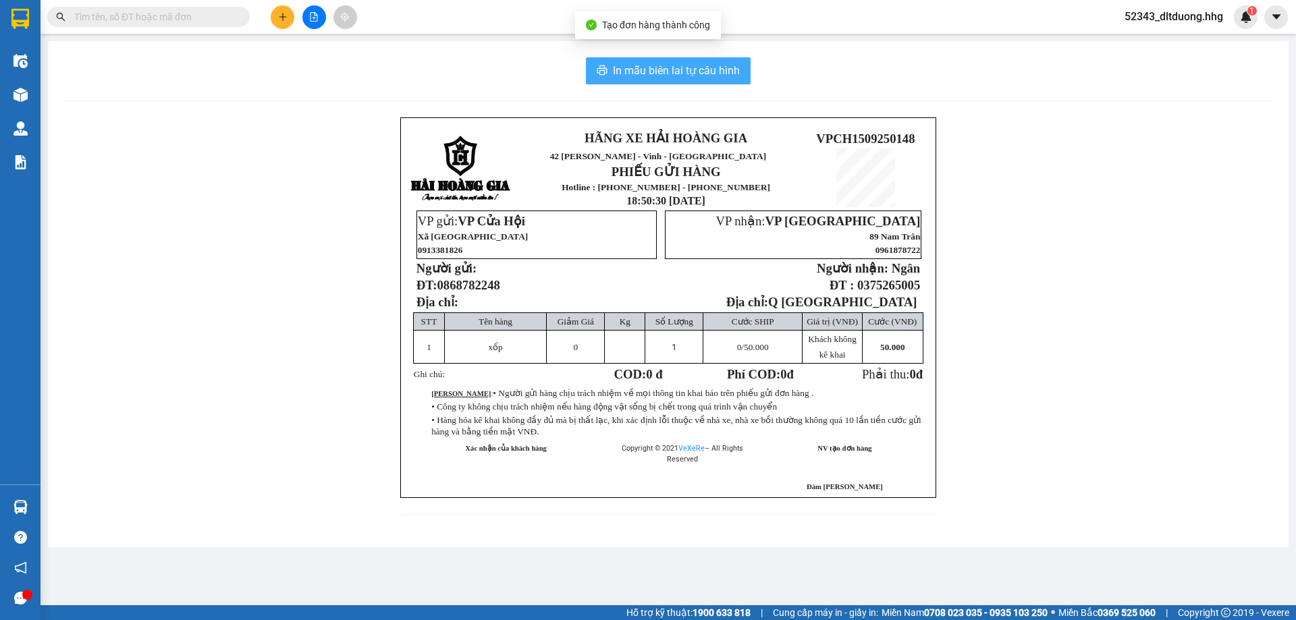
click at [700, 67] on span "In mẫu biên lai tự cấu hình" at bounding box center [676, 70] width 127 height 17
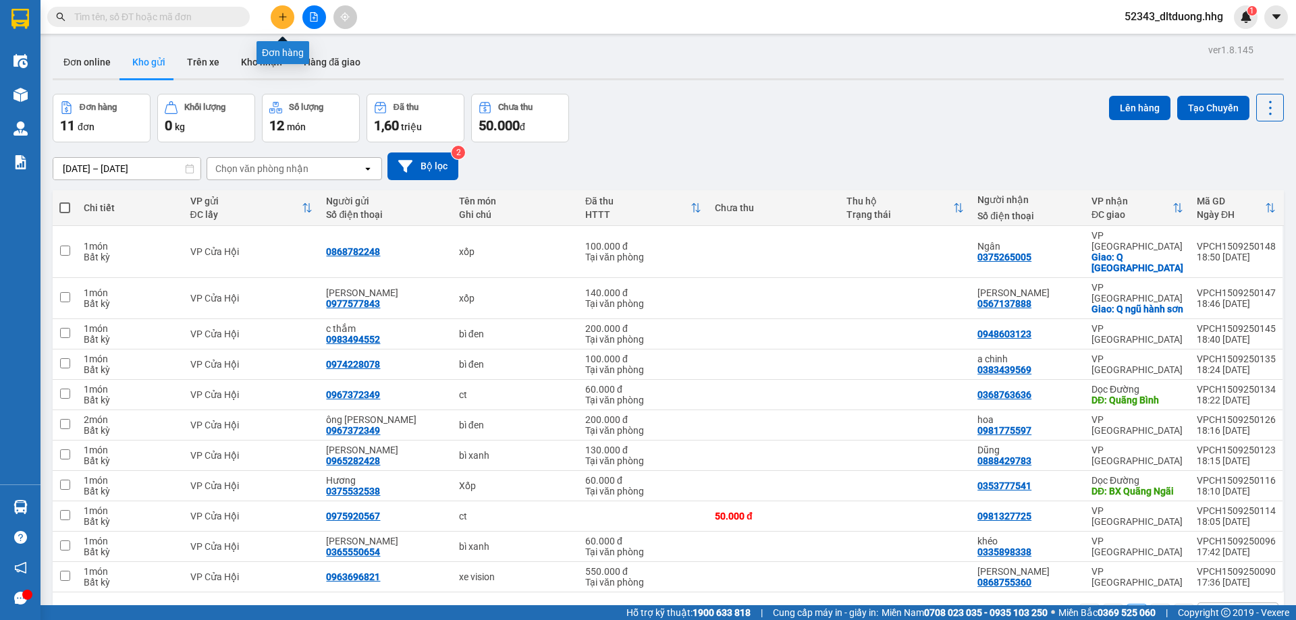
click at [286, 20] on icon "plus" at bounding box center [282, 16] width 9 height 9
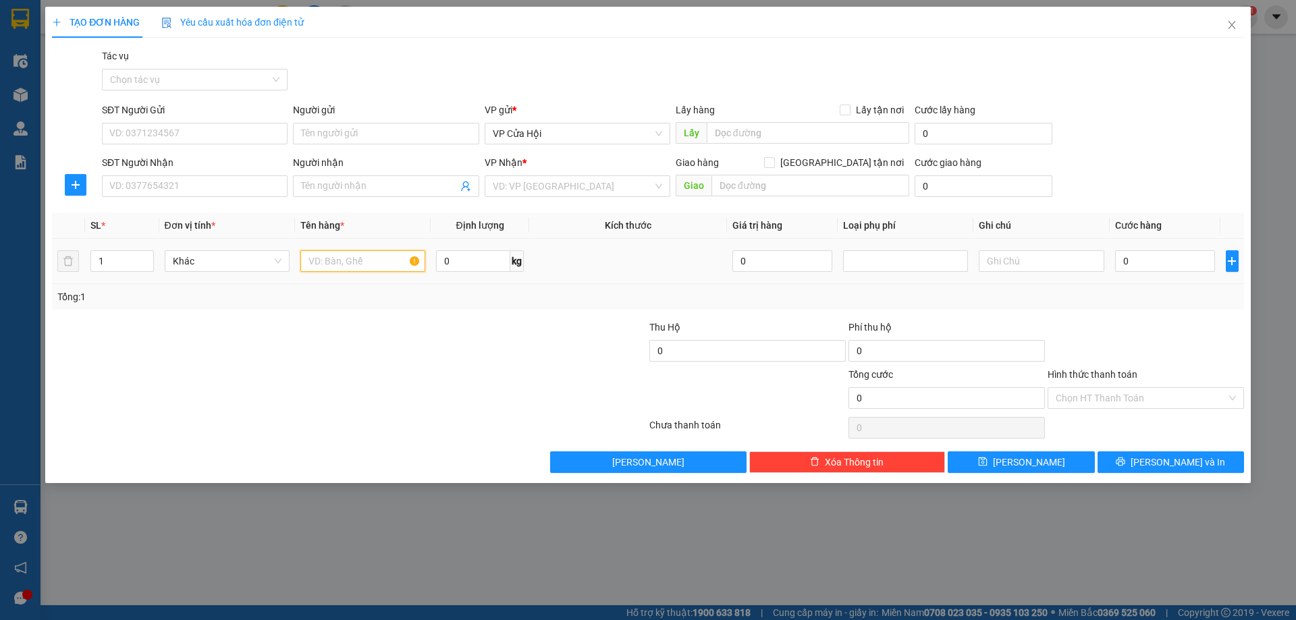
click at [340, 264] on input "text" at bounding box center [362, 261] width 125 height 22
click at [257, 138] on input "SĐT Người Gửi" at bounding box center [195, 134] width 186 height 22
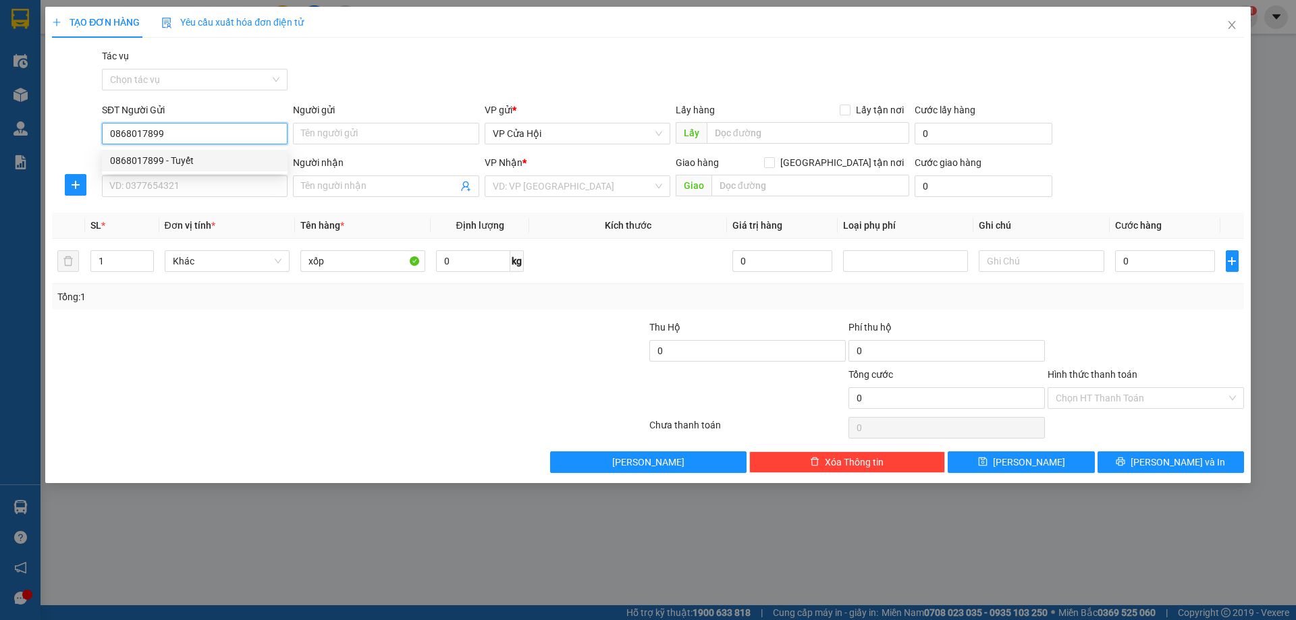
drag, startPoint x: 211, startPoint y: 163, endPoint x: 218, endPoint y: 165, distance: 6.9
click at [212, 163] on div "0868017899 - Tuyết" at bounding box center [194, 160] width 169 height 15
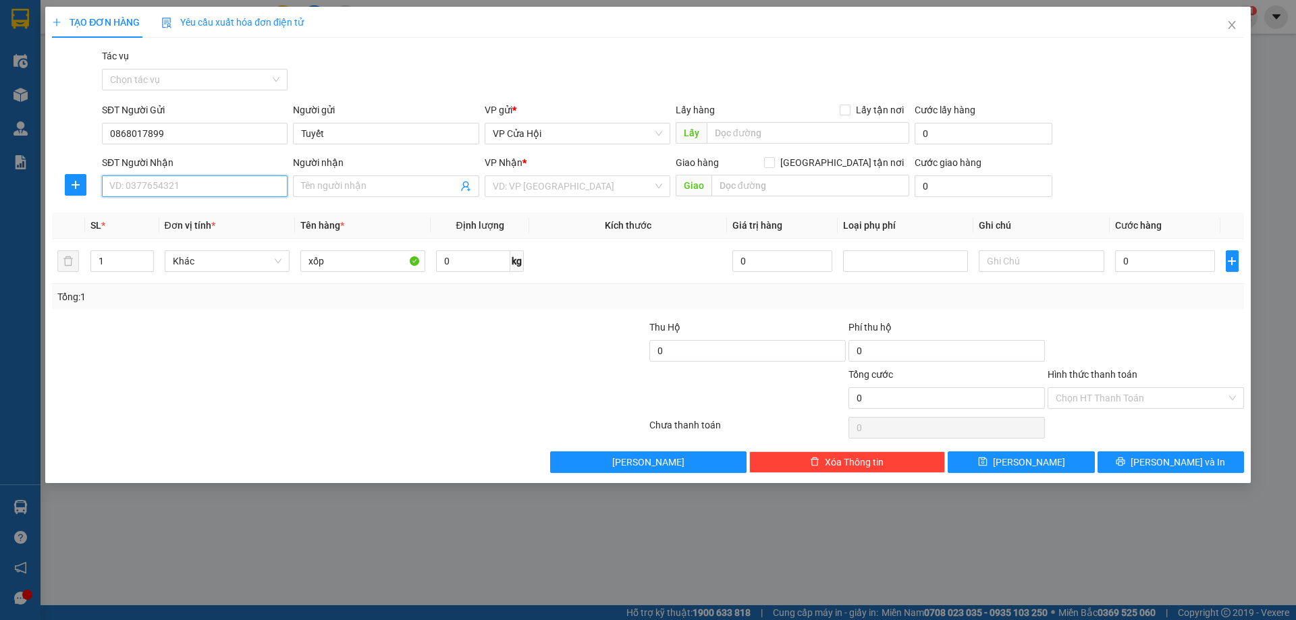
click at [223, 185] on input "SĐT Người Nhận" at bounding box center [195, 187] width 186 height 22
drag, startPoint x: 190, startPoint y: 218, endPoint x: 230, endPoint y: 218, distance: 39.2
click at [191, 218] on div "0838028678 - Lành" at bounding box center [194, 213] width 169 height 15
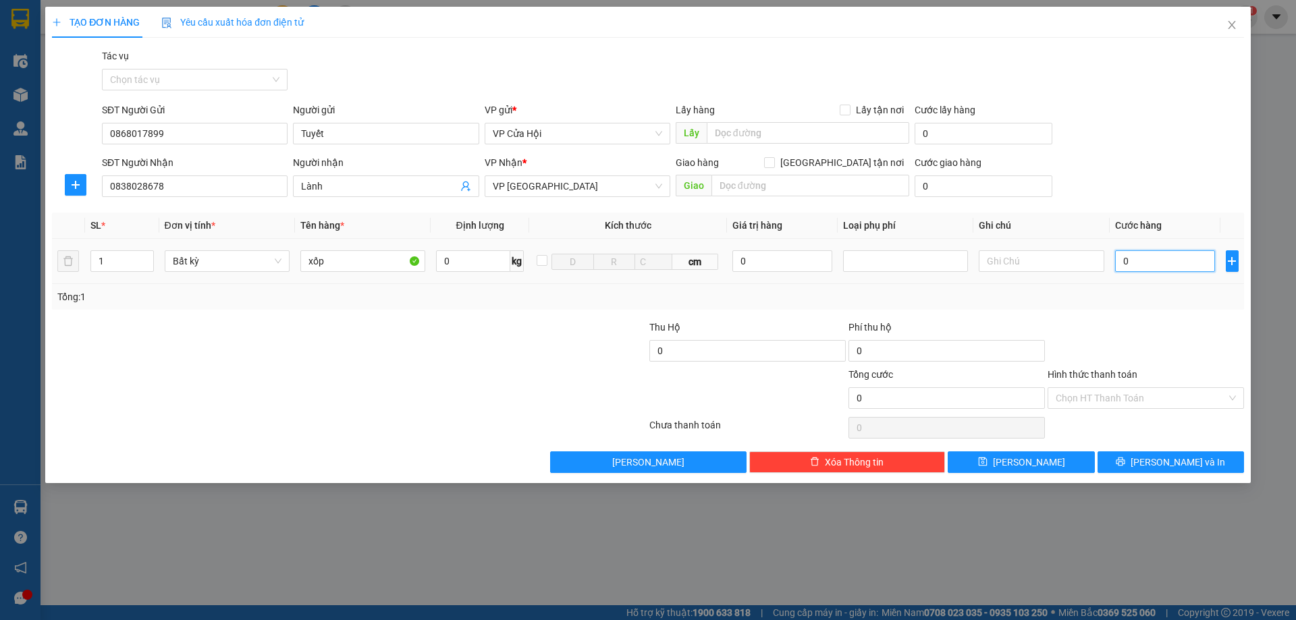
click at [1148, 267] on input "0" at bounding box center [1165, 261] width 101 height 22
click at [1186, 398] on input "Hình thức thanh toán" at bounding box center [1141, 398] width 171 height 20
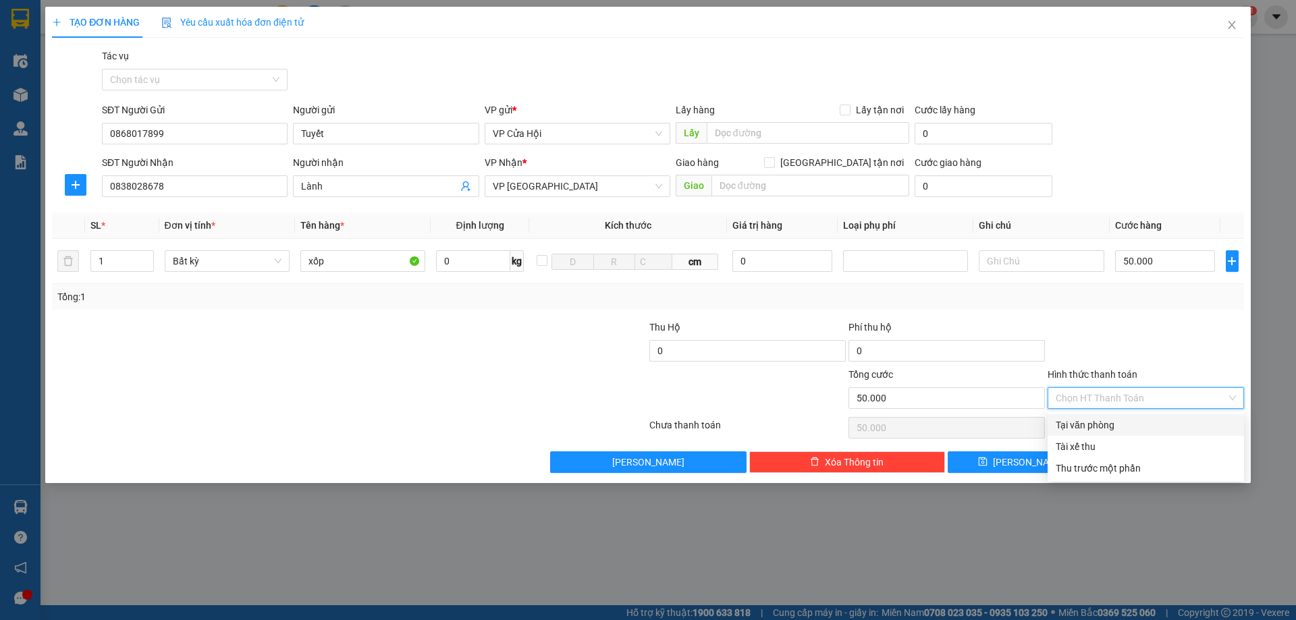
click at [1176, 423] on div "Tại văn phòng" at bounding box center [1146, 425] width 180 height 15
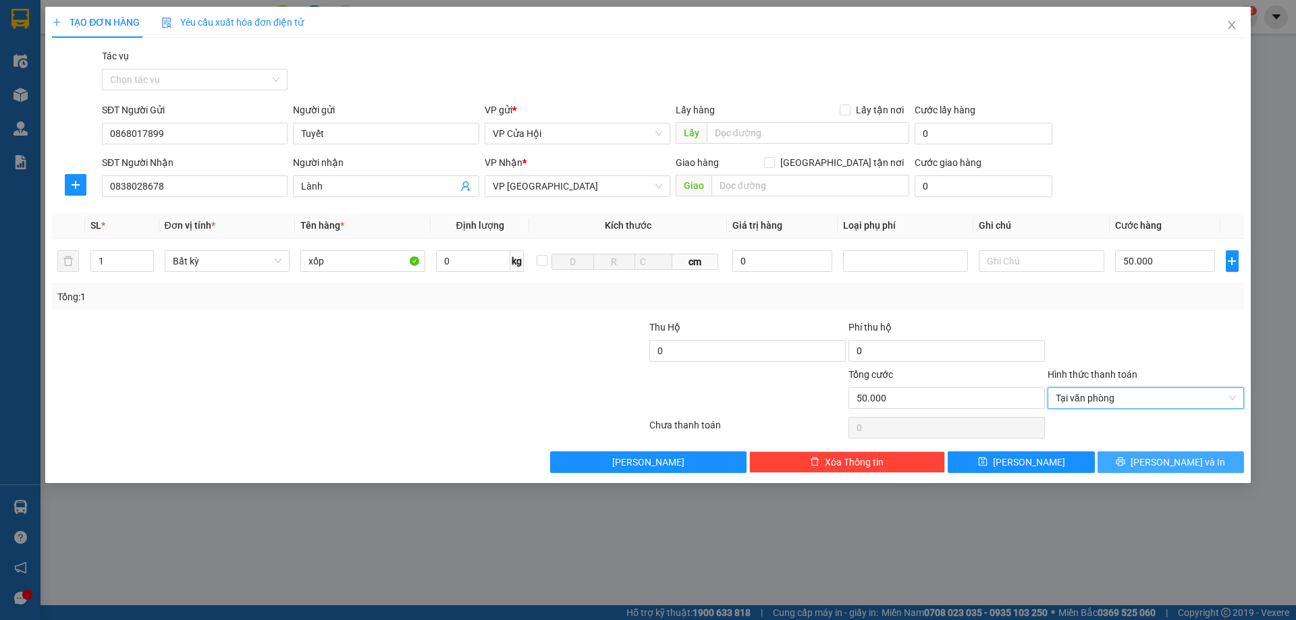
click at [1184, 463] on span "[PERSON_NAME] và In" at bounding box center [1178, 462] width 95 height 15
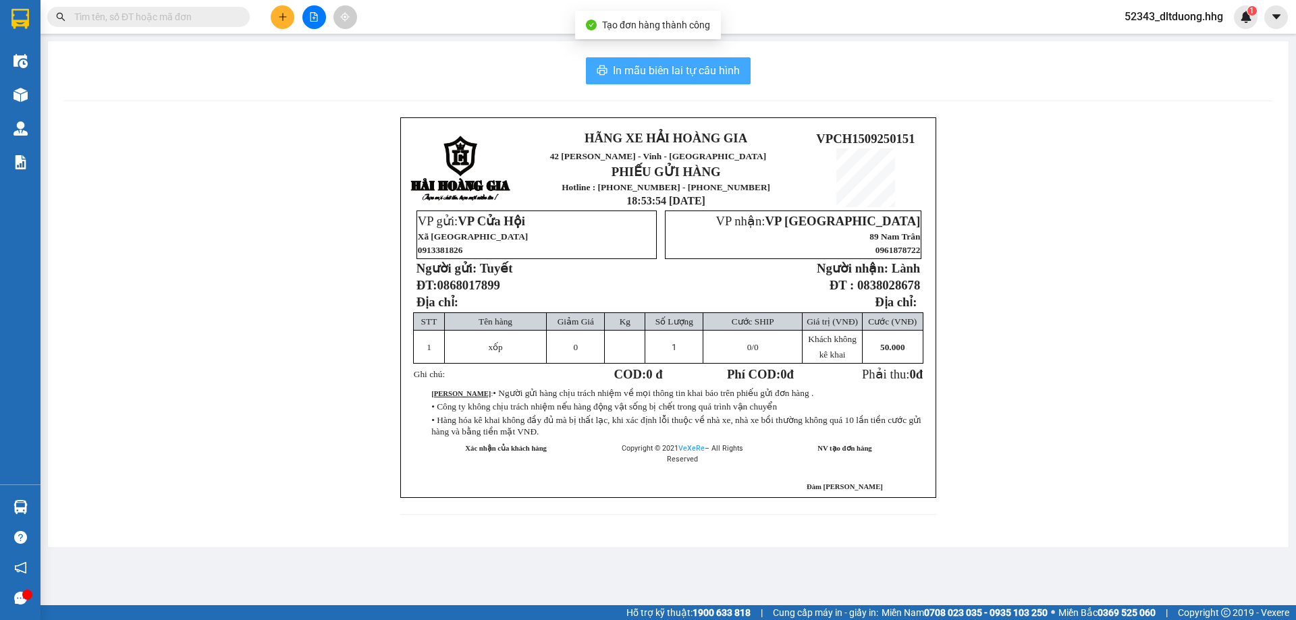
click at [720, 82] on button "In mẫu biên lai tự cấu hình" at bounding box center [668, 70] width 165 height 27
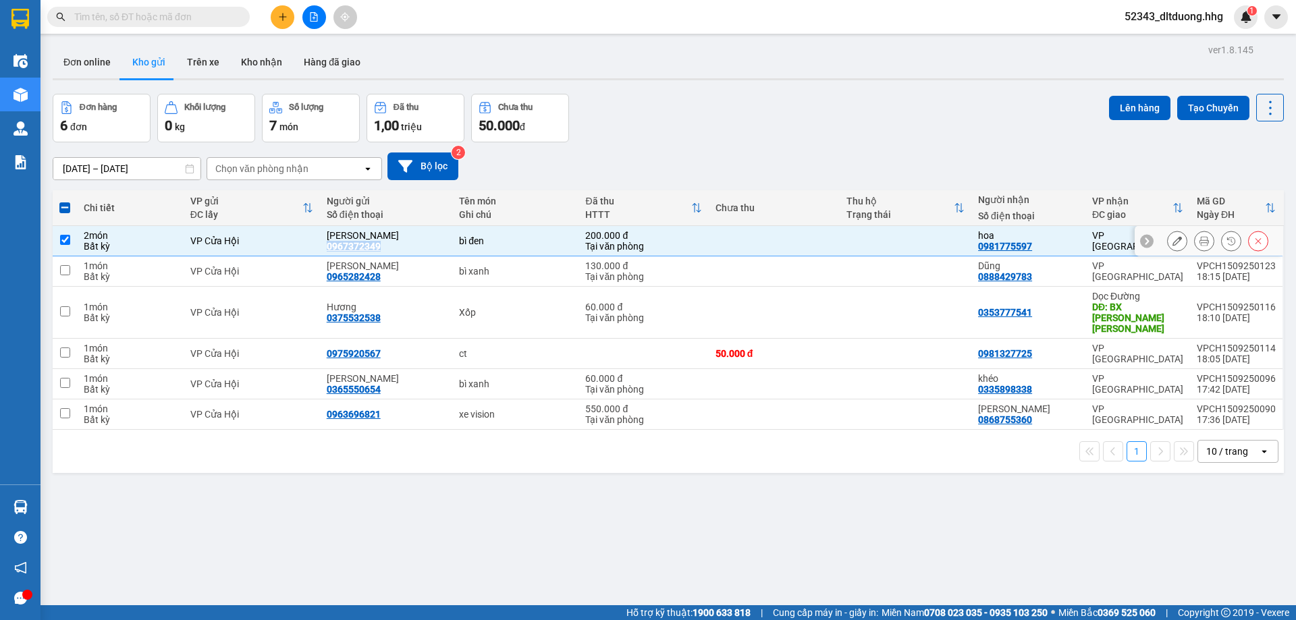
click at [61, 239] on input "checkbox" at bounding box center [65, 240] width 10 height 10
checkbox input "false"
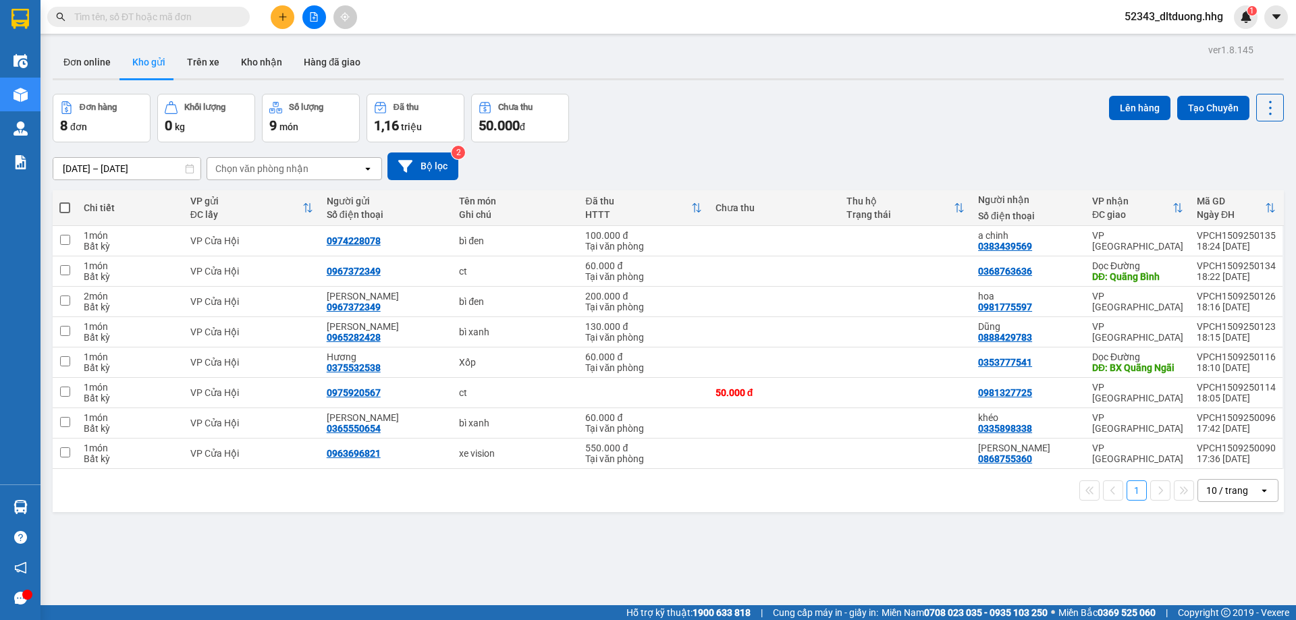
click at [174, 19] on input "text" at bounding box center [153, 16] width 159 height 15
paste input "0983494552"
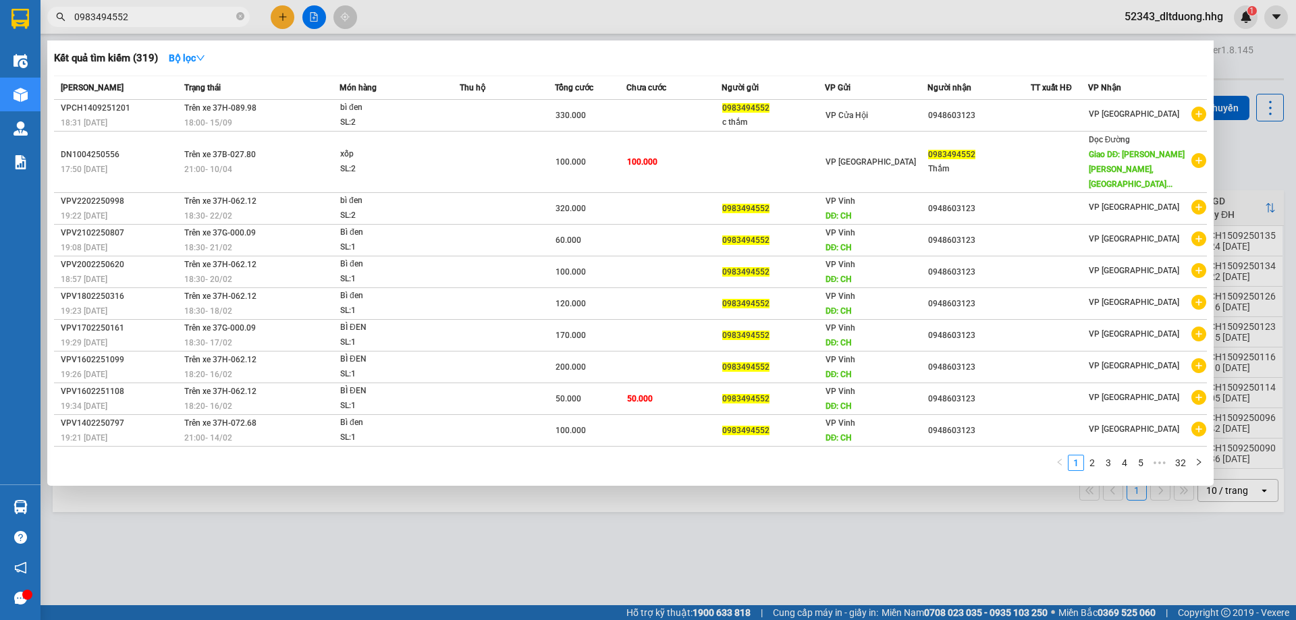
click at [140, 20] on input "0983494552" at bounding box center [153, 16] width 159 height 15
paste input "77577843"
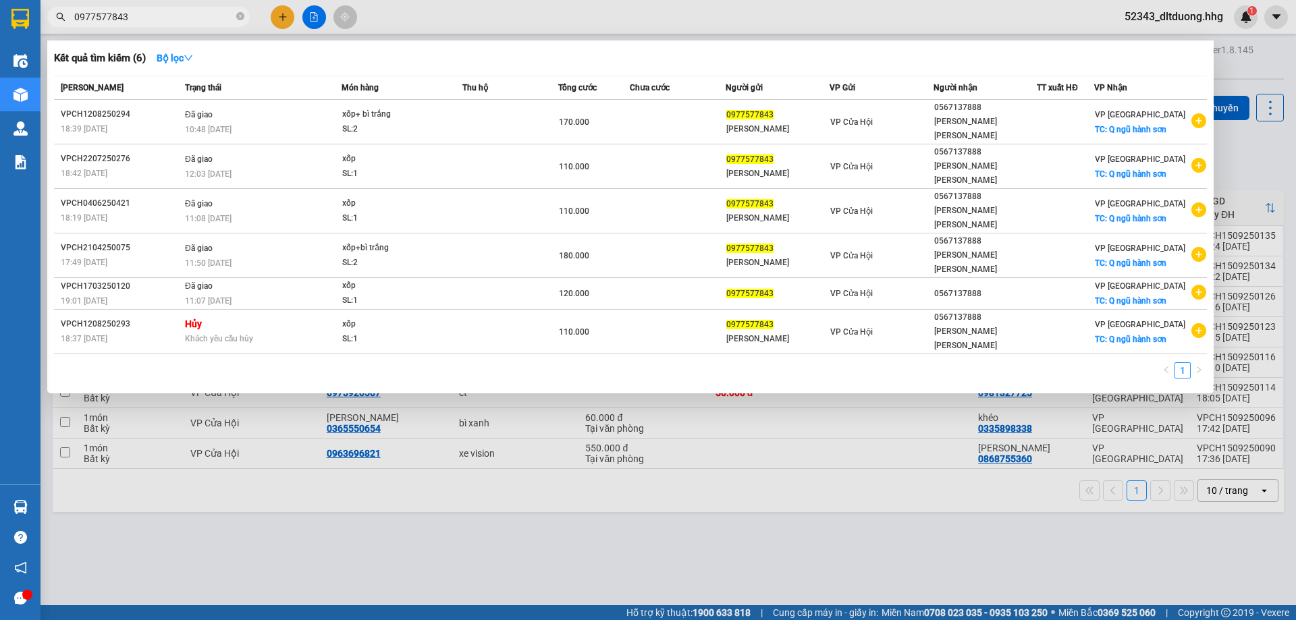
type input "0977577843"
click at [841, 542] on div at bounding box center [648, 310] width 1296 height 620
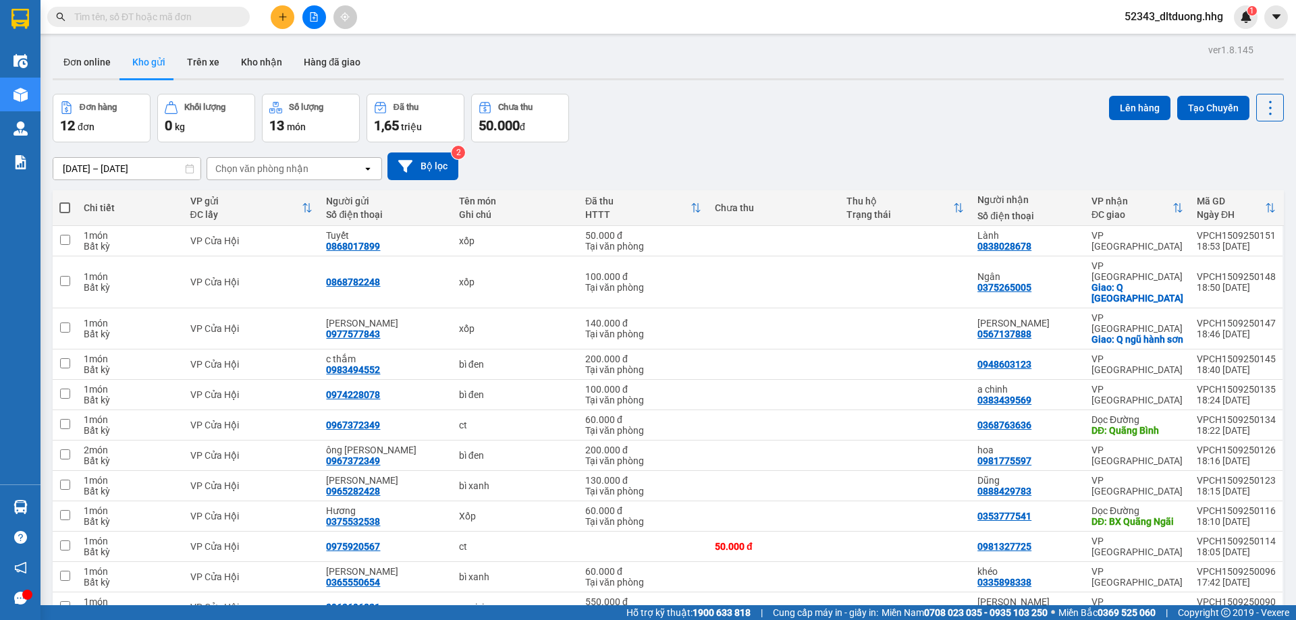
click at [284, 18] on icon "plus" at bounding box center [282, 16] width 9 height 9
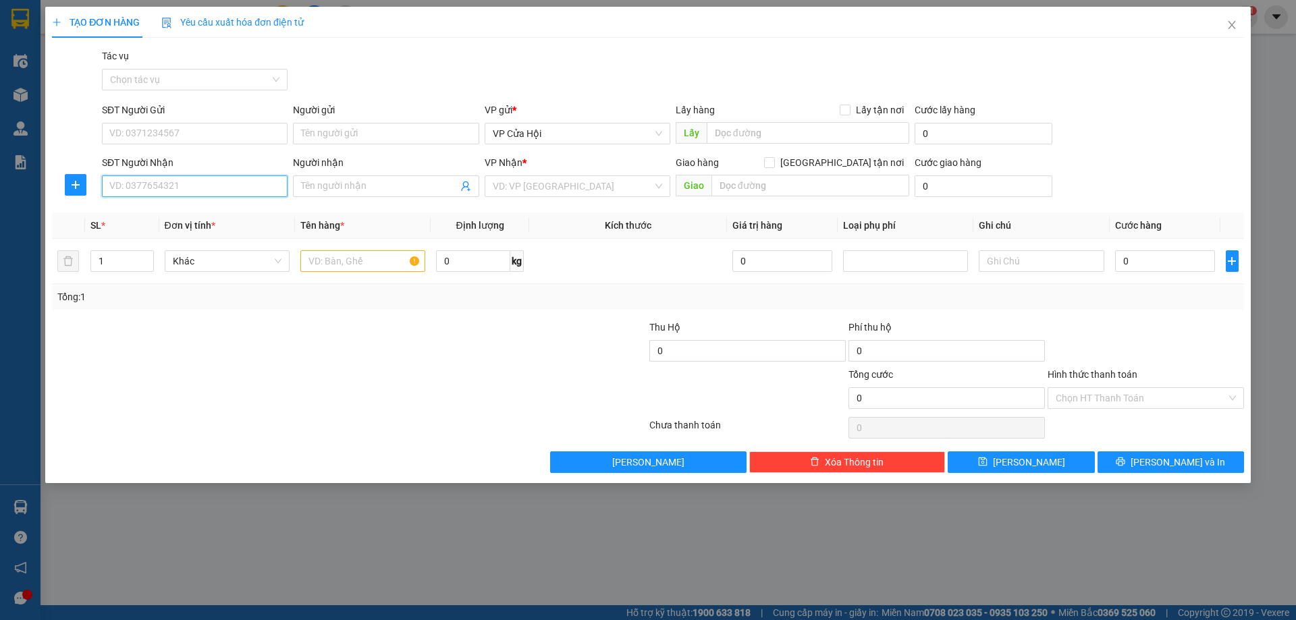
click at [227, 188] on input "SĐT Người Nhận" at bounding box center [195, 187] width 186 height 22
type input "0986611337"
click at [527, 189] on input "search" at bounding box center [573, 186] width 160 height 20
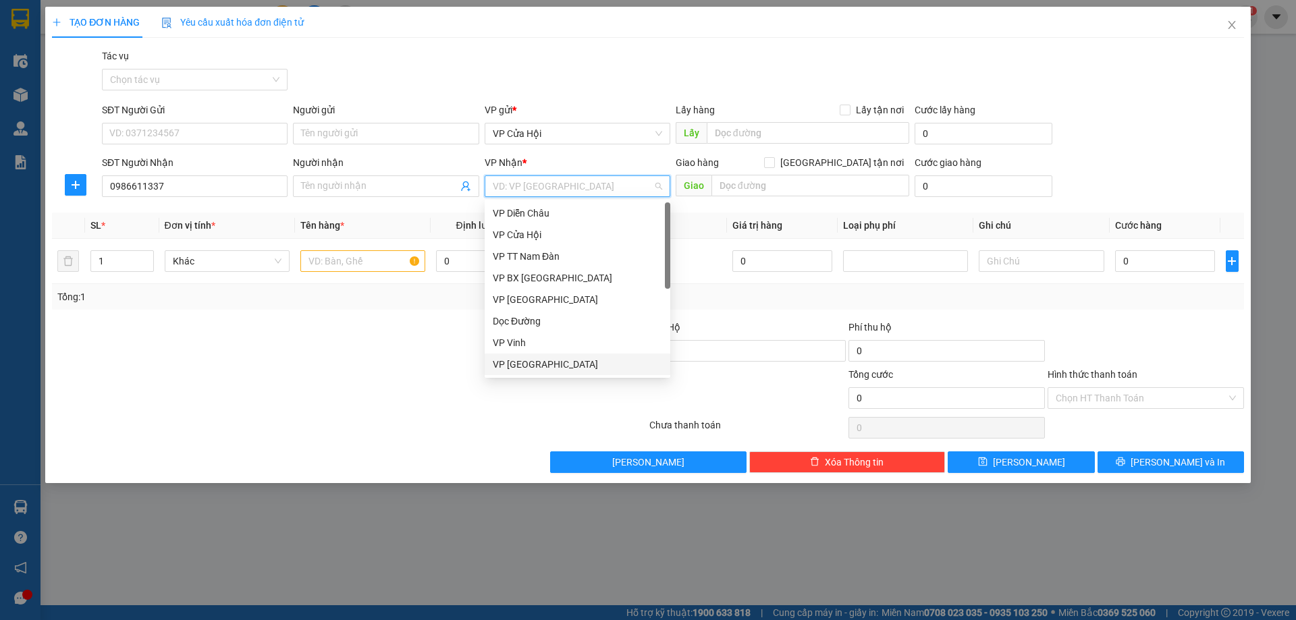
click at [507, 366] on div "VP [GEOGRAPHIC_DATA]" at bounding box center [577, 364] width 169 height 15
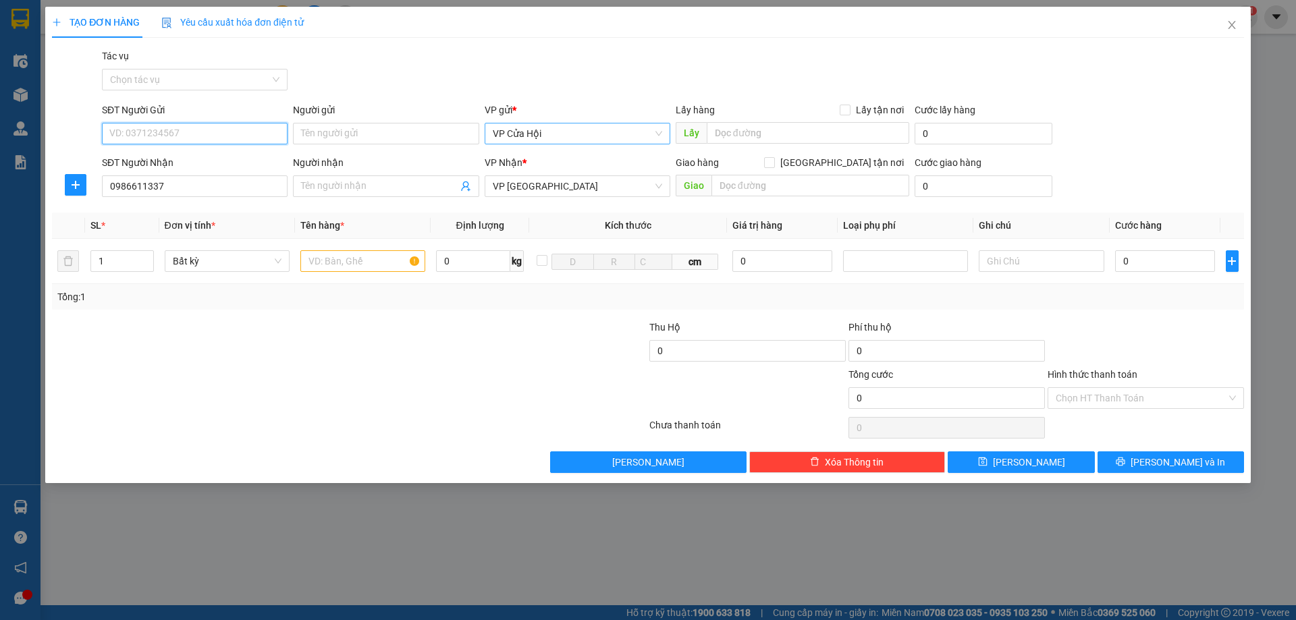
drag, startPoint x: 180, startPoint y: 133, endPoint x: 572, endPoint y: 129, distance: 391.6
click at [185, 132] on input "SĐT Người Gửi" at bounding box center [195, 134] width 186 height 22
type input "0964516586"
click at [169, 158] on div "0964516586 - bác nhâm" at bounding box center [194, 160] width 169 height 15
type input "bác nhâm"
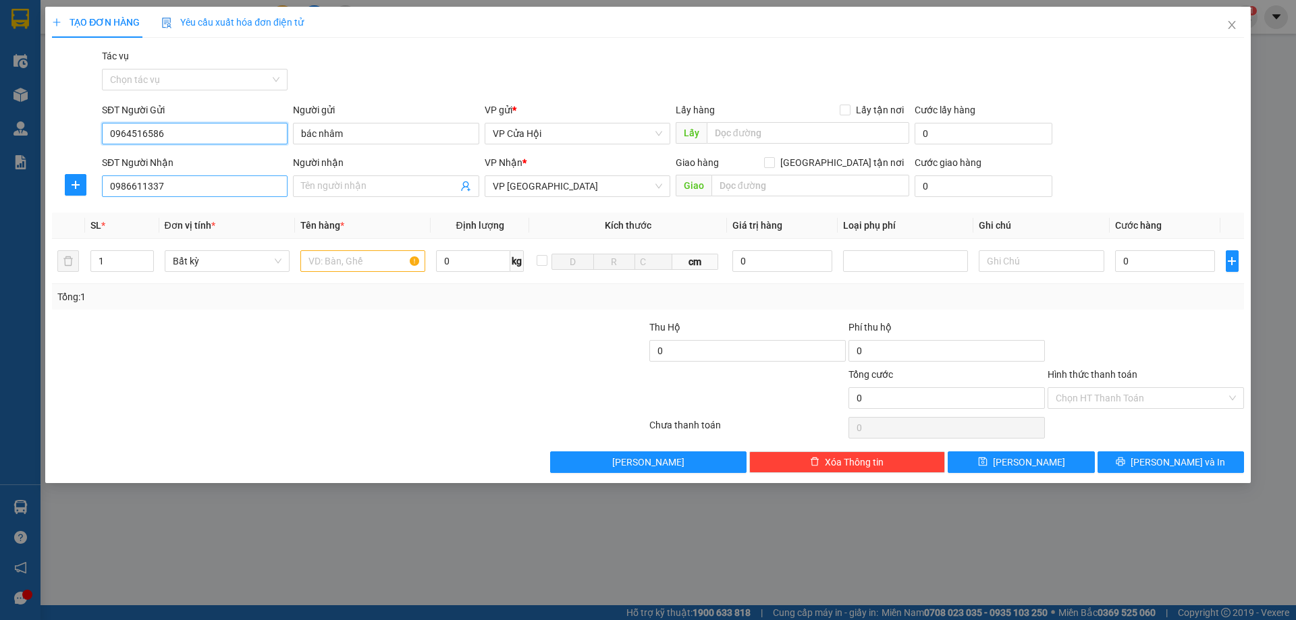
type input "0964516586"
click at [203, 188] on input "0986611337" at bounding box center [195, 187] width 186 height 22
click at [120, 186] on input "0986611337" at bounding box center [195, 187] width 186 height 22
type input "0896611337"
drag, startPoint x: 180, startPoint y: 211, endPoint x: 216, endPoint y: 212, distance: 35.8
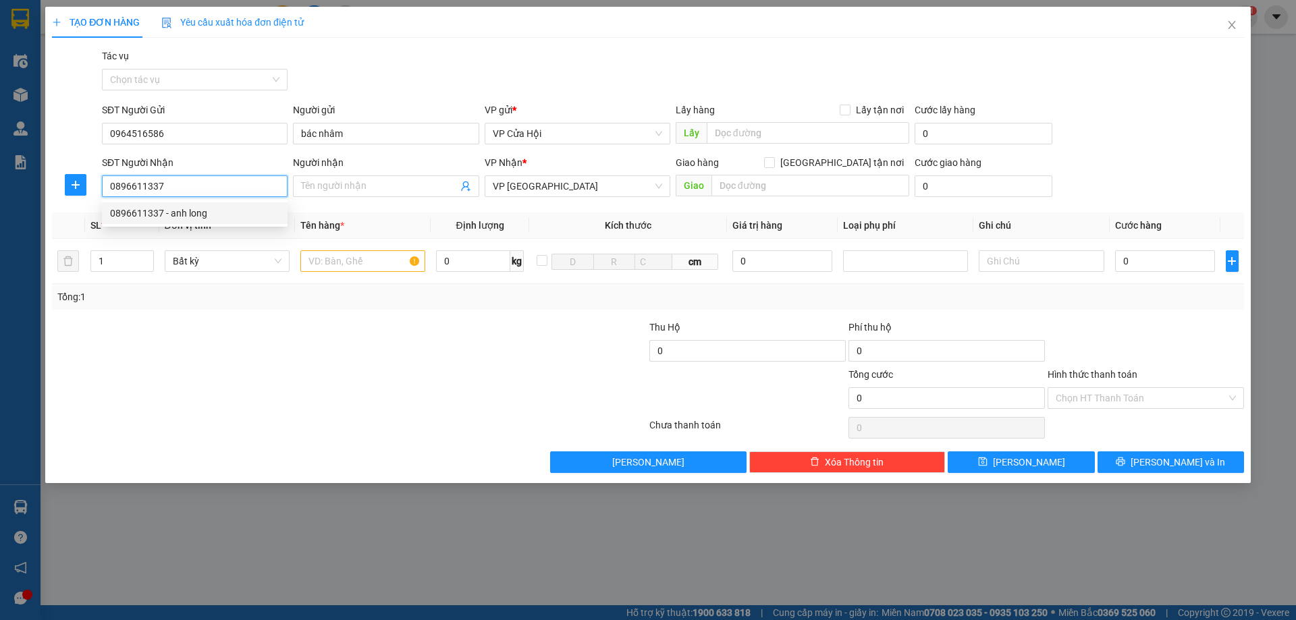
click at [181, 212] on div "0896611337 - anh long" at bounding box center [194, 213] width 169 height 15
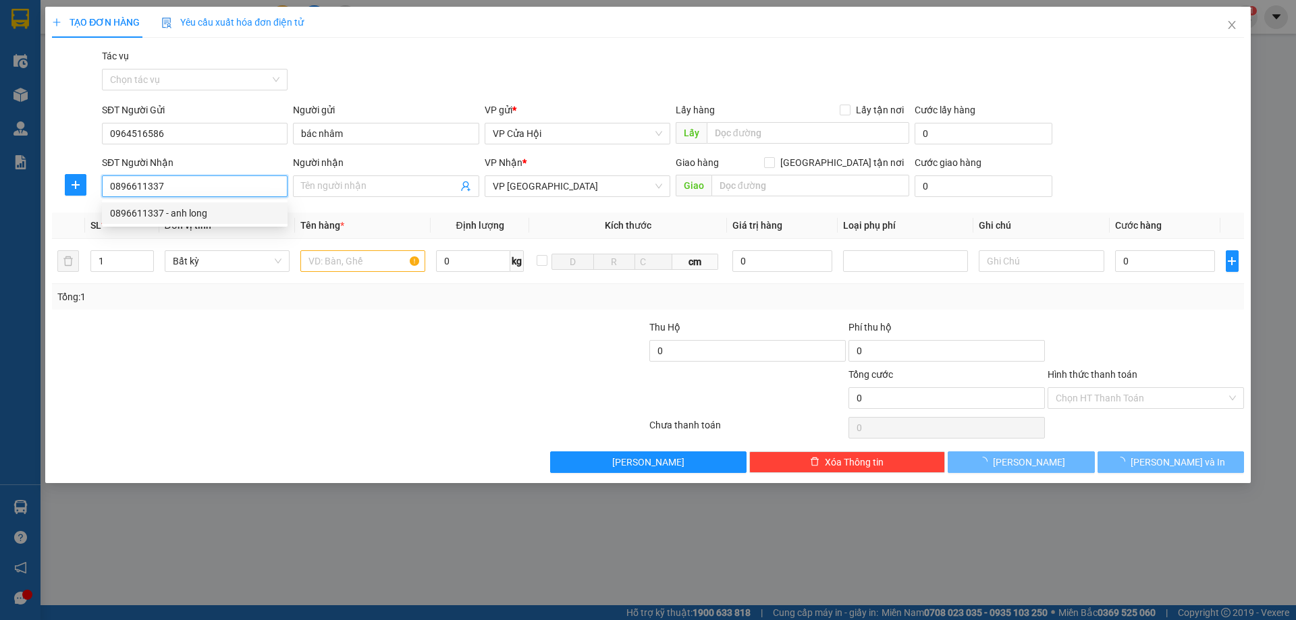
type input "anh long"
type input "0896611337"
click at [378, 267] on input "text" at bounding box center [362, 261] width 125 height 22
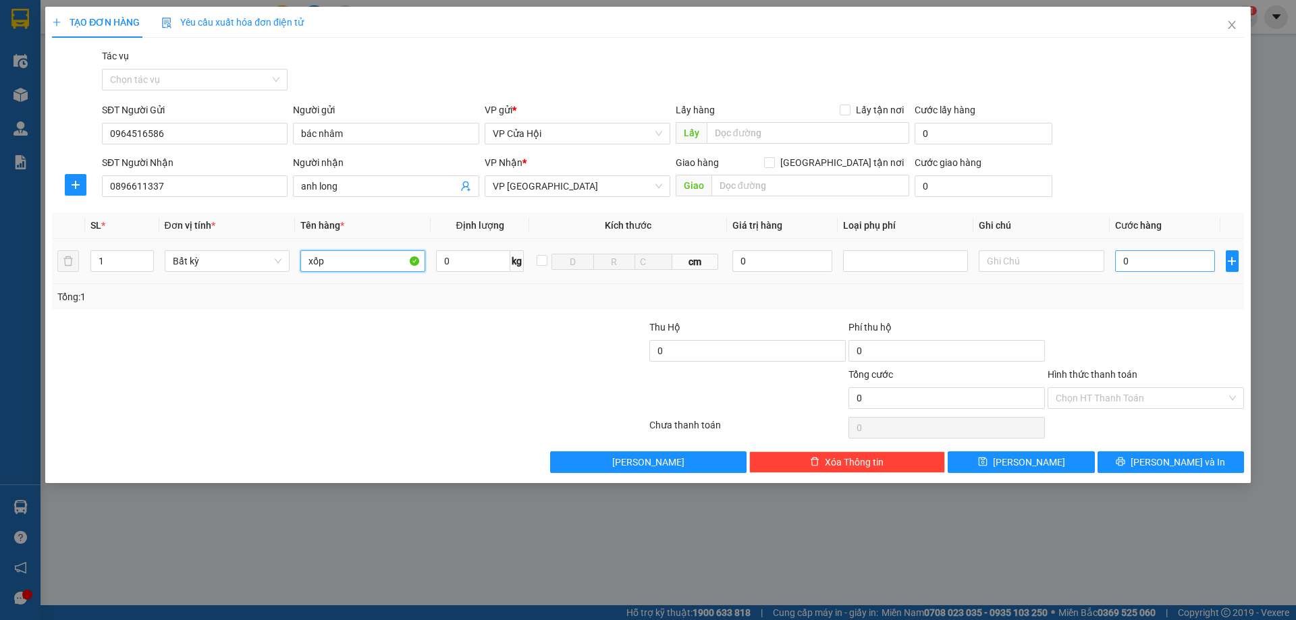
type input "xốp"
click at [1198, 265] on input "0" at bounding box center [1165, 261] width 101 height 22
type input "5"
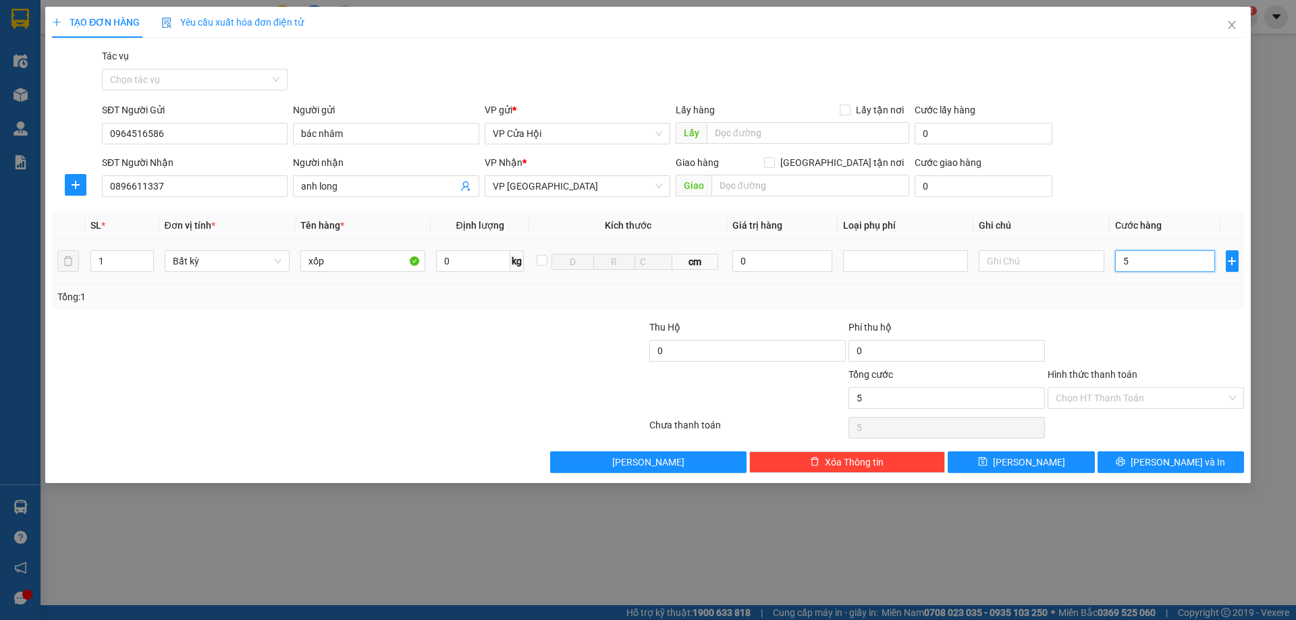
type input "50"
type input "500"
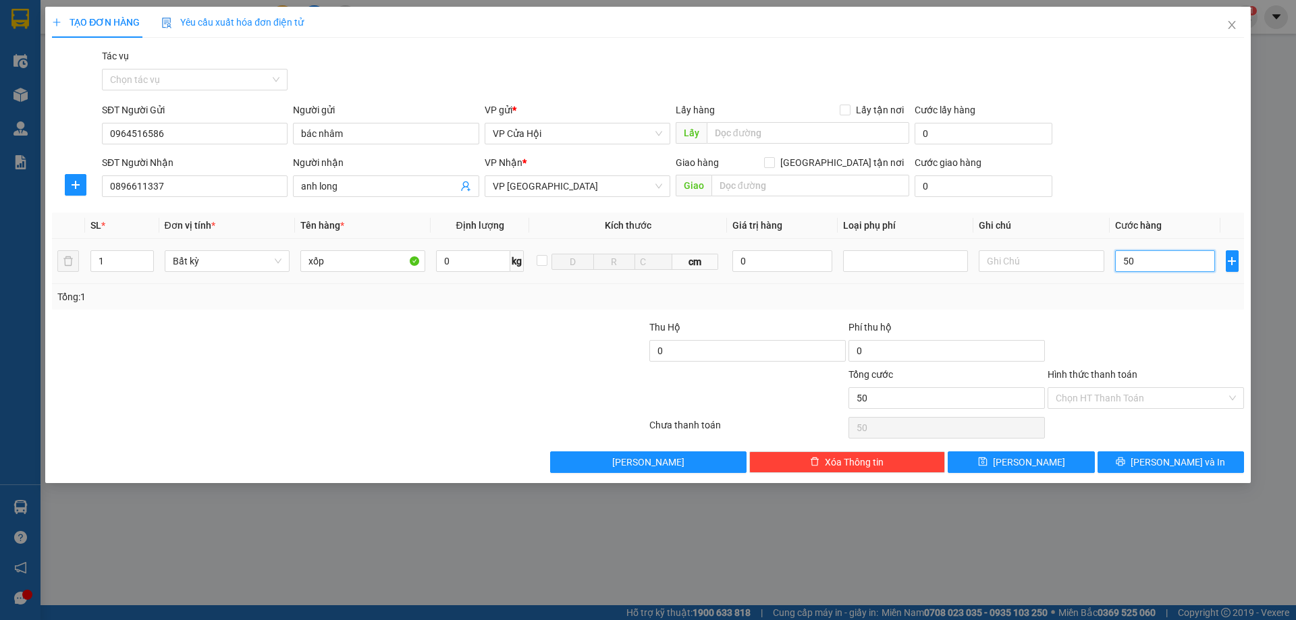
type input "500"
type input "5.000"
type input "50.000"
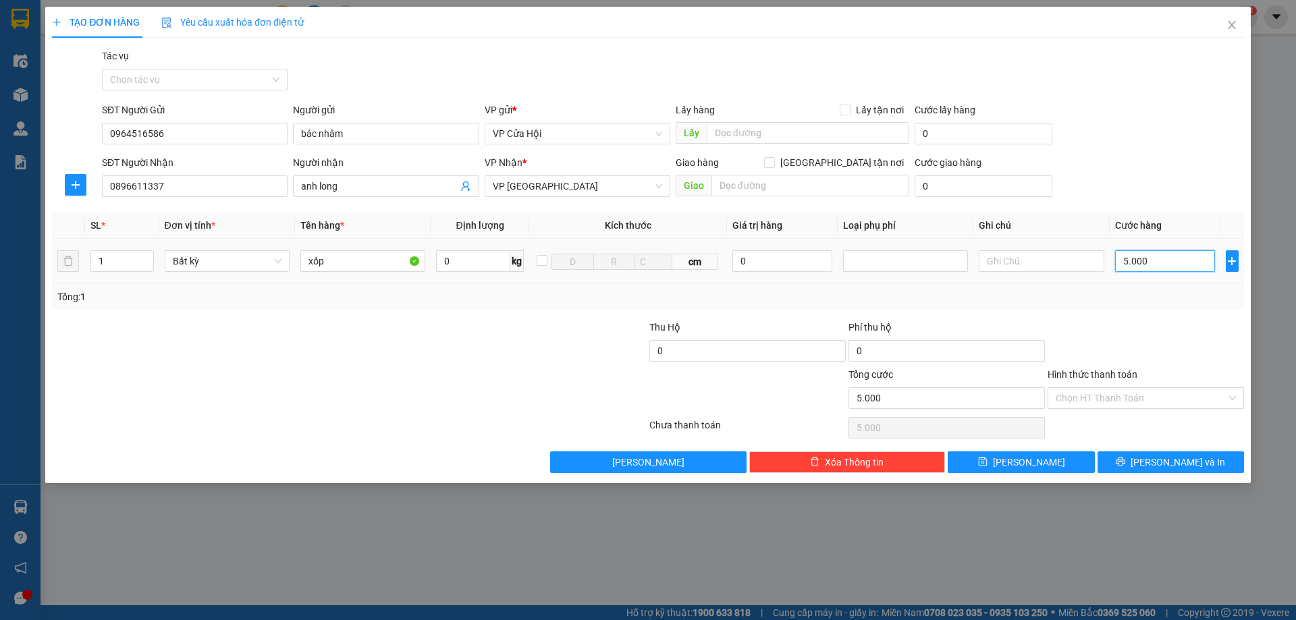
type input "50.000"
click at [1180, 465] on span "[PERSON_NAME] và In" at bounding box center [1178, 462] width 95 height 15
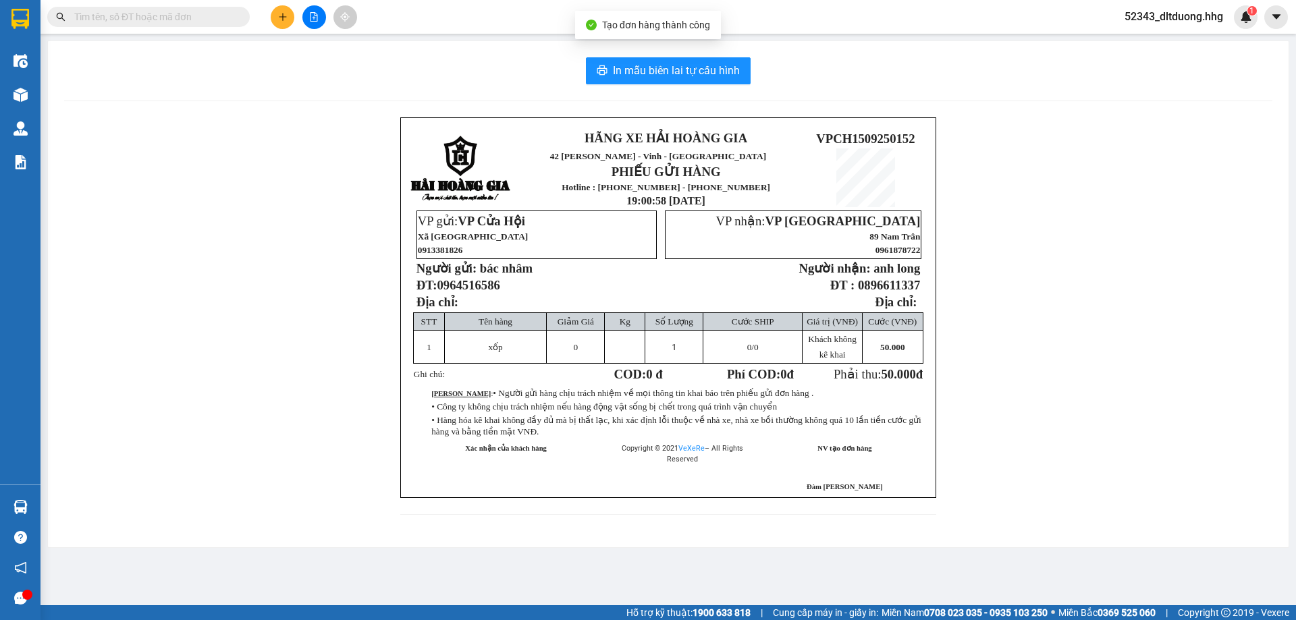
click at [728, 85] on div "In mẫu biên lai tự cấu hình HÃNG XE HẢI HOÀNG GIA 42 [PERSON_NAME] - Vinh - Ngh…" at bounding box center [668, 294] width 1241 height 506
click at [730, 75] on span "In mẫu biên lai tự cấu hình" at bounding box center [676, 70] width 127 height 17
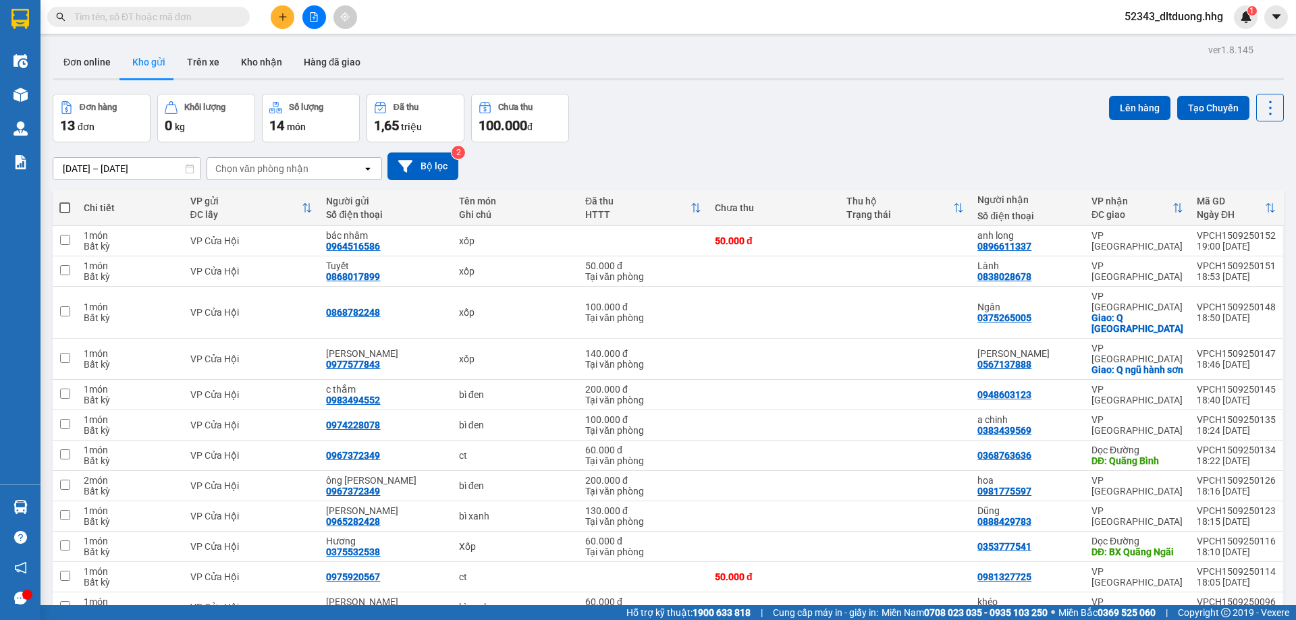
click at [284, 17] on icon "plus" at bounding box center [282, 16] width 7 height 1
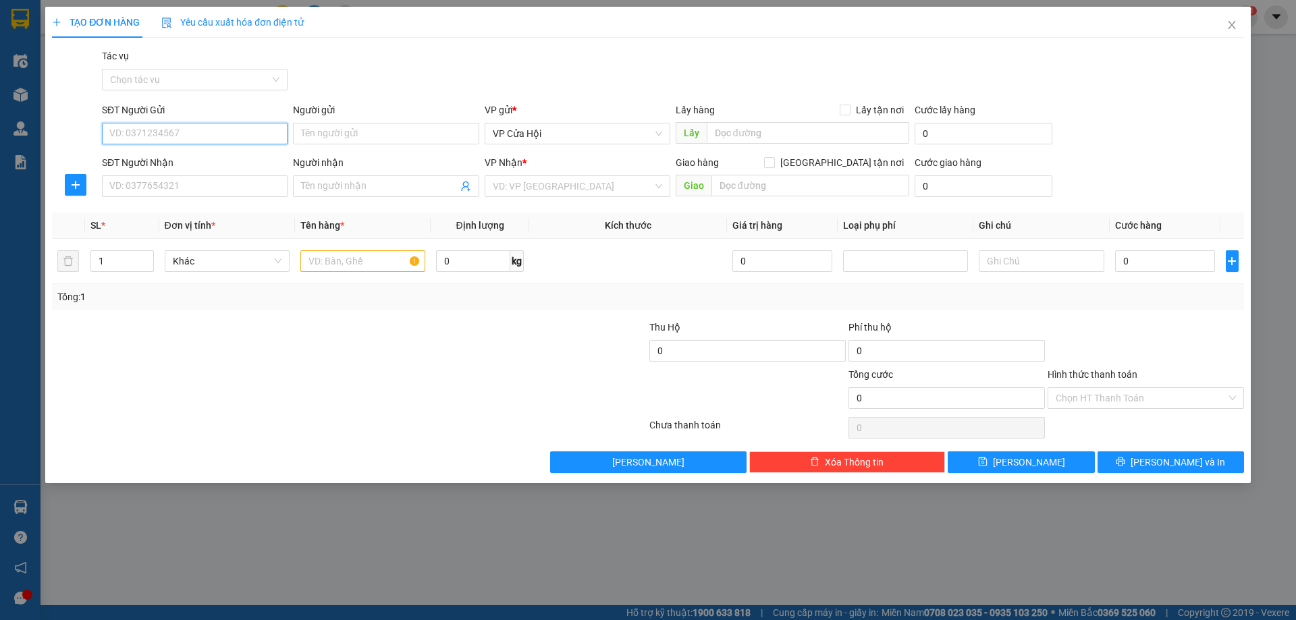
click at [201, 134] on input "SĐT Người Gửi" at bounding box center [195, 134] width 186 height 22
click at [195, 130] on input "SĐT Người Gửi" at bounding box center [195, 134] width 186 height 22
click at [205, 186] on input "SĐT Người Nhận" at bounding box center [195, 187] width 186 height 22
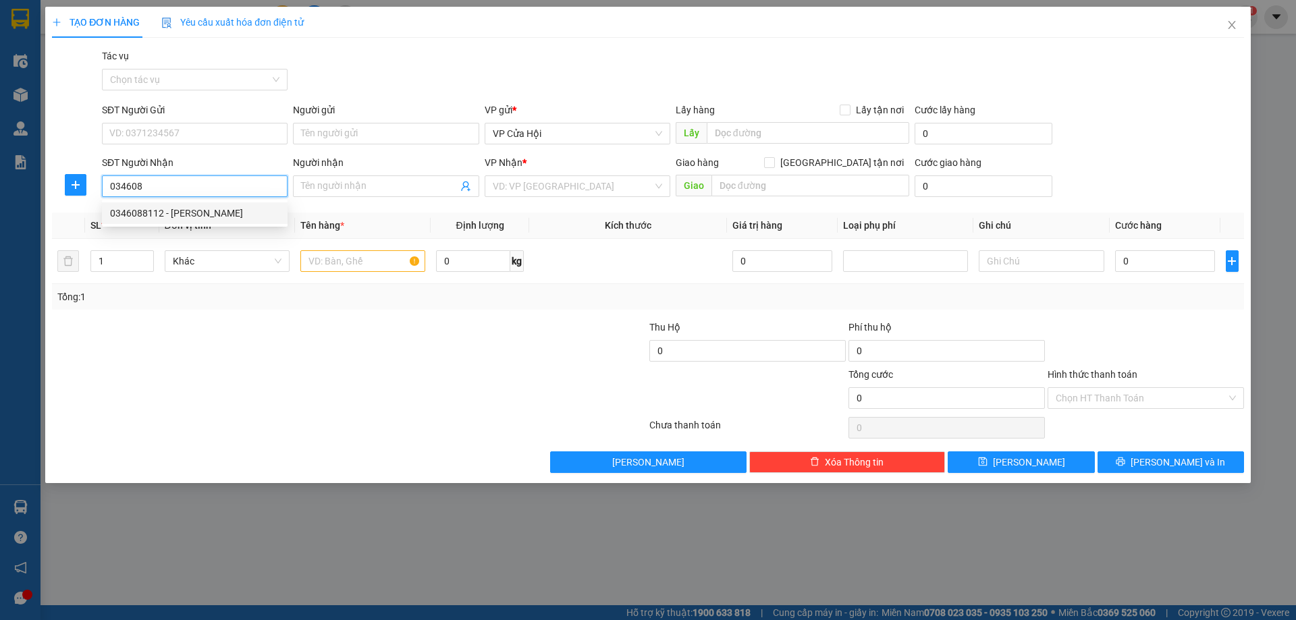
click at [178, 213] on div "0346088112 - [PERSON_NAME]" at bounding box center [194, 213] width 169 height 15
type input "0346088112"
type input "[PERSON_NAME]"
type input "0346088112"
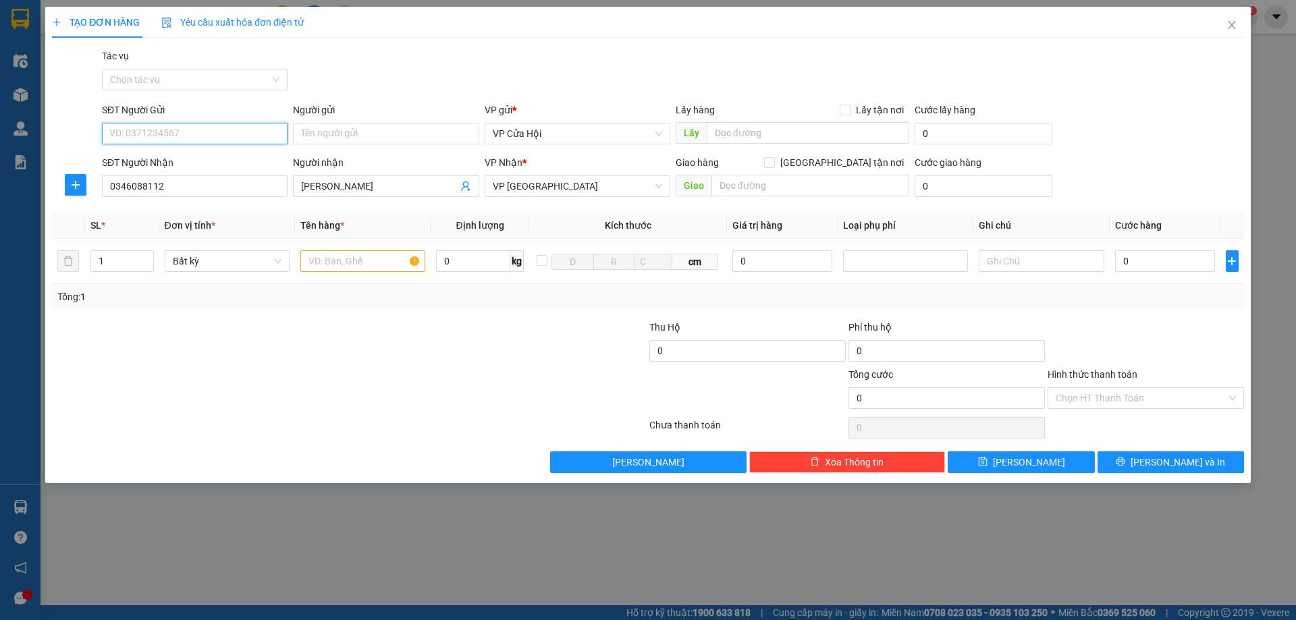
click at [229, 129] on input "SĐT Người Gửi" at bounding box center [195, 134] width 186 height 22
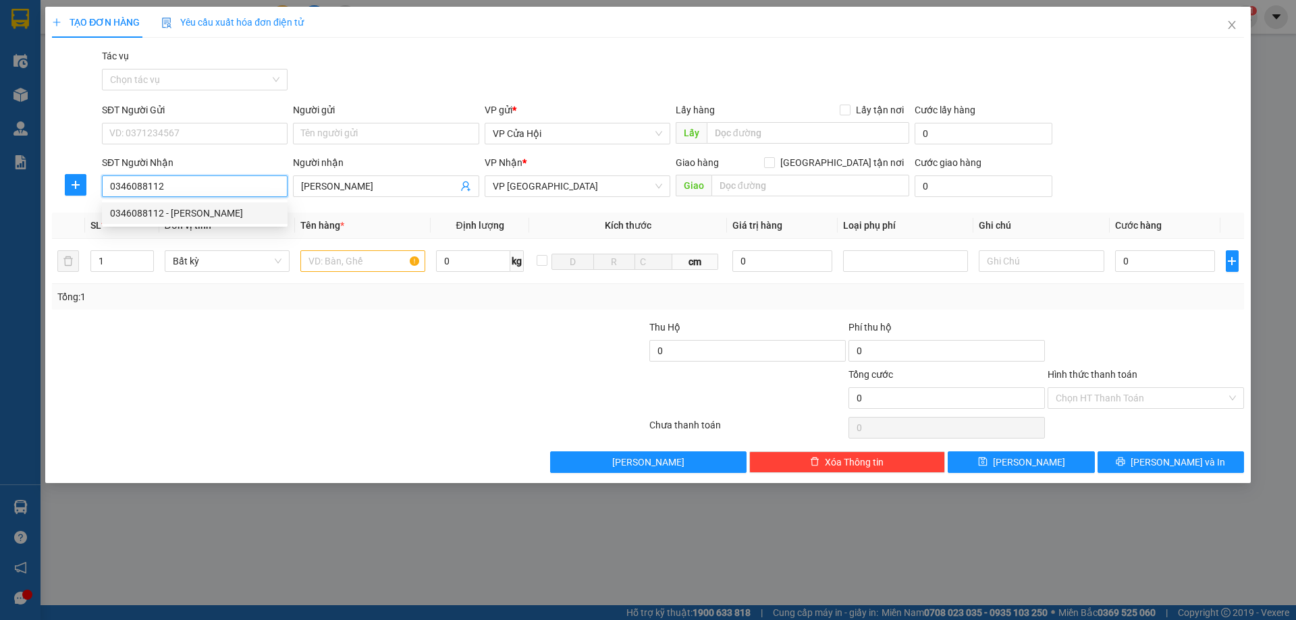
drag, startPoint x: 178, startPoint y: 190, endPoint x: 88, endPoint y: 180, distance: 91.0
click at [88, 180] on div "SĐT Người Nhận 0346088112 Người nhận Phúc vân VP Nhận * VP [GEOGRAPHIC_DATA] Gi…" at bounding box center [648, 178] width 1195 height 47
drag, startPoint x: 197, startPoint y: 135, endPoint x: 162, endPoint y: 187, distance: 62.7
click at [162, 187] on input "0346088112" at bounding box center [195, 187] width 186 height 22
click at [379, 185] on input "[PERSON_NAME]" at bounding box center [379, 186] width 156 height 15
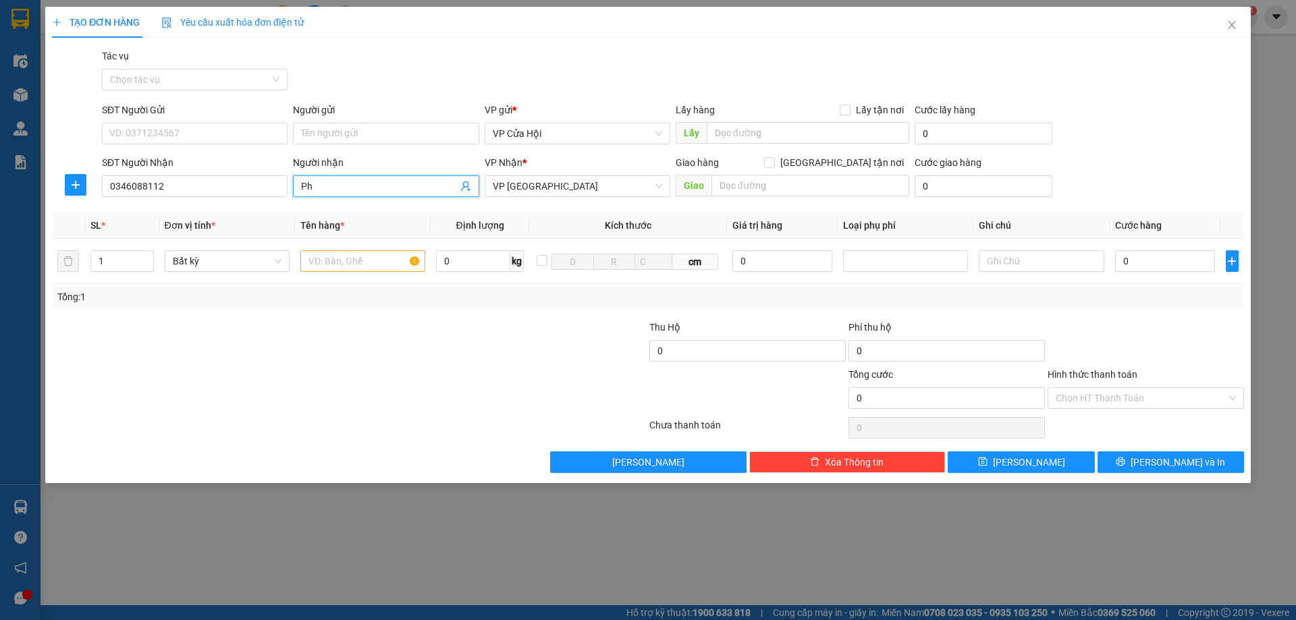
type input "P"
click at [265, 133] on input "SĐT Người Gửi" at bounding box center [195, 134] width 186 height 22
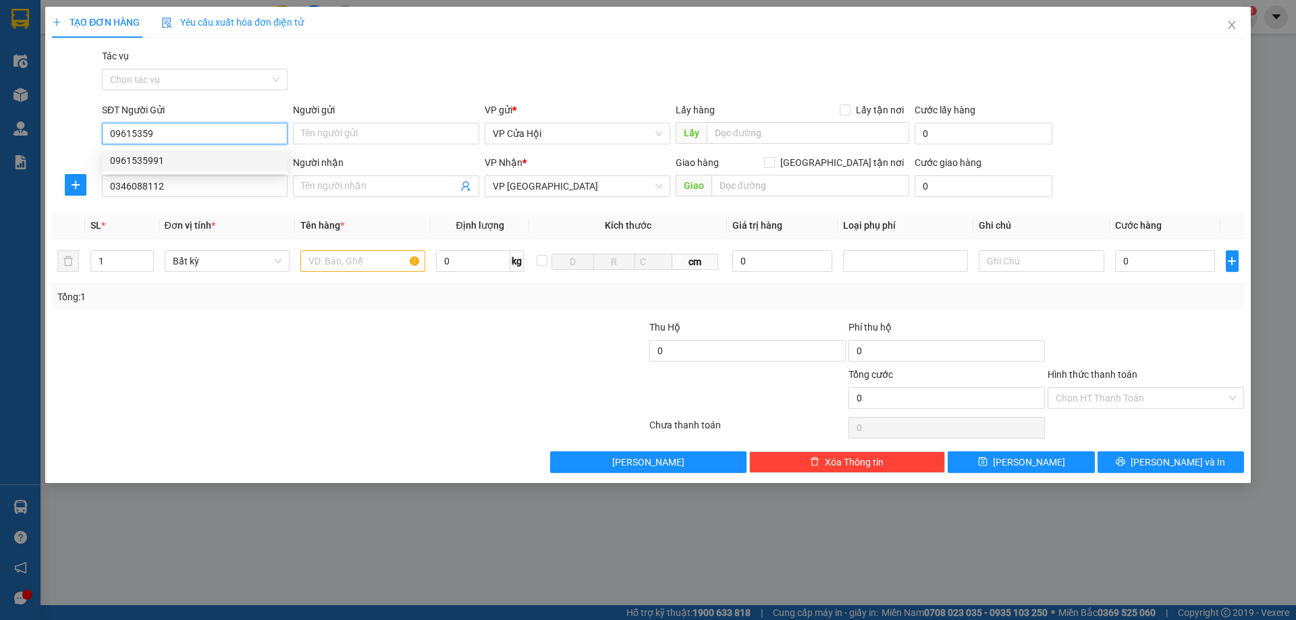
click at [263, 162] on div "0961535991" at bounding box center [194, 160] width 169 height 15
type input "0961535991"
click at [375, 269] on input "text" at bounding box center [362, 261] width 125 height 22
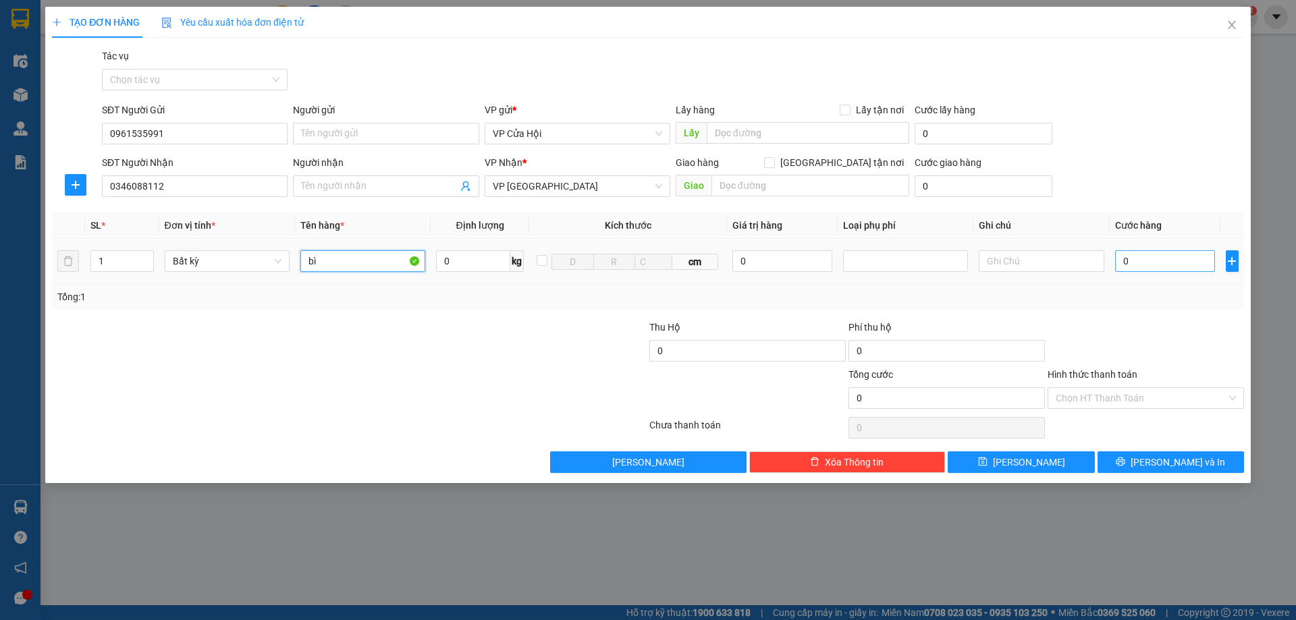
type input "bì"
click at [1149, 262] on input "0" at bounding box center [1165, 261] width 101 height 22
click at [120, 269] on input "1" at bounding box center [122, 261] width 62 height 20
type input "2"
click at [1170, 263] on input "0" at bounding box center [1165, 261] width 101 height 22
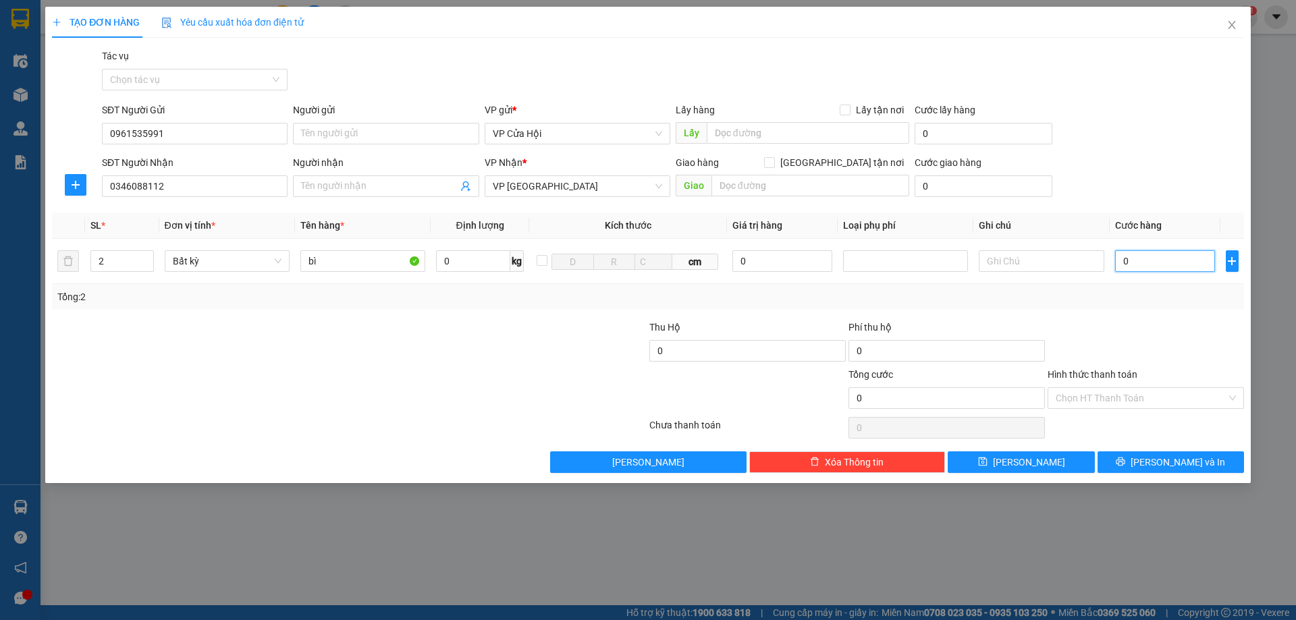
type input "2"
type input "25"
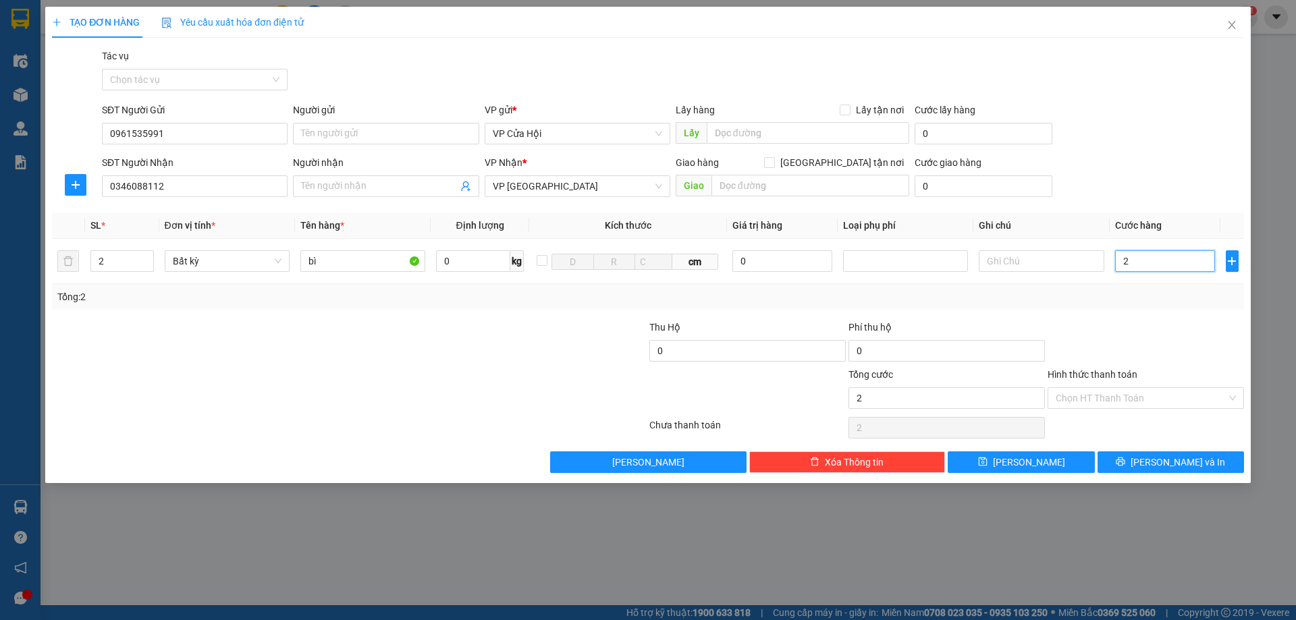
type input "25"
type input "250"
type input "2.500"
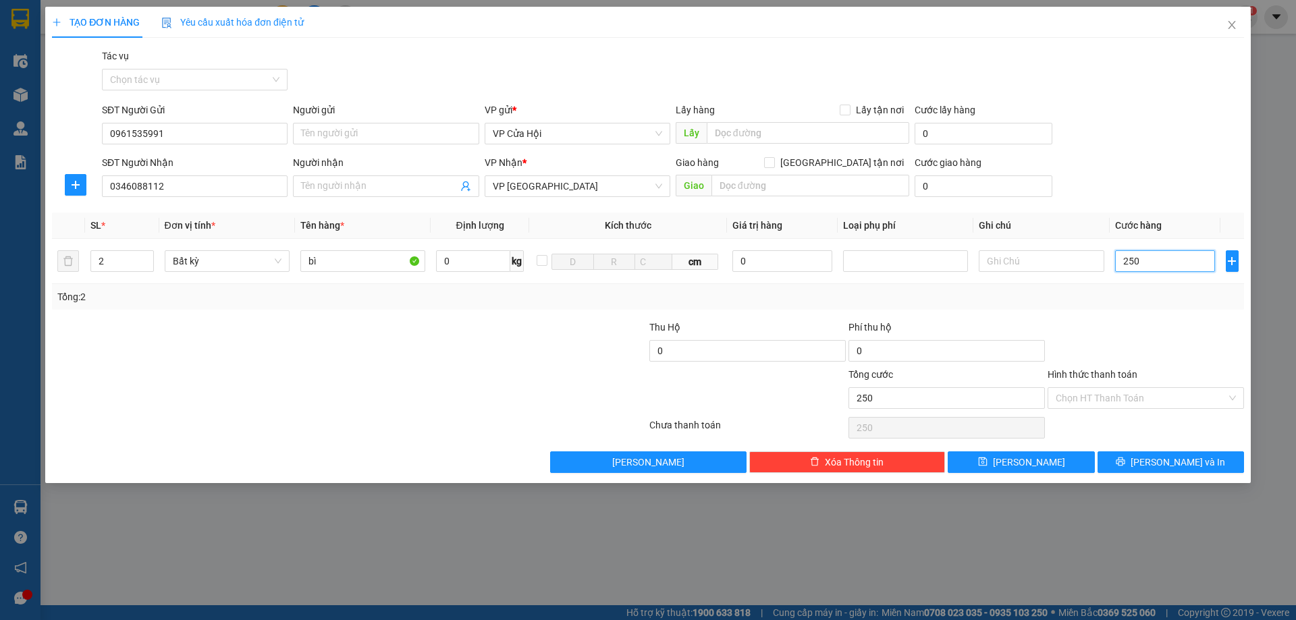
type input "2.500"
type input "25.000"
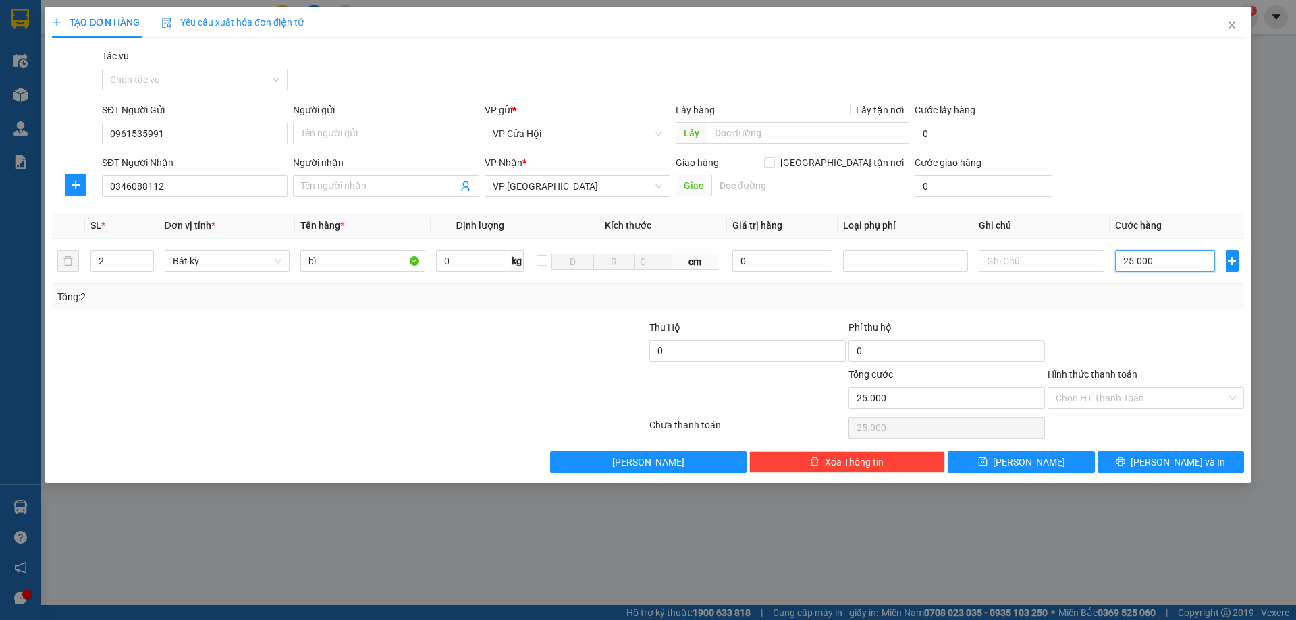
type input "250.000"
click at [1173, 455] on span "[PERSON_NAME] và In" at bounding box center [1178, 462] width 95 height 15
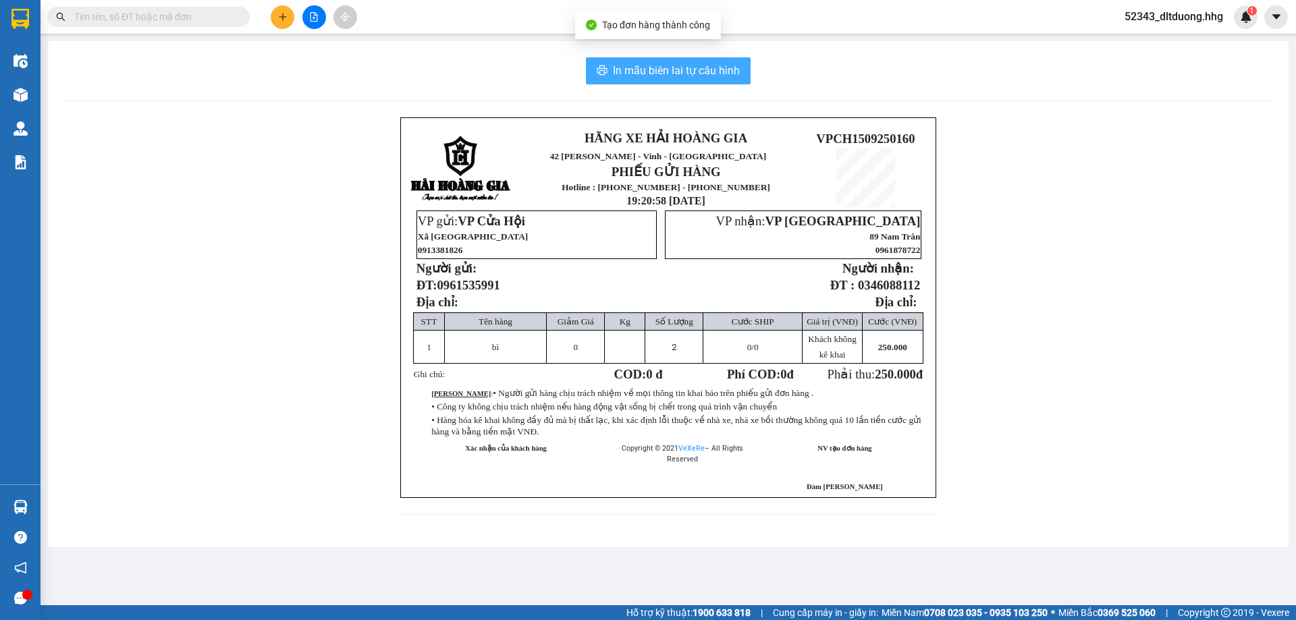
click at [670, 74] on span "In mẫu biên lai tự cấu hình" at bounding box center [676, 70] width 127 height 17
